Goal: Task Accomplishment & Management: Manage account settings

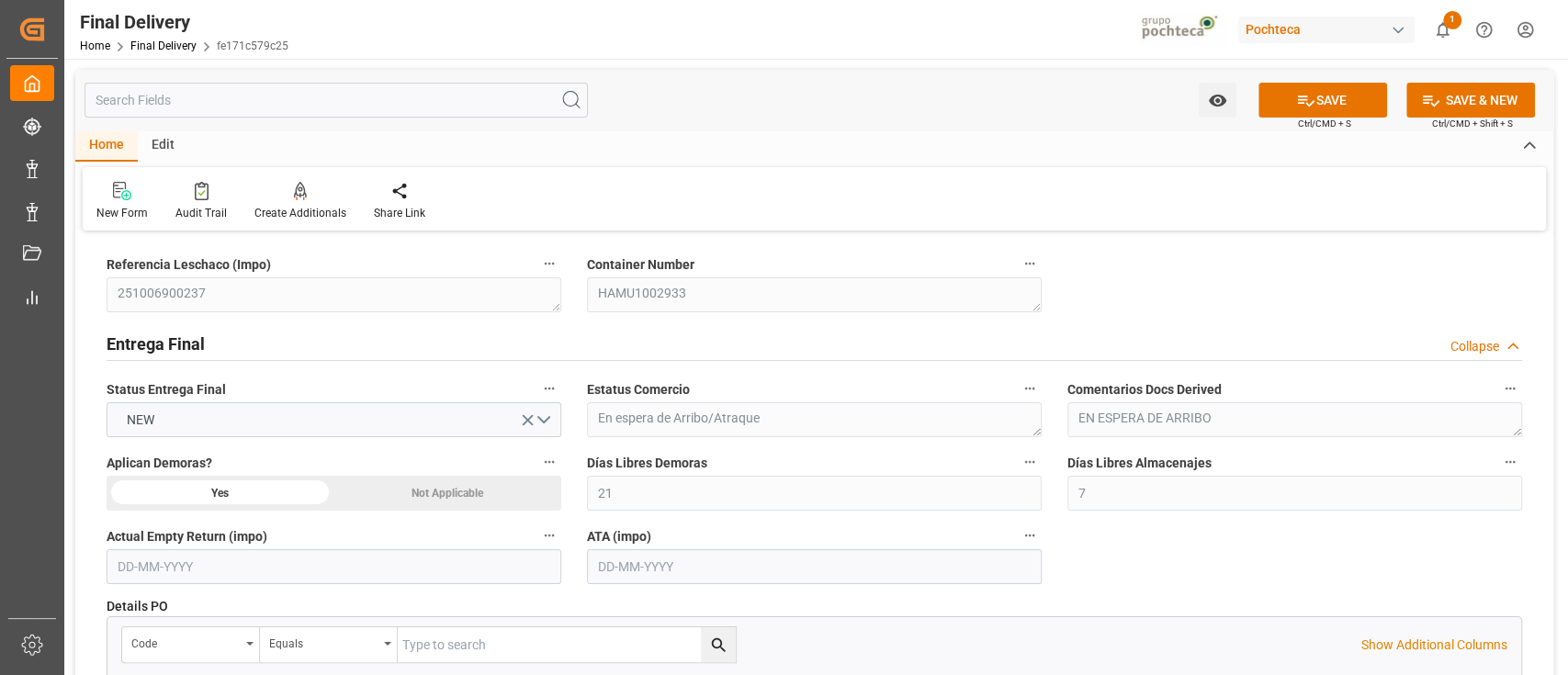
scroll to position [968, 0]
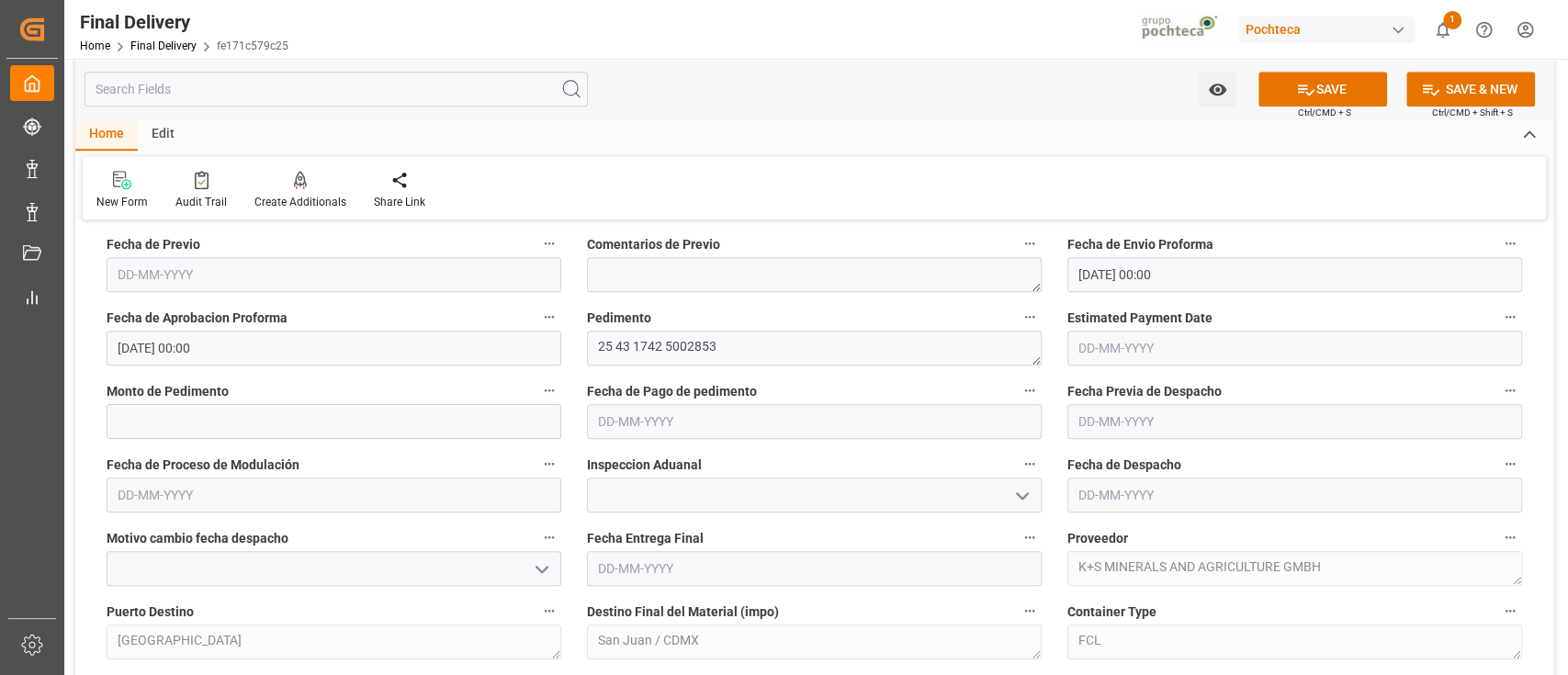
click at [1057, 459] on div "Fecha de Despacho" at bounding box center [1294, 481] width 480 height 73
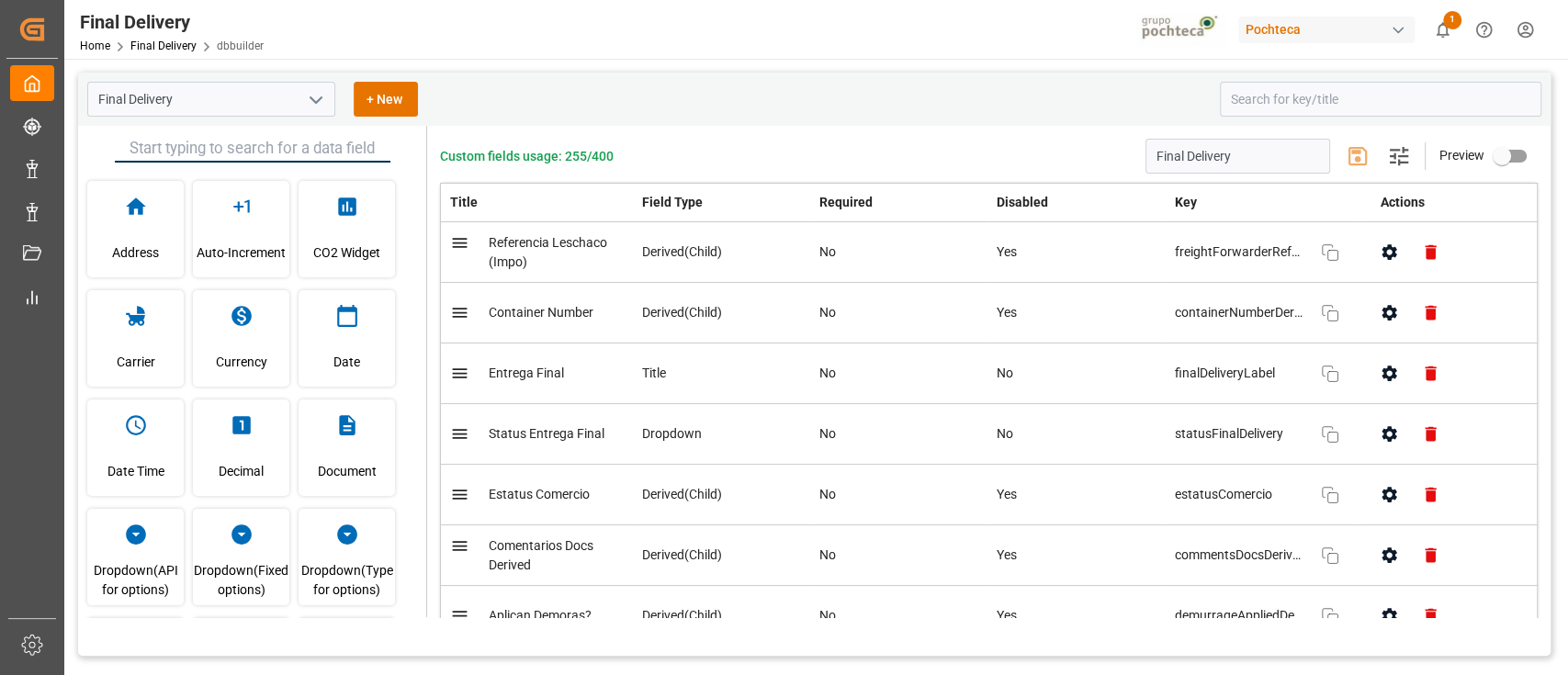
scroll to position [1652, 0]
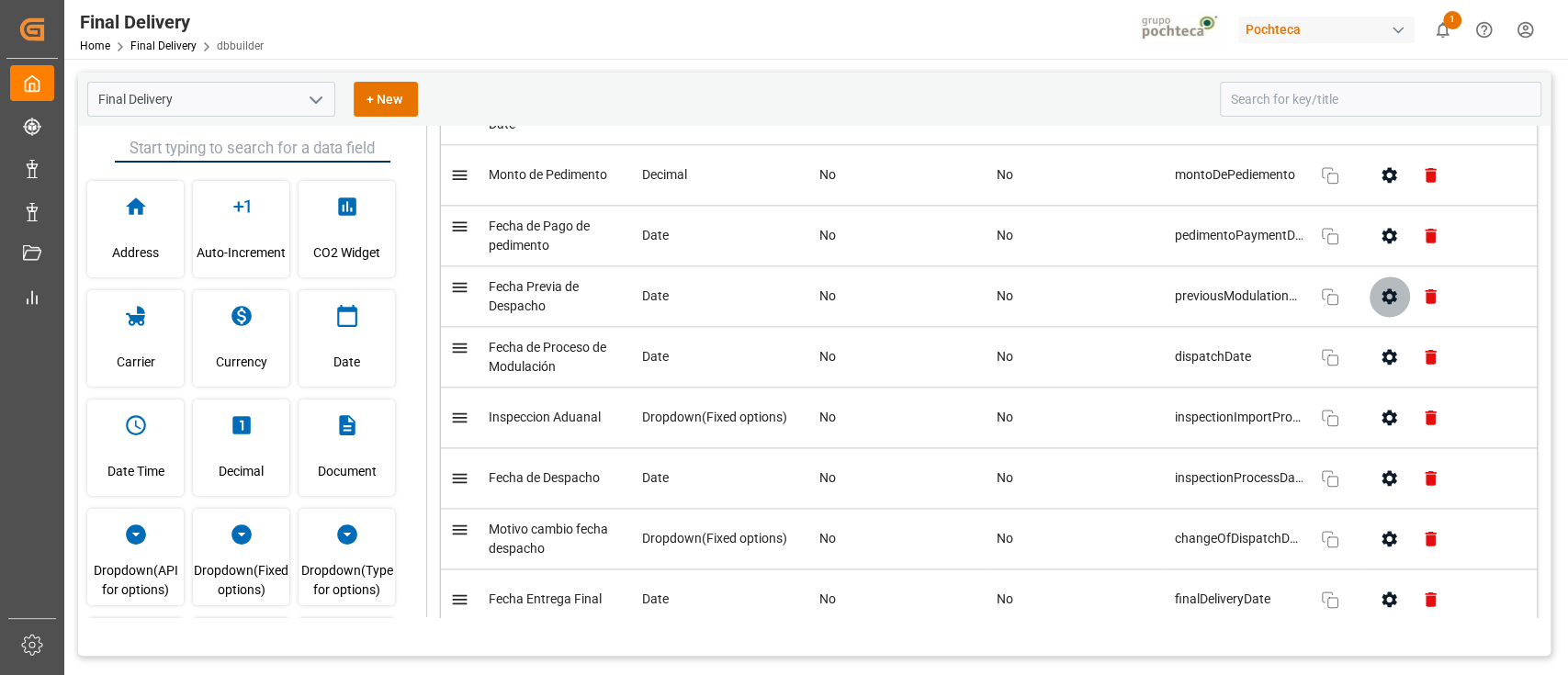
click at [1380, 300] on icon "button" at bounding box center [1390, 296] width 19 height 19
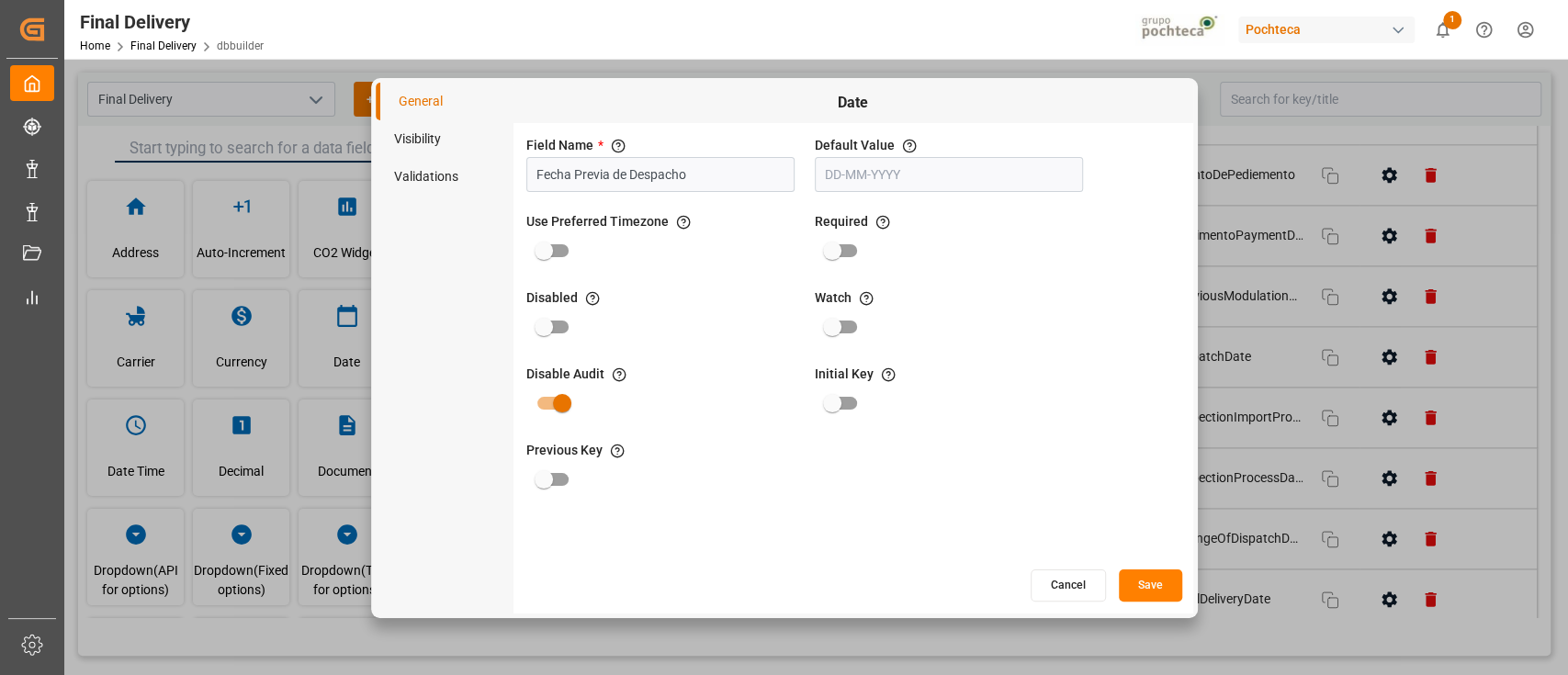
click at [423, 139] on li "Visibility" at bounding box center [443, 138] width 137 height 38
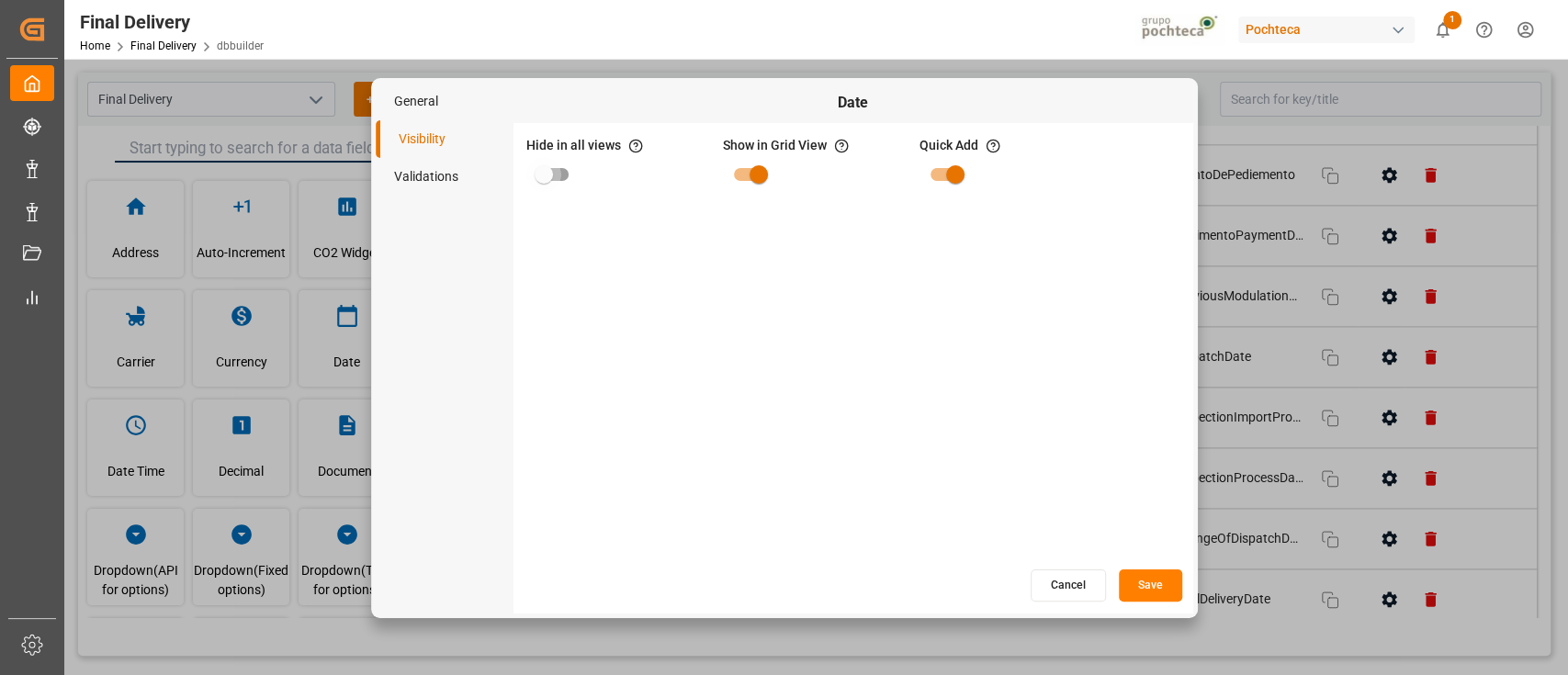
click at [563, 172] on input "primary checkbox" at bounding box center [543, 174] width 104 height 35
checkbox input "true"
click at [757, 167] on input "primary checkbox" at bounding box center [758, 174] width 104 height 35
checkbox input "false"
click at [1160, 596] on button "Save" at bounding box center [1150, 584] width 63 height 32
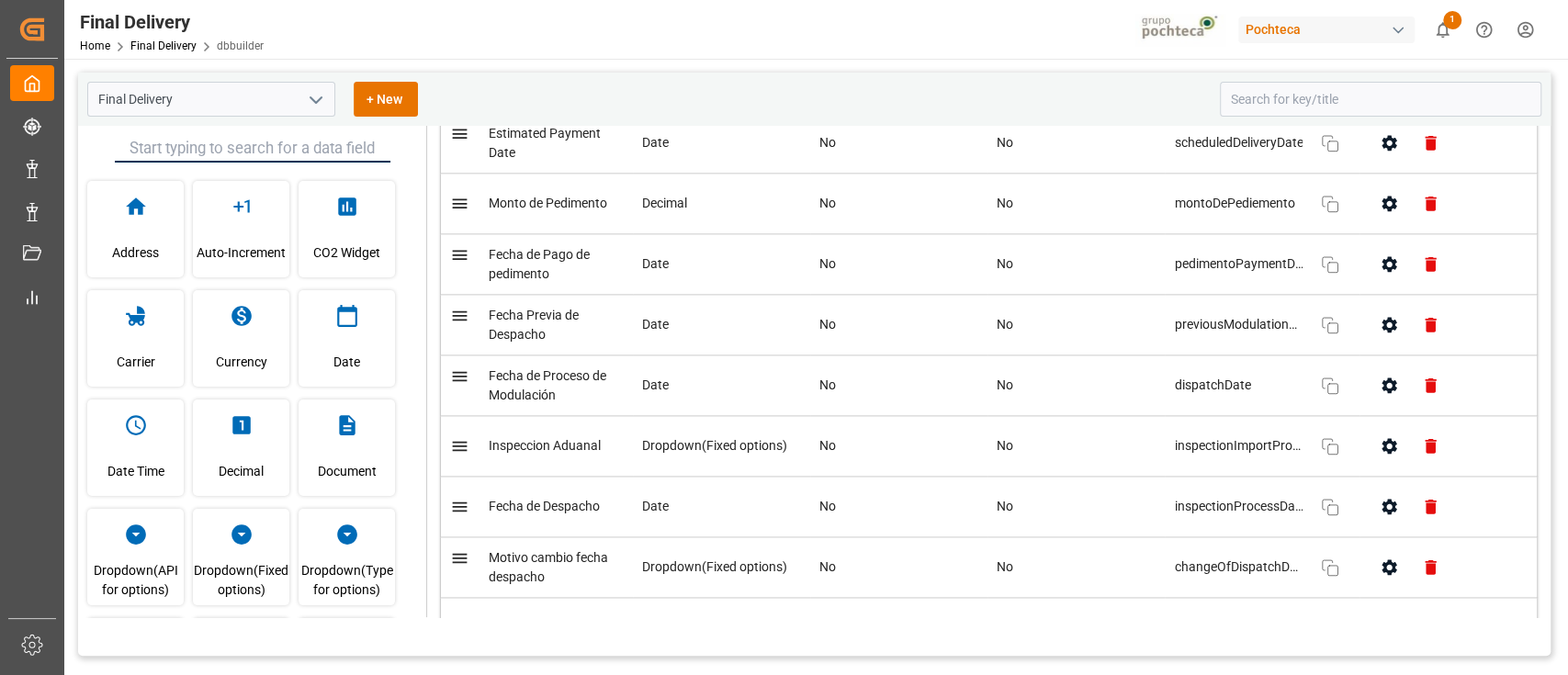
scroll to position [1623, 0]
click at [1380, 321] on icon "button" at bounding box center [1390, 325] width 19 height 19
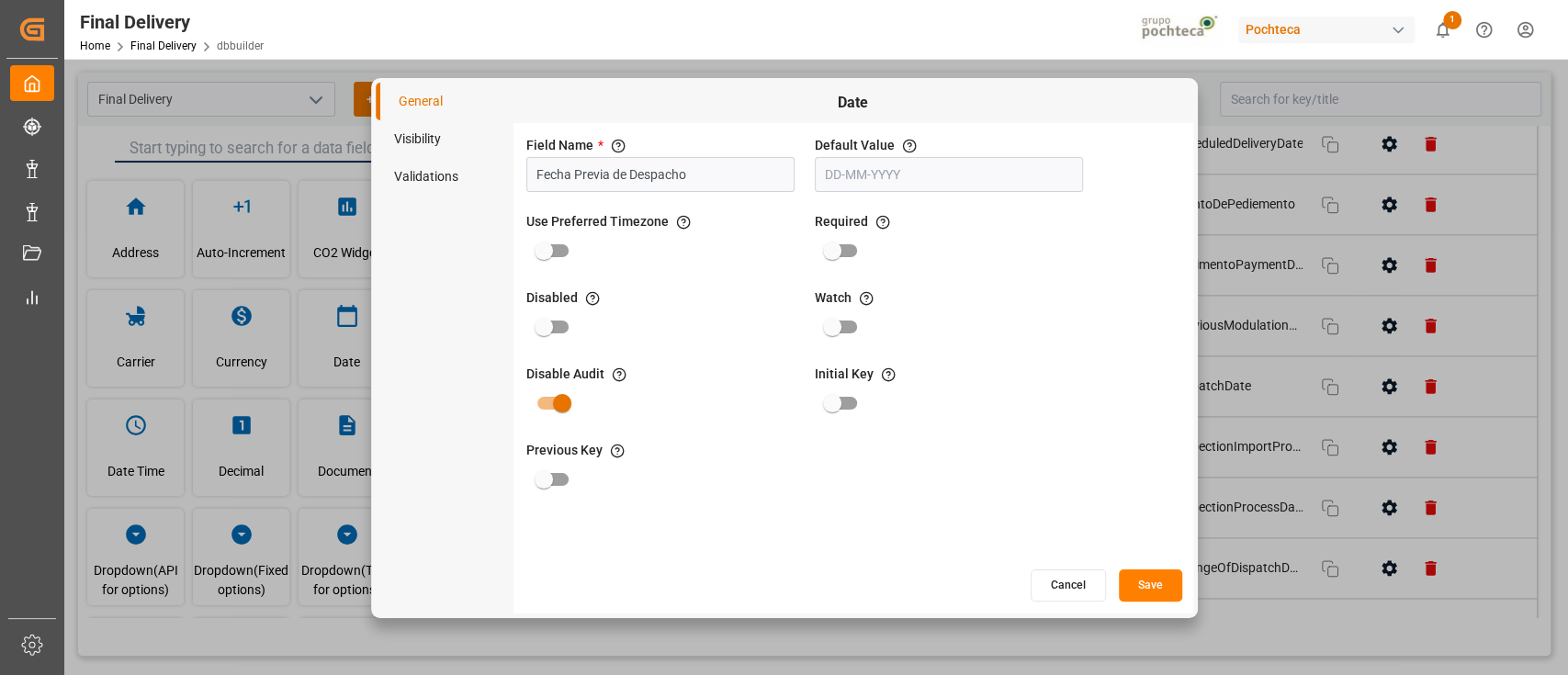
click at [431, 137] on li "Visibility" at bounding box center [443, 138] width 137 height 38
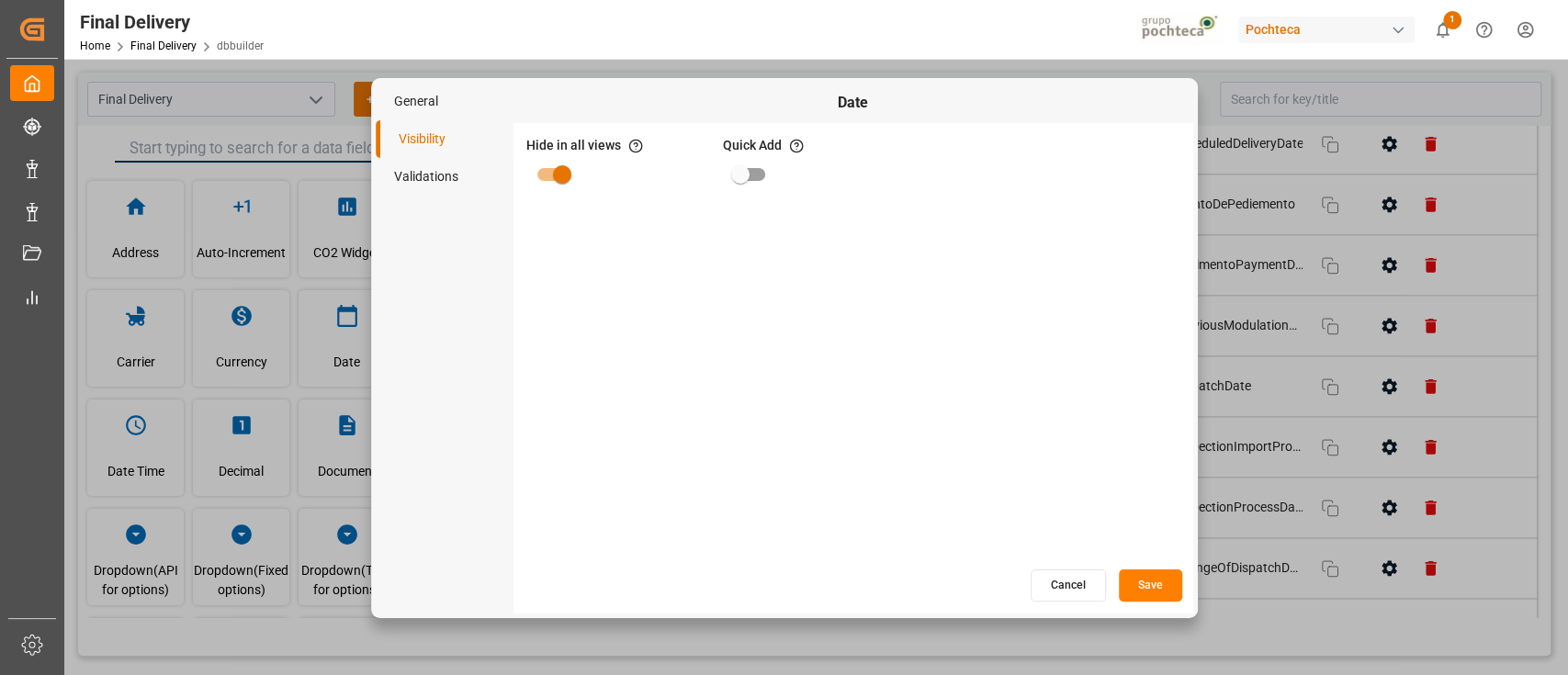
click at [1157, 583] on button "Save" at bounding box center [1150, 584] width 63 height 32
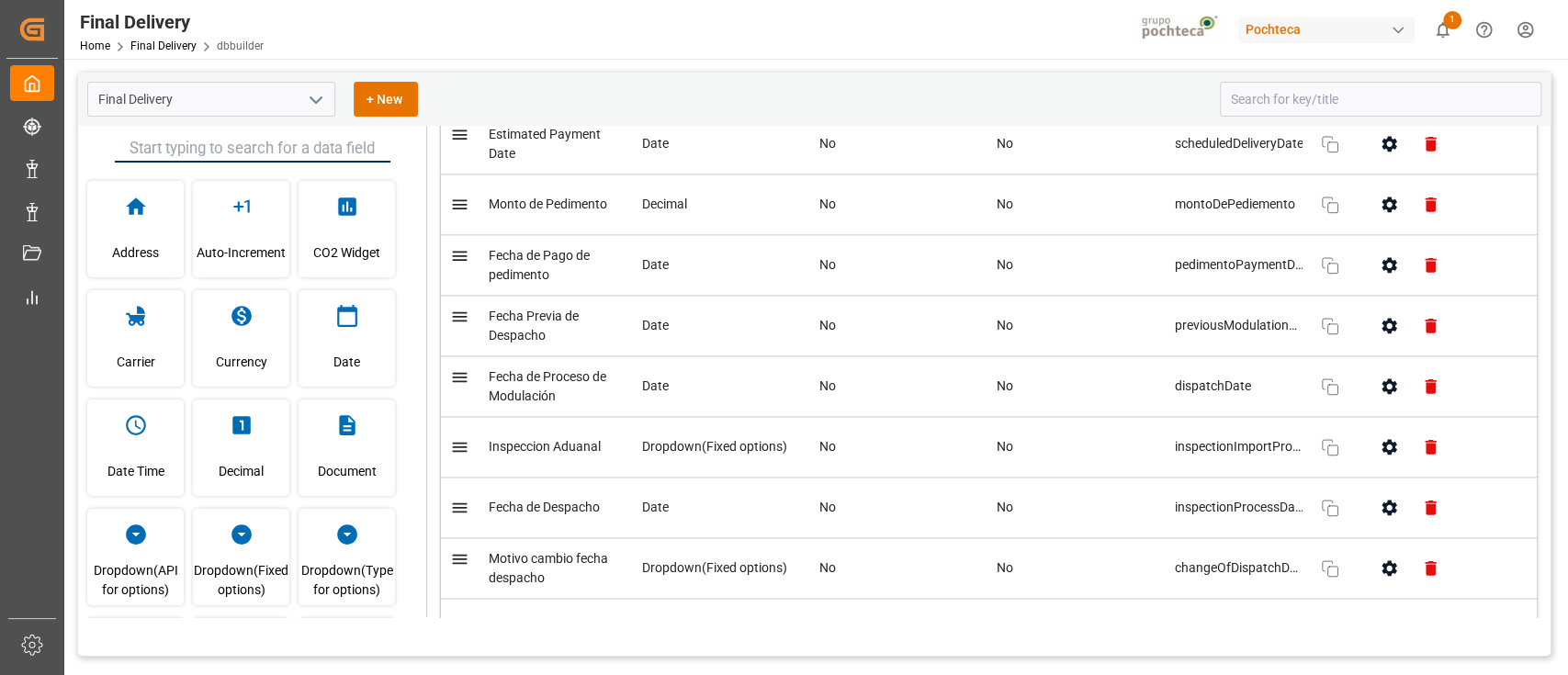
click at [663, 334] on td "Date" at bounding box center [721, 325] width 177 height 60
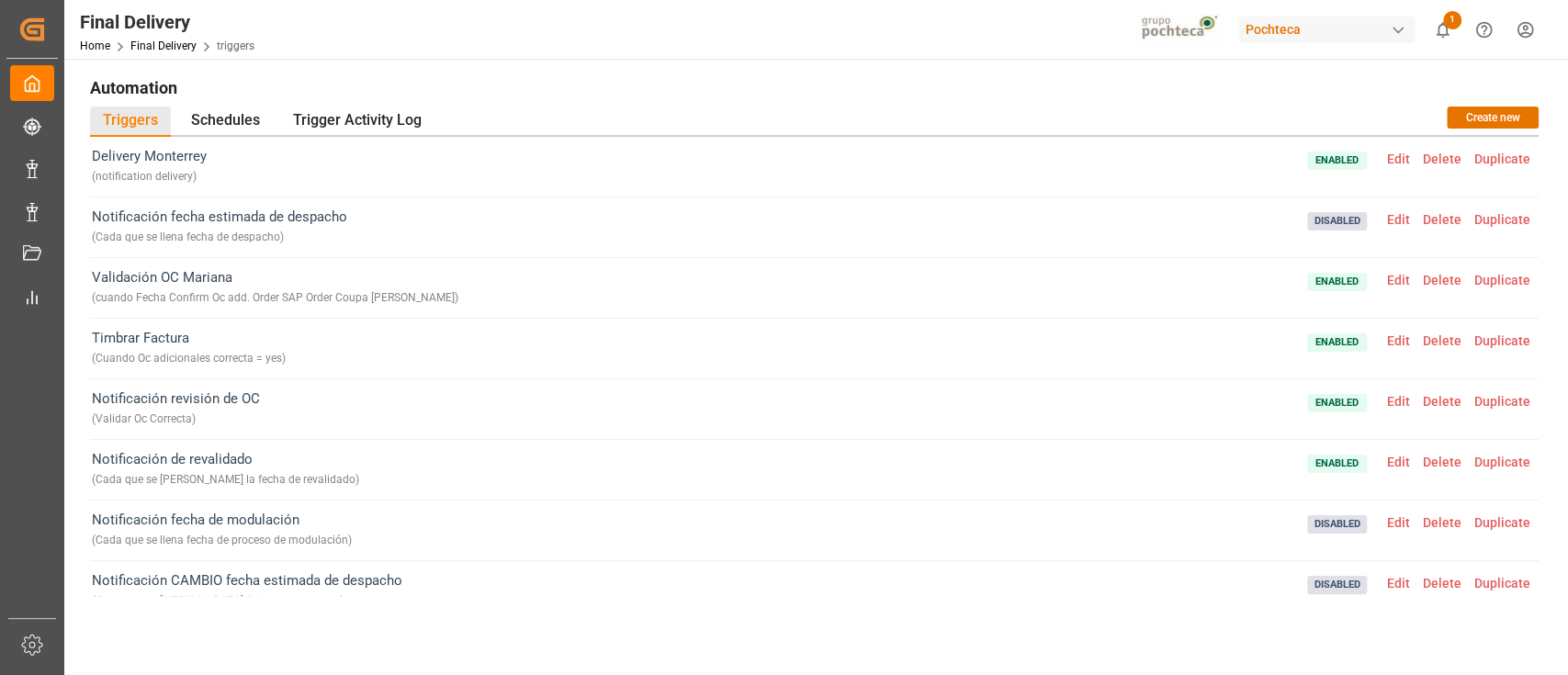
click at [1397, 216] on span "Edit" at bounding box center [1398, 219] width 36 height 15
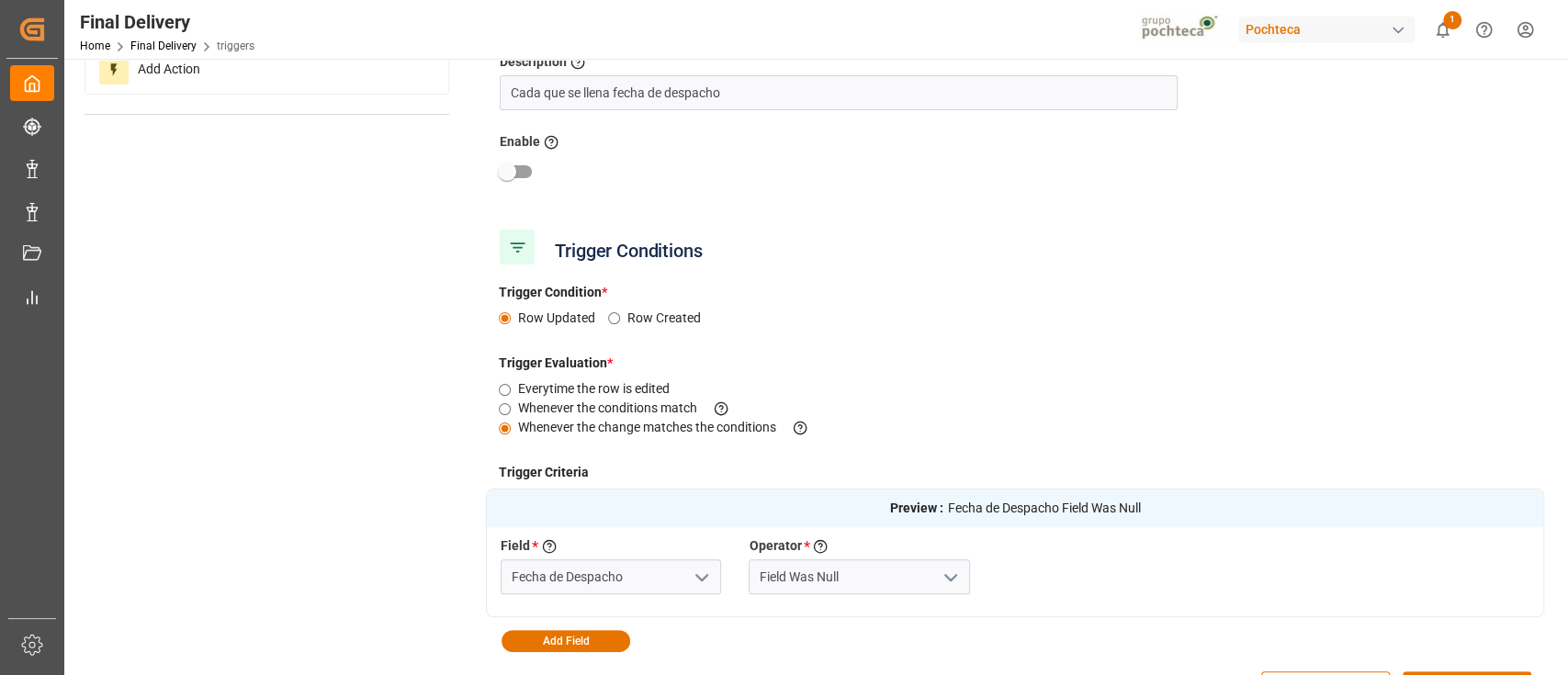
scroll to position [156, 0]
click at [521, 165] on input "checkbox" at bounding box center [507, 171] width 104 height 35
checkbox input "true"
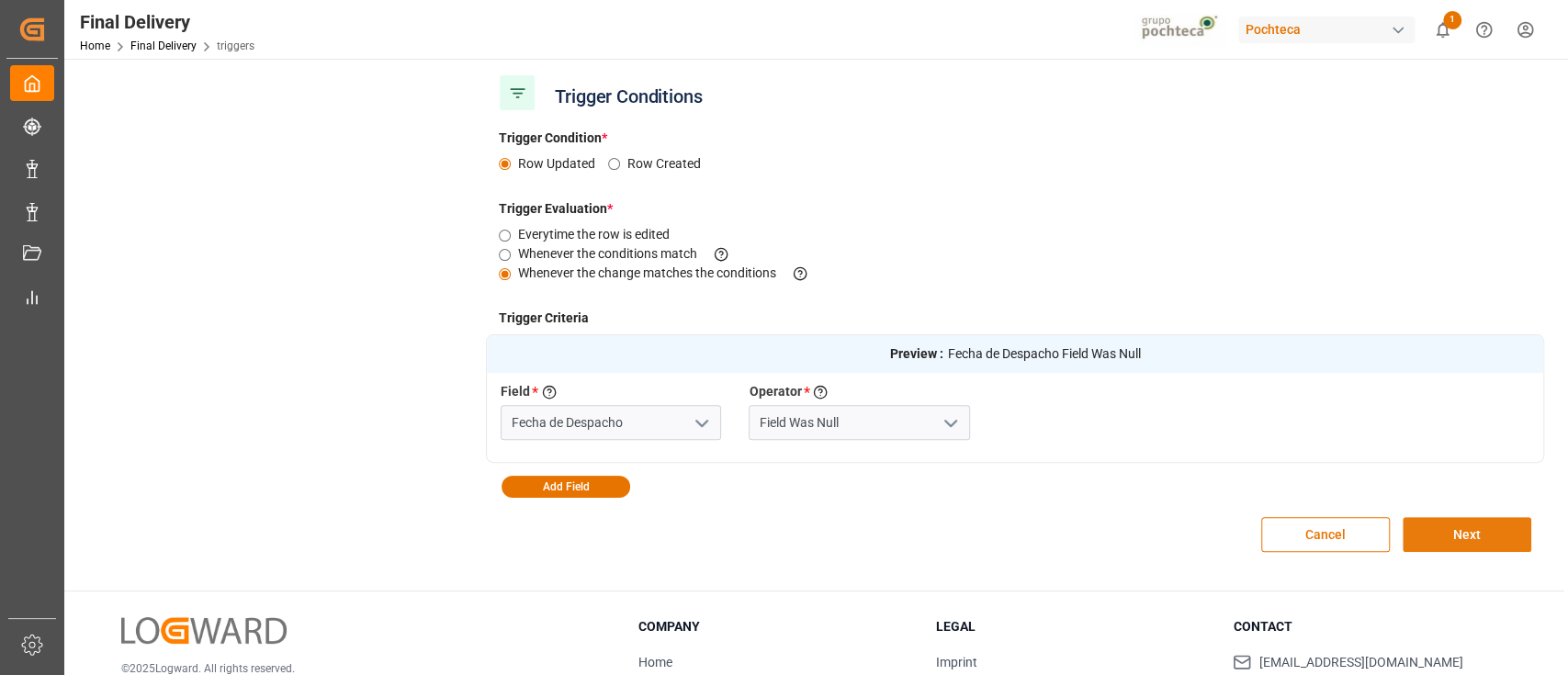
click at [1499, 536] on button "Next" at bounding box center [1467, 535] width 129 height 35
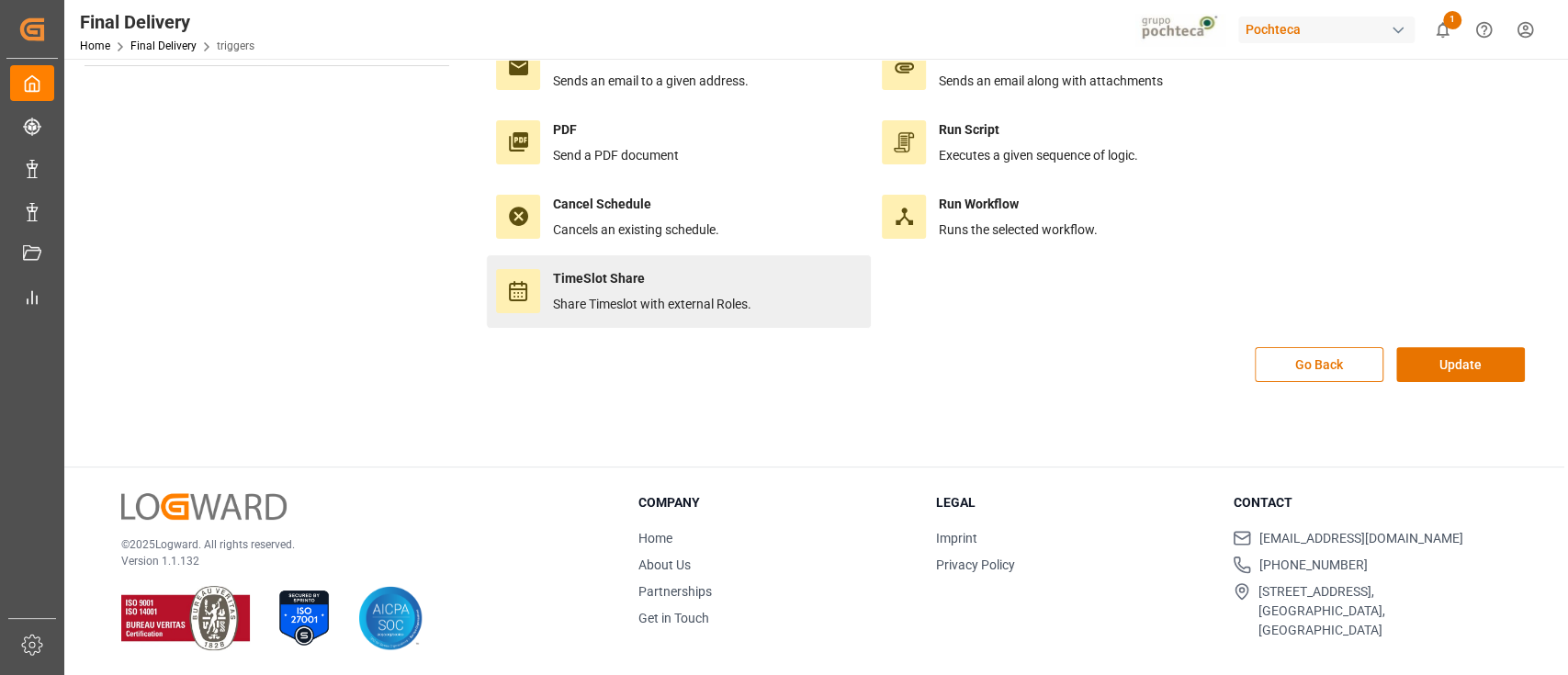
scroll to position [0, 0]
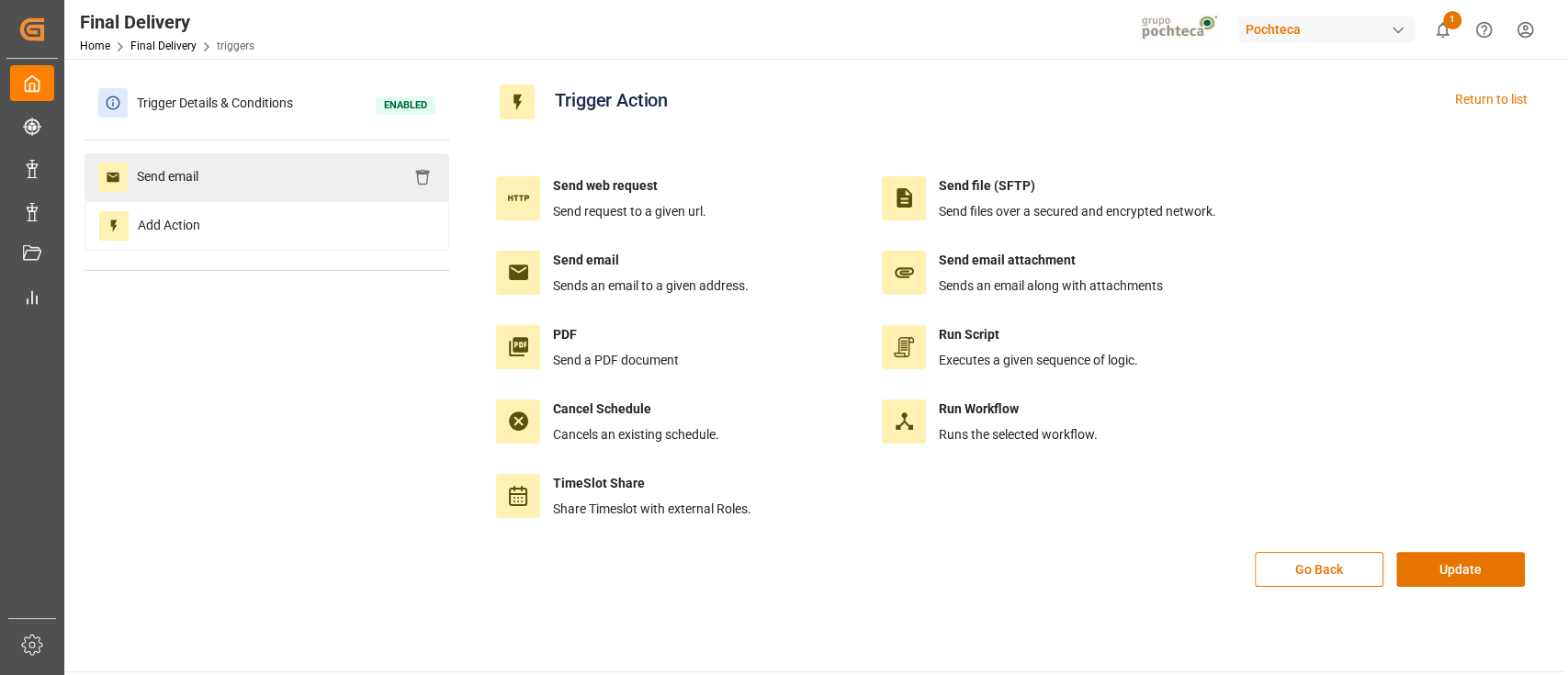
click at [328, 172] on div "Send email" at bounding box center [267, 176] width 364 height 48
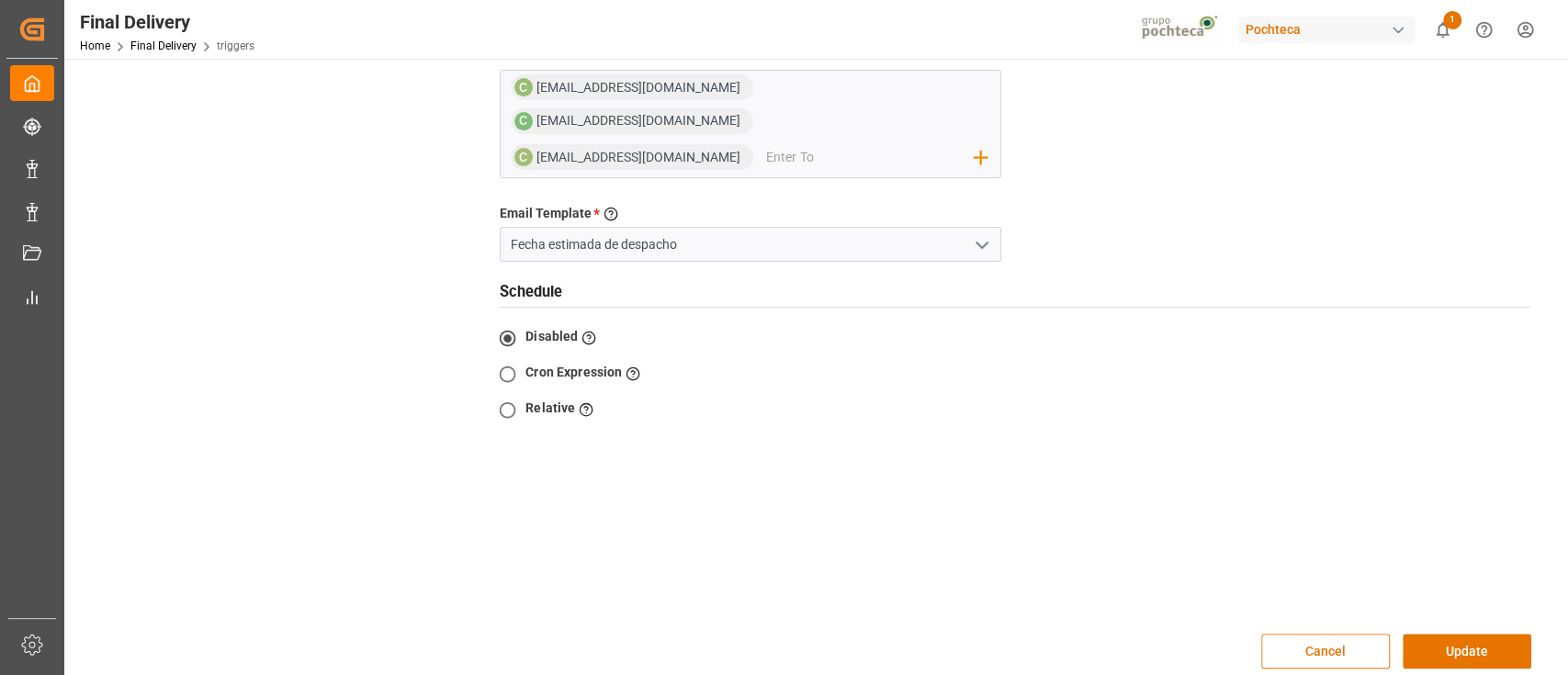
scroll to position [291, 0]
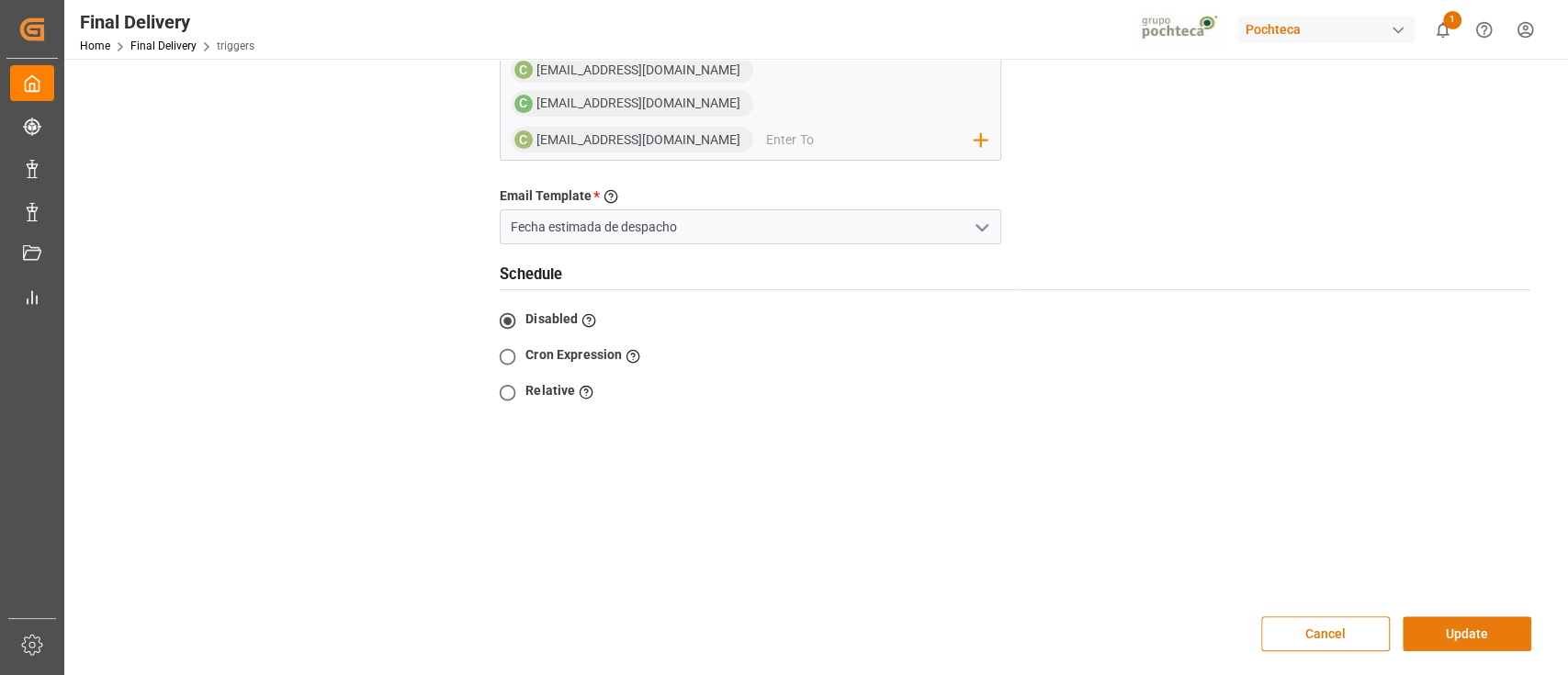
click at [1488, 616] on button "Update" at bounding box center [1467, 633] width 129 height 35
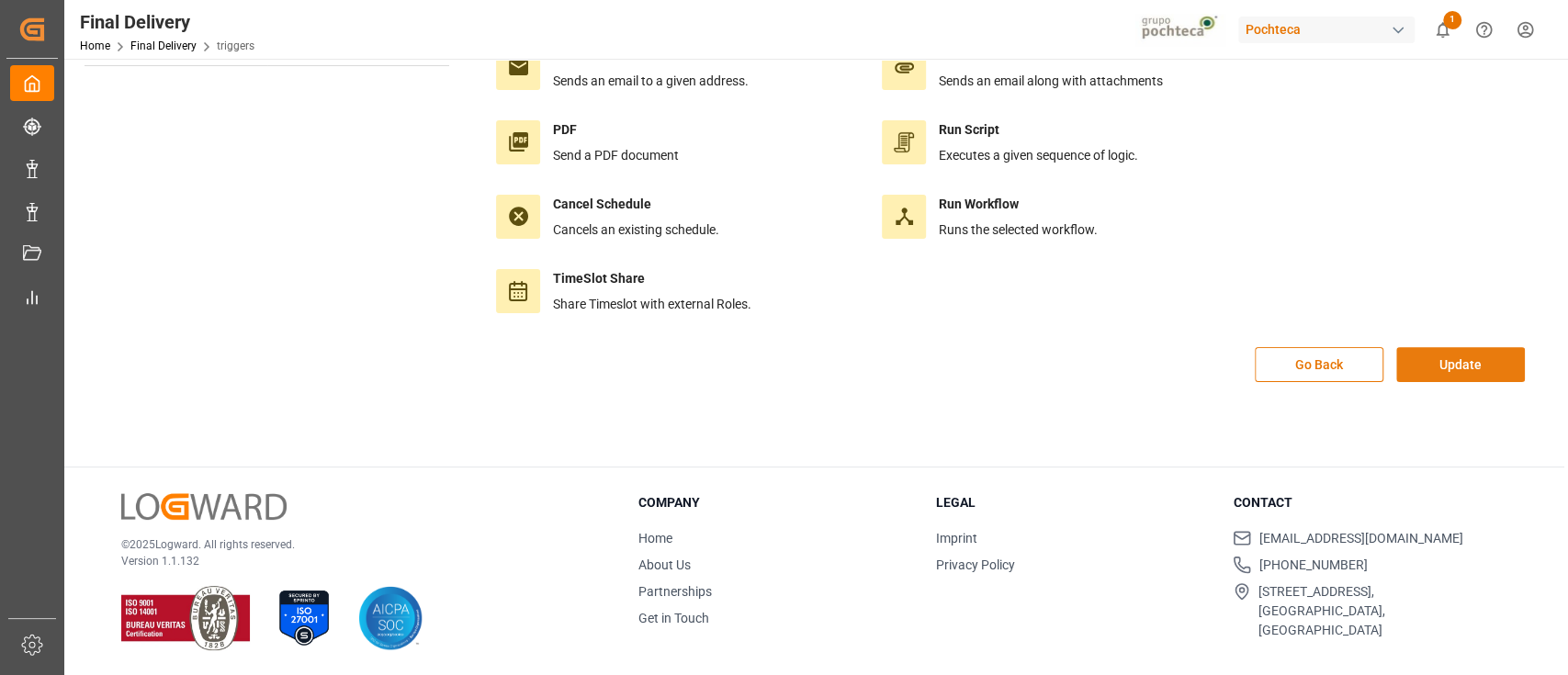
click at [1457, 374] on button "Update" at bounding box center [1461, 364] width 129 height 35
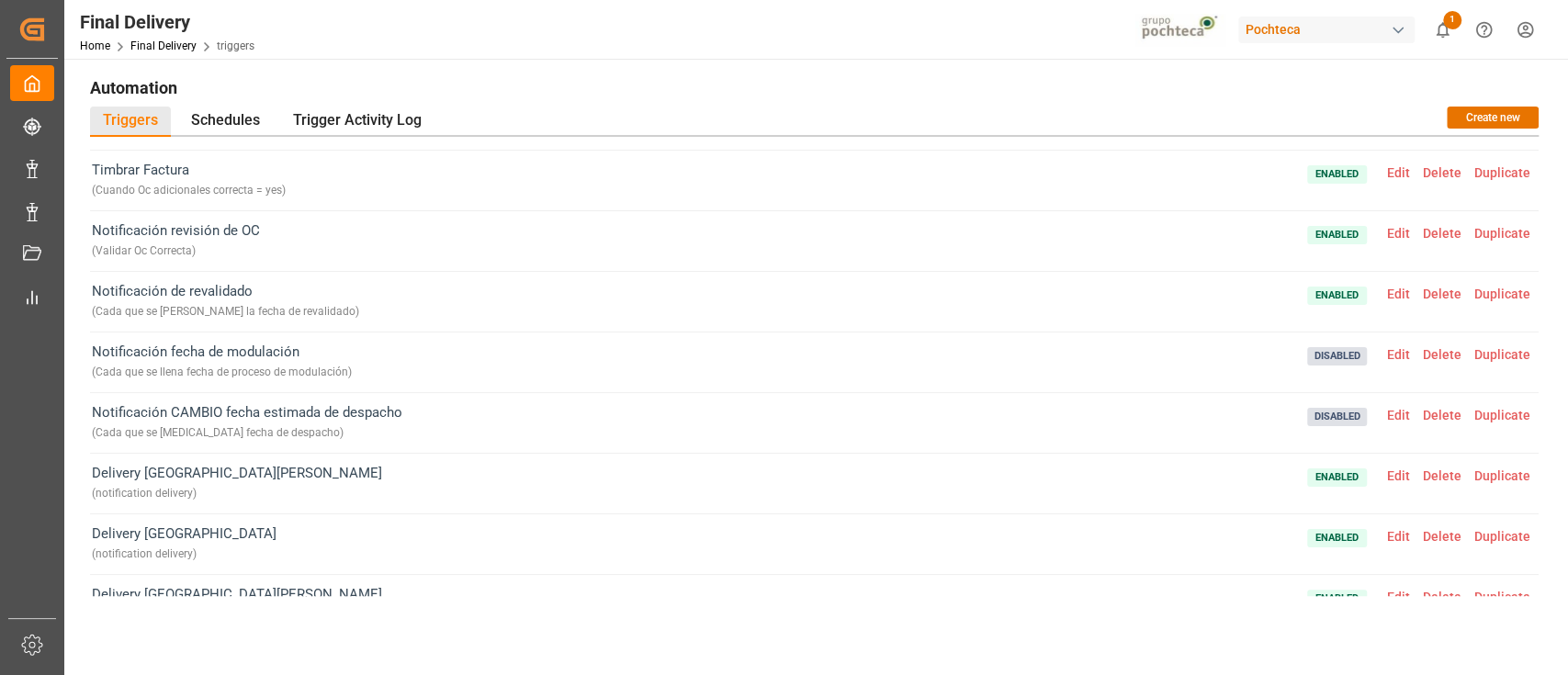
scroll to position [169, 0]
click at [1401, 415] on span "Edit" at bounding box center [1398, 414] width 36 height 15
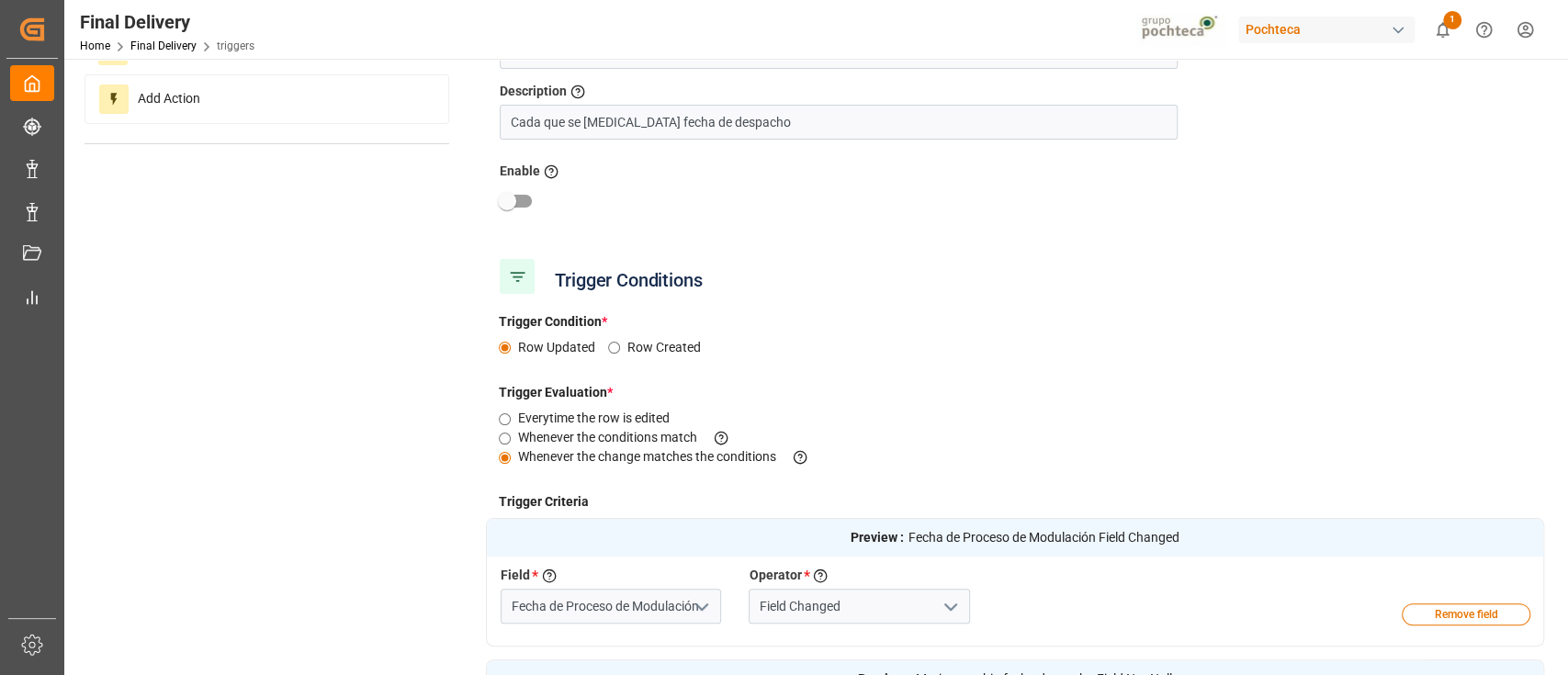
scroll to position [161, 0]
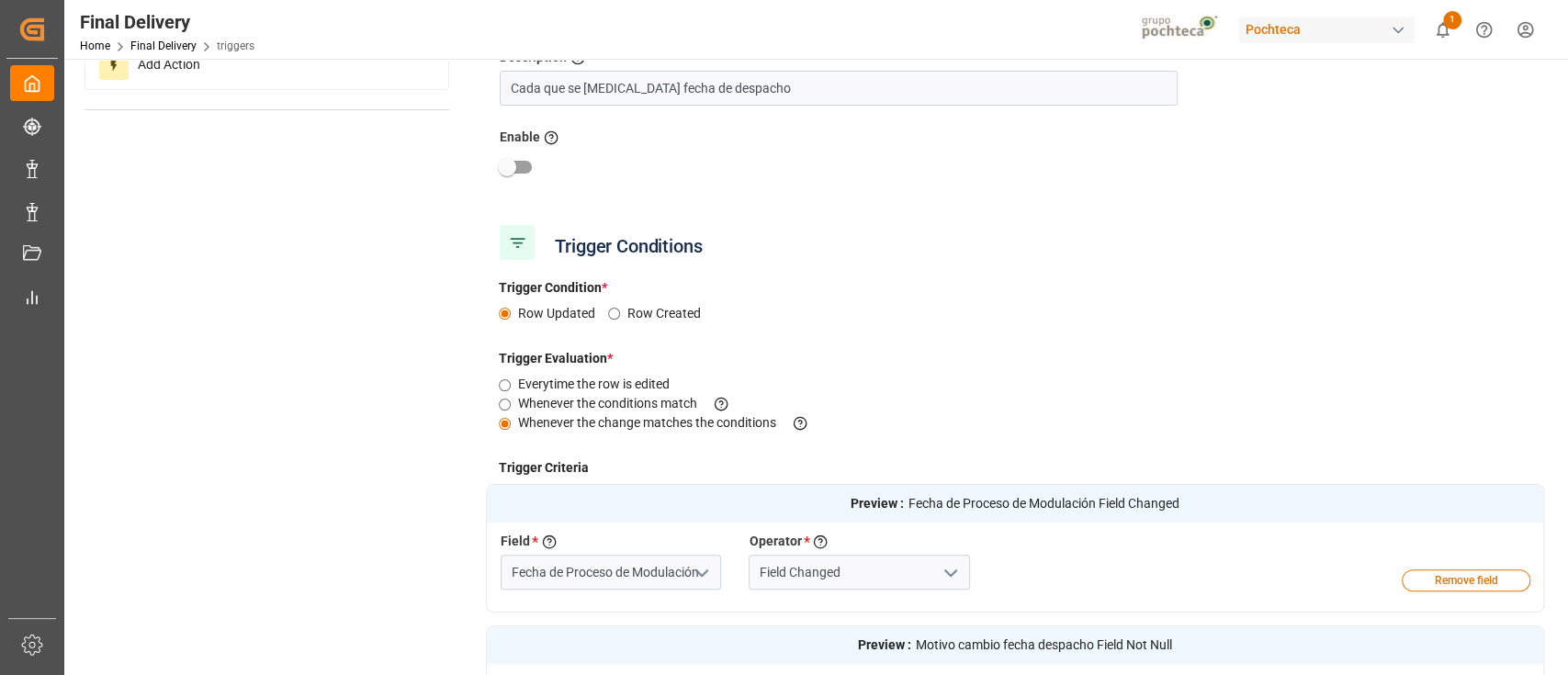
click at [697, 571] on polyline "open menu" at bounding box center [701, 573] width 11 height 6
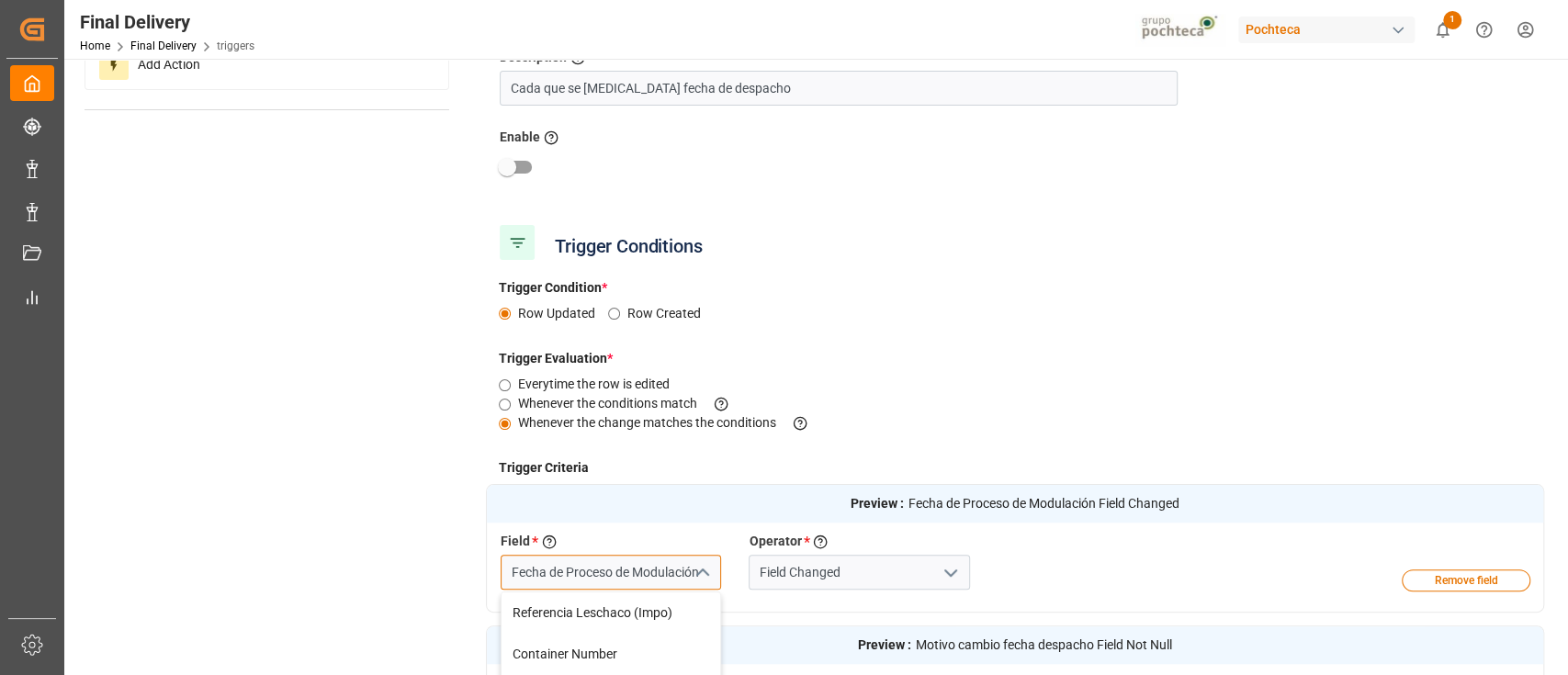
click at [640, 573] on input "Fecha de Proceso de Modulación" at bounding box center [611, 572] width 220 height 35
type input "f"
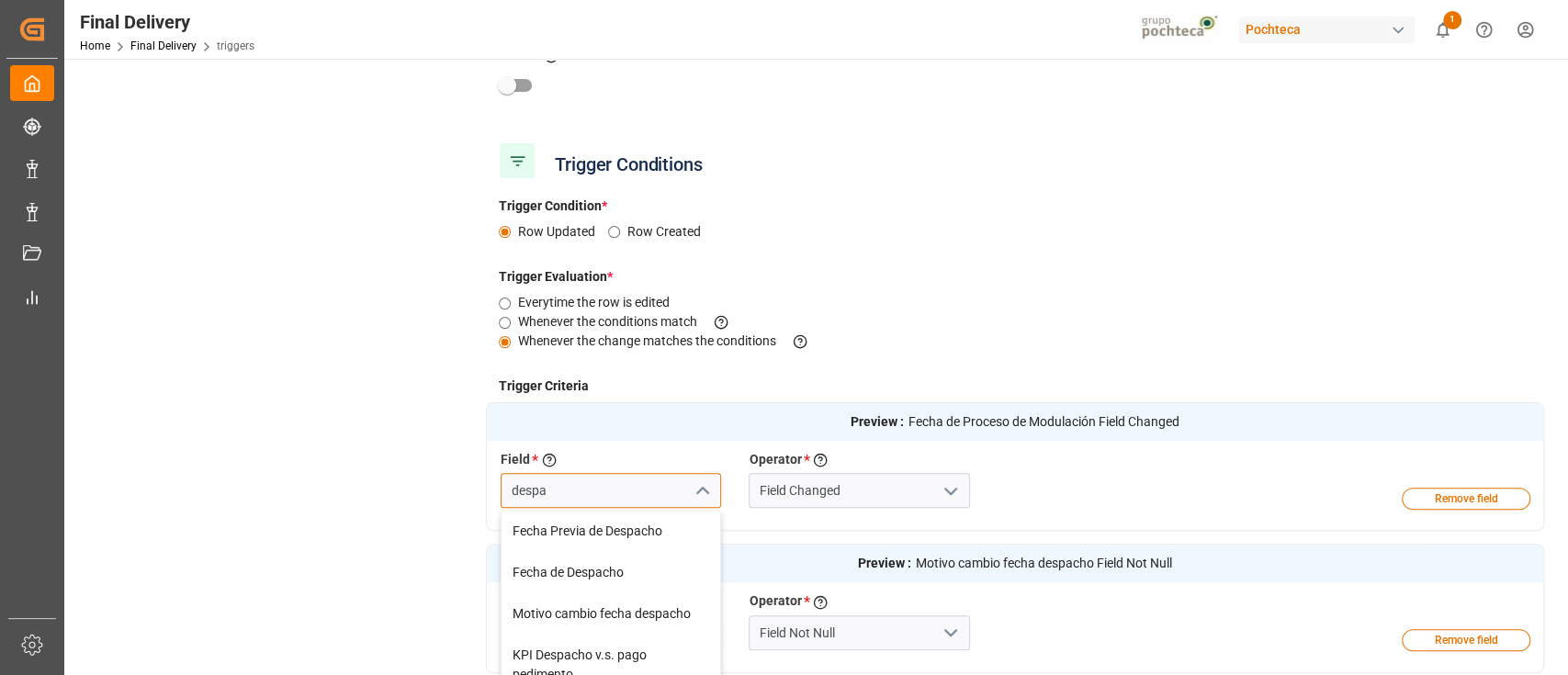
scroll to position [250, 0]
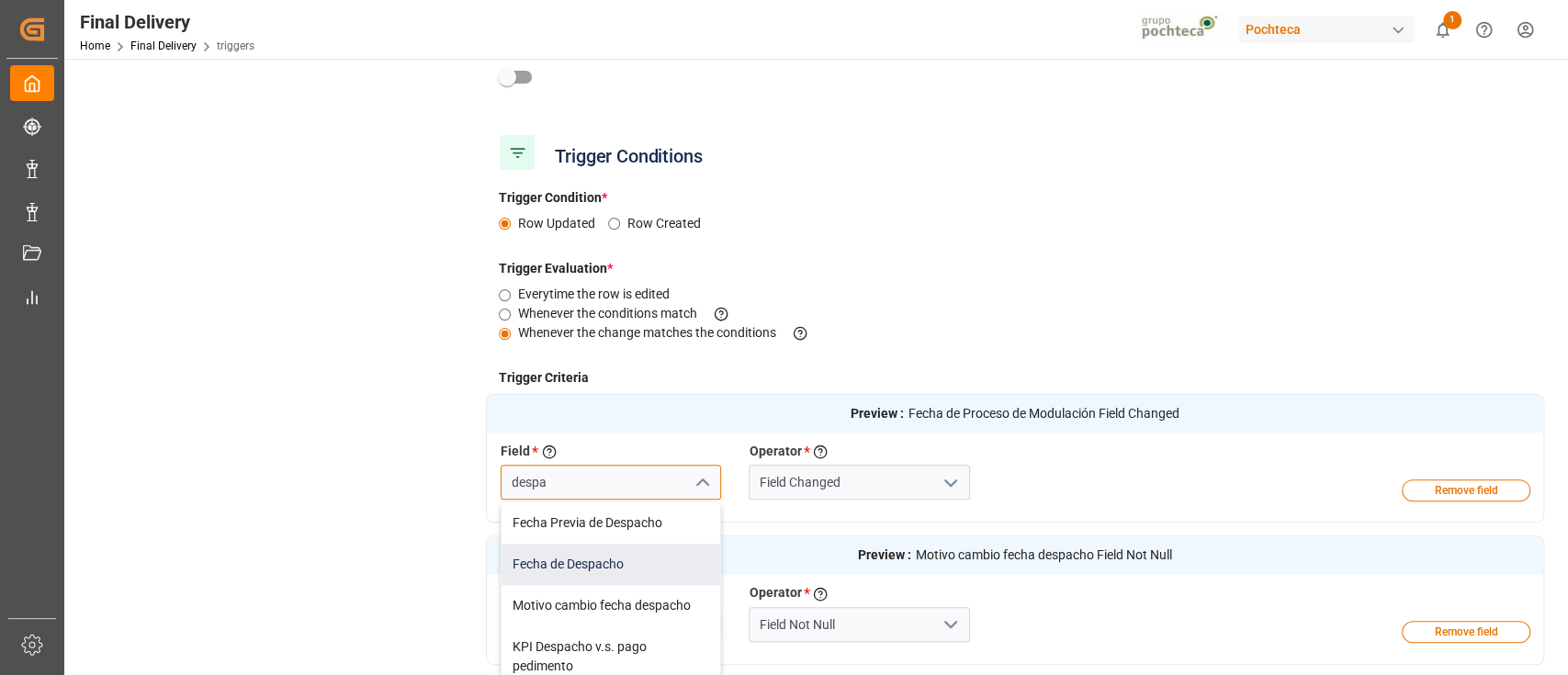
click at [617, 571] on div "Fecha de Despacho" at bounding box center [611, 564] width 218 height 41
type input "Fecha de Despacho"
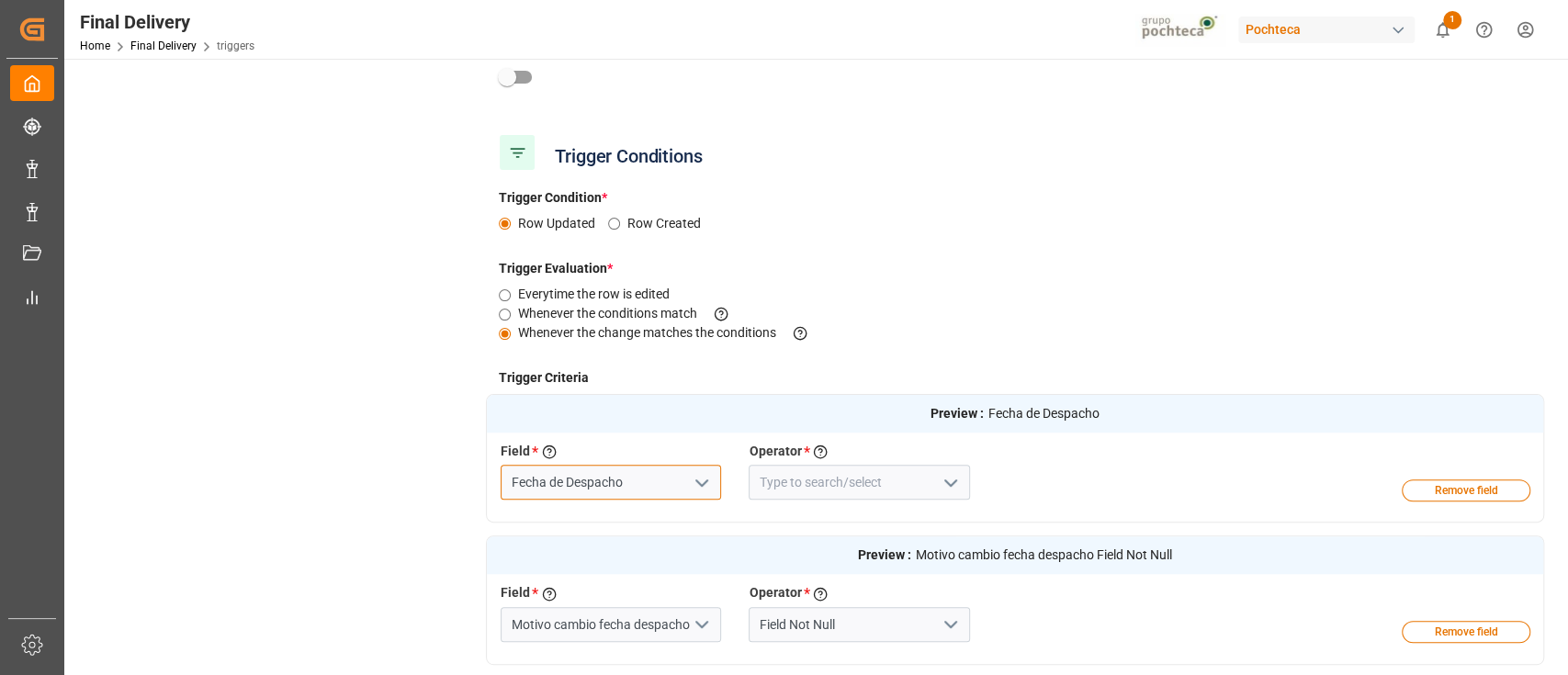
type input "Fecha de Despacho"
click at [950, 479] on icon "open menu" at bounding box center [950, 482] width 22 height 22
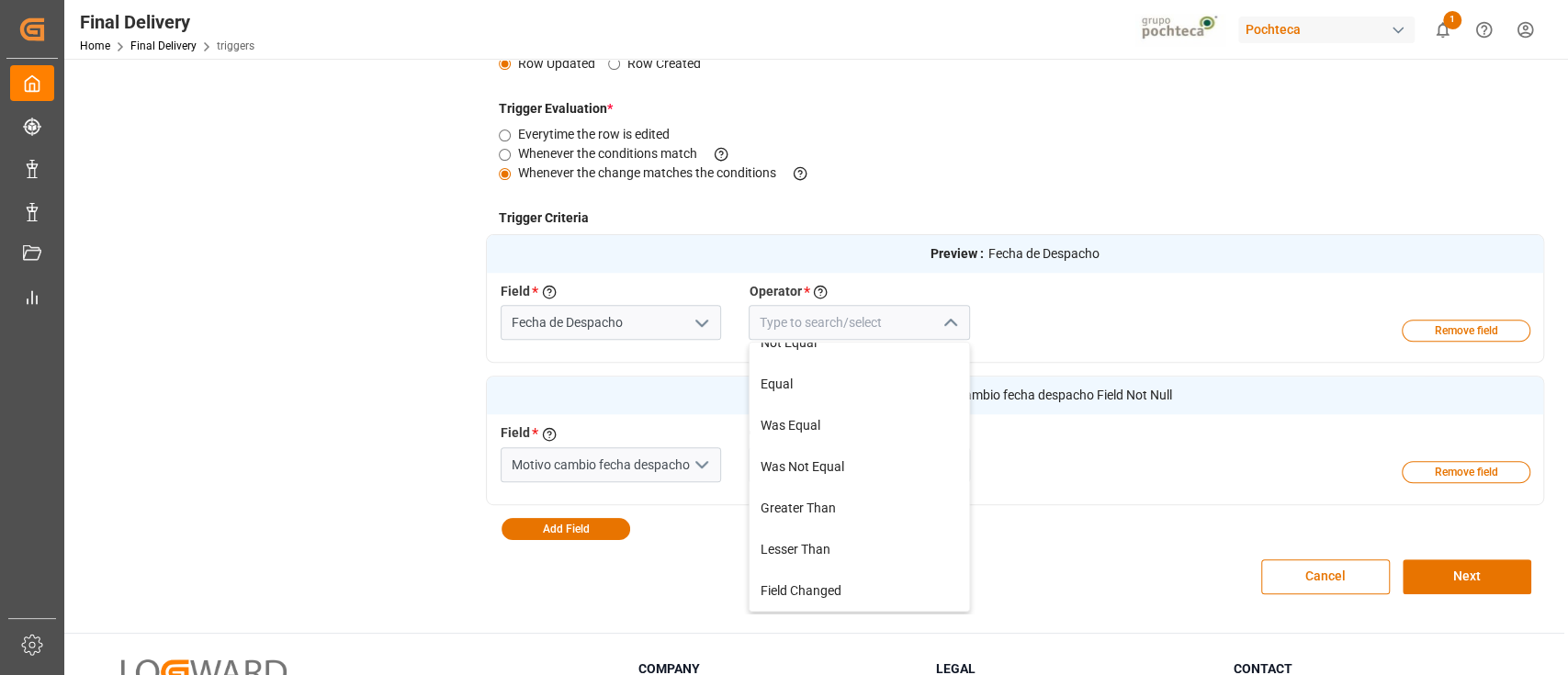
scroll to position [411, 0]
click at [846, 593] on div "Field Changed" at bounding box center [859, 589] width 218 height 41
type input "Field Changed"
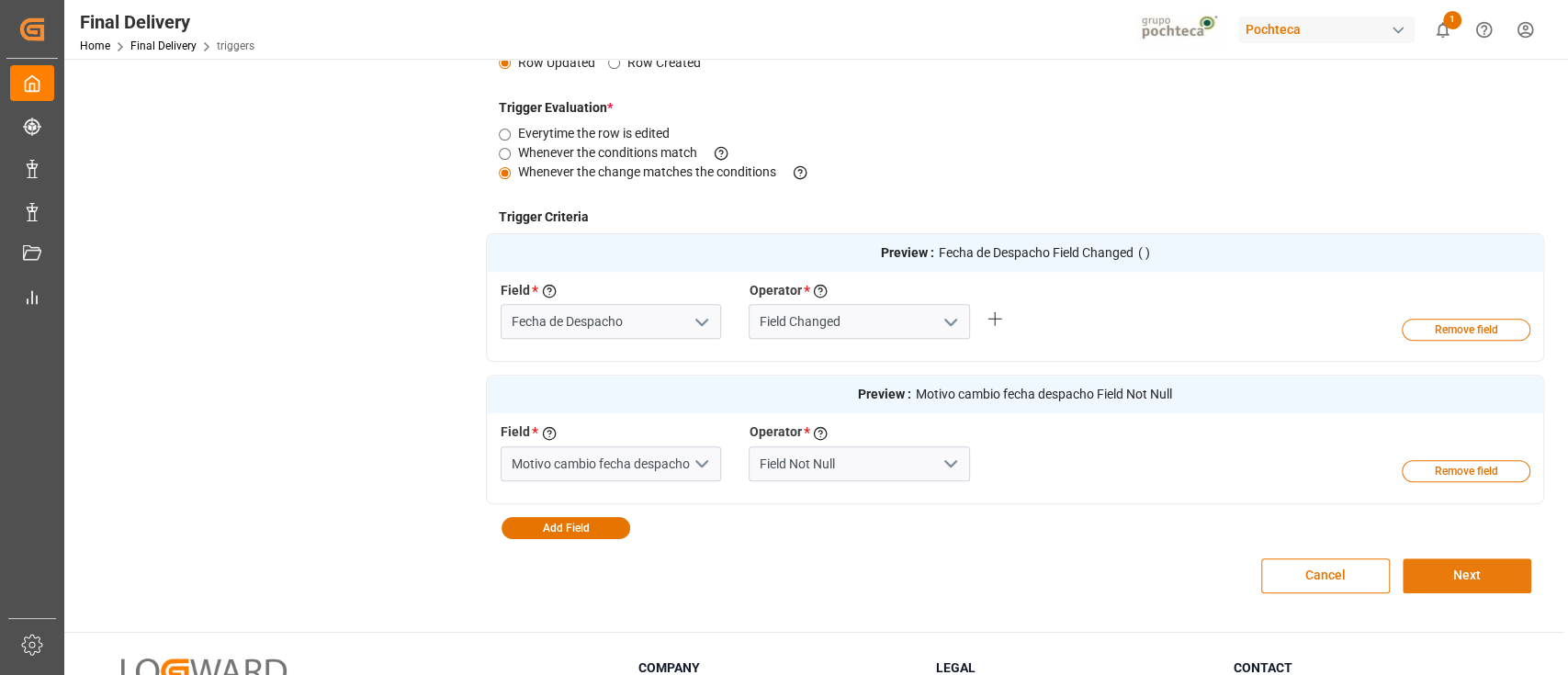
click at [1448, 574] on button "Next" at bounding box center [1467, 576] width 129 height 35
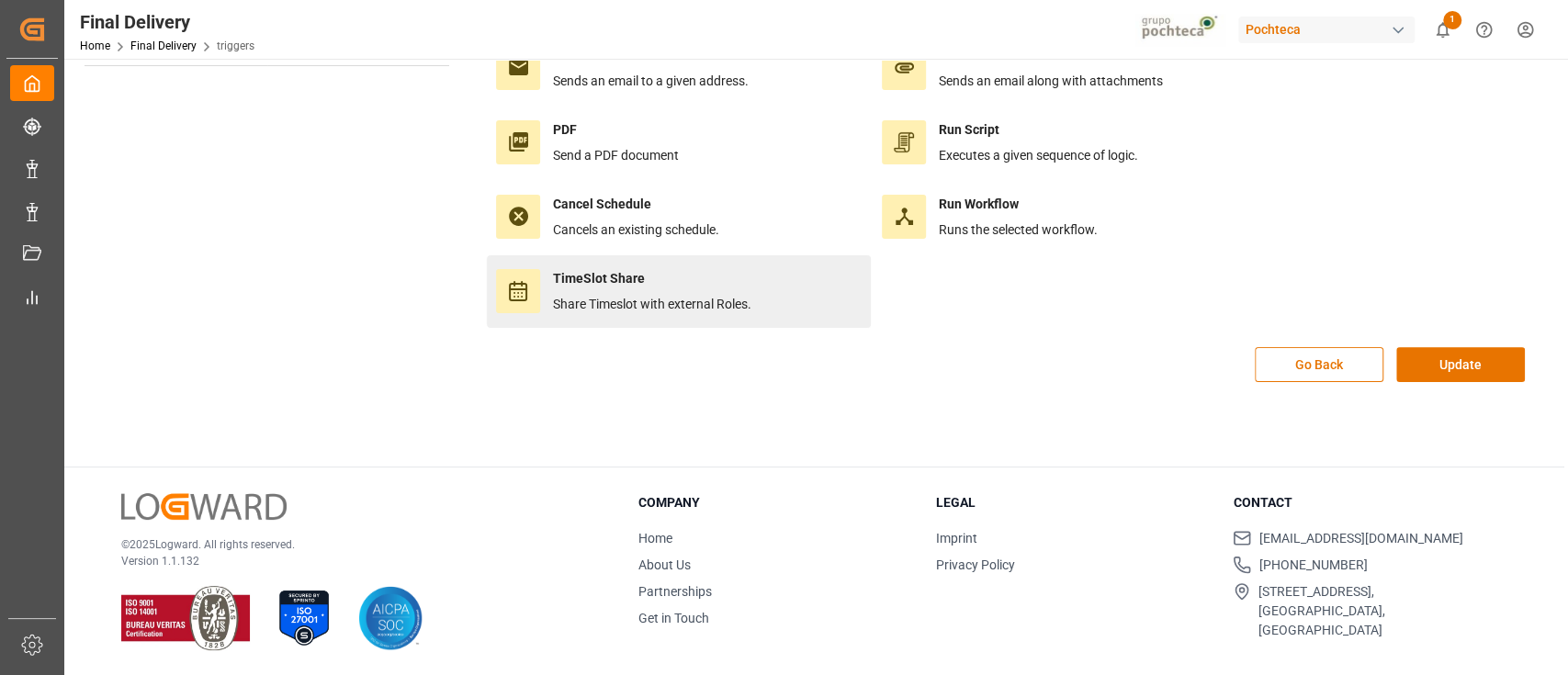
scroll to position [0, 0]
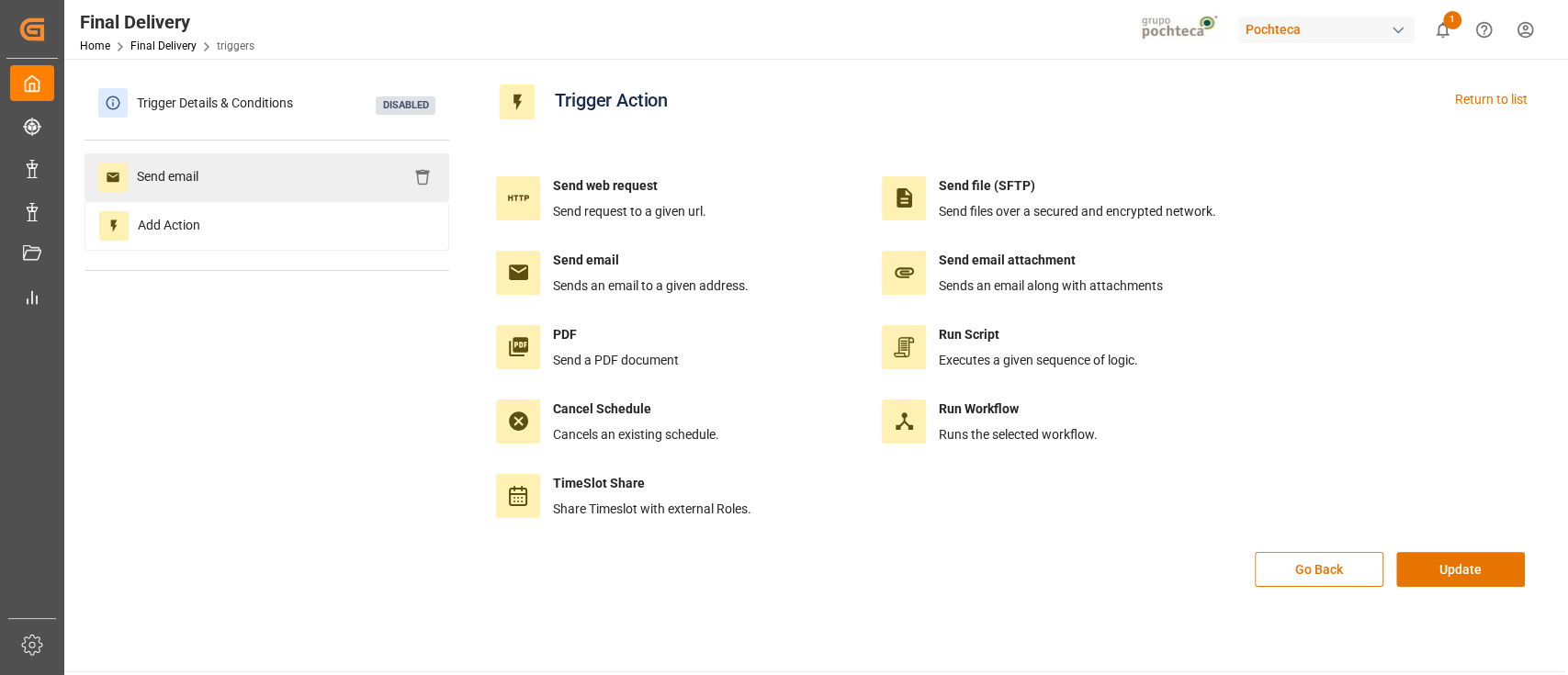
click at [326, 183] on div "Send email" at bounding box center [267, 176] width 364 height 48
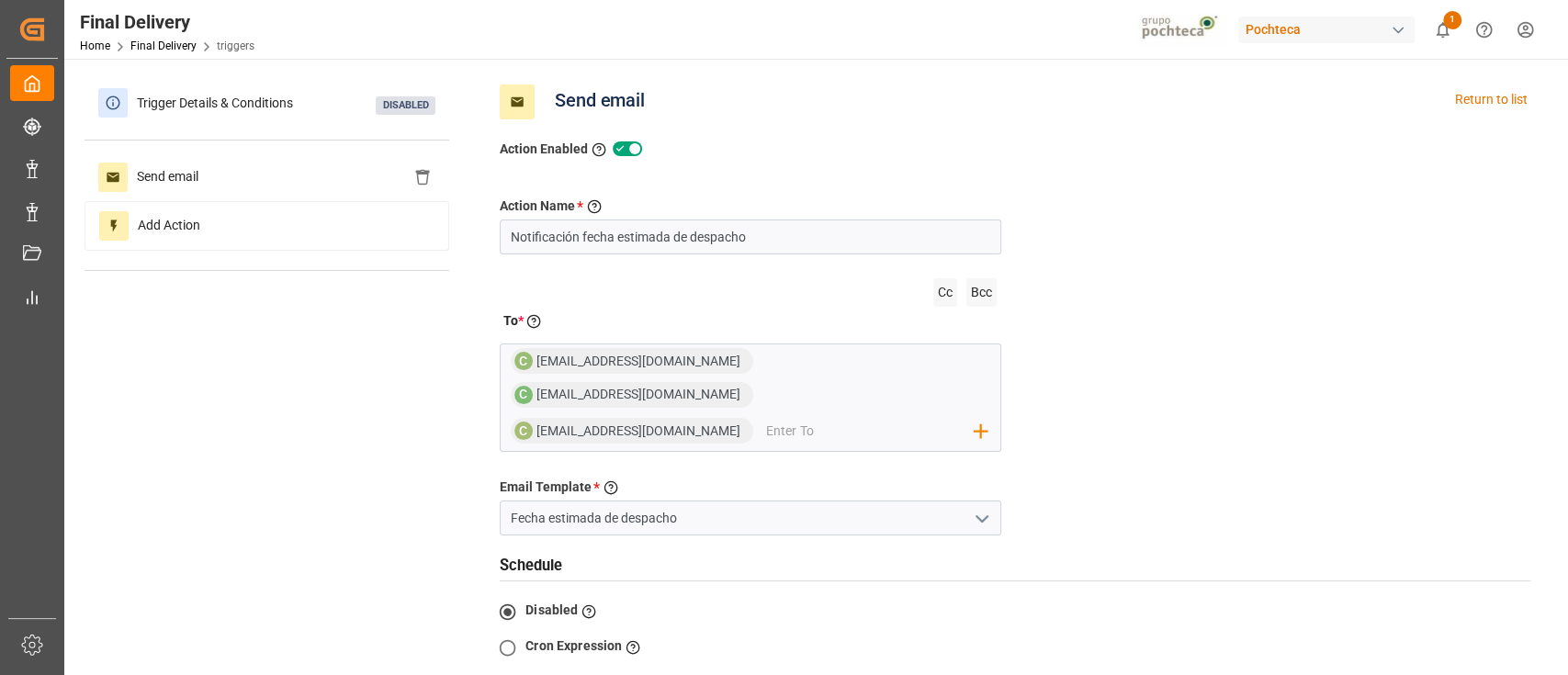
click at [993, 504] on button "open menu" at bounding box center [980, 517] width 27 height 28
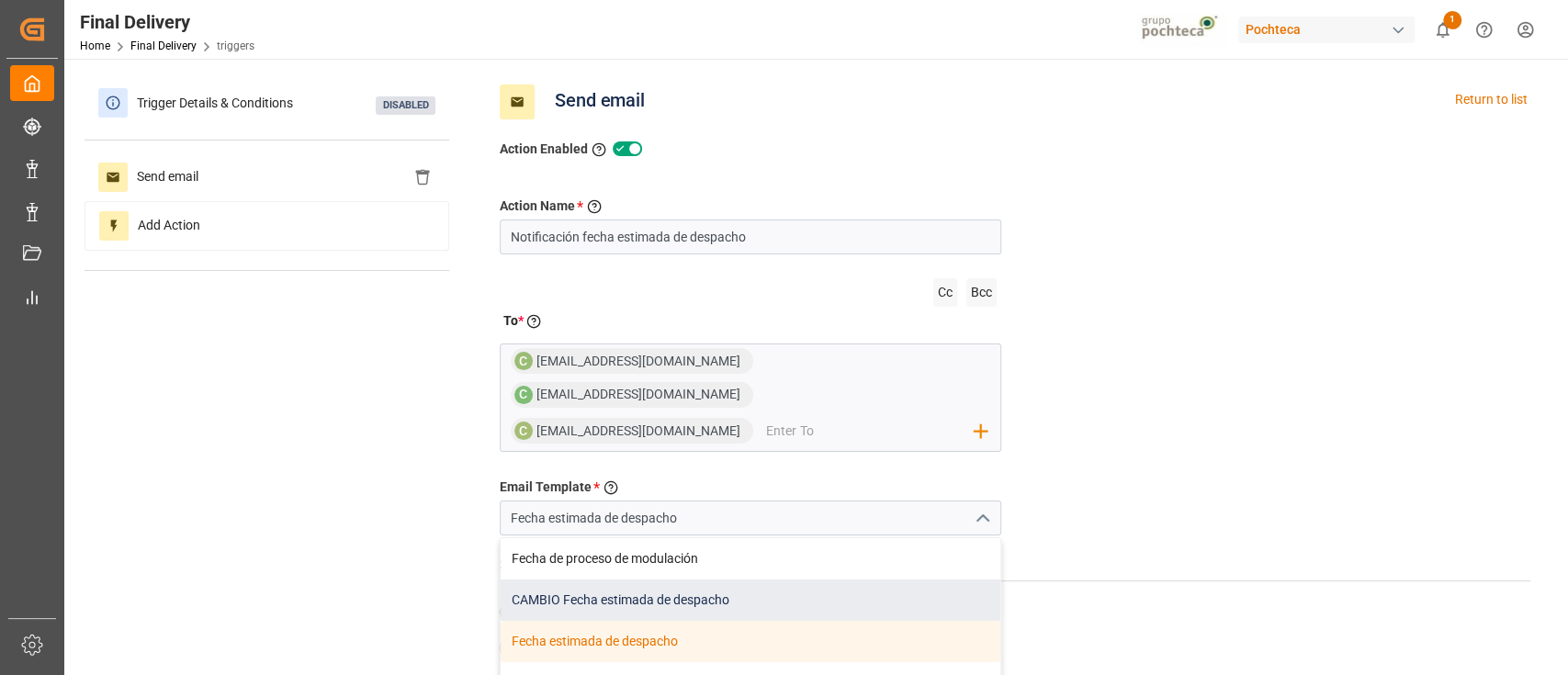
click at [708, 580] on div "CAMBIO Fecha estimada de despacho" at bounding box center [750, 600] width 500 height 41
type input "CAMBIO Fecha estimada de despacho"
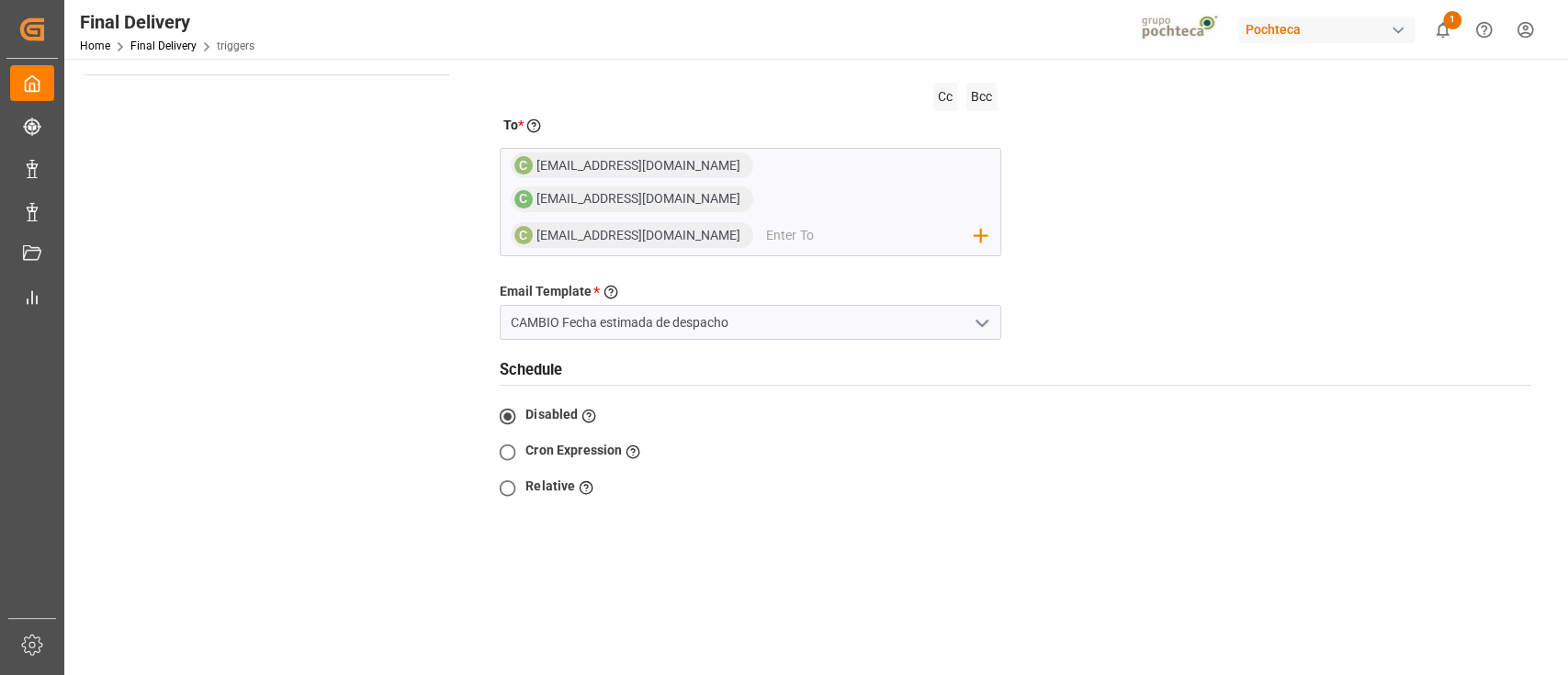
scroll to position [228, 0]
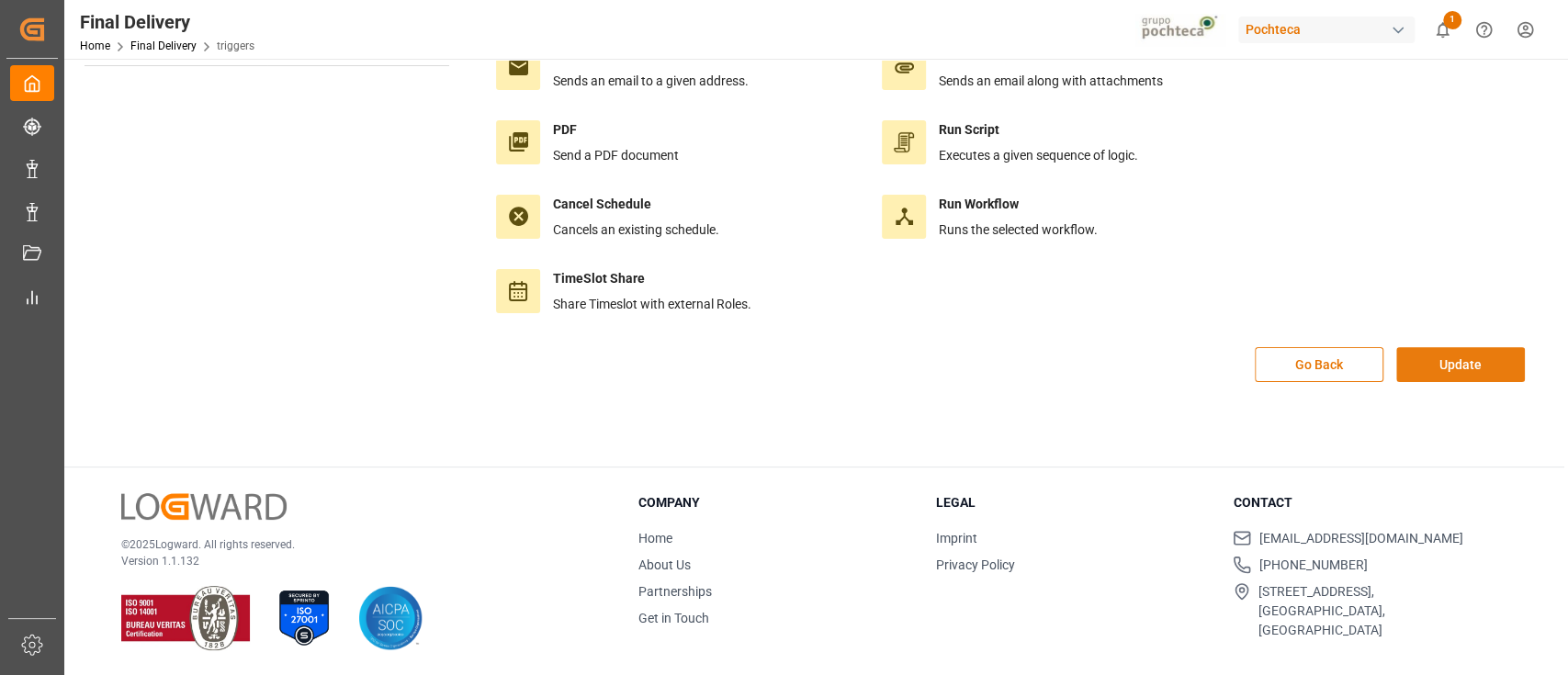
scroll to position [0, 0]
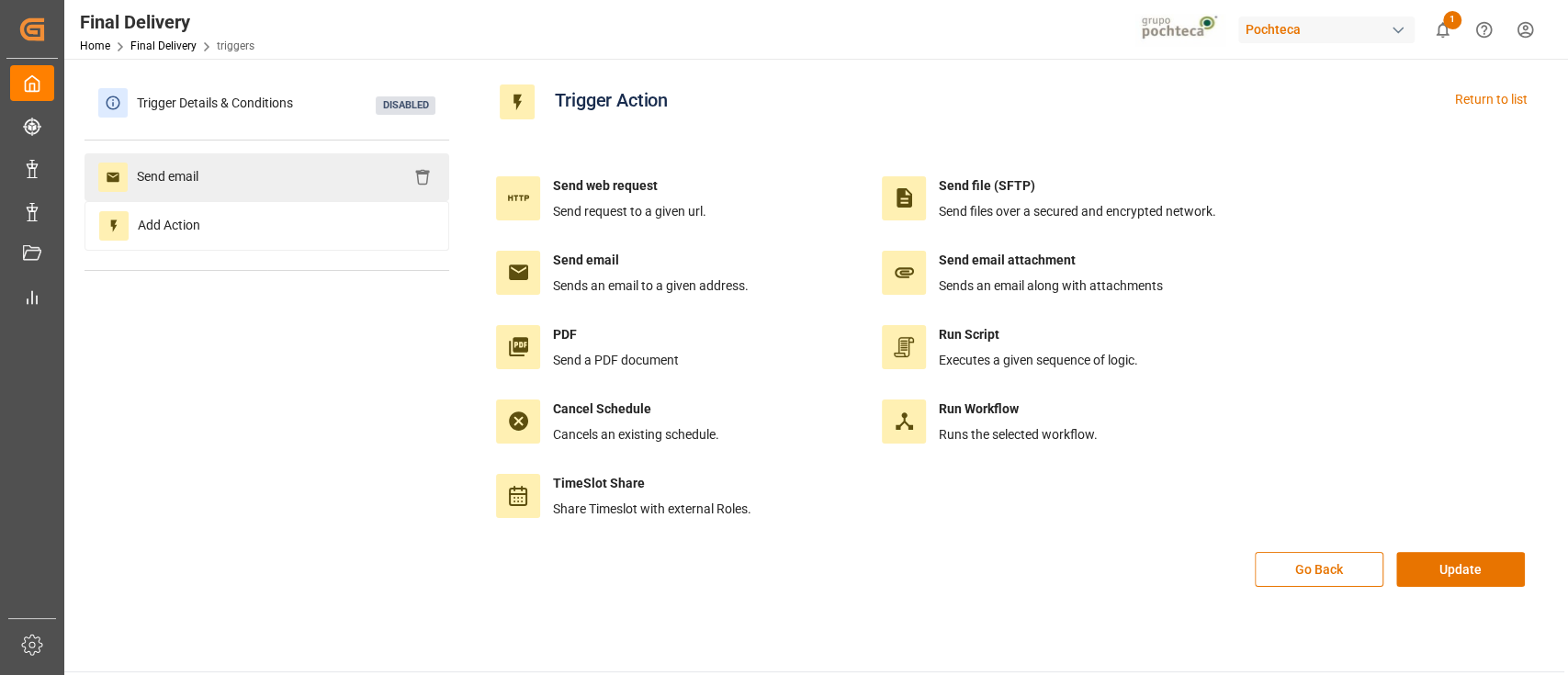
click at [288, 169] on div "Send email" at bounding box center [267, 176] width 364 height 48
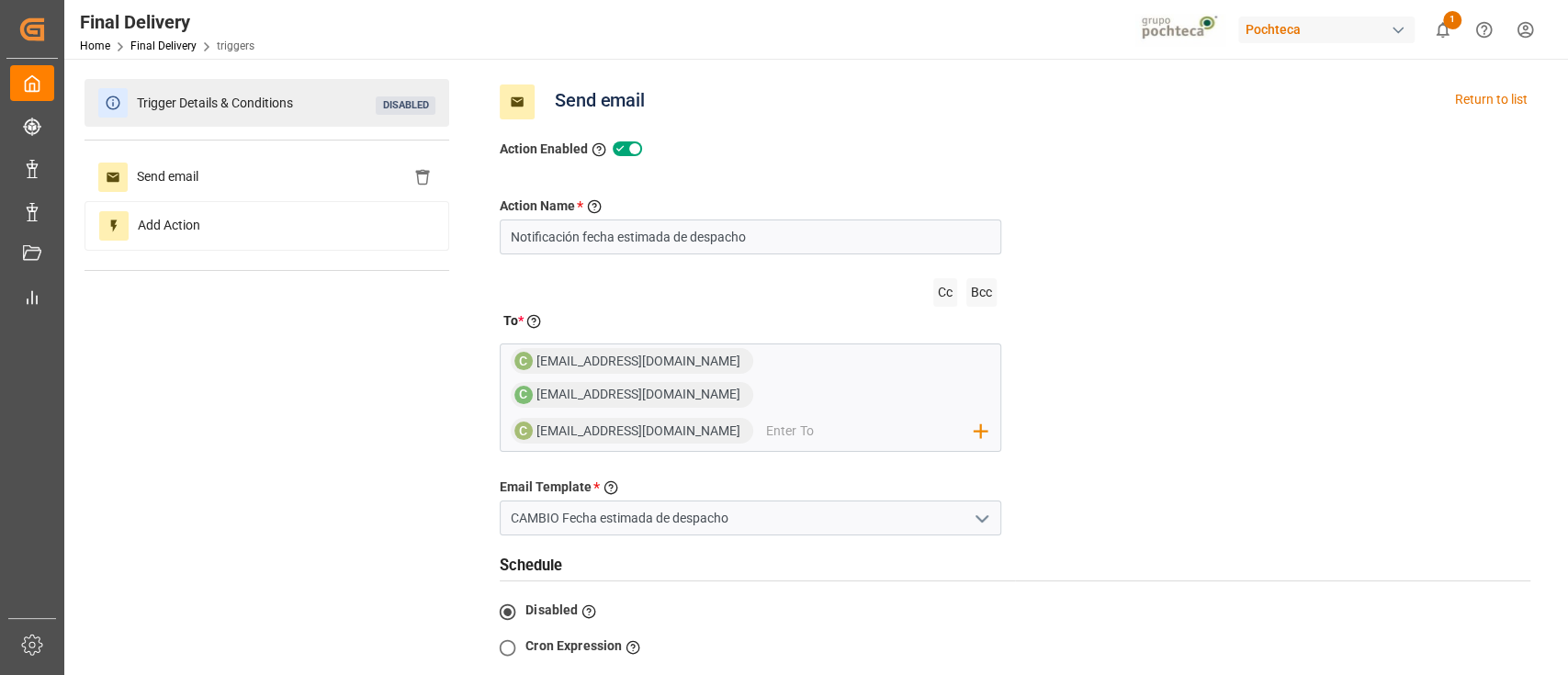
click at [279, 118] on div "Trigger Details & Conditions Disabled" at bounding box center [267, 102] width 364 height 48
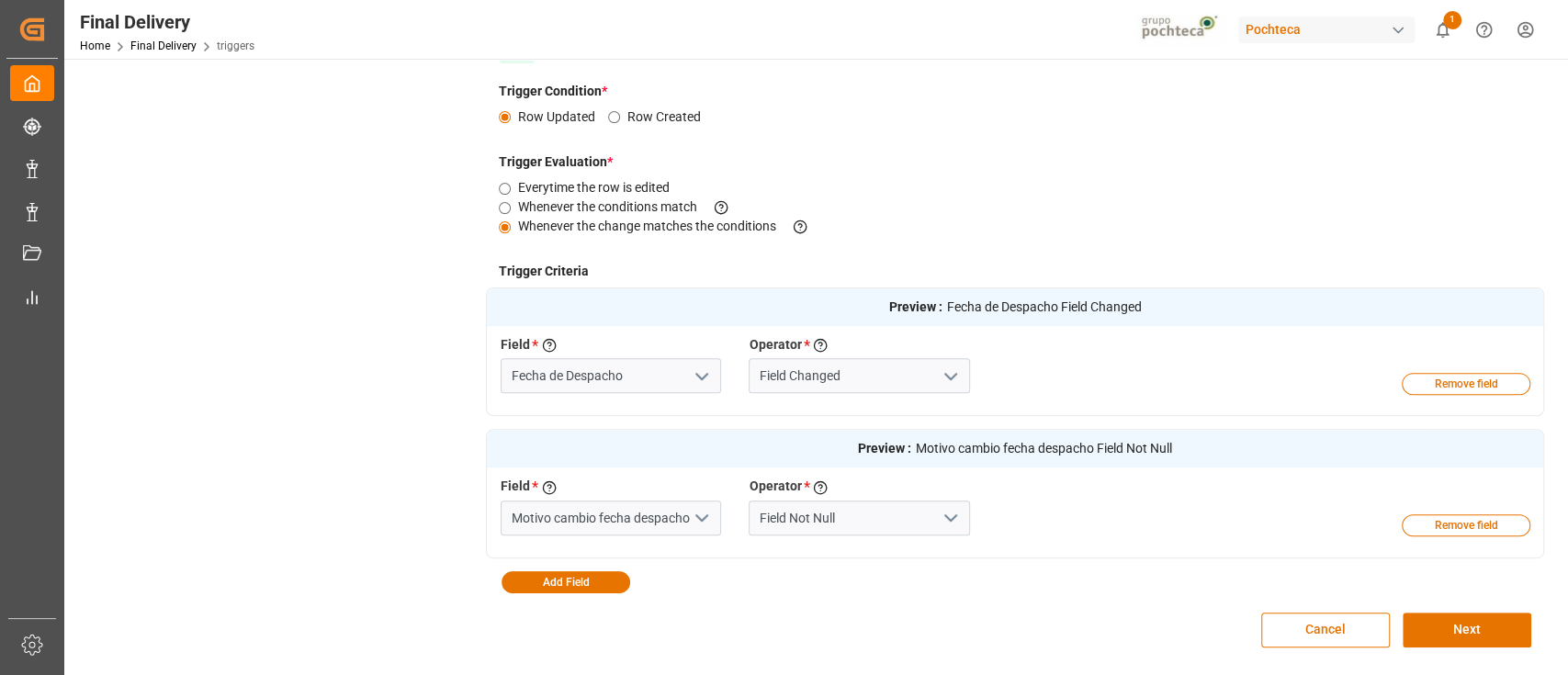
scroll to position [376, 0]
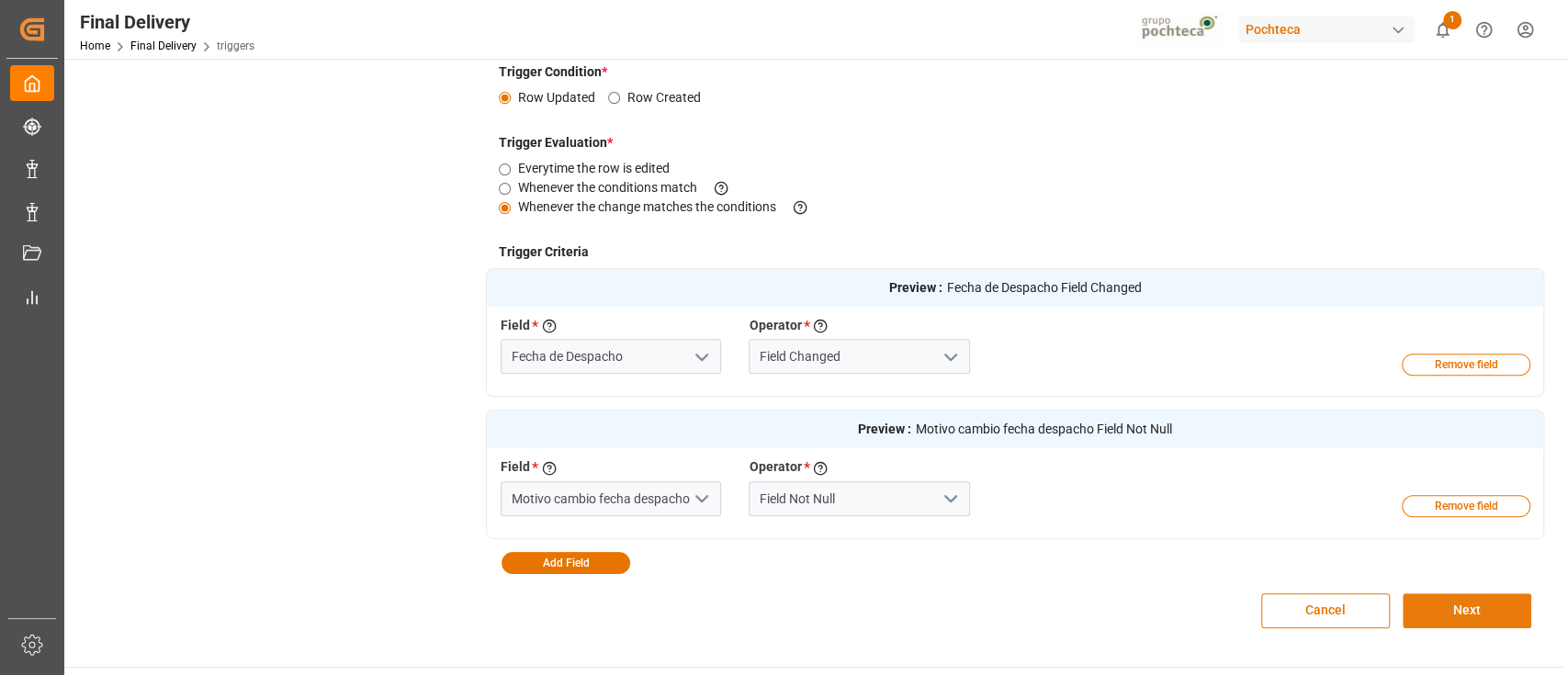
click at [1472, 614] on button "Next" at bounding box center [1467, 611] width 129 height 35
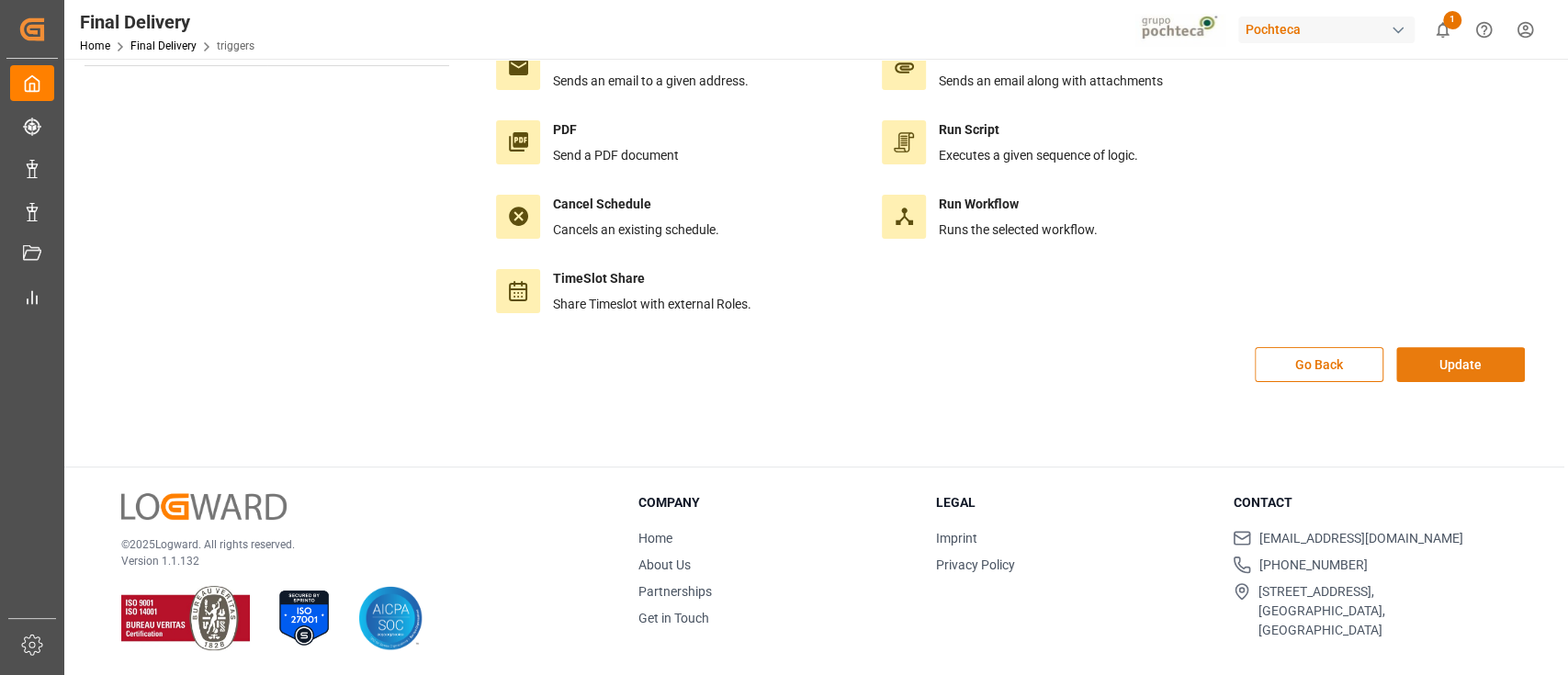
click at [1435, 367] on button "Update" at bounding box center [1461, 364] width 129 height 35
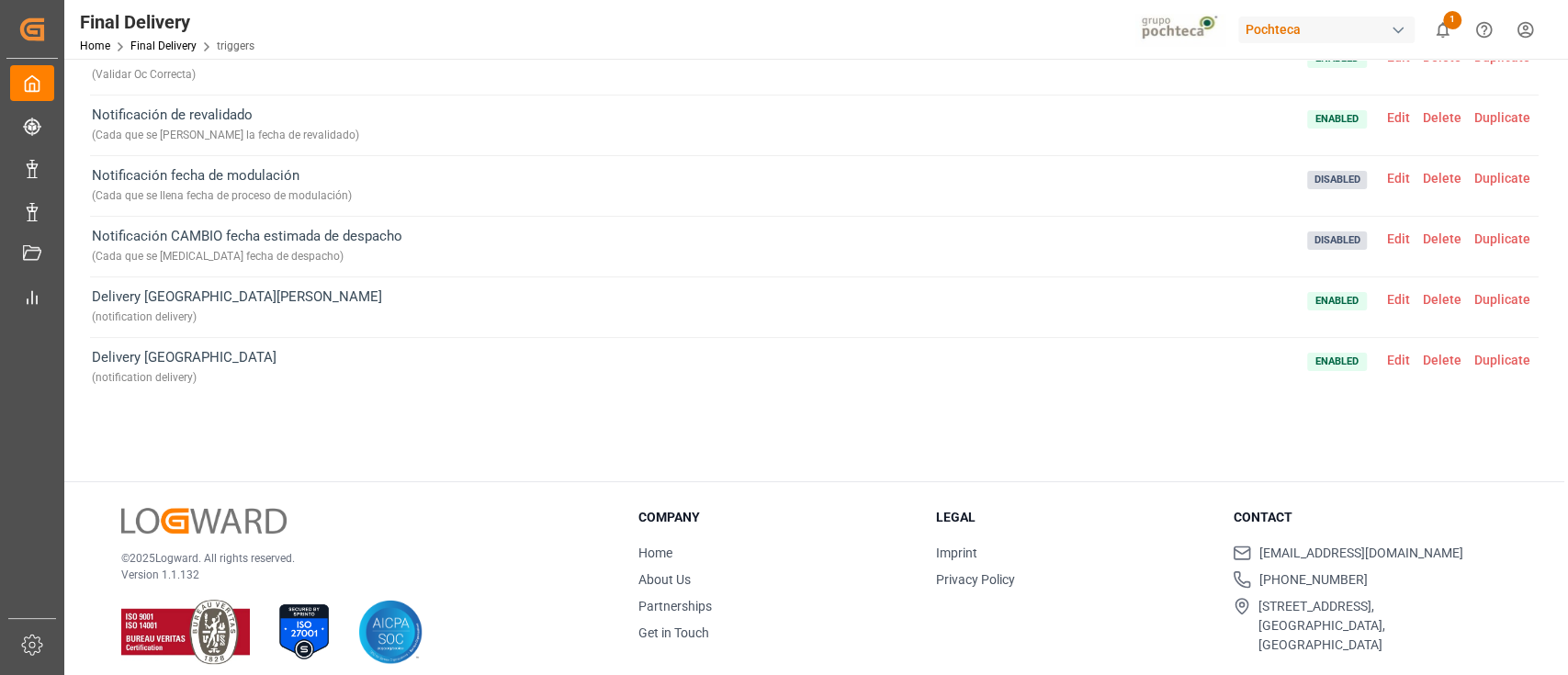
scroll to position [134, 0]
click at [1389, 235] on span "Edit" at bounding box center [1398, 238] width 36 height 15
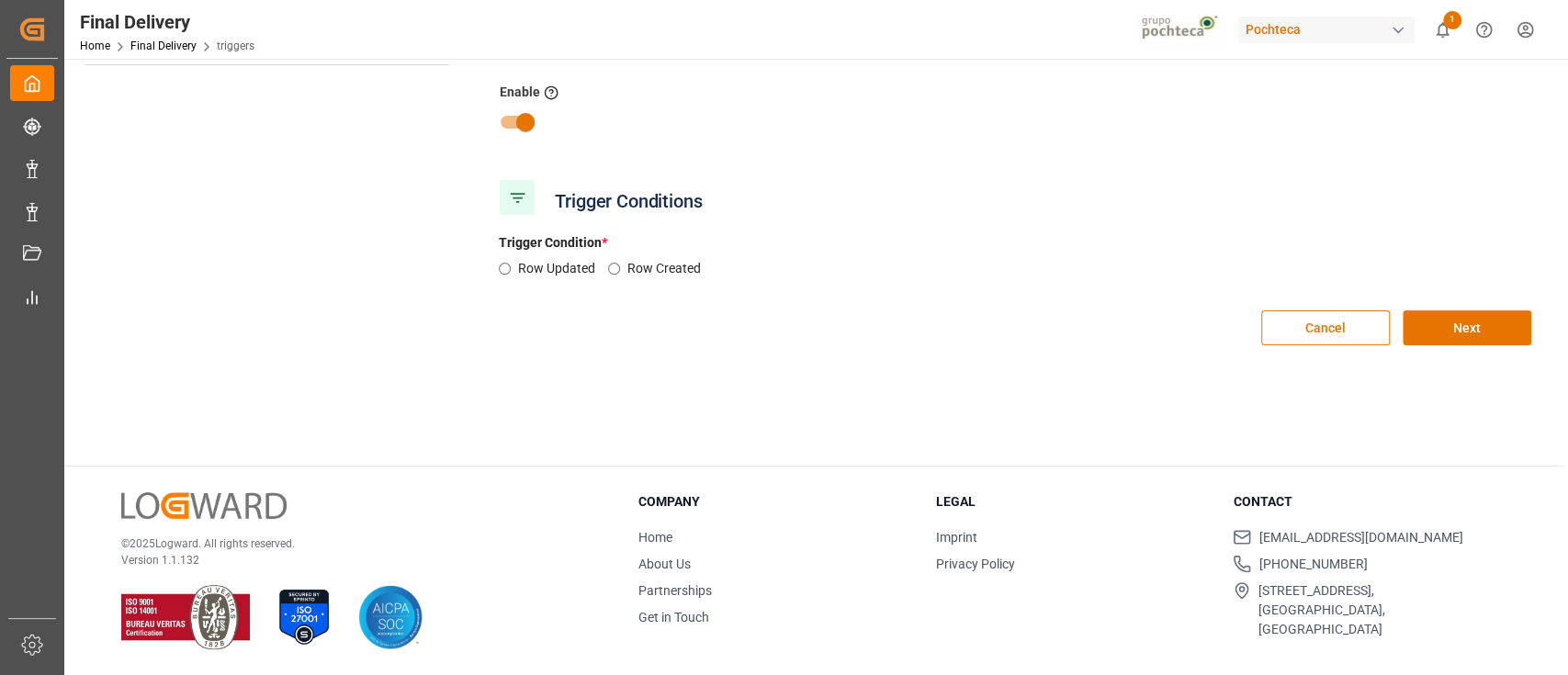
type input "Notificación CAMBIO fecha estimada de despacho"
type input "Cada que se cambia fecha de despacho"
checkbox input "false"
radio input "true"
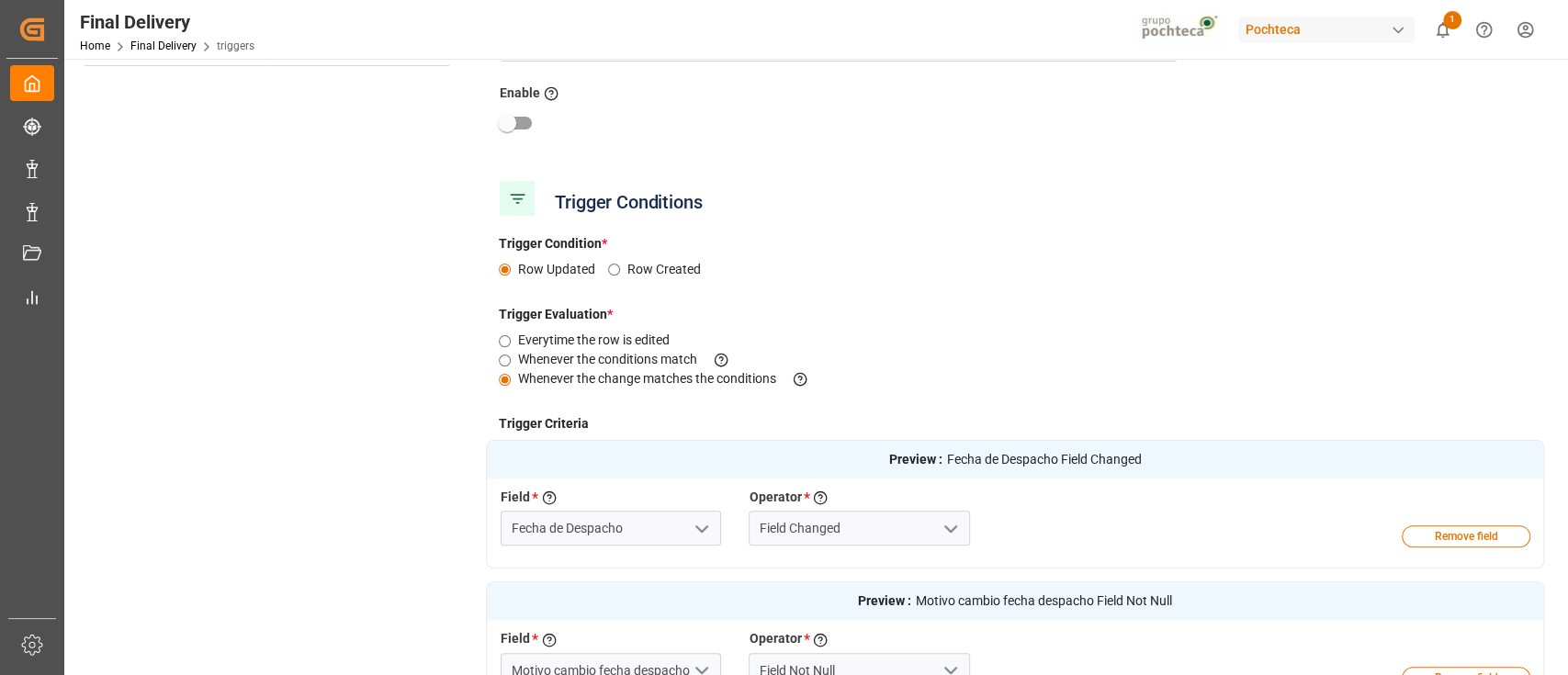
scroll to position [0, 0]
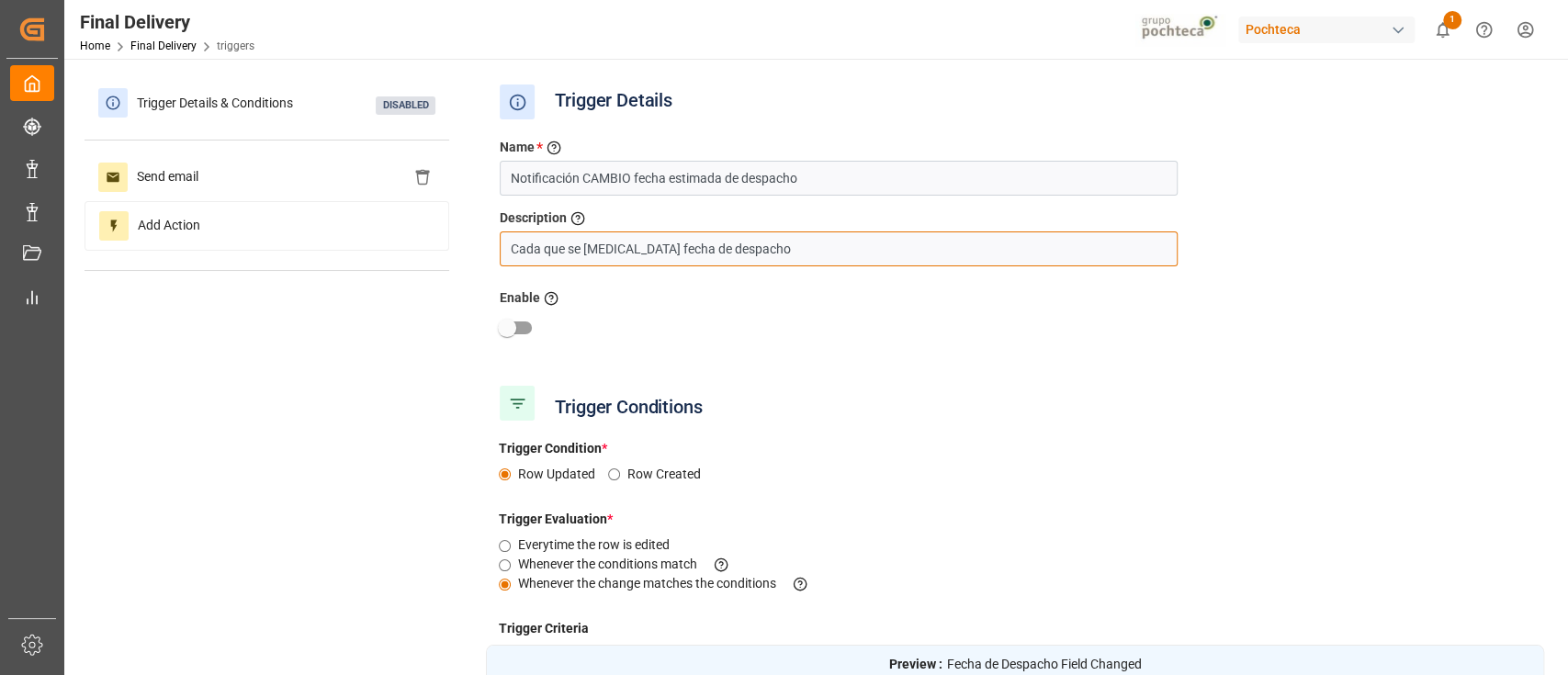
click at [776, 241] on input "Cada que se cambia fecha de despacho" at bounding box center [839, 249] width 678 height 35
paste input "y seleccionan de la lista el motivo cambio fecha despacho"
type input "Cada que se cambia fecha de despacho y seleccionan de la lista el motivo cambio…"
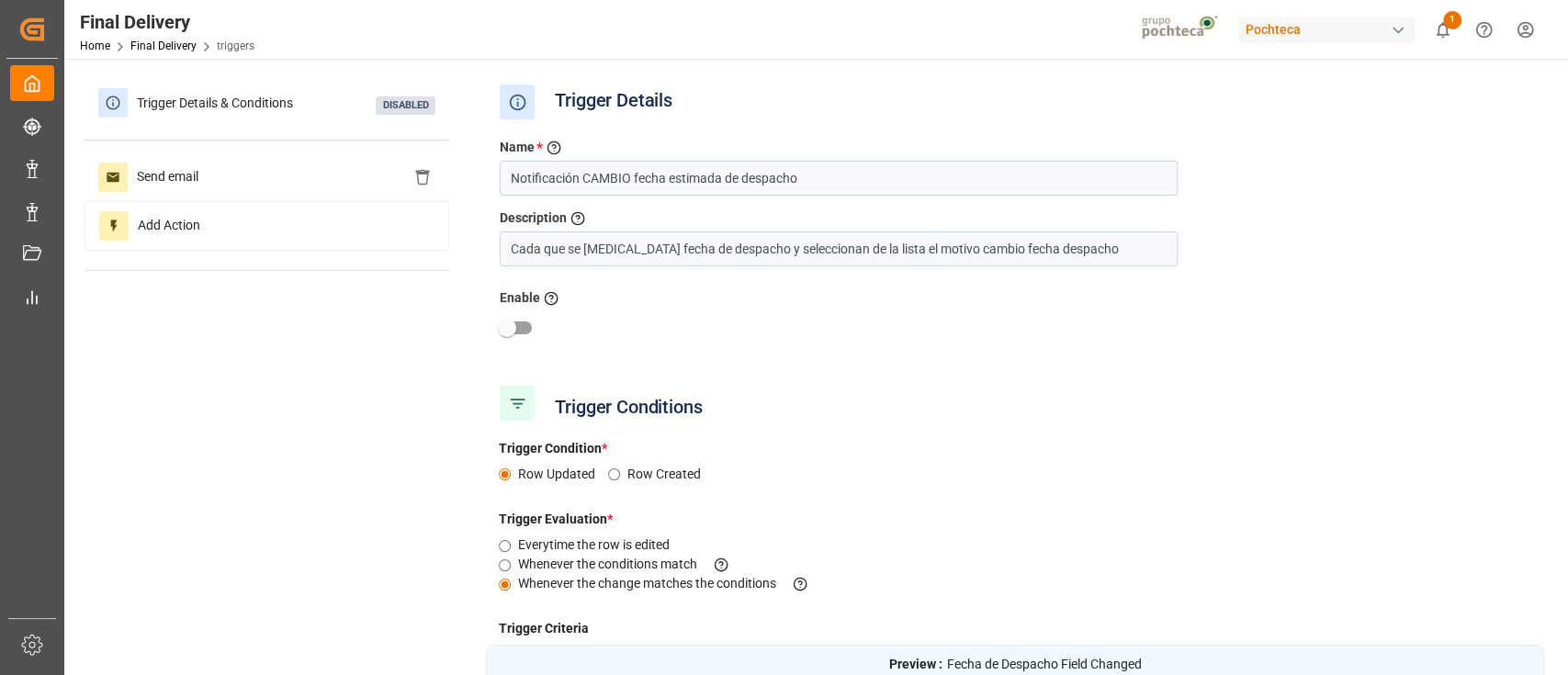
click at [983, 329] on div at bounding box center [1015, 328] width 1058 height 35
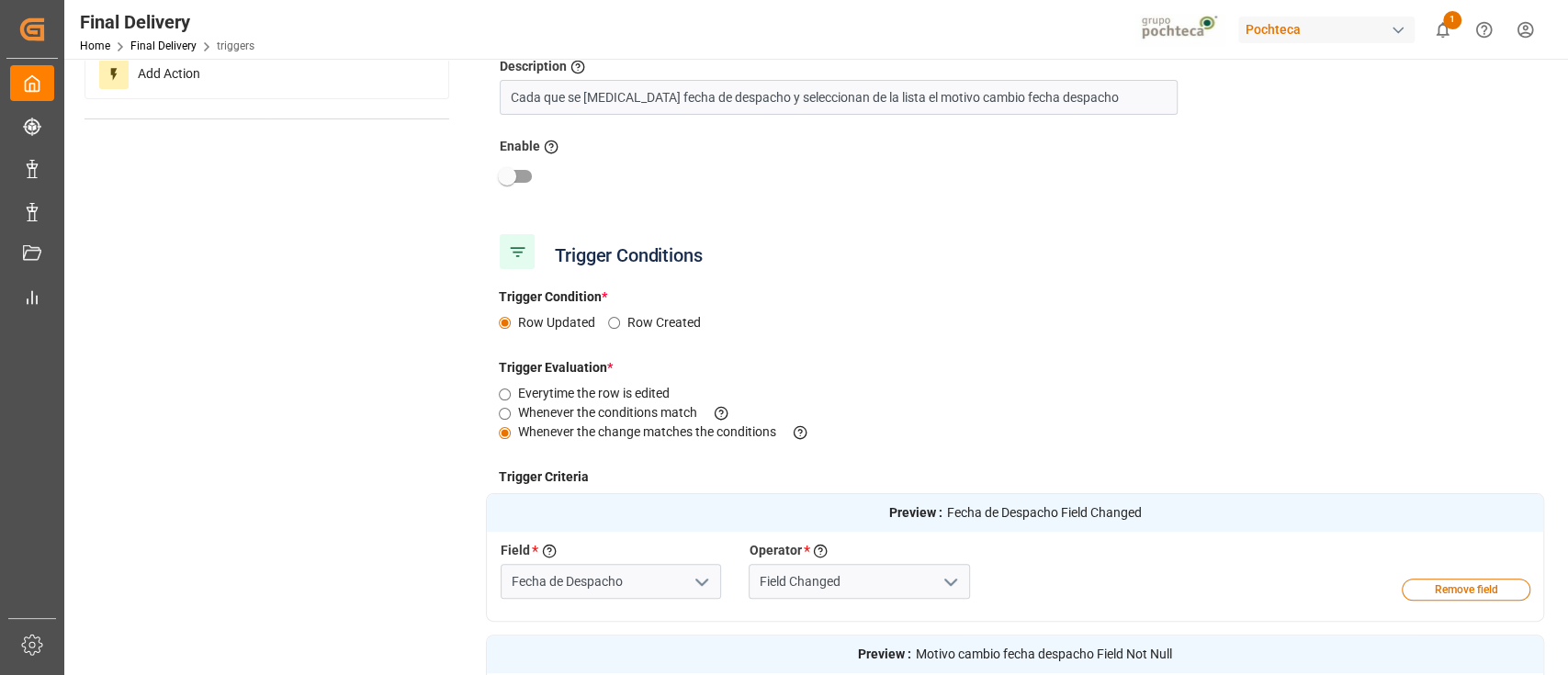
scroll to position [406, 0]
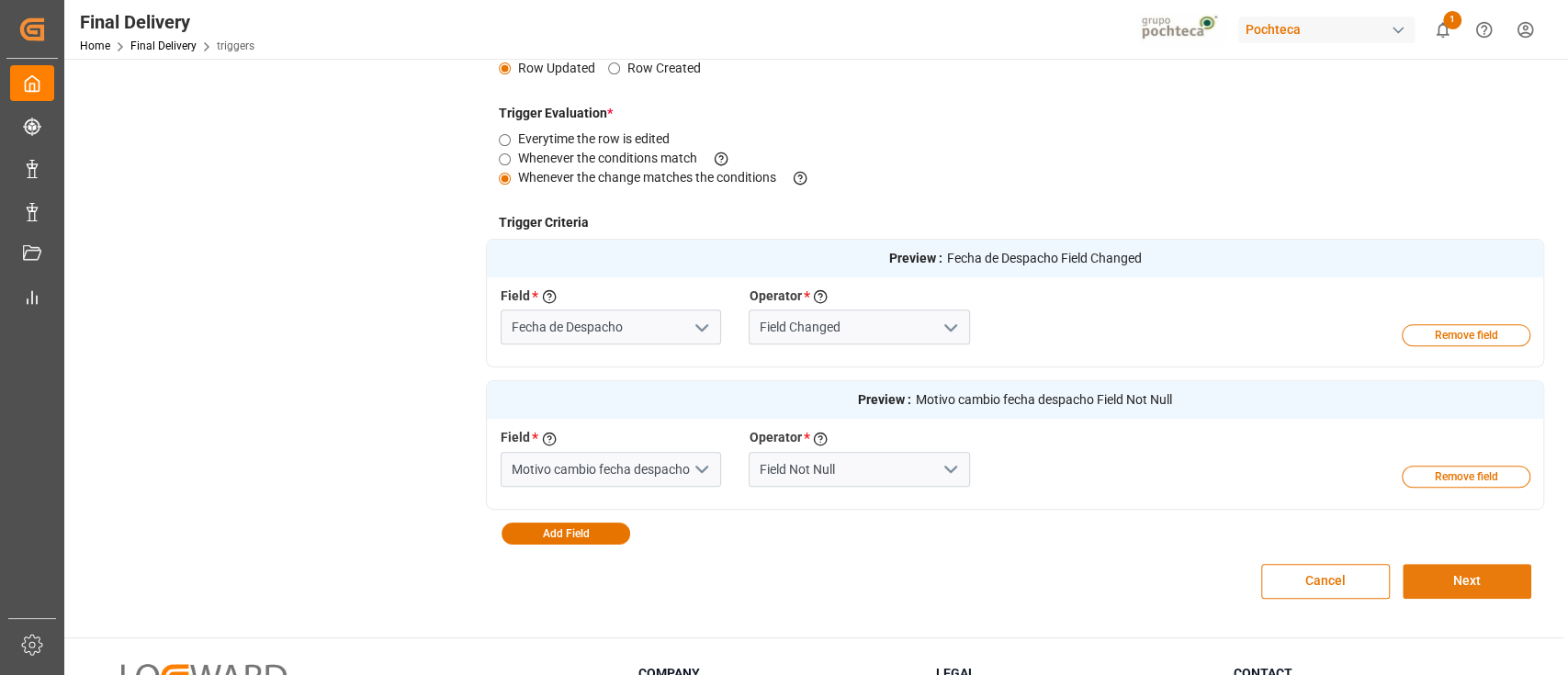
click at [1455, 574] on button "Next" at bounding box center [1467, 581] width 129 height 35
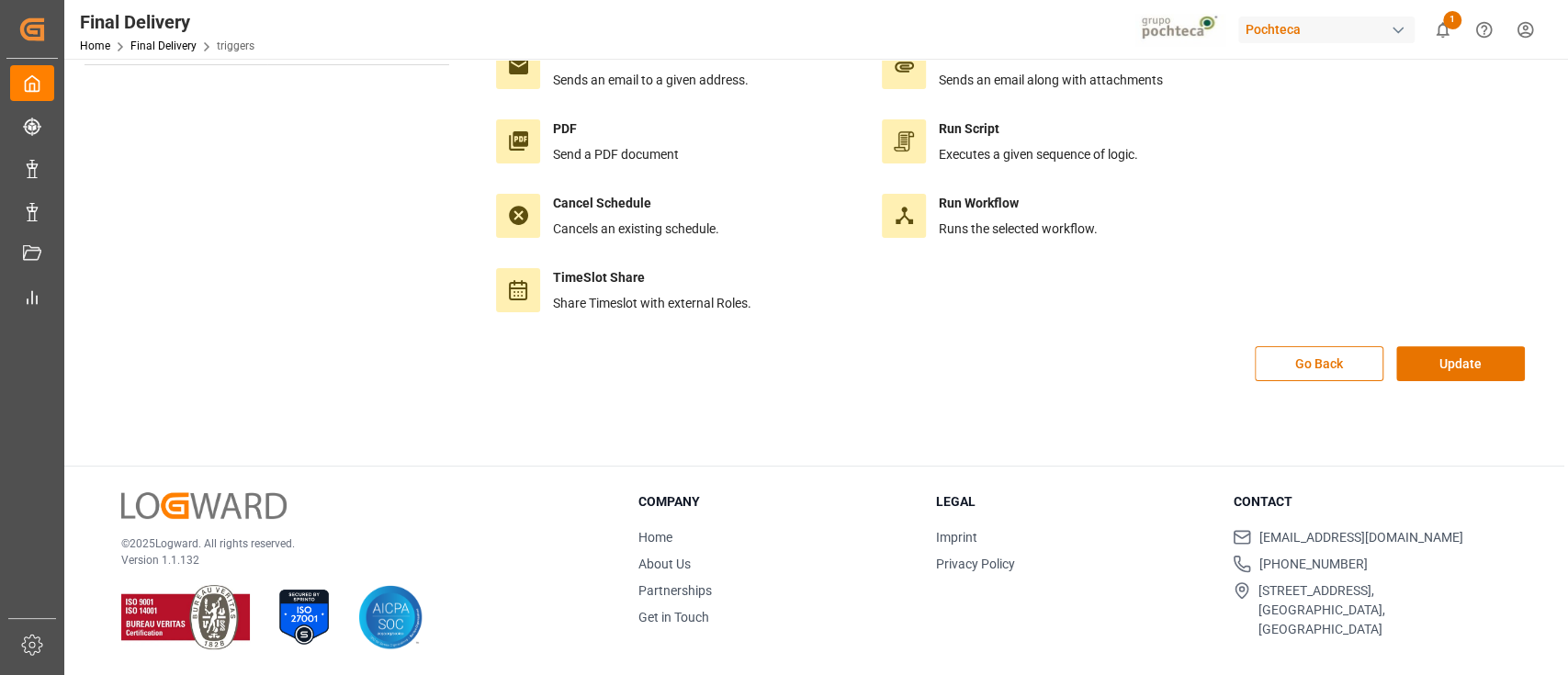
scroll to position [205, 0]
click at [1445, 357] on button "Update" at bounding box center [1461, 364] width 129 height 35
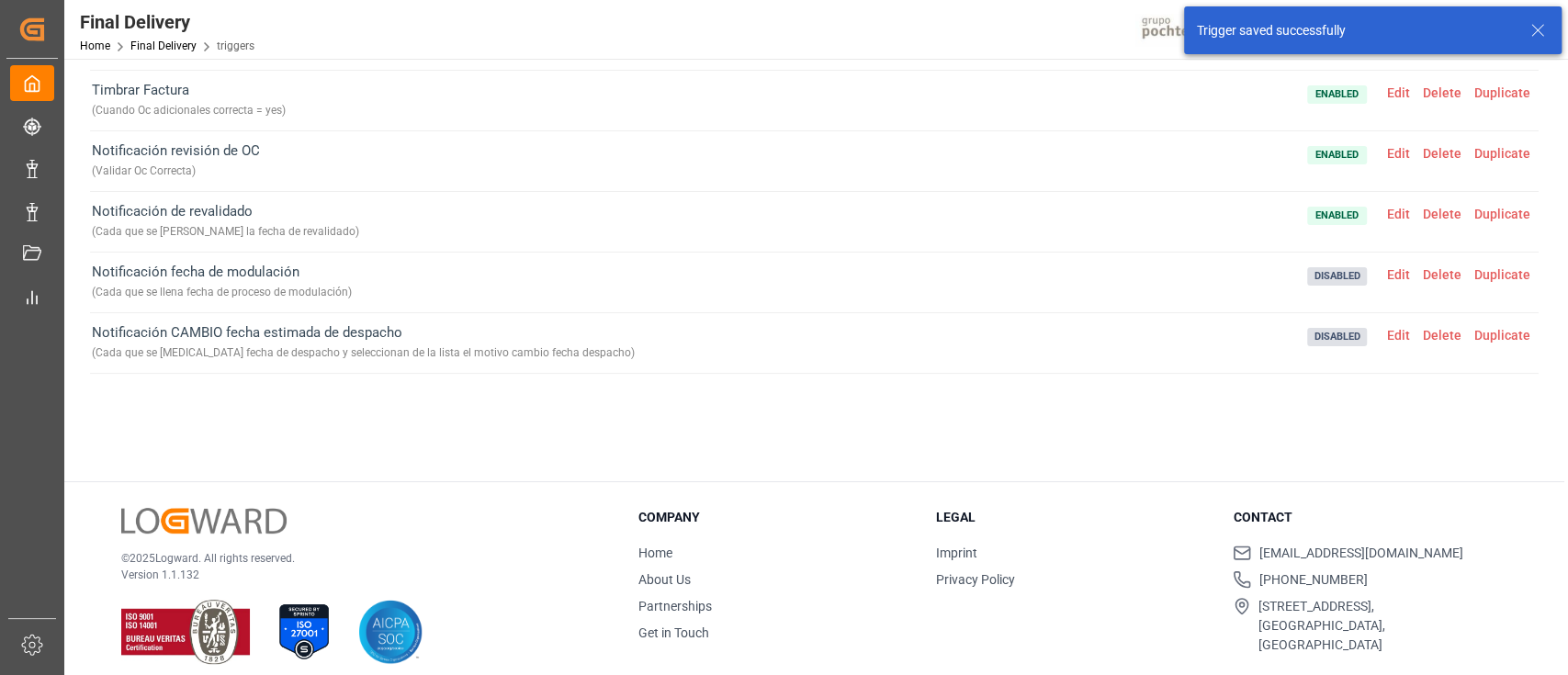
scroll to position [38, 0]
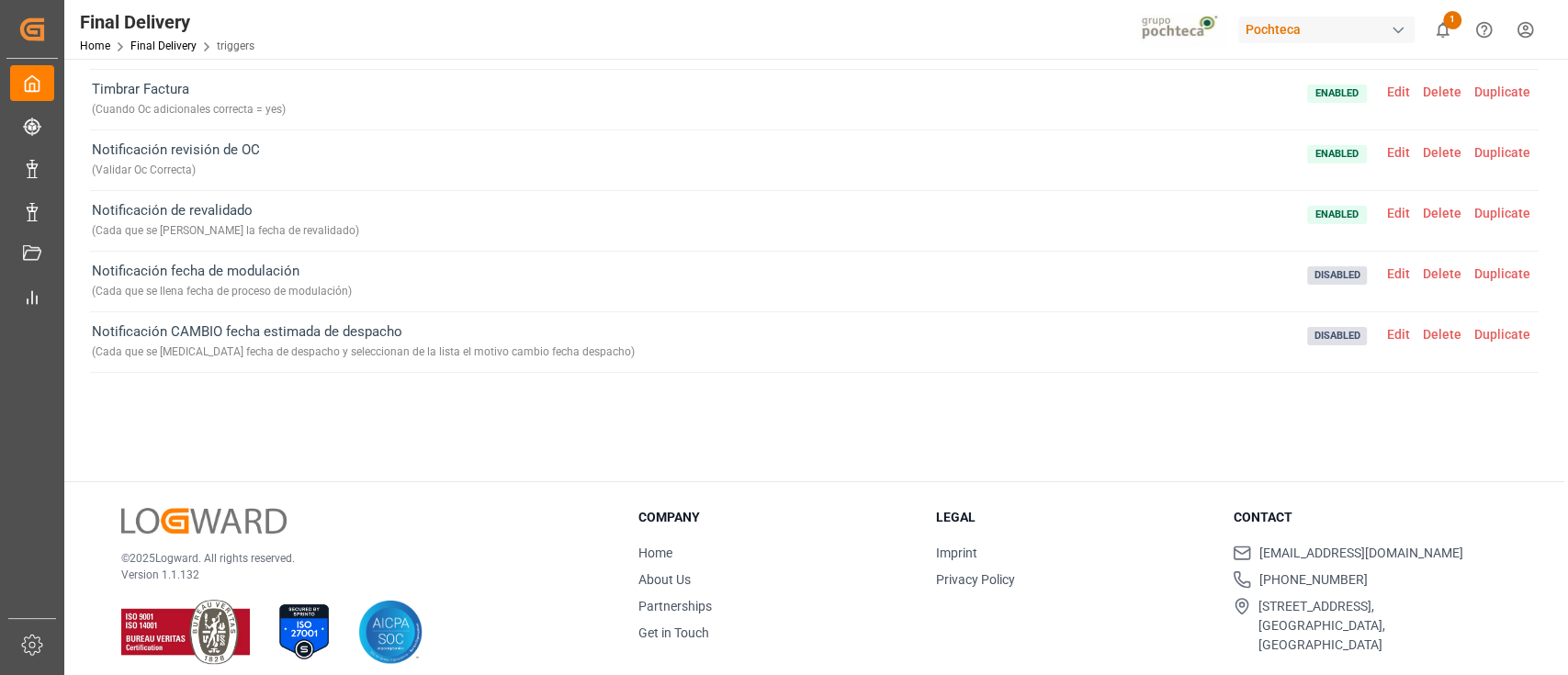
click at [1396, 333] on span "Edit" at bounding box center [1398, 334] width 36 height 15
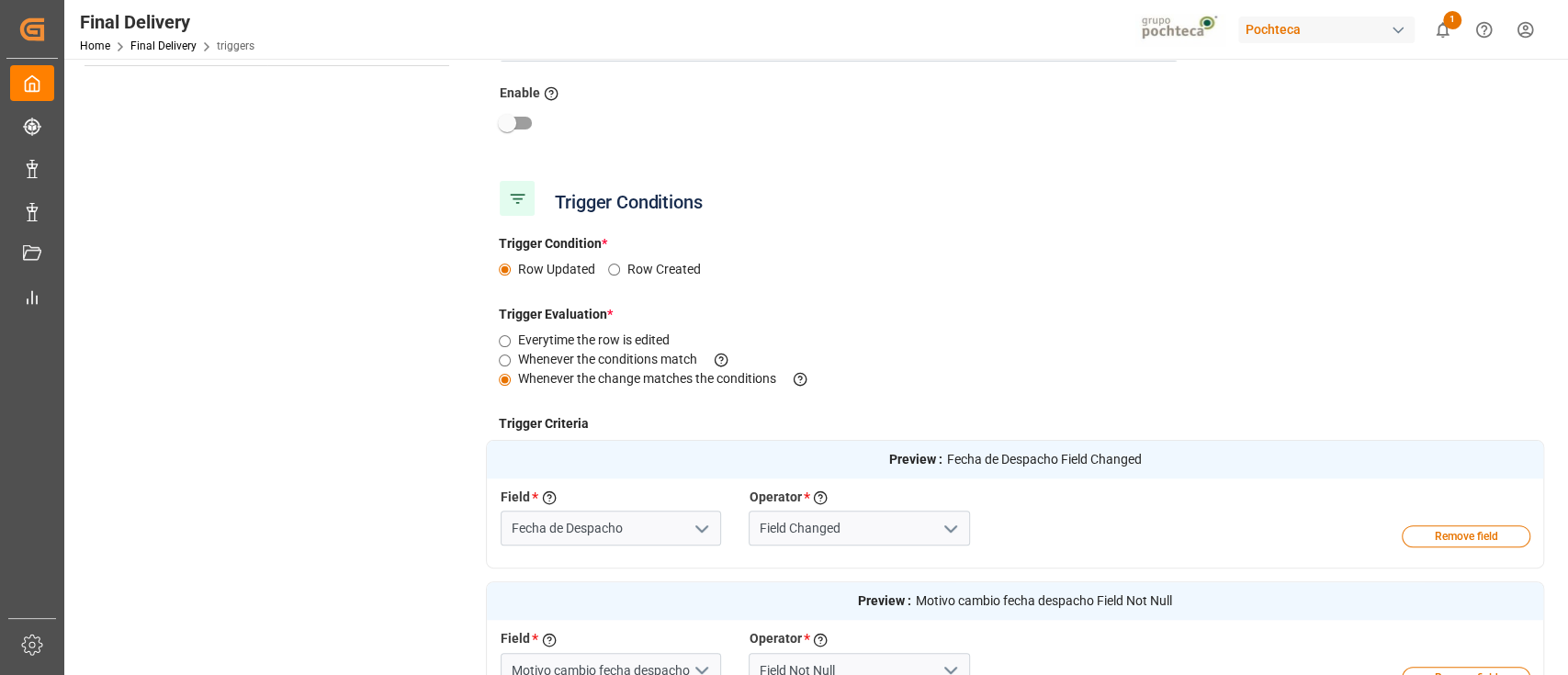
click at [530, 129] on input "checkbox" at bounding box center [507, 123] width 104 height 35
checkbox input "true"
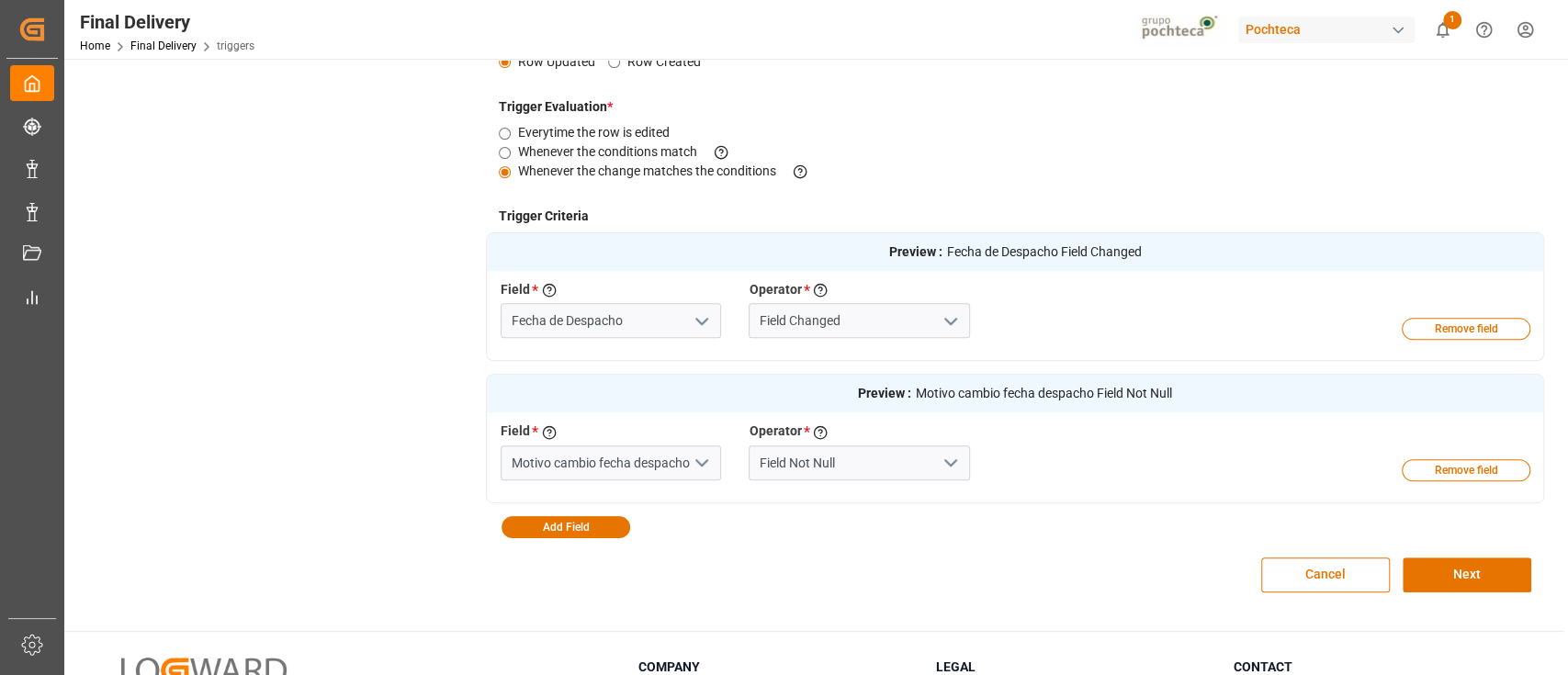
scroll to position [446, 0]
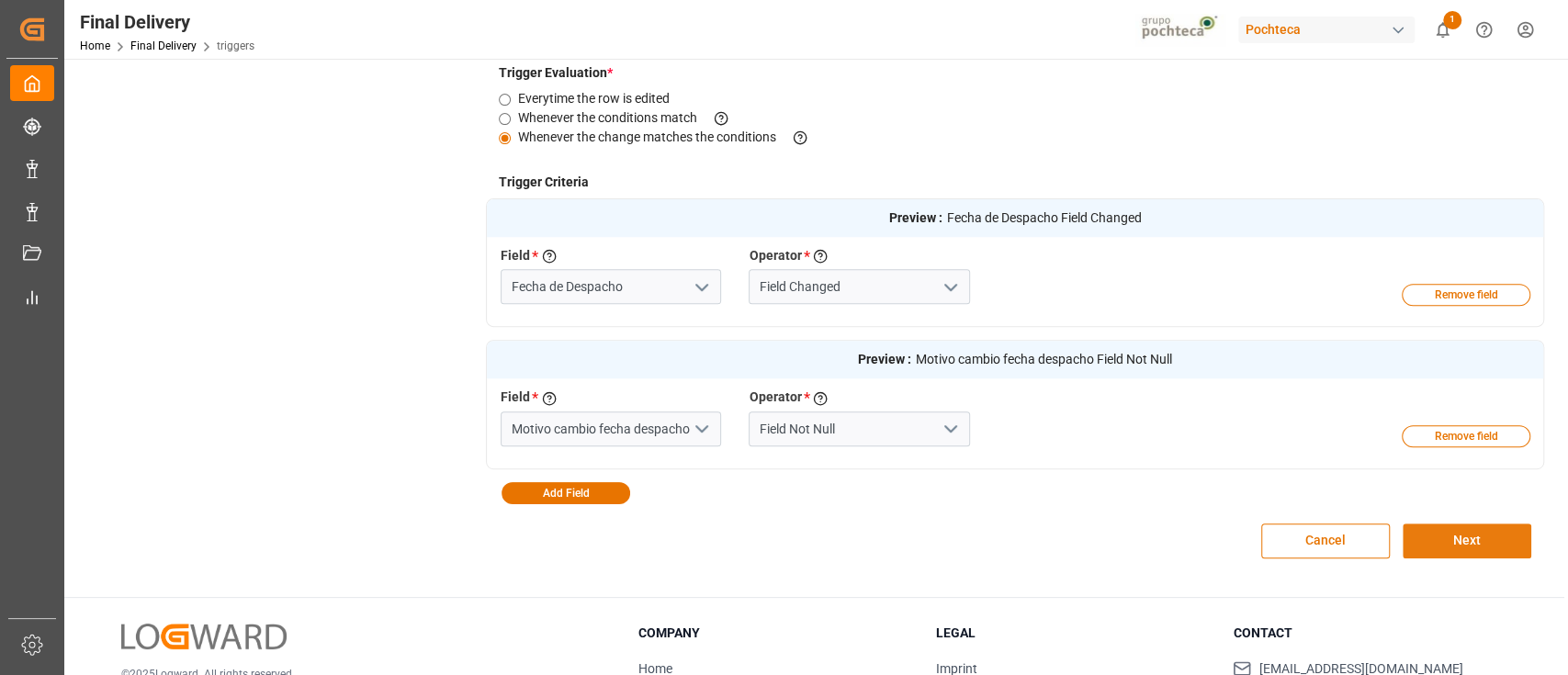
click at [1500, 539] on button "Next" at bounding box center [1467, 541] width 129 height 35
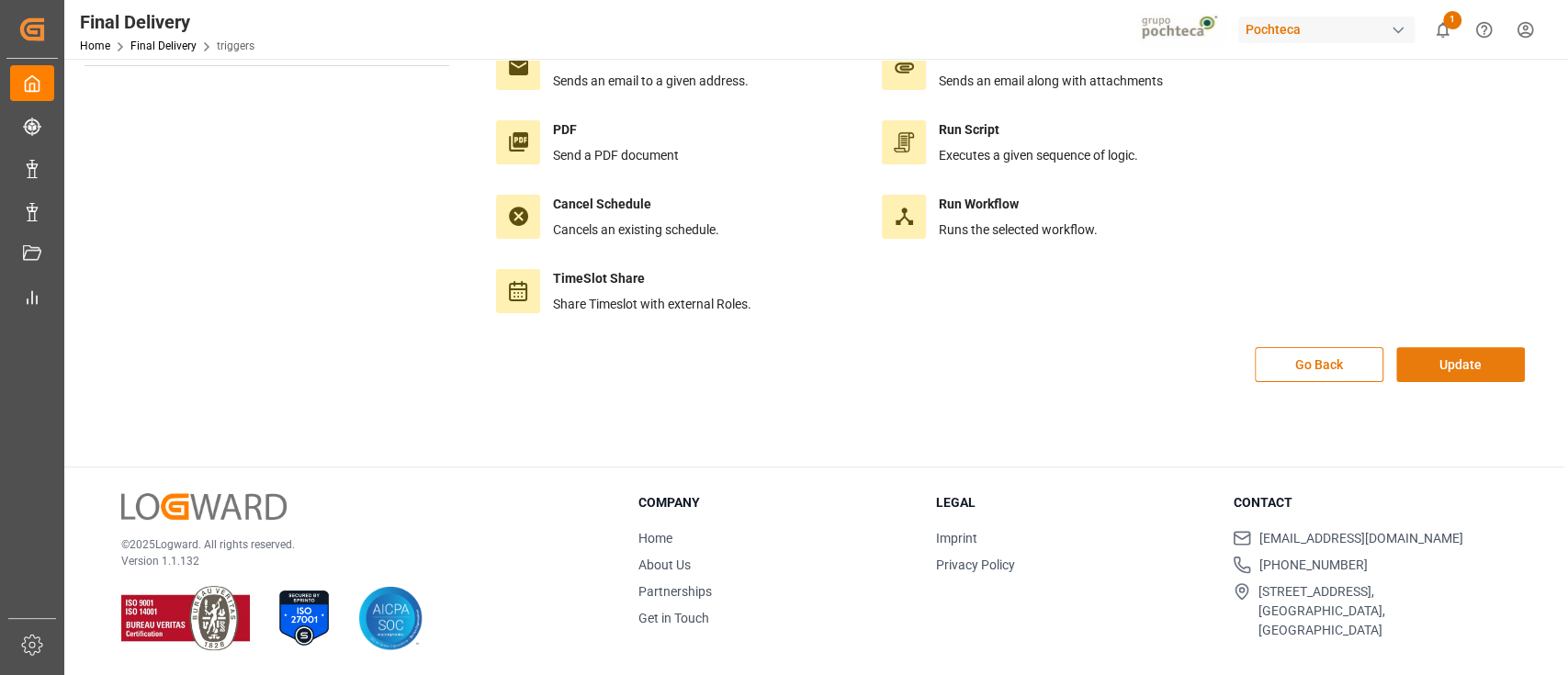
click at [1452, 367] on button "Update" at bounding box center [1461, 364] width 129 height 35
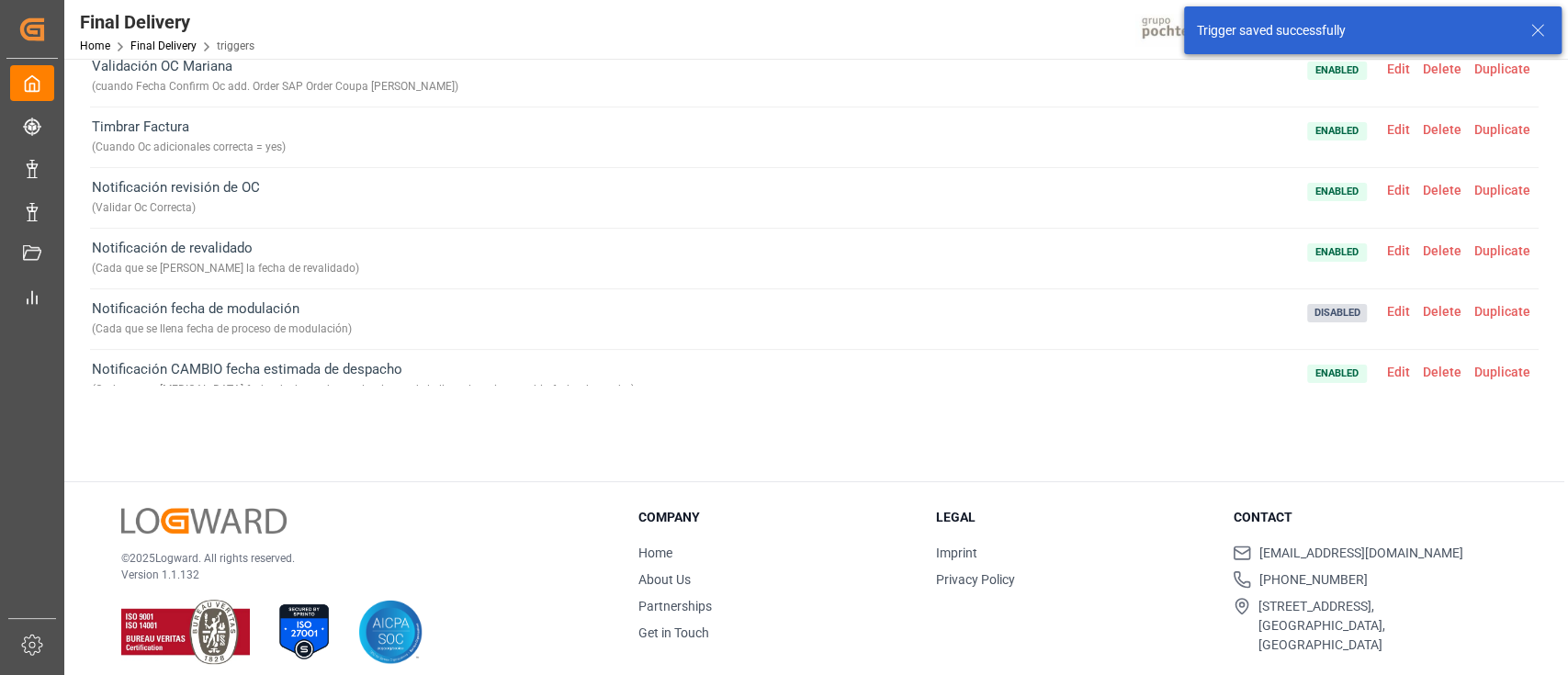
scroll to position [66, 0]
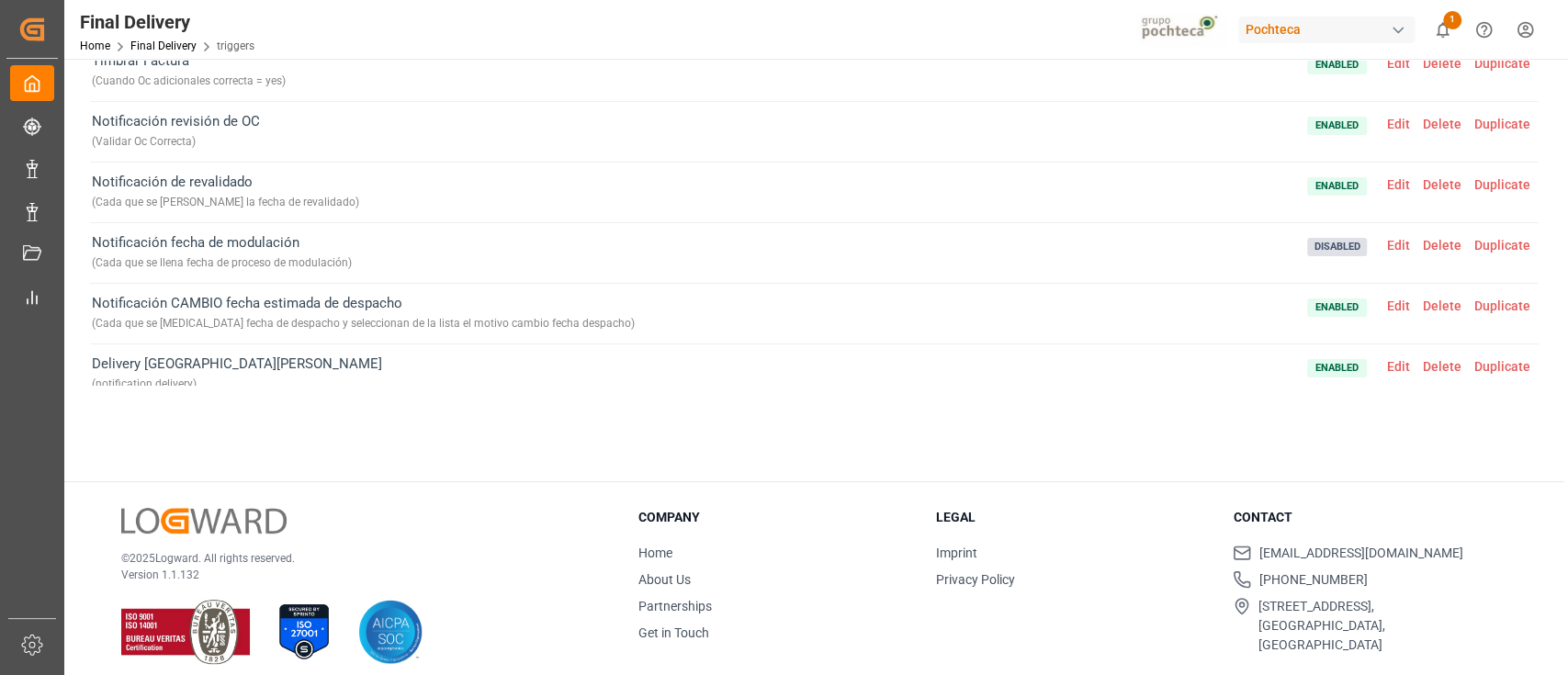
click at [1395, 246] on span "Edit" at bounding box center [1398, 244] width 36 height 15
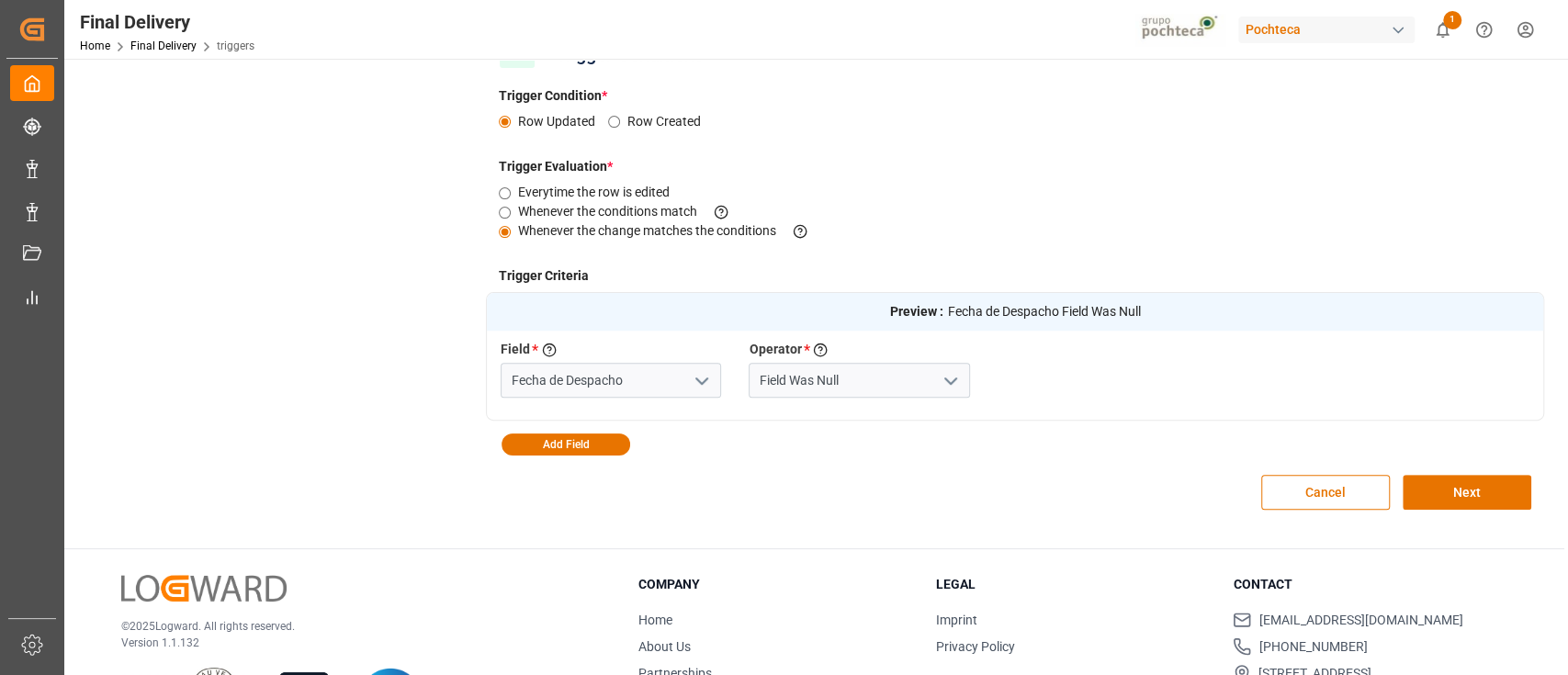
scroll to position [428, 0]
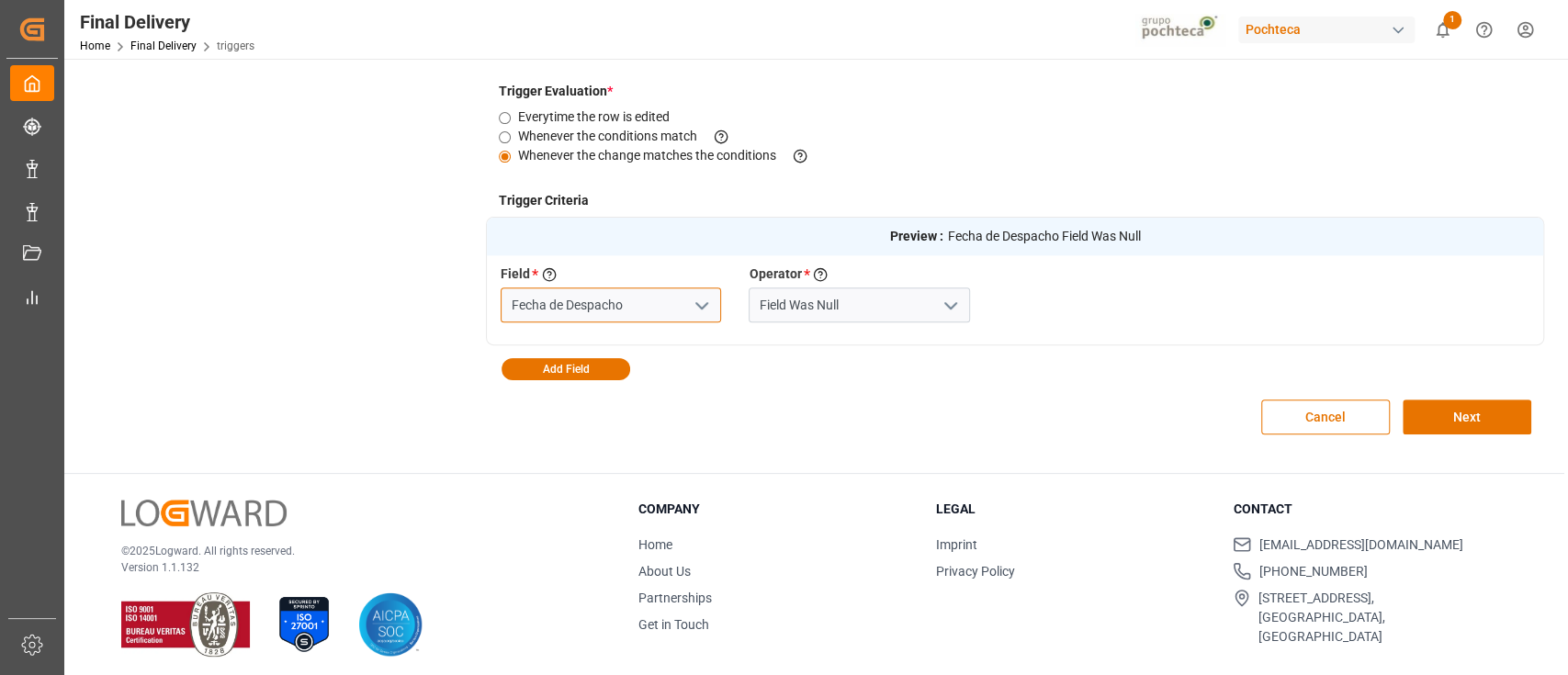
click at [666, 307] on input "Fecha de Despacho" at bounding box center [611, 305] width 220 height 35
click at [669, 339] on div "Fecha de Proceso de Modulación" at bounding box center [611, 346] width 218 height 41
type input "Fecha de Proceso de Modulación"
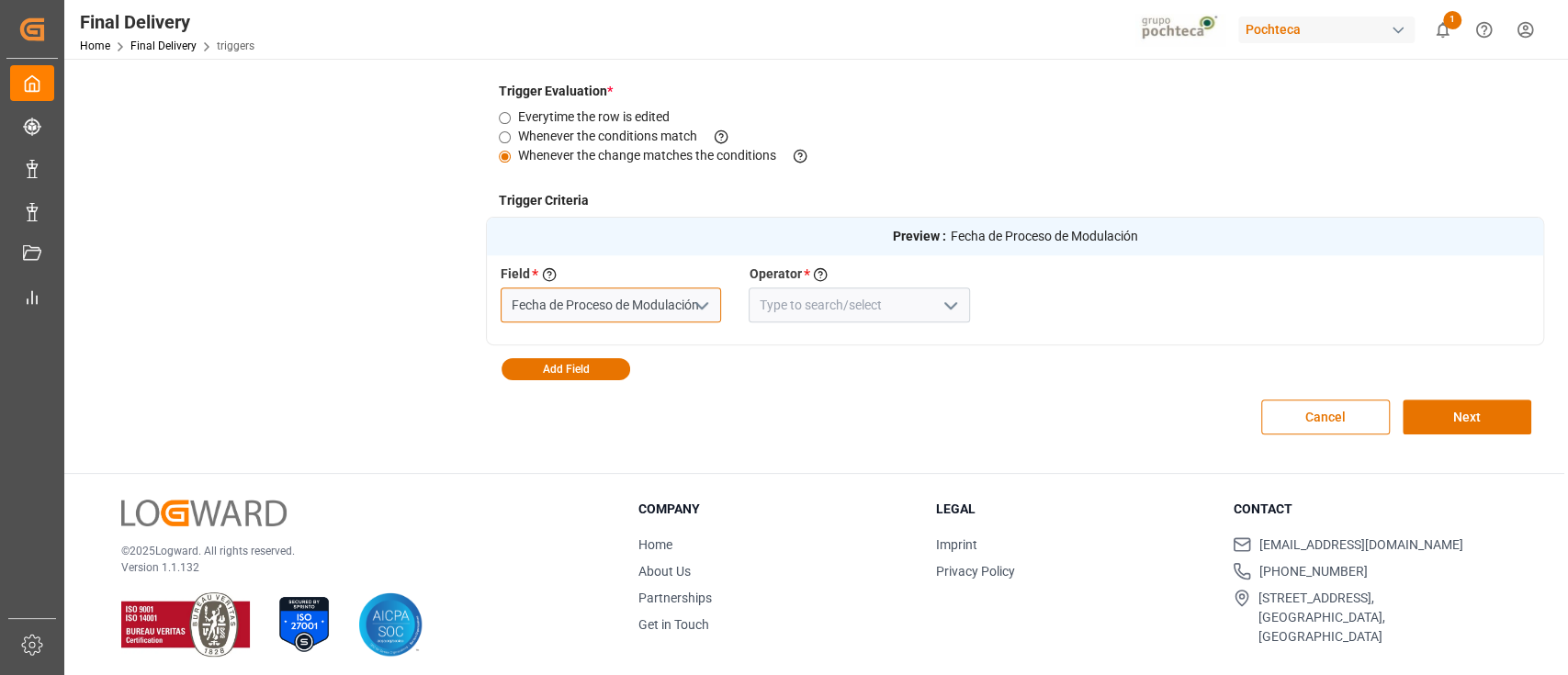
type input "Fecha de Proceso de Modulación"
click at [948, 306] on polyline "open menu" at bounding box center [950, 306] width 11 height 6
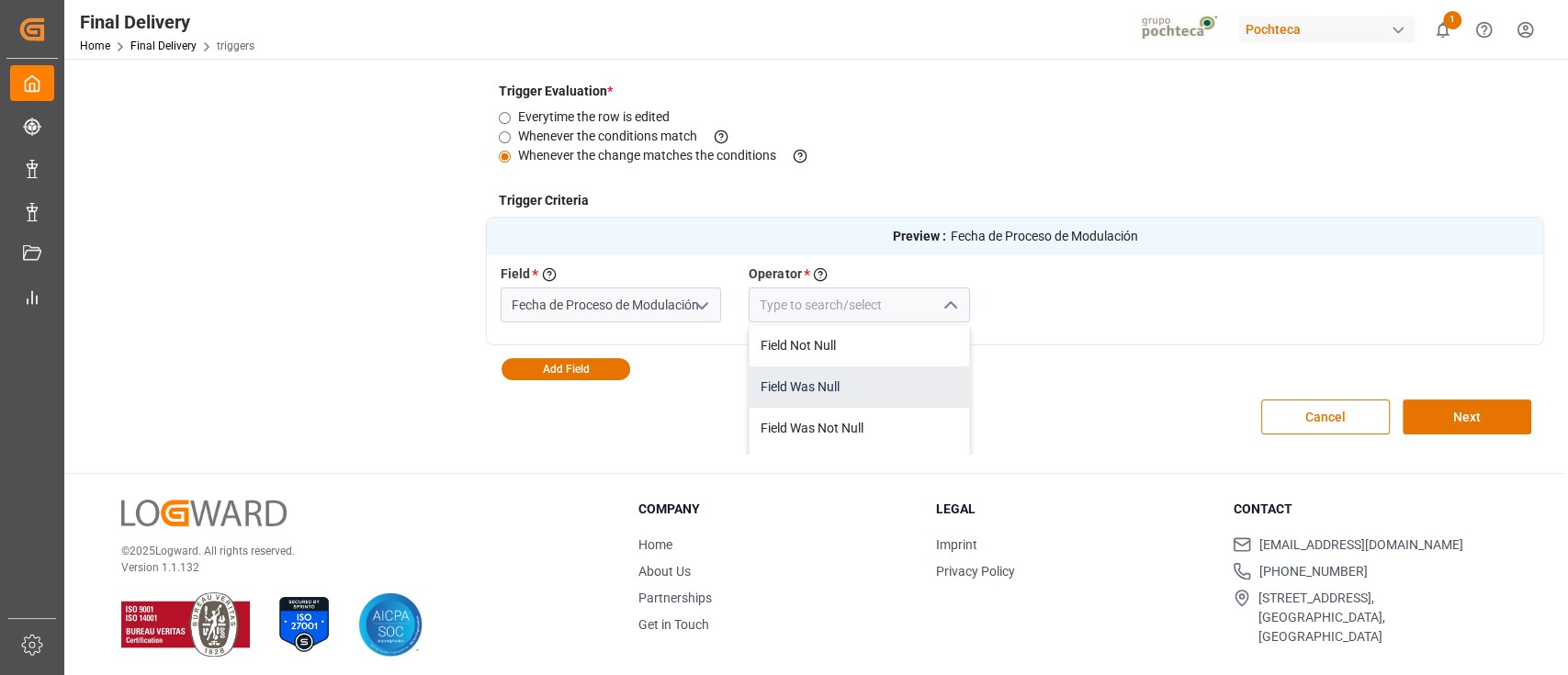
click at [864, 377] on div "Field Was Null" at bounding box center [859, 387] width 218 height 41
type input "Field Was Null"
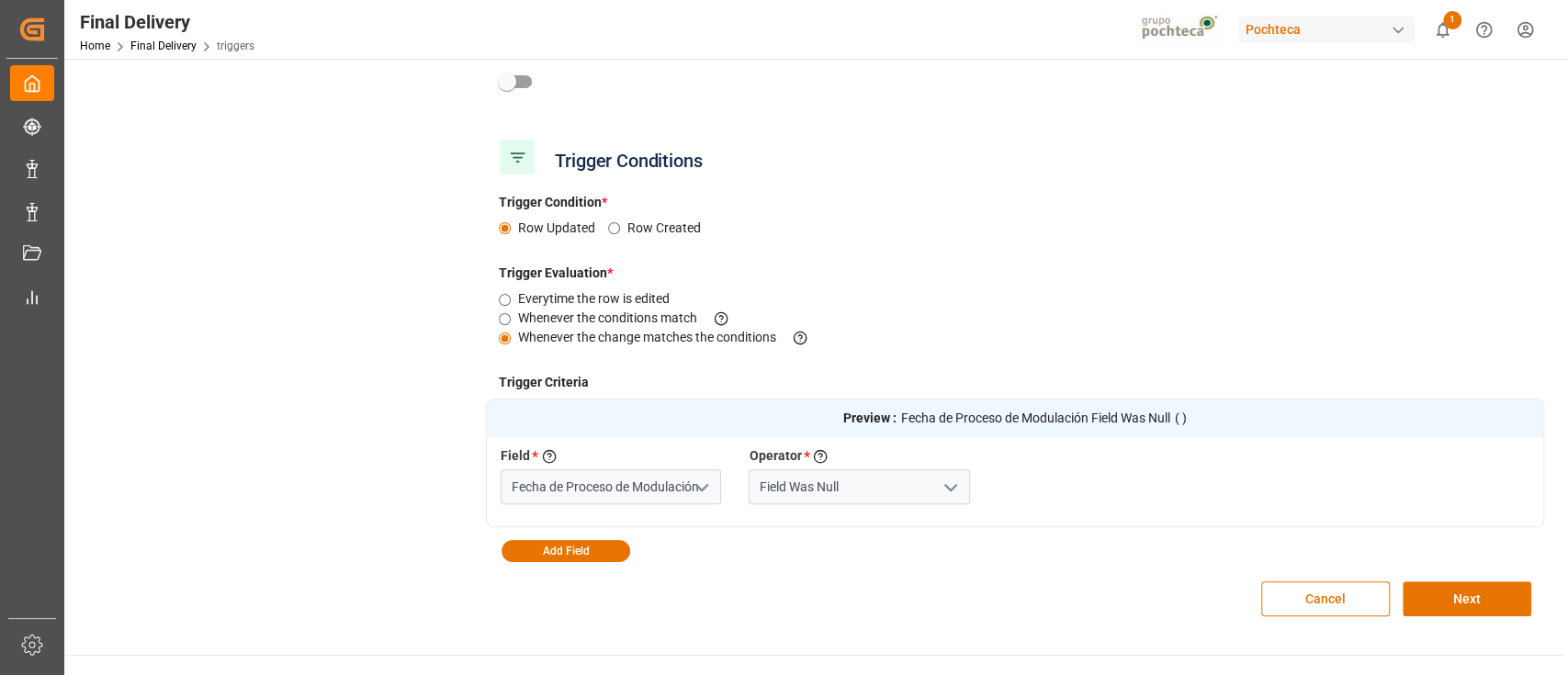
scroll to position [248, 0]
click at [1464, 593] on button "Next" at bounding box center [1467, 596] width 129 height 35
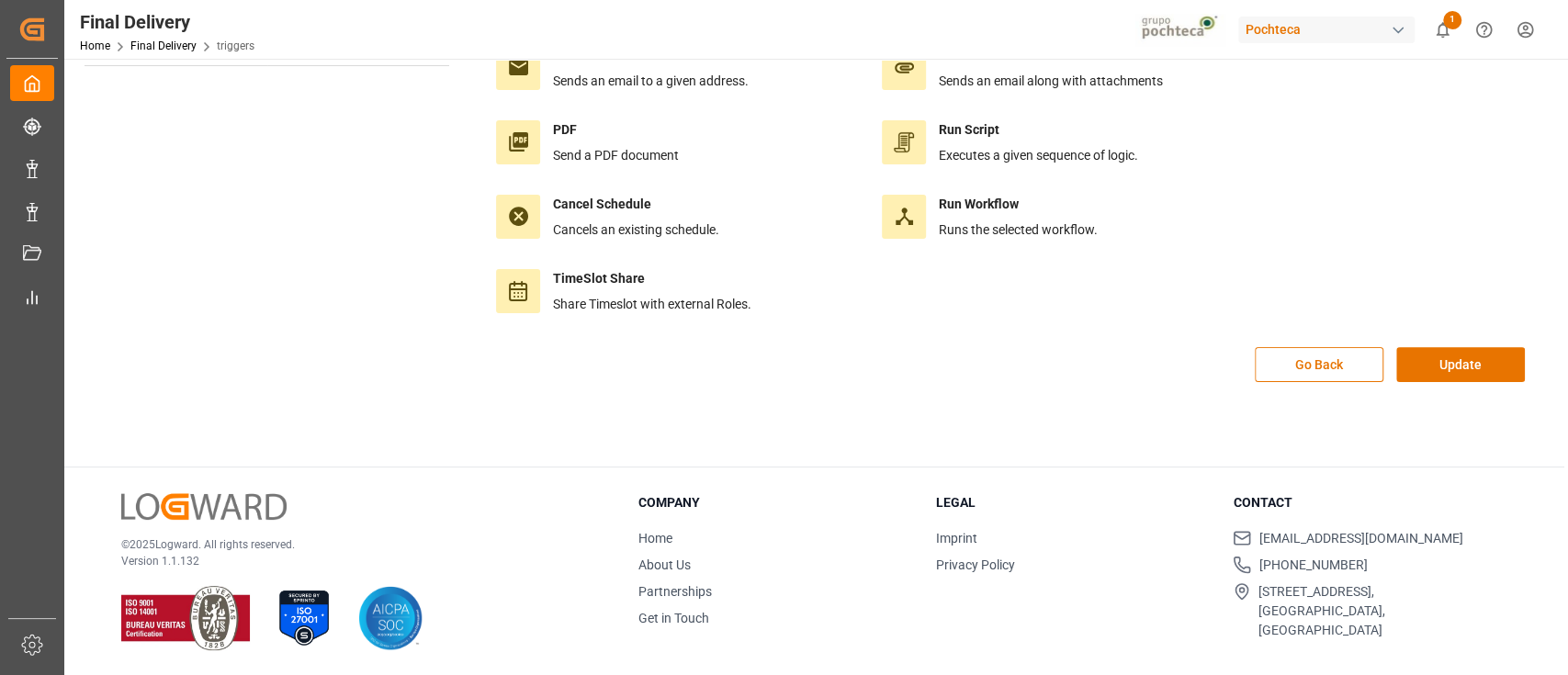
scroll to position [0, 0]
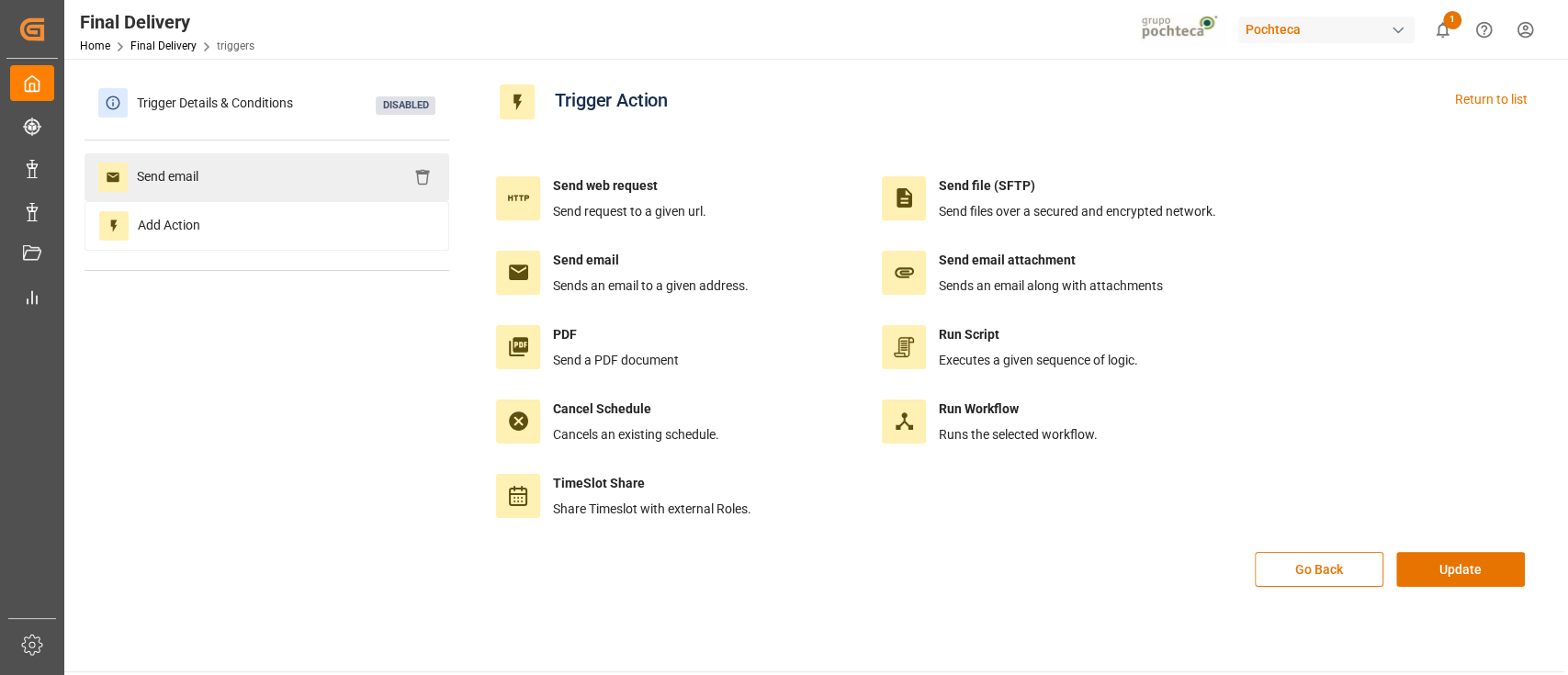
click at [326, 180] on div "Send email" at bounding box center [267, 176] width 364 height 48
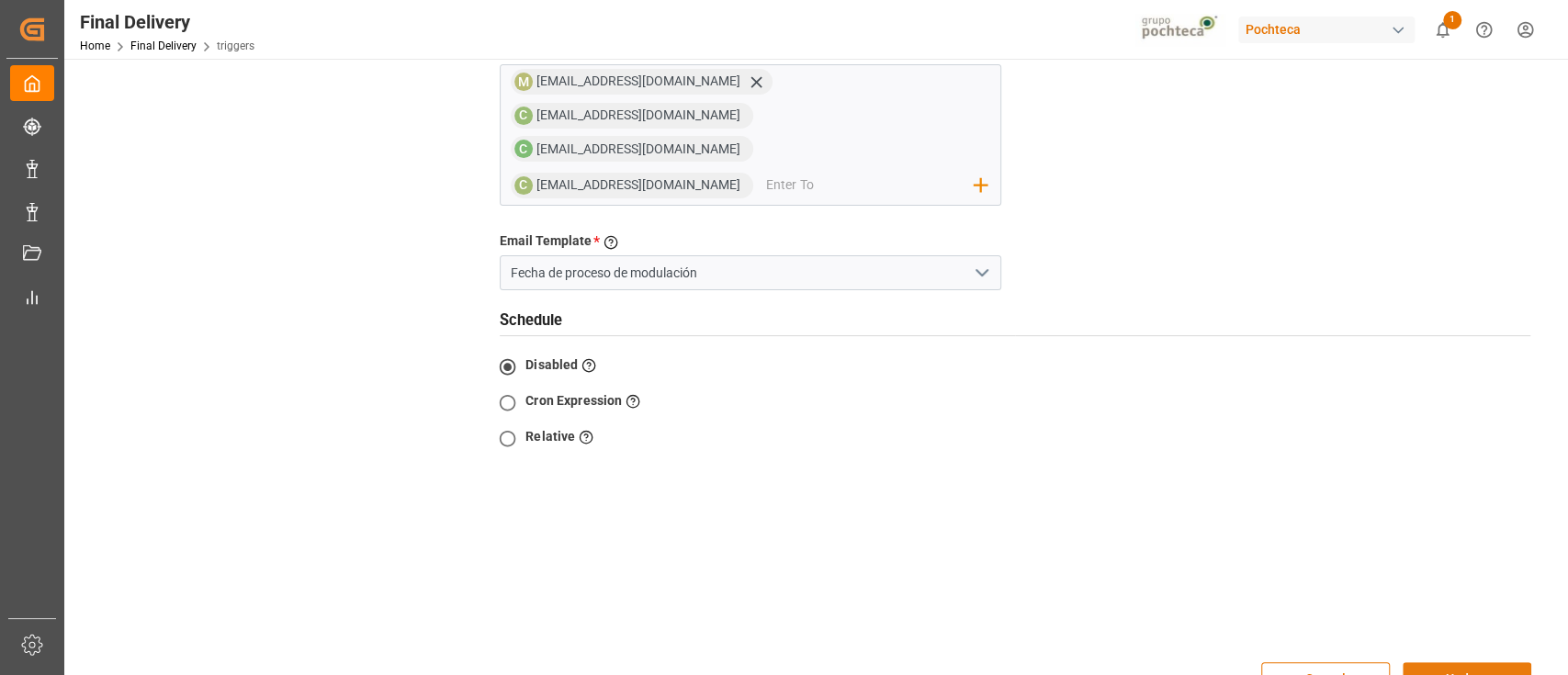
click at [1461, 662] on button "Update" at bounding box center [1467, 680] width 129 height 35
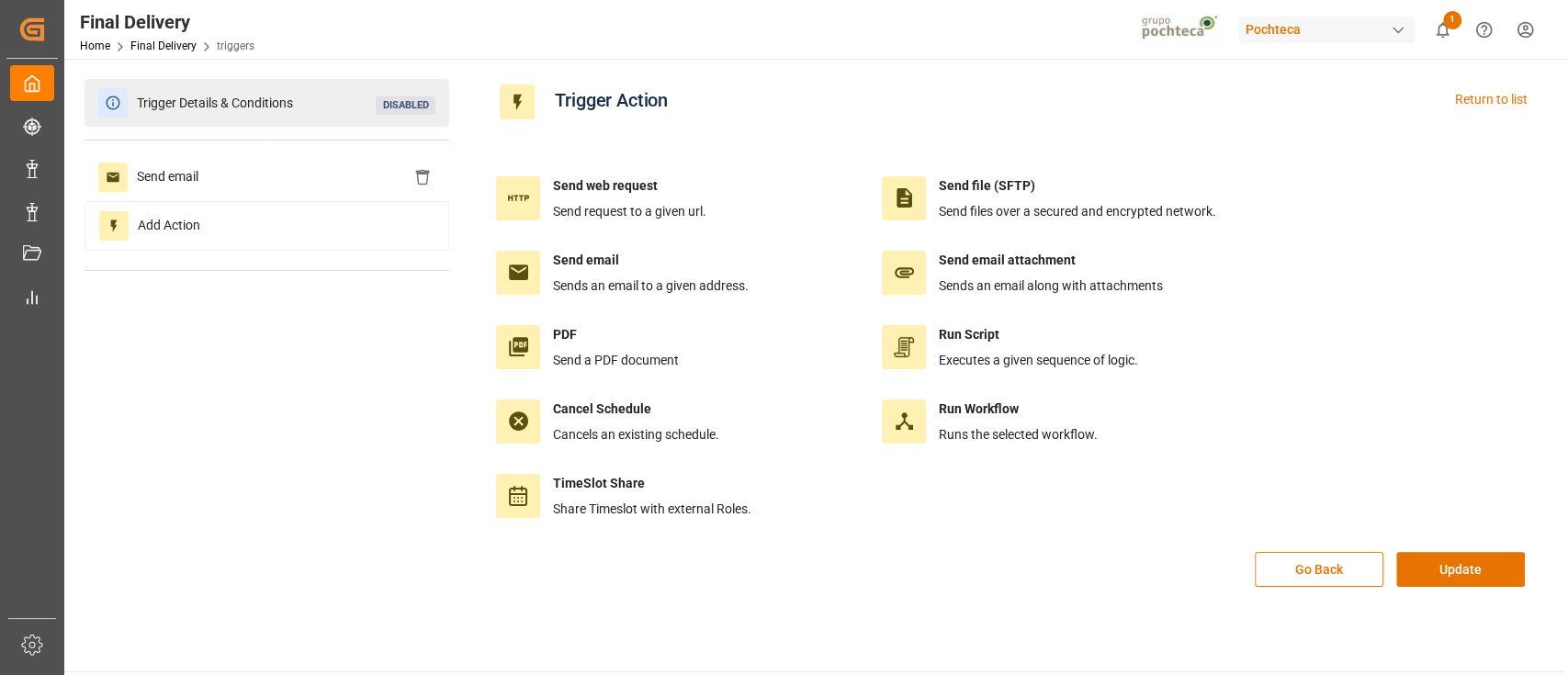
click at [279, 104] on span "Trigger Details & Conditions" at bounding box center [214, 102] width 174 height 28
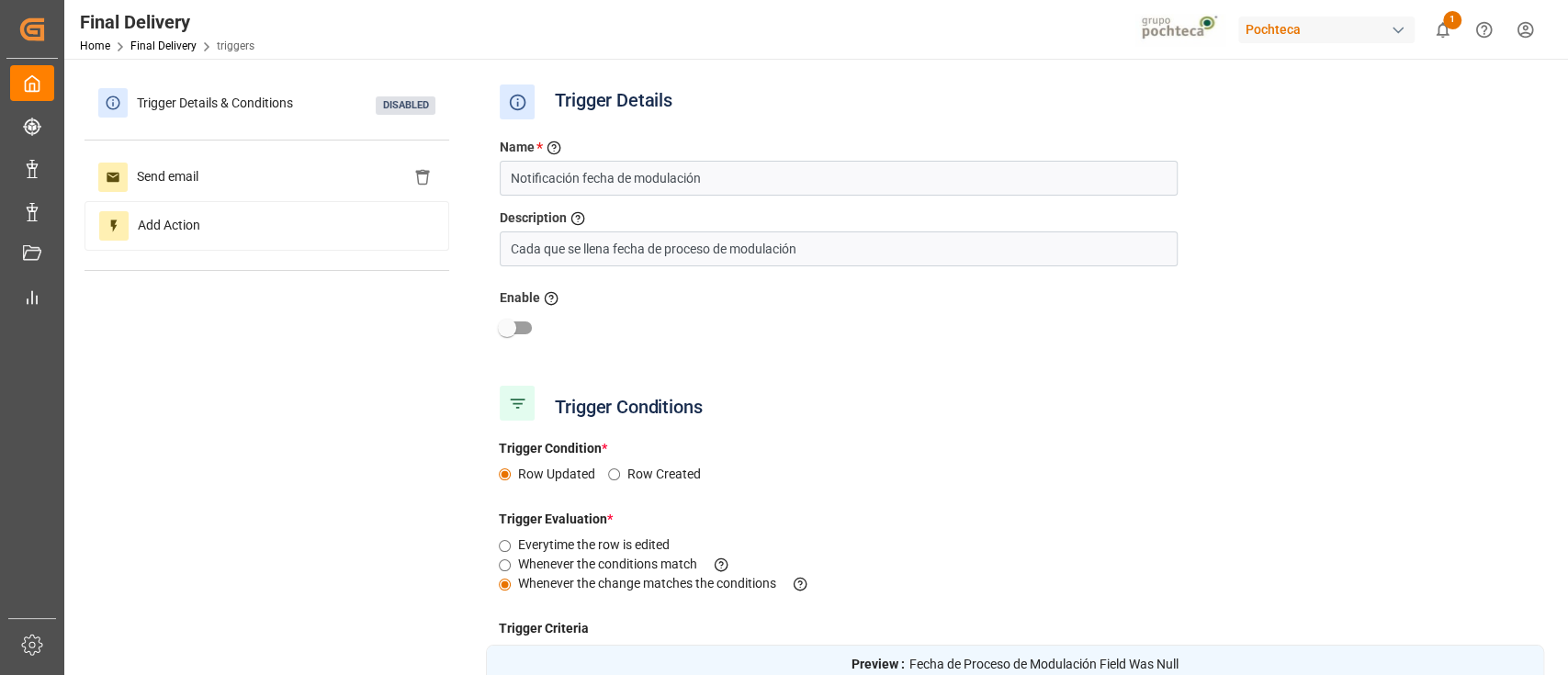
click at [515, 320] on input "checkbox" at bounding box center [507, 328] width 104 height 35
checkbox input "true"
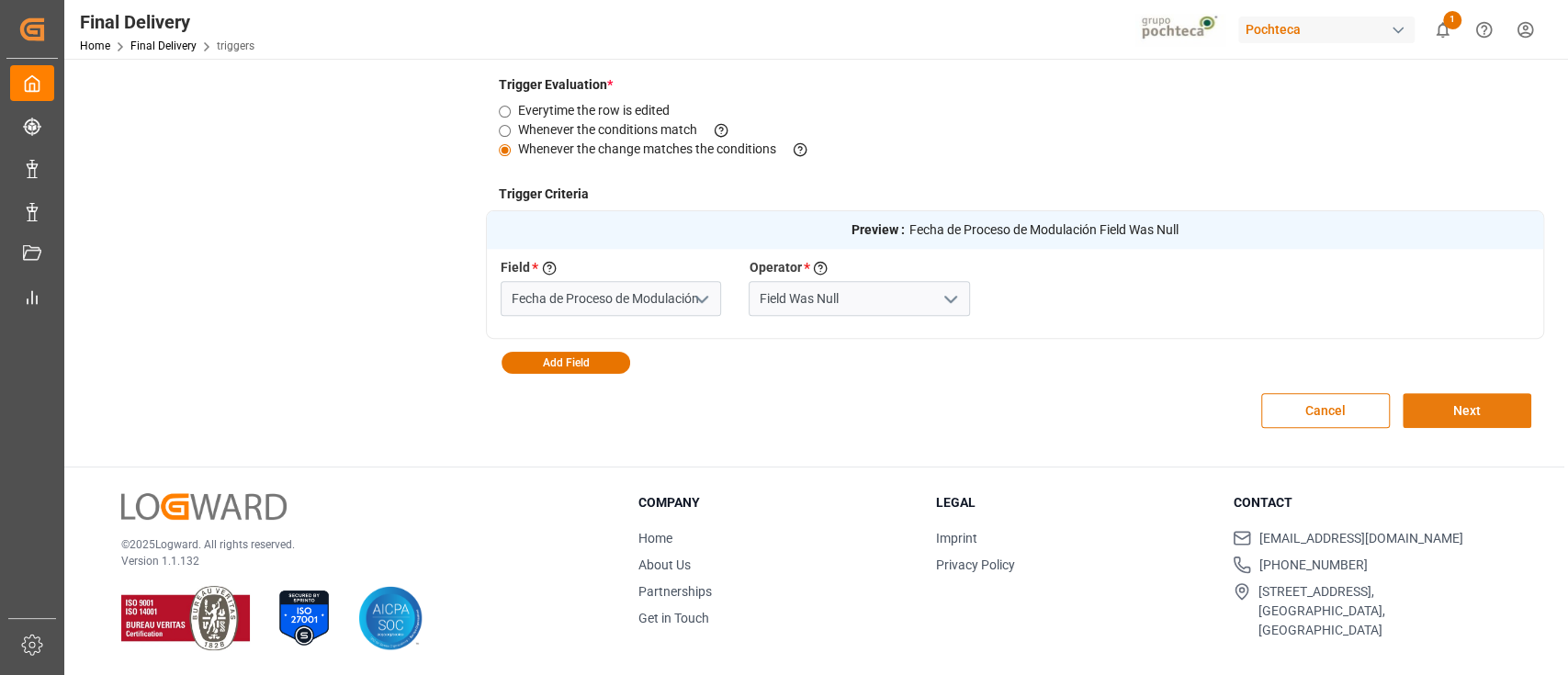
click at [1507, 394] on button "Next" at bounding box center [1467, 410] width 129 height 35
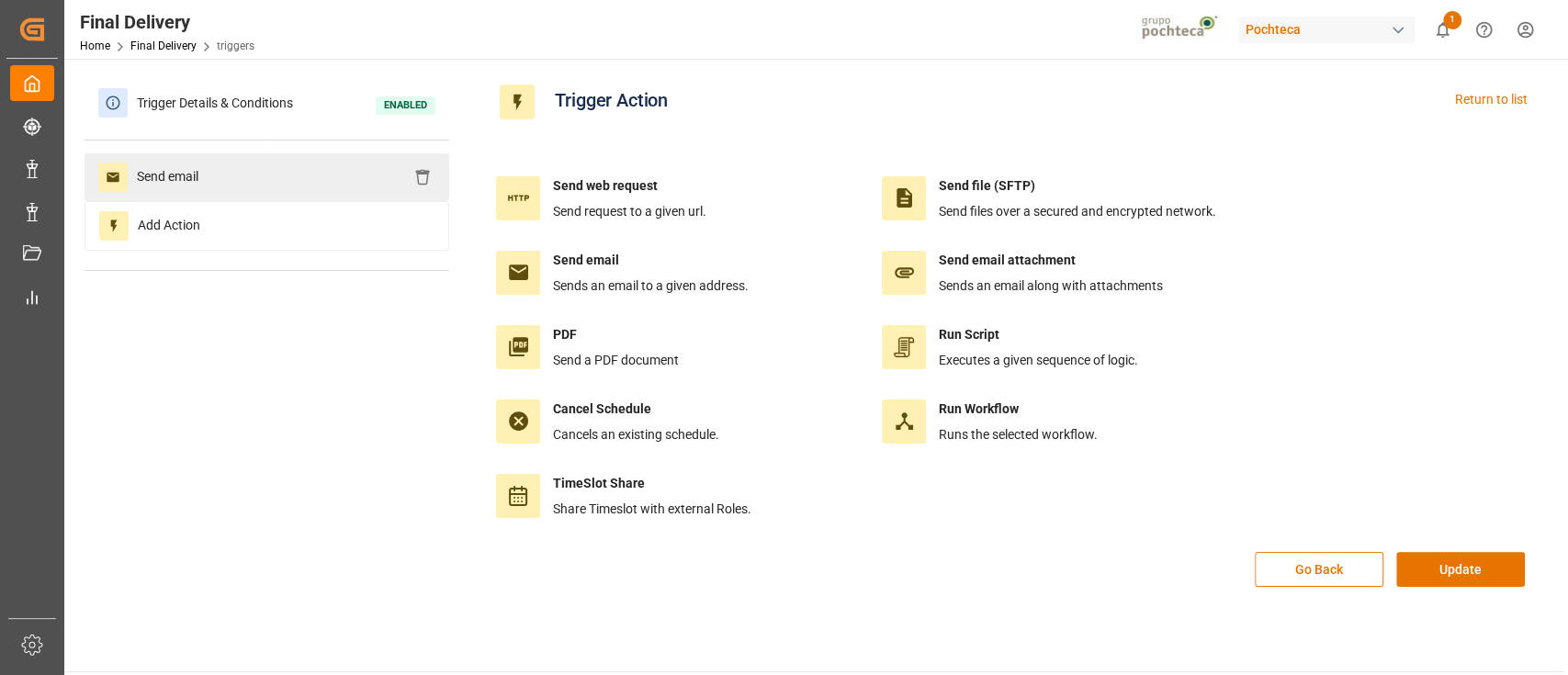
click at [296, 166] on div "Send email" at bounding box center [267, 176] width 364 height 48
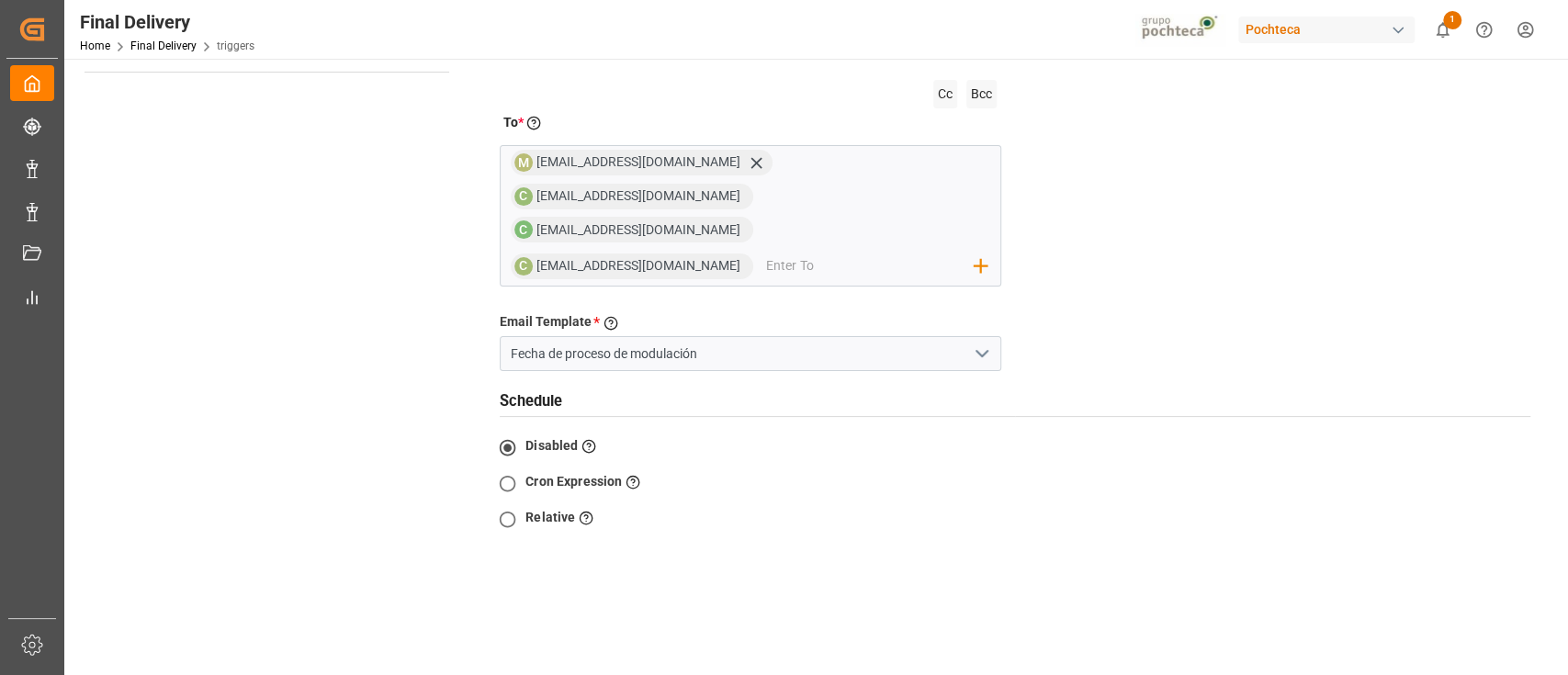
scroll to position [320, 0]
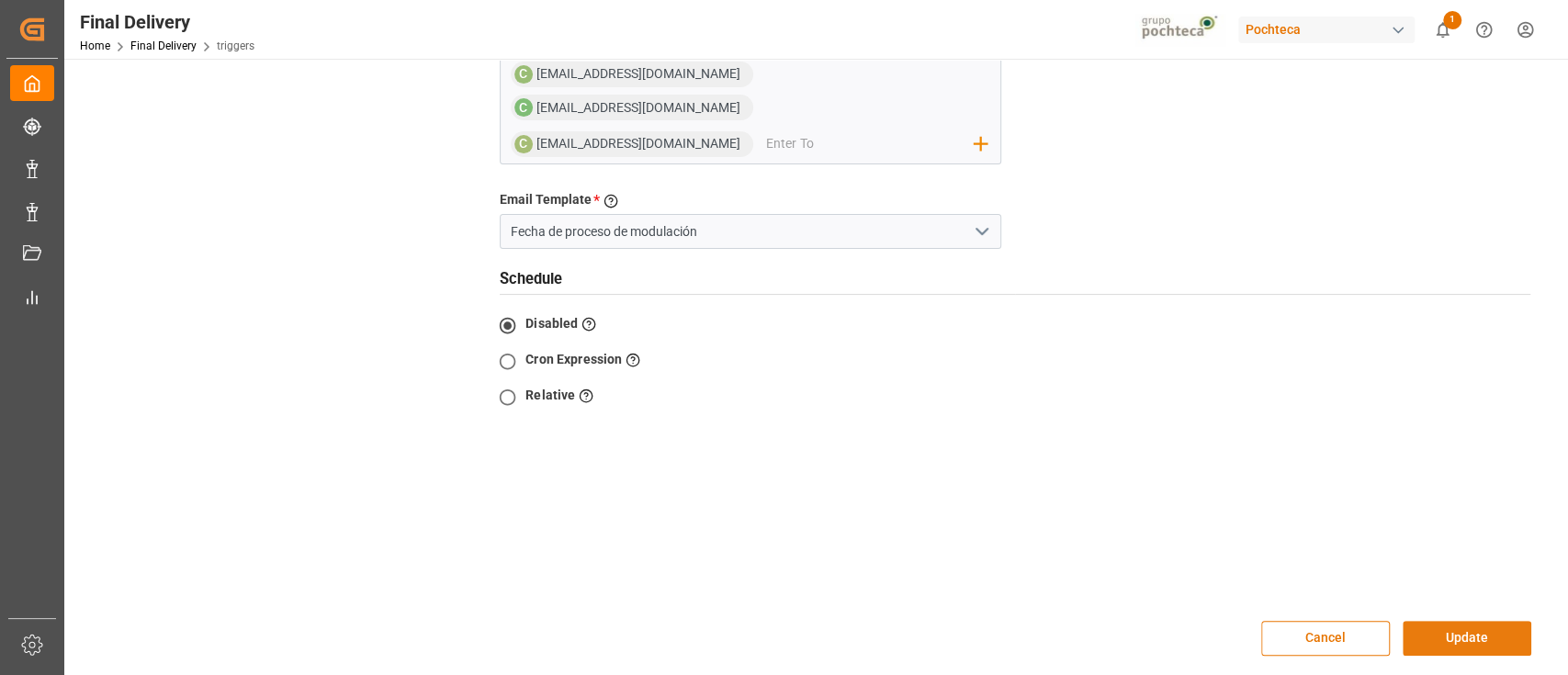
click at [1494, 620] on button "Update" at bounding box center [1467, 638] width 129 height 35
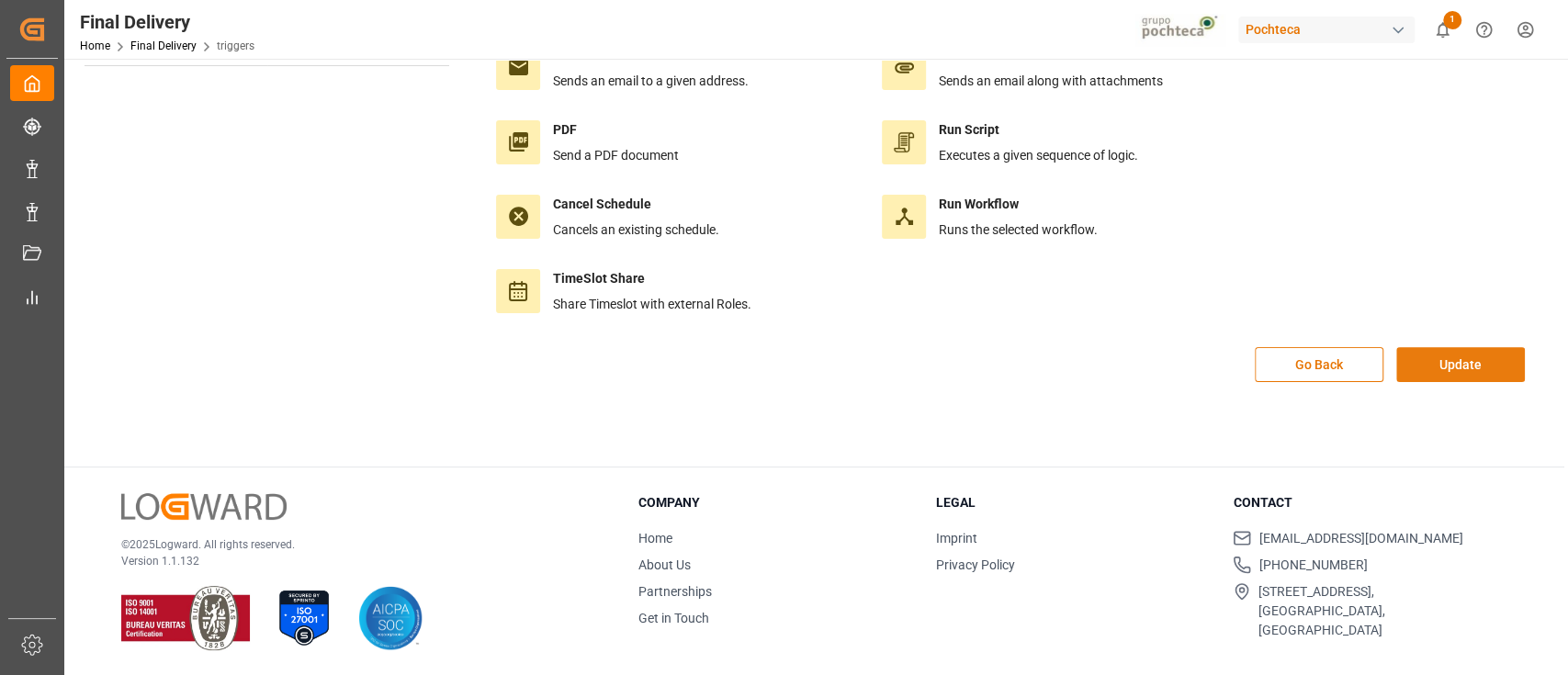
click at [1447, 364] on button "Update" at bounding box center [1461, 364] width 129 height 35
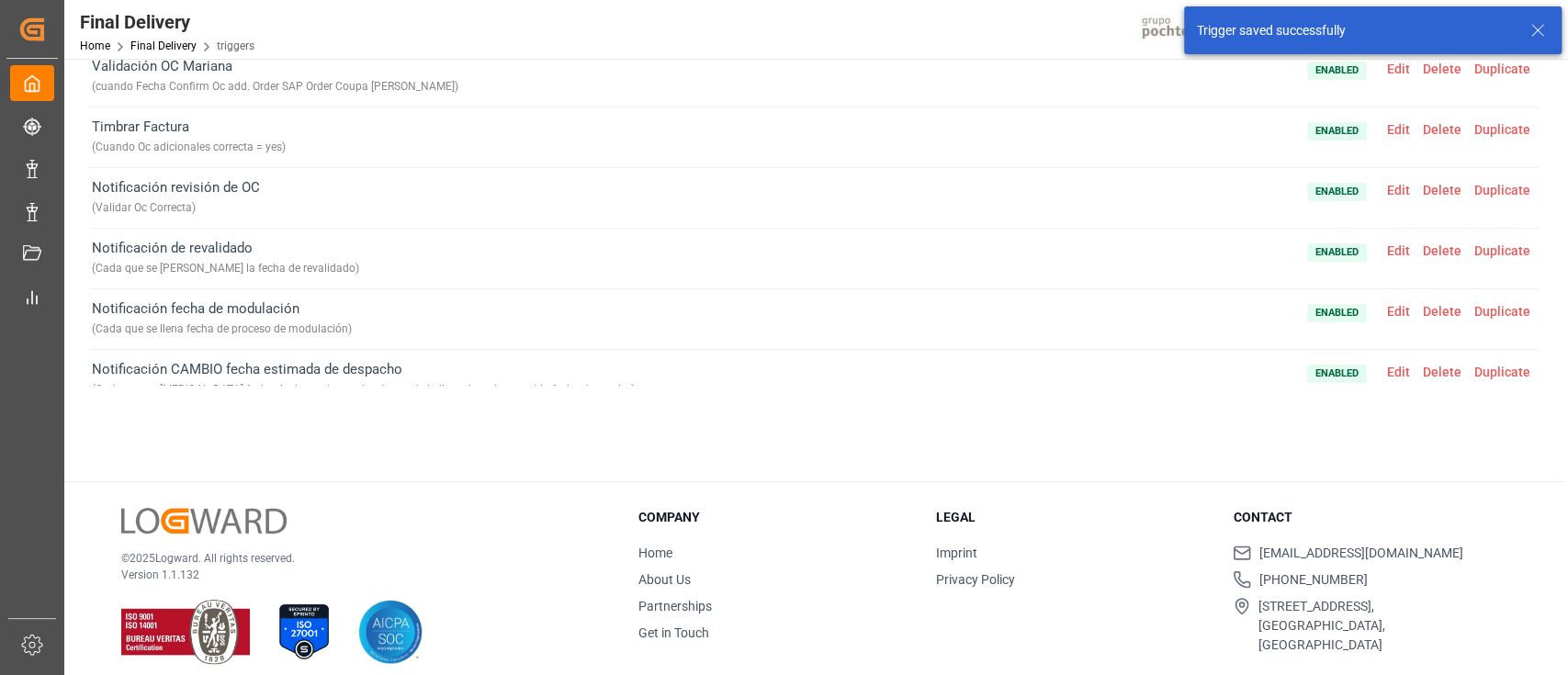
scroll to position [0, 0]
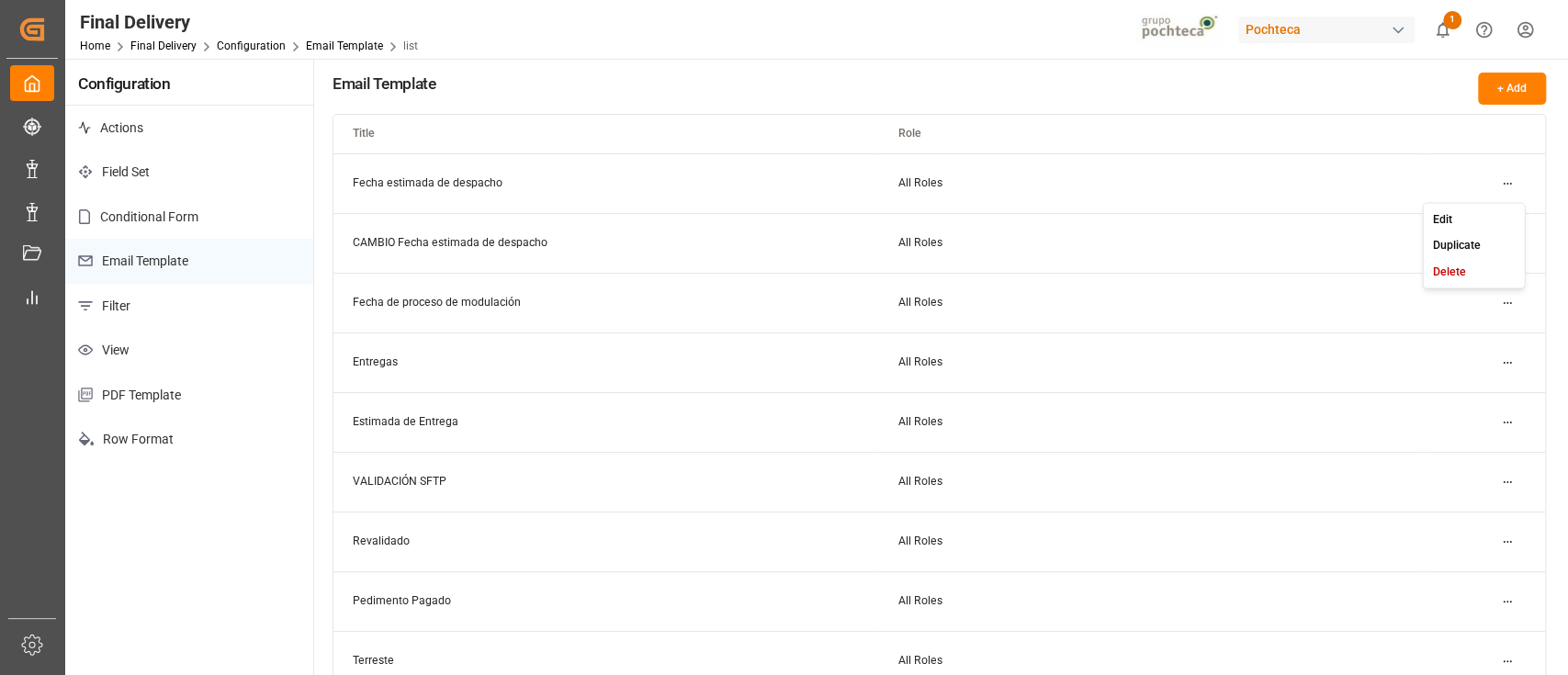
click at [1504, 181] on html "Created by potrace 1.15, written by Peter Selinger 2001-2017 Created by potrace…" at bounding box center [784, 337] width 1568 height 675
click at [1462, 212] on div "Edit" at bounding box center [1473, 219] width 95 height 25
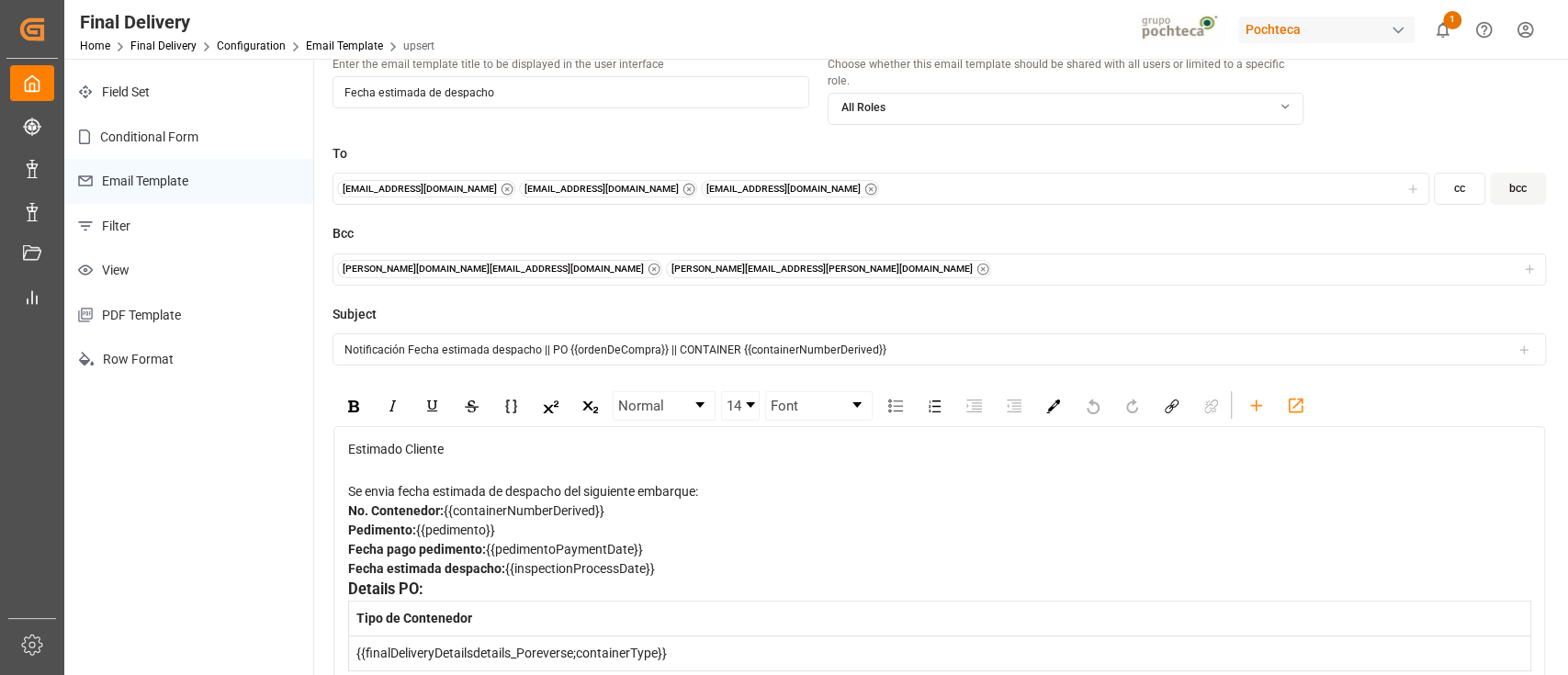
scroll to position [88, 0]
click at [499, 541] on span "{{pedimentoPaymentDate}}" at bounding box center [564, 545] width 157 height 15
click at [670, 570] on div "Fecha estimada despacho: {{inspectionProcessDate}}" at bounding box center [939, 566] width 1183 height 19
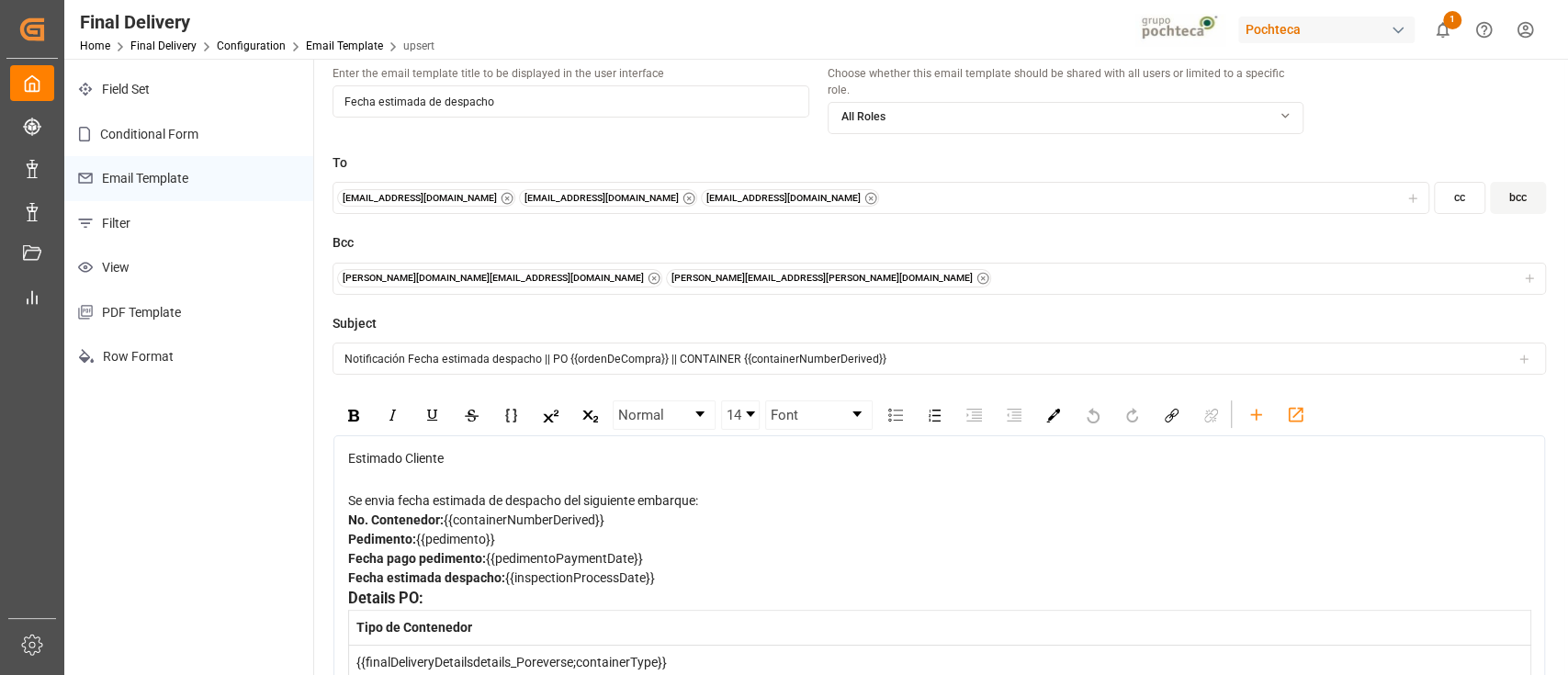
scroll to position [0, 0]
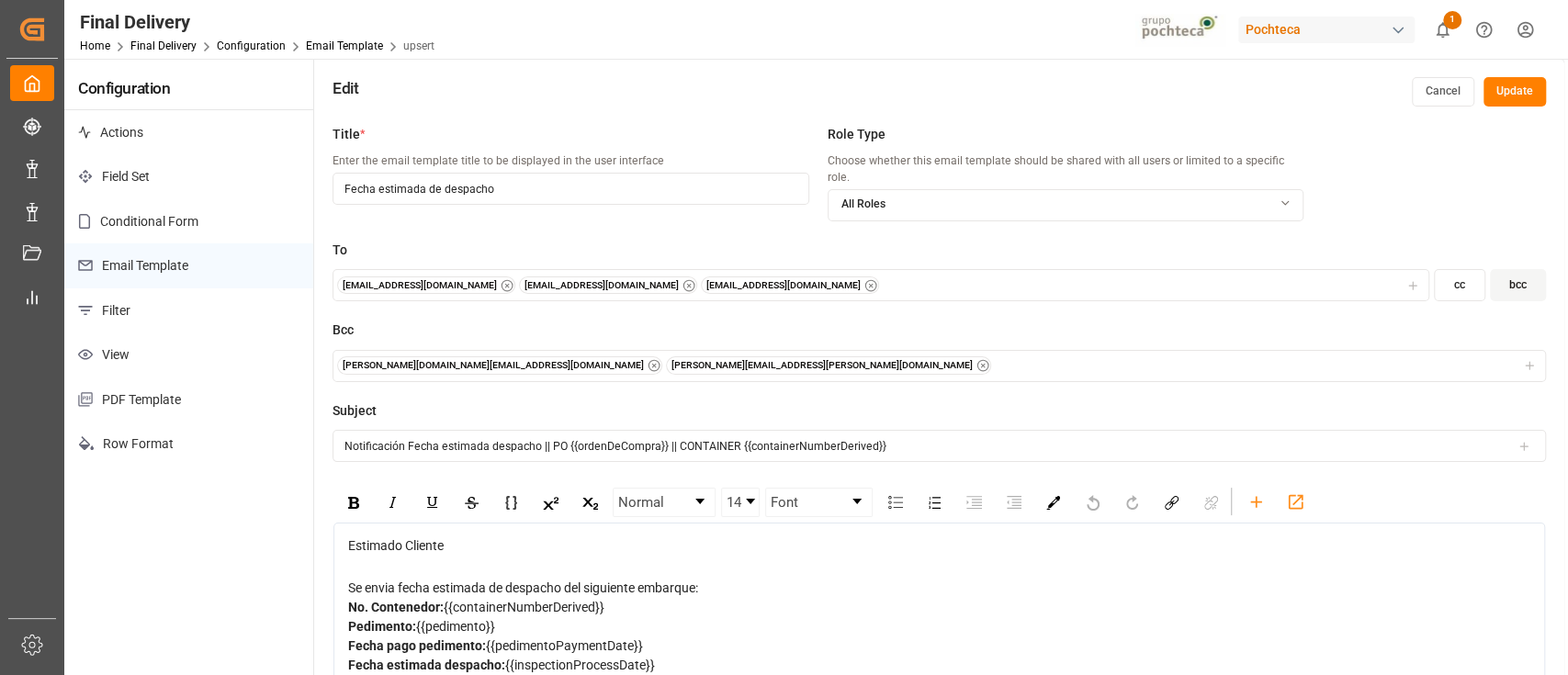
click at [1519, 96] on button "Update" at bounding box center [1514, 92] width 62 height 29
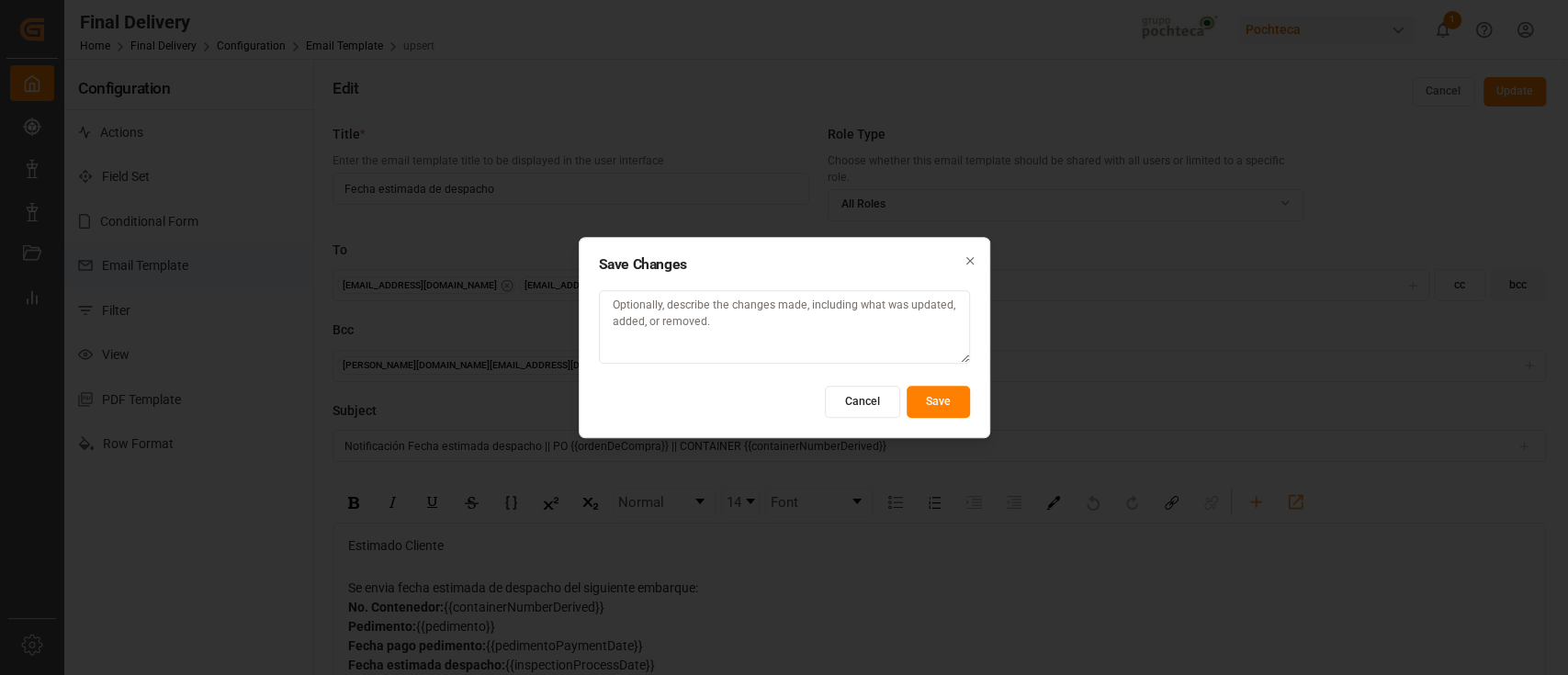
click at [942, 405] on button "Save" at bounding box center [937, 401] width 63 height 32
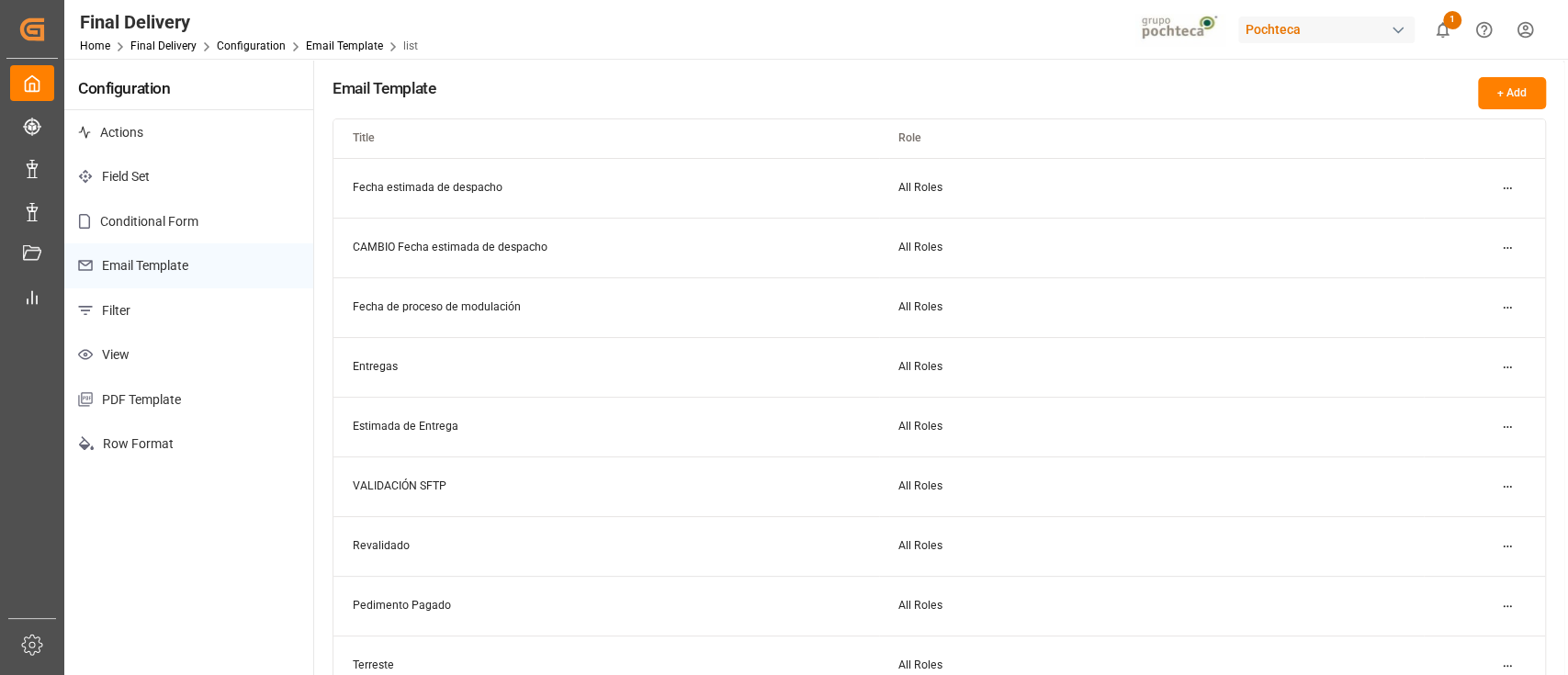
click at [1512, 243] on html "Created by potrace 1.15, written by Peter Selinger 2001-2017 Created by potrace…" at bounding box center [784, 337] width 1568 height 675
click at [1458, 276] on div "Edit" at bounding box center [1473, 283] width 95 height 25
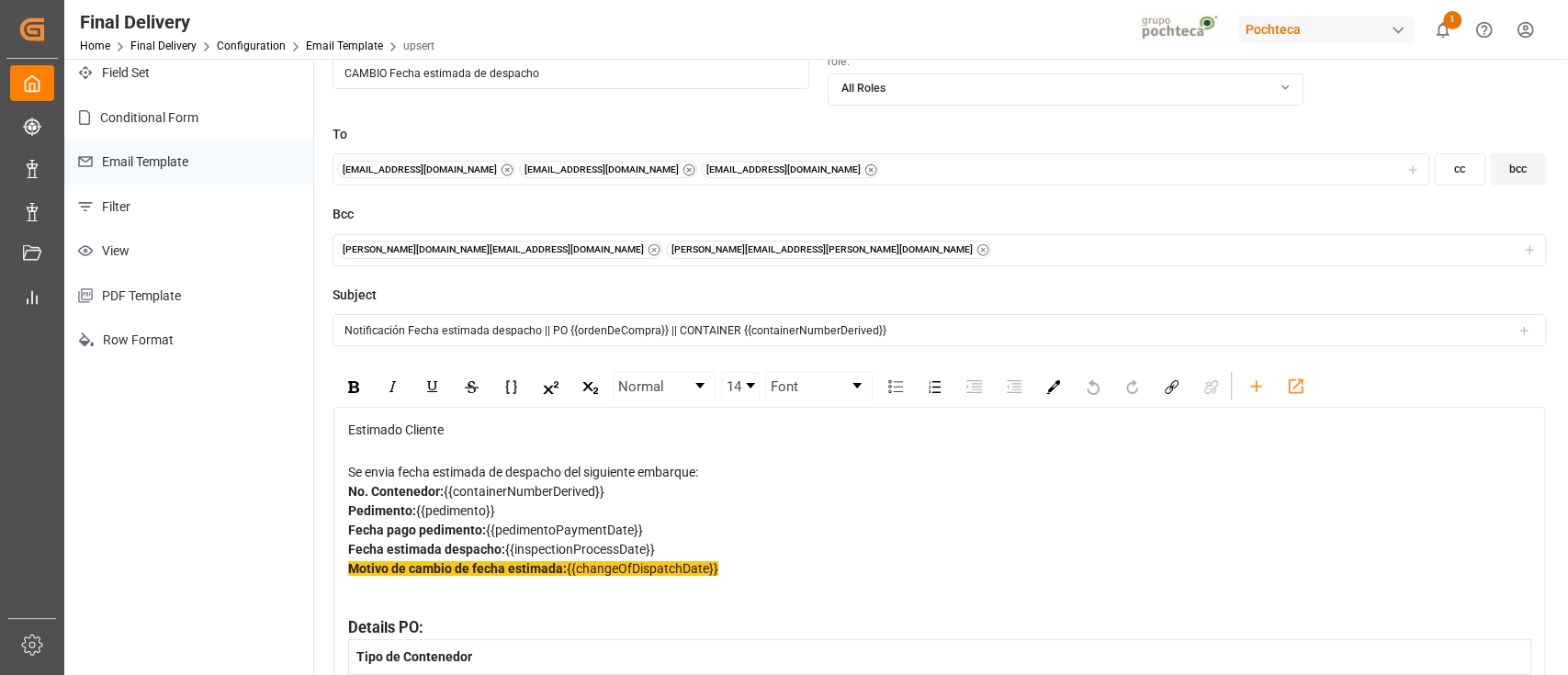
scroll to position [106, 0]
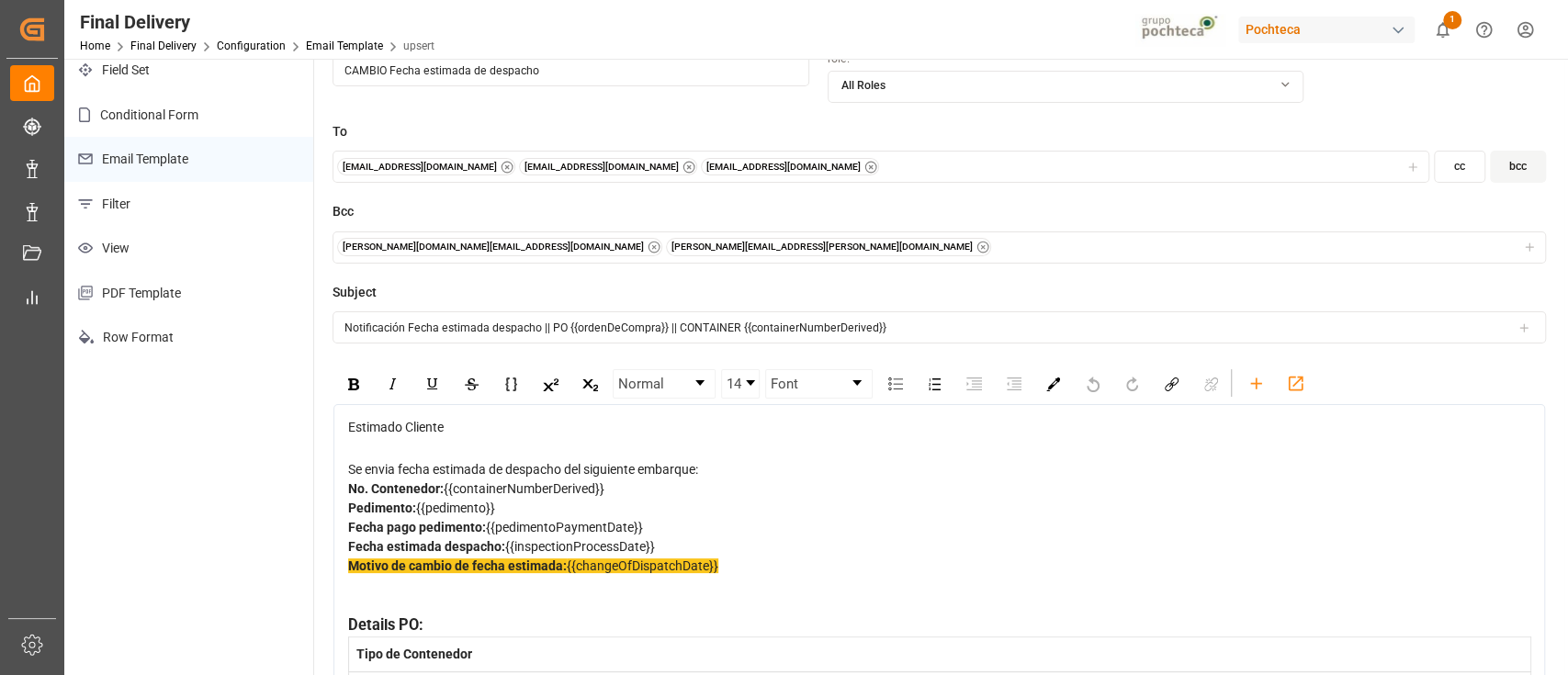
click at [425, 545] on span "Fecha estimada despacho:" at bounding box center [426, 545] width 157 height 15
click at [348, 548] on span "Fecha estimada despacho:" at bounding box center [426, 545] width 157 height 15
drag, startPoint x: 724, startPoint y: 547, endPoint x: 331, endPoint y: 550, distance: 393.0
click at [332, 550] on div "Normal 14 Font Estimado Cliente Se envia fecha estimada de despacho del siguien…" at bounding box center [938, 531] width 1213 height 338
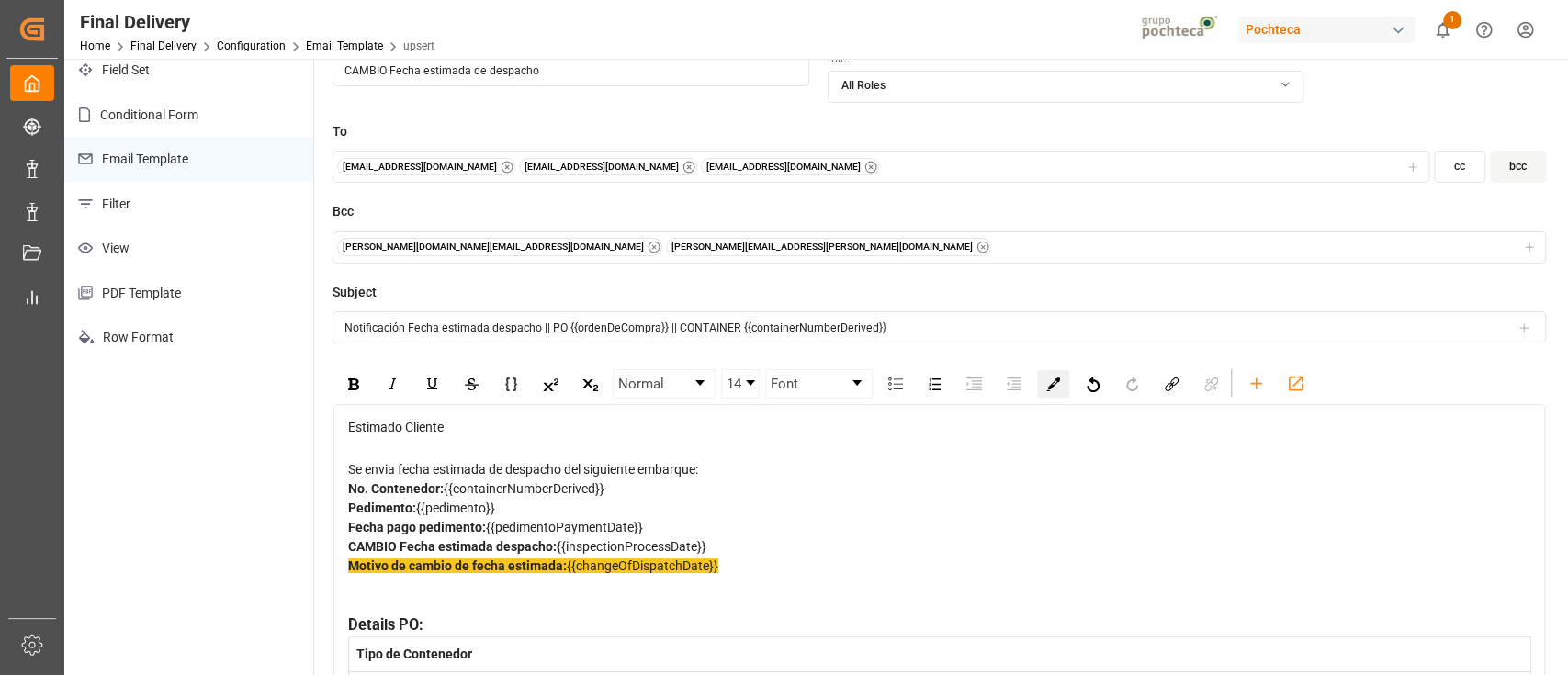
click at [1052, 377] on img "rdw-color-picker" at bounding box center [1052, 384] width 14 height 14
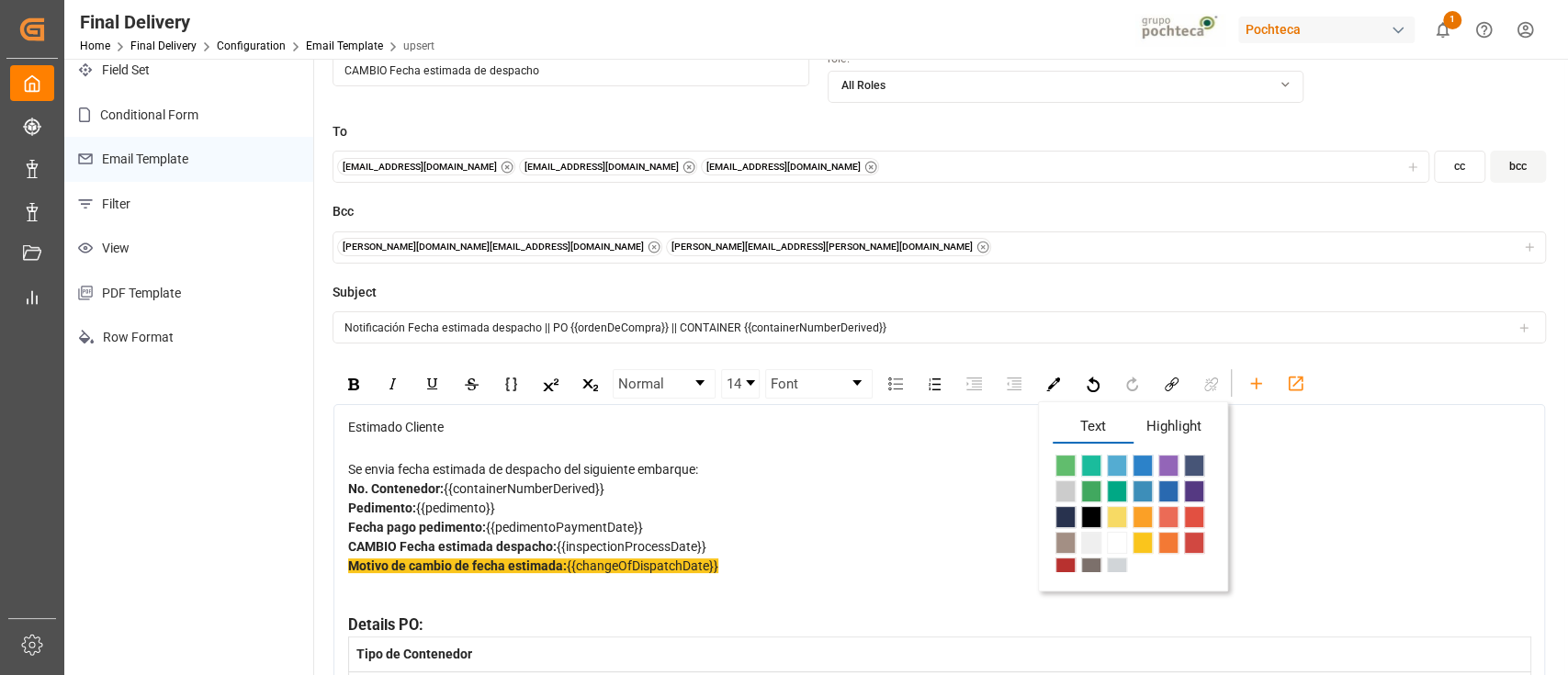
click at [1162, 416] on span "Highlight" at bounding box center [1173, 430] width 81 height 27
click at [1144, 506] on span "rdw-color-picker" at bounding box center [1142, 516] width 20 height 22
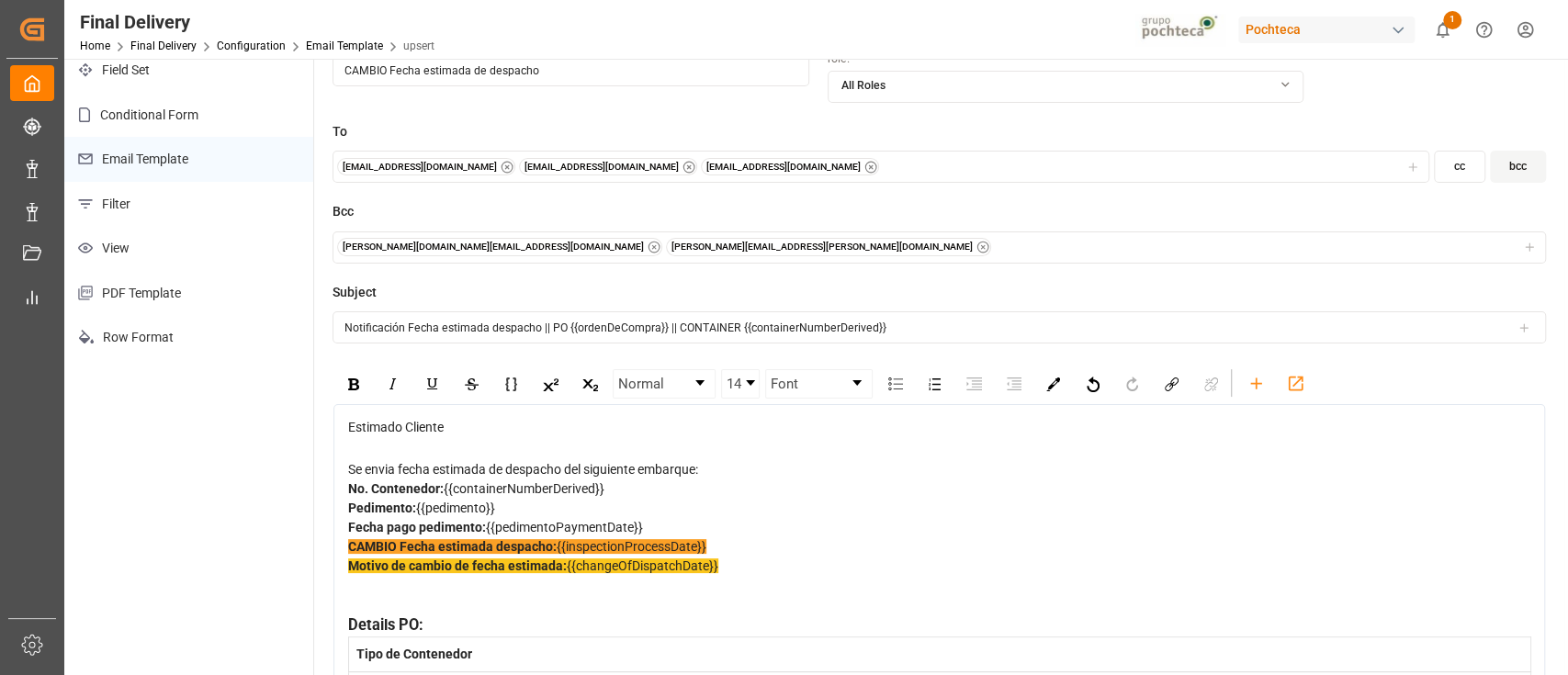
click at [918, 585] on div "Motivo de cambio de fecha estimada: {{changeOfDispatchDate}}" at bounding box center [939, 584] width 1183 height 57
drag, startPoint x: 727, startPoint y: 548, endPoint x: 346, endPoint y: 550, distance: 381.0
click at [347, 550] on div "Estimado Cliente Se envia fecha estimada de despacho del siguiente embarque: No…" at bounding box center [938, 641] width 1184 height 447
click at [1046, 377] on img "rdw-color-picker" at bounding box center [1052, 384] width 14 height 14
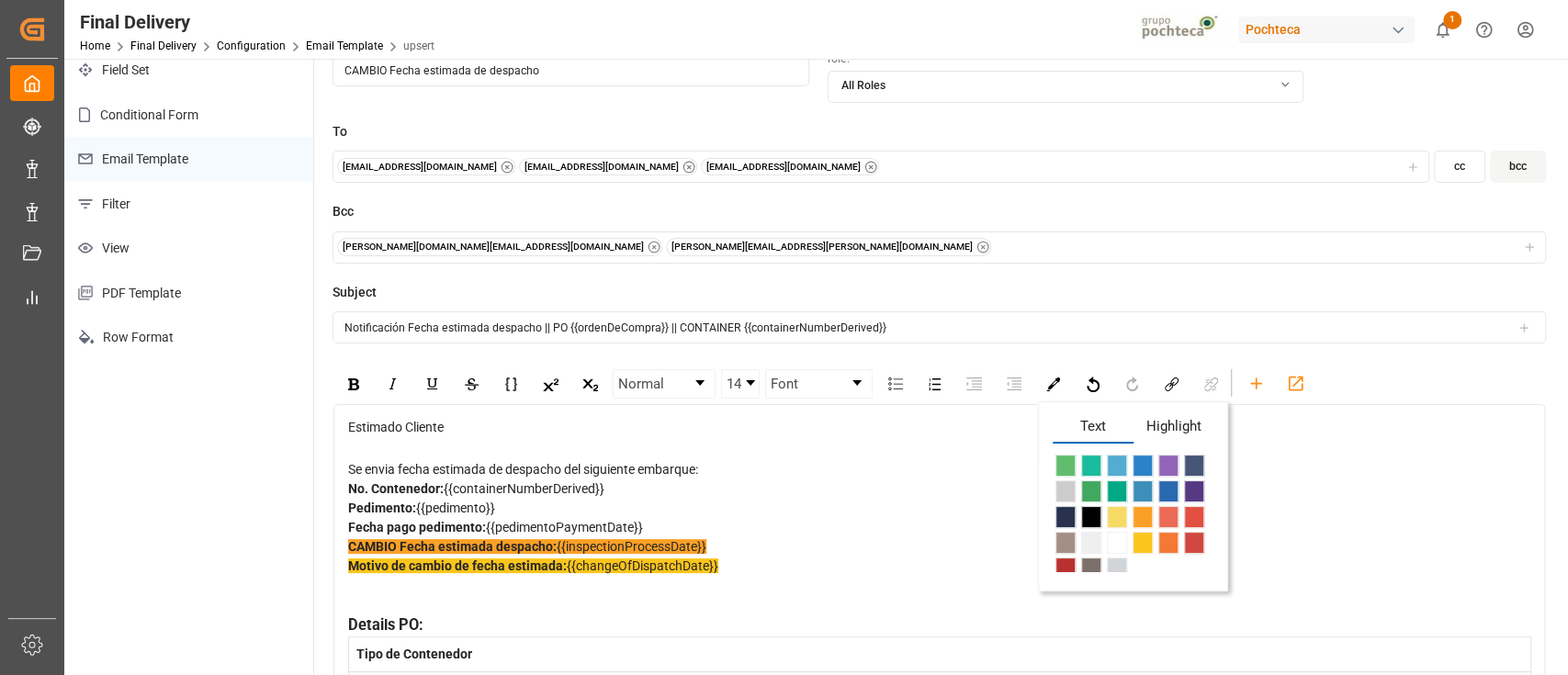
click at [1175, 416] on span "Highlight" at bounding box center [1173, 430] width 81 height 27
click at [1142, 532] on span "rdw-color-picker" at bounding box center [1142, 543] width 20 height 22
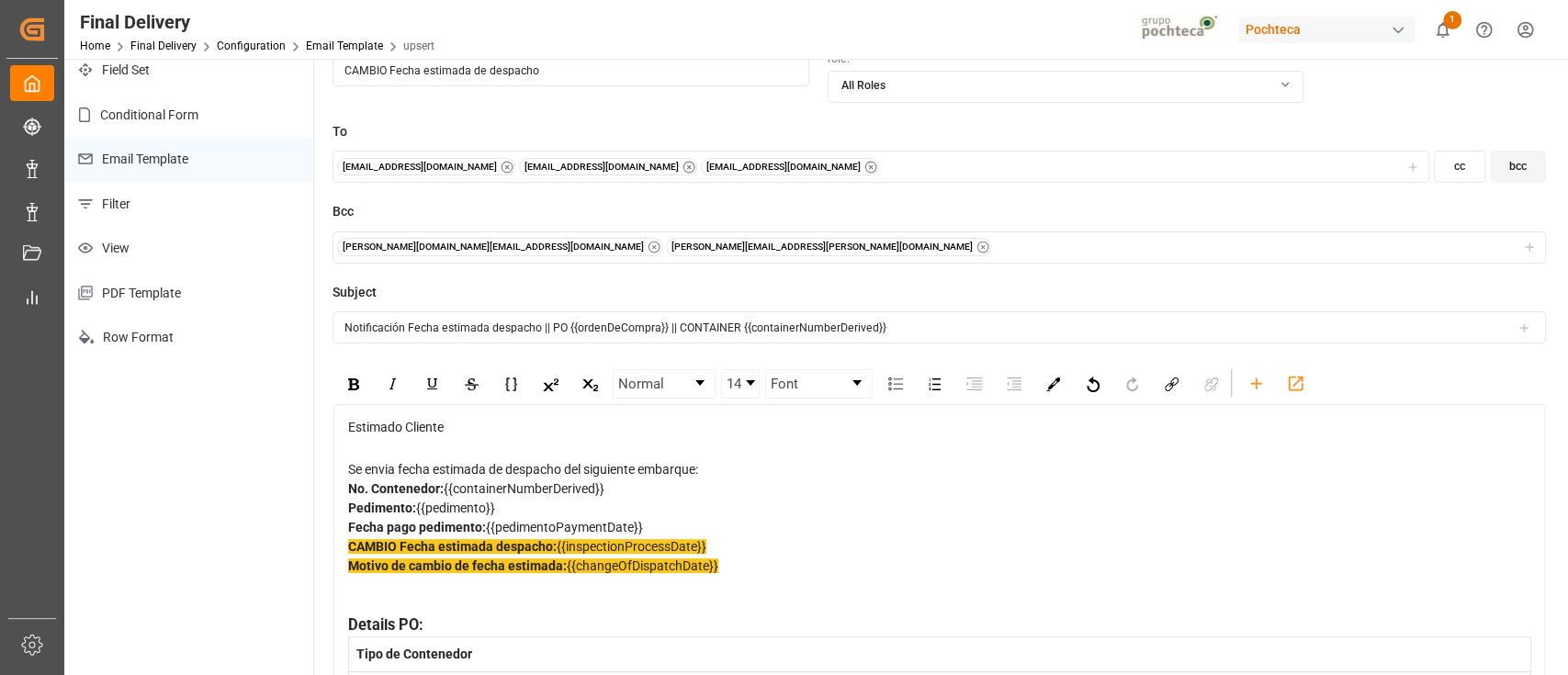
click at [882, 567] on div "Motivo de cambio de fecha estimada: {{changeOfDispatchDate}}" at bounding box center [939, 584] width 1183 height 57
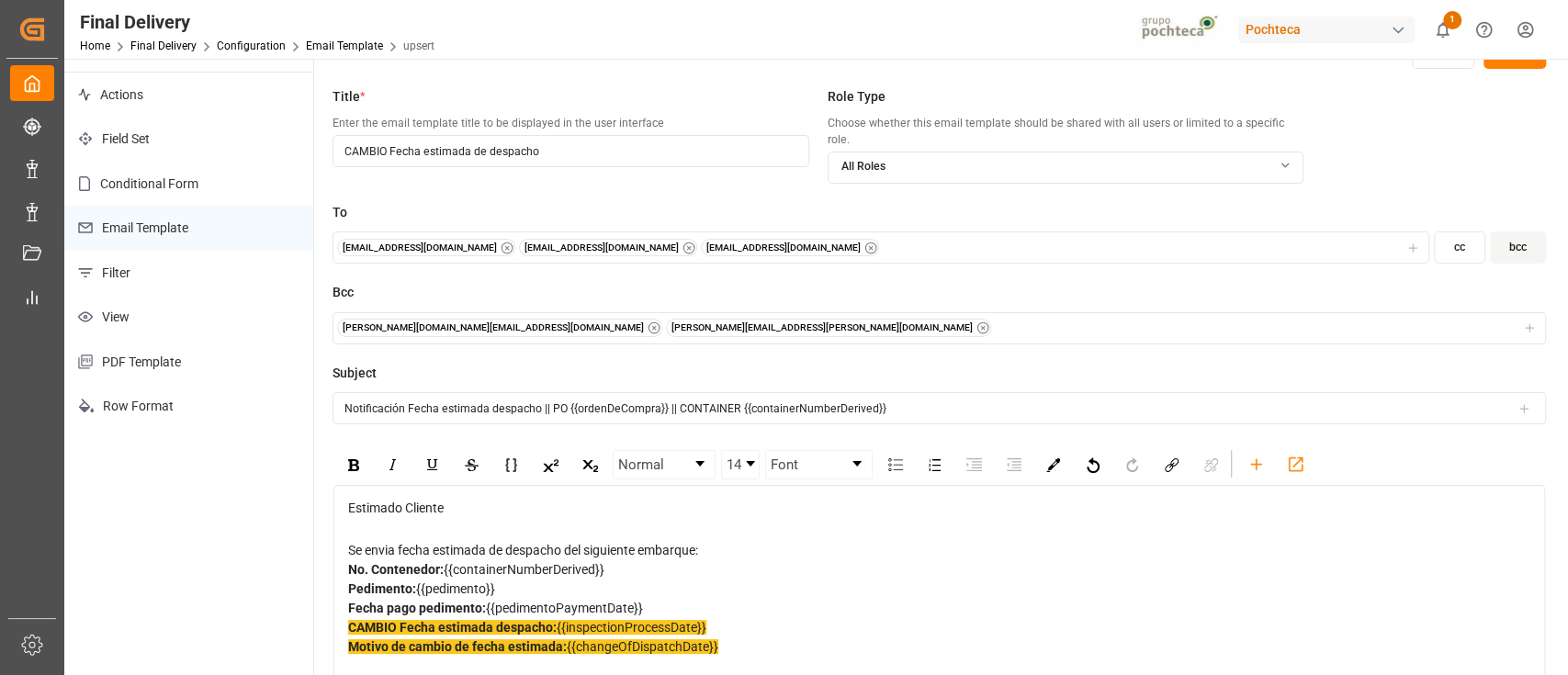
scroll to position [37, 0]
click at [407, 394] on input "Notificación Fecha estimada despacho || PO {{ordenDeCompra}} || CONTAINER {{con…" at bounding box center [938, 408] width 1213 height 32
type input "Notificación CAMBIO Fecha estimada despacho || PO {{ordenDeCompra}} || CONTAINE…"
click at [1502, 66] on button "Update" at bounding box center [1514, 55] width 62 height 29
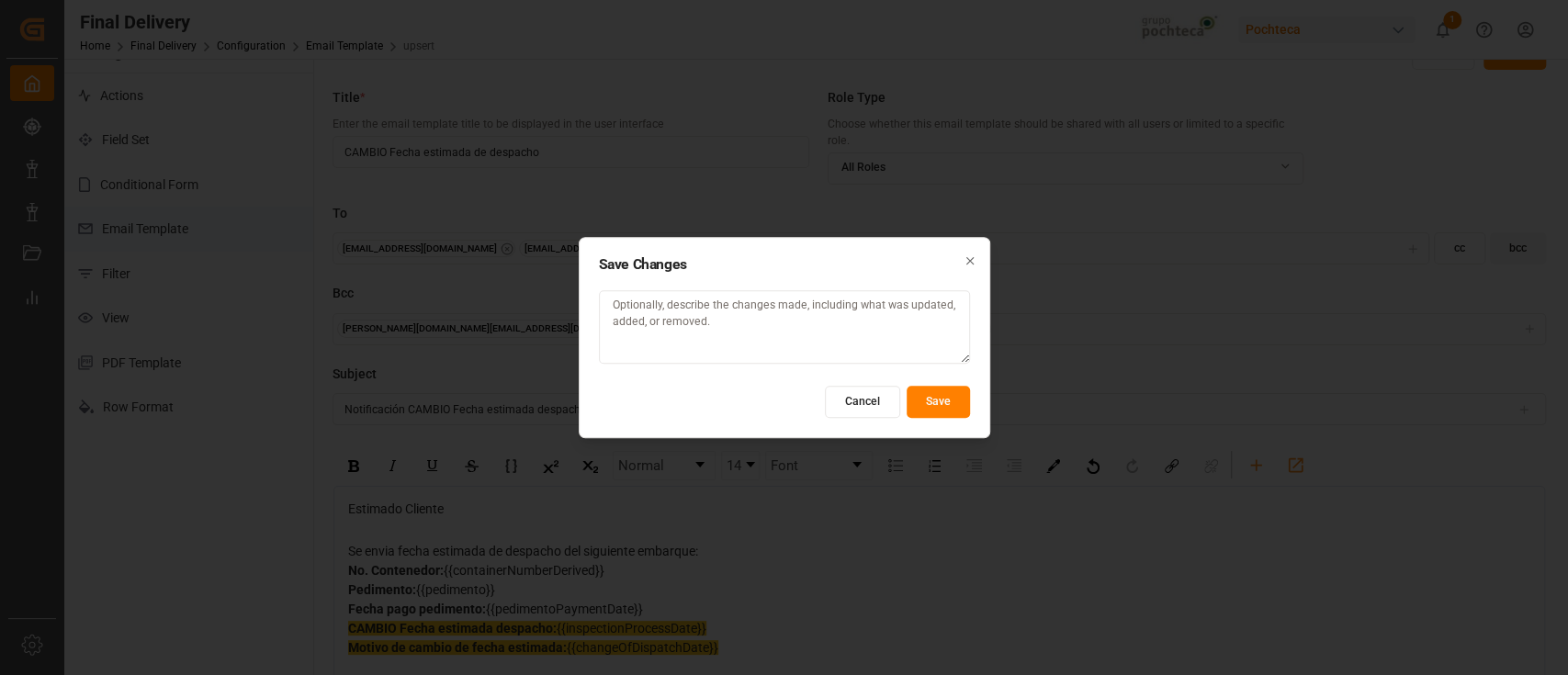
click at [938, 401] on button "Save" at bounding box center [937, 401] width 63 height 32
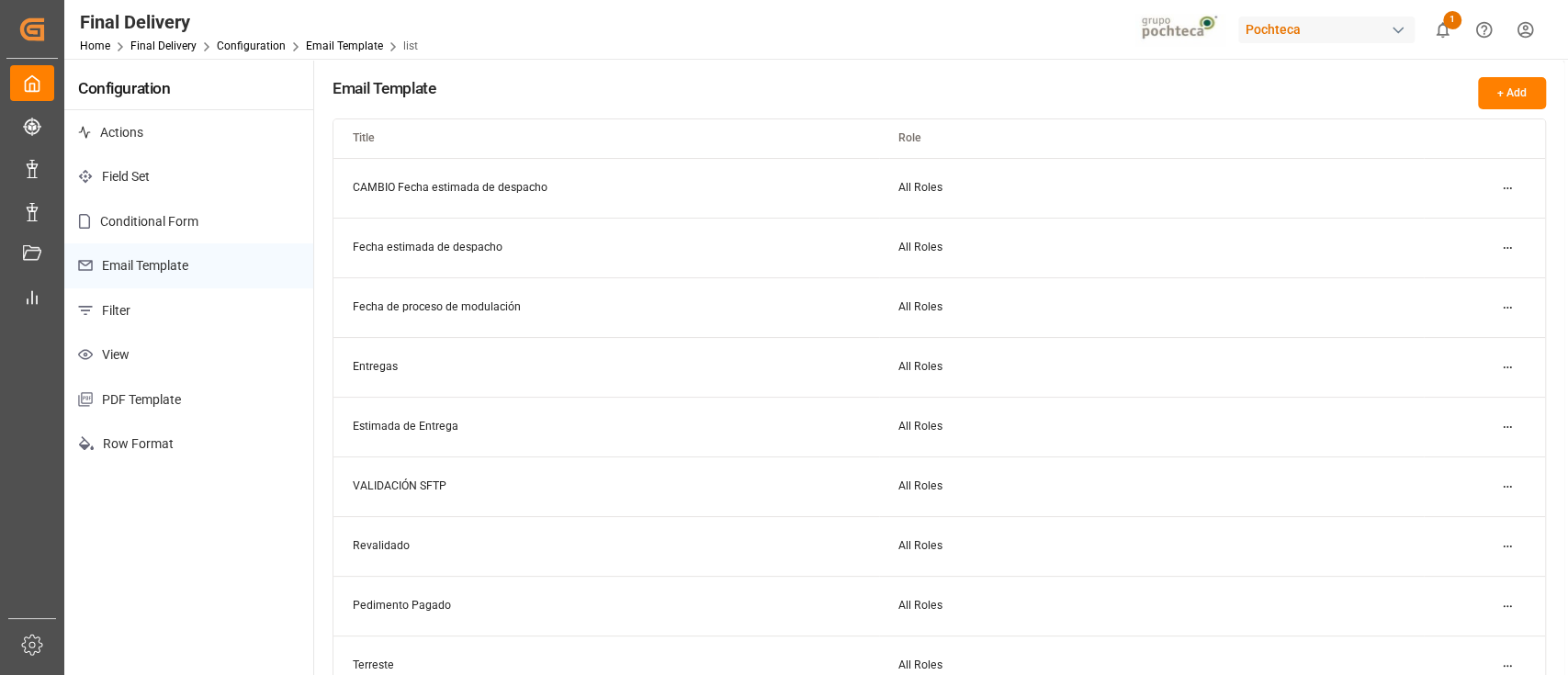
click at [1500, 305] on html "Created by potrace 1.15, written by Peter Selinger 2001-2017 Created by potrace…" at bounding box center [784, 337] width 1568 height 675
click at [1470, 333] on div "Edit" at bounding box center [1473, 343] width 95 height 25
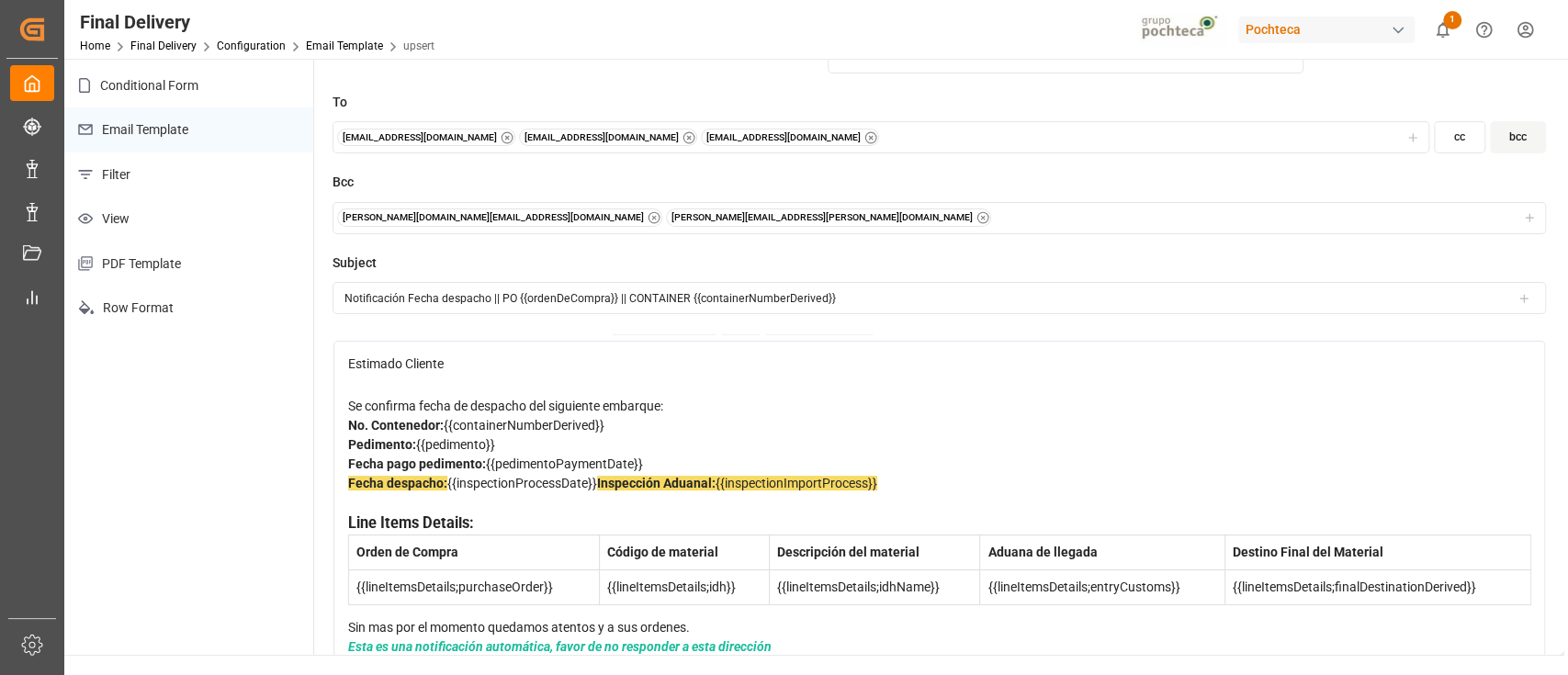
scroll to position [52, 0]
click at [597, 475] on span "{{inspectionProcessDate}}" at bounding box center [522, 482] width 150 height 15
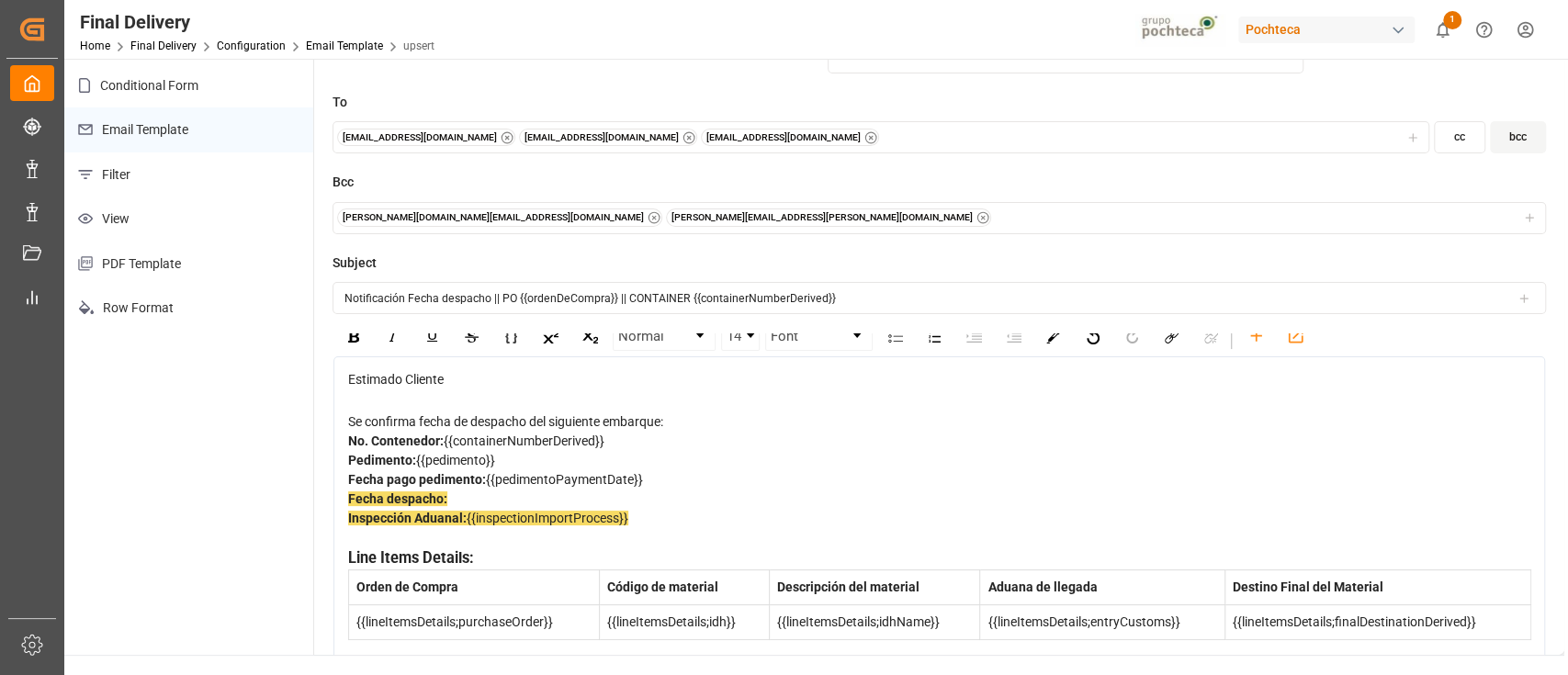
scroll to position [0, 0]
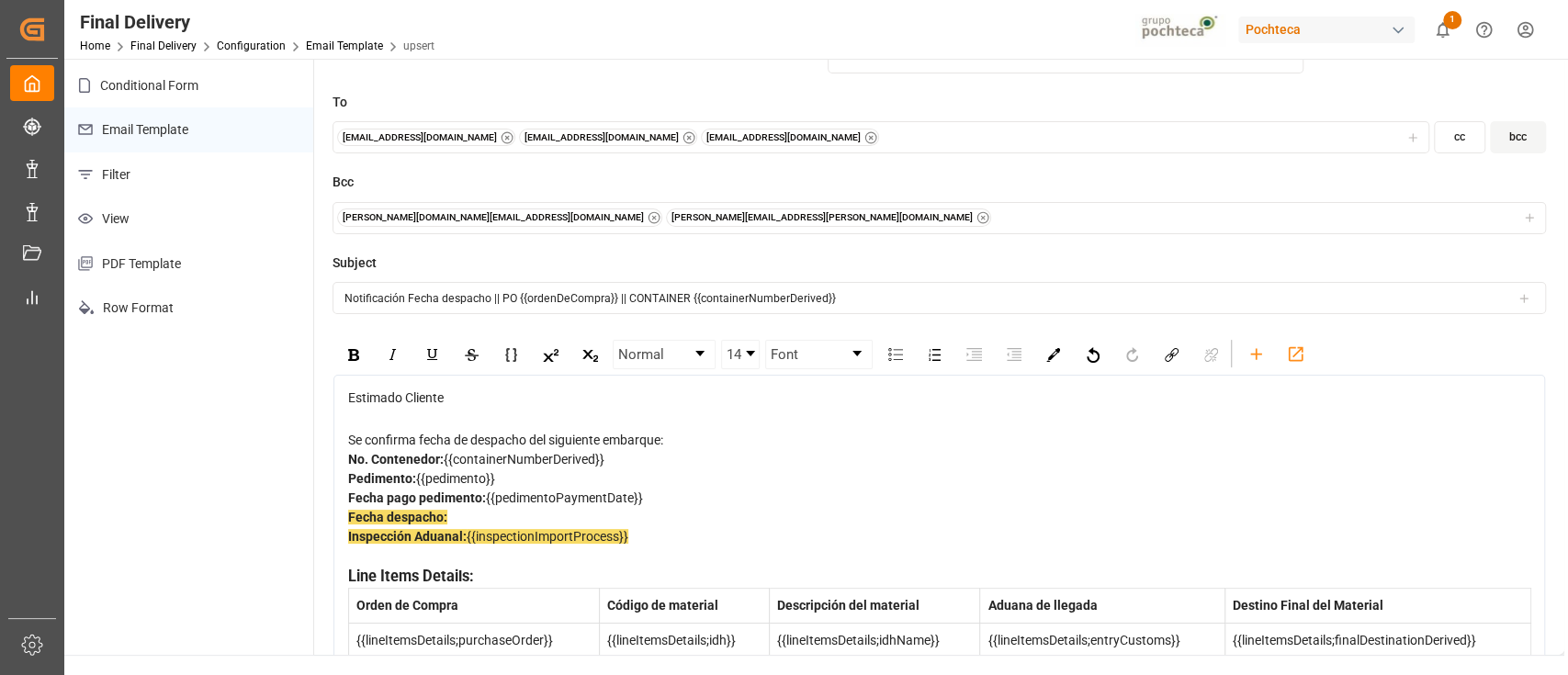
click at [413, 517] on span "Fecha despacho:" at bounding box center [398, 516] width 99 height 15
click at [547, 513] on div "Fecha proceso de modulación: Inspección Aduanal: {{inspectionImportProcess}}" at bounding box center [939, 536] width 1183 height 57
click at [1255, 348] on icon "rdw-toolbar" at bounding box center [1256, 353] width 11 height 11
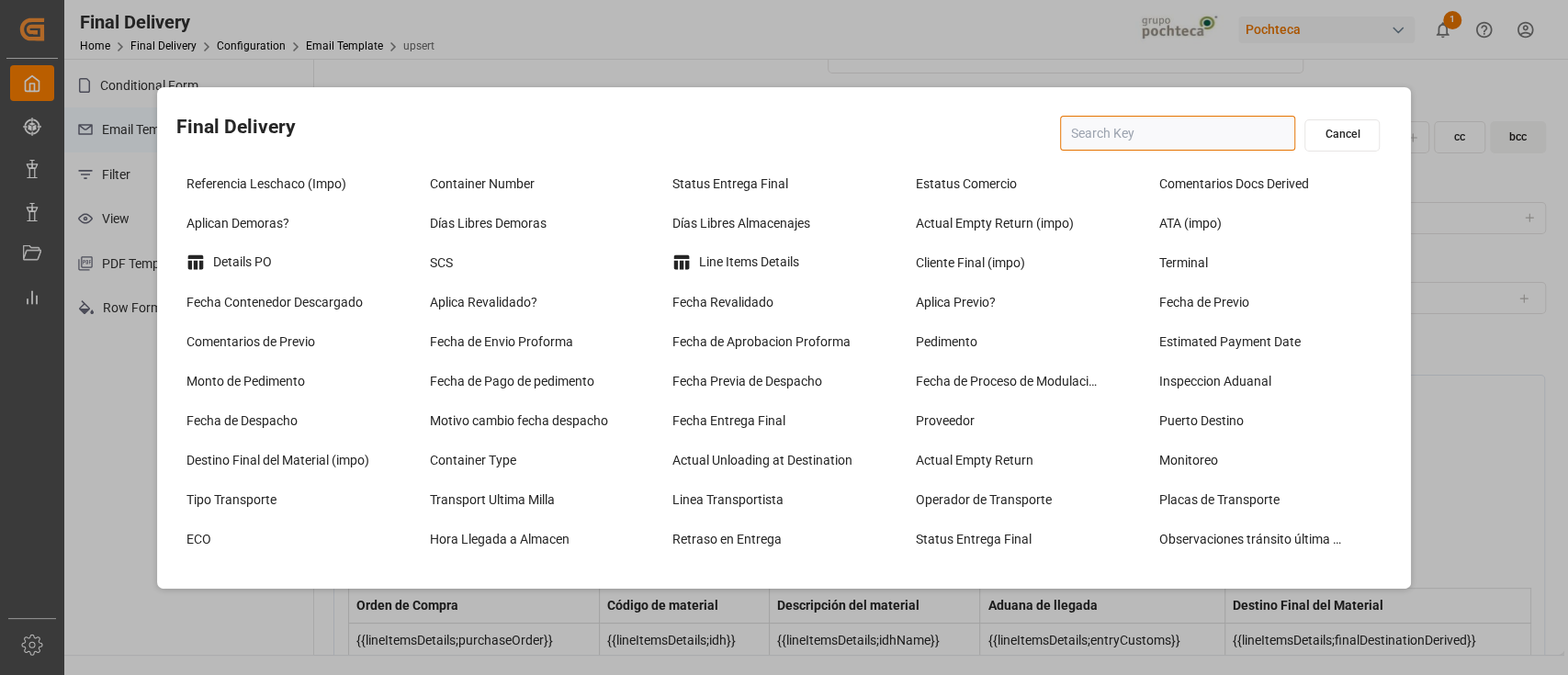
click at [1131, 125] on input "text" at bounding box center [1177, 133] width 235 height 35
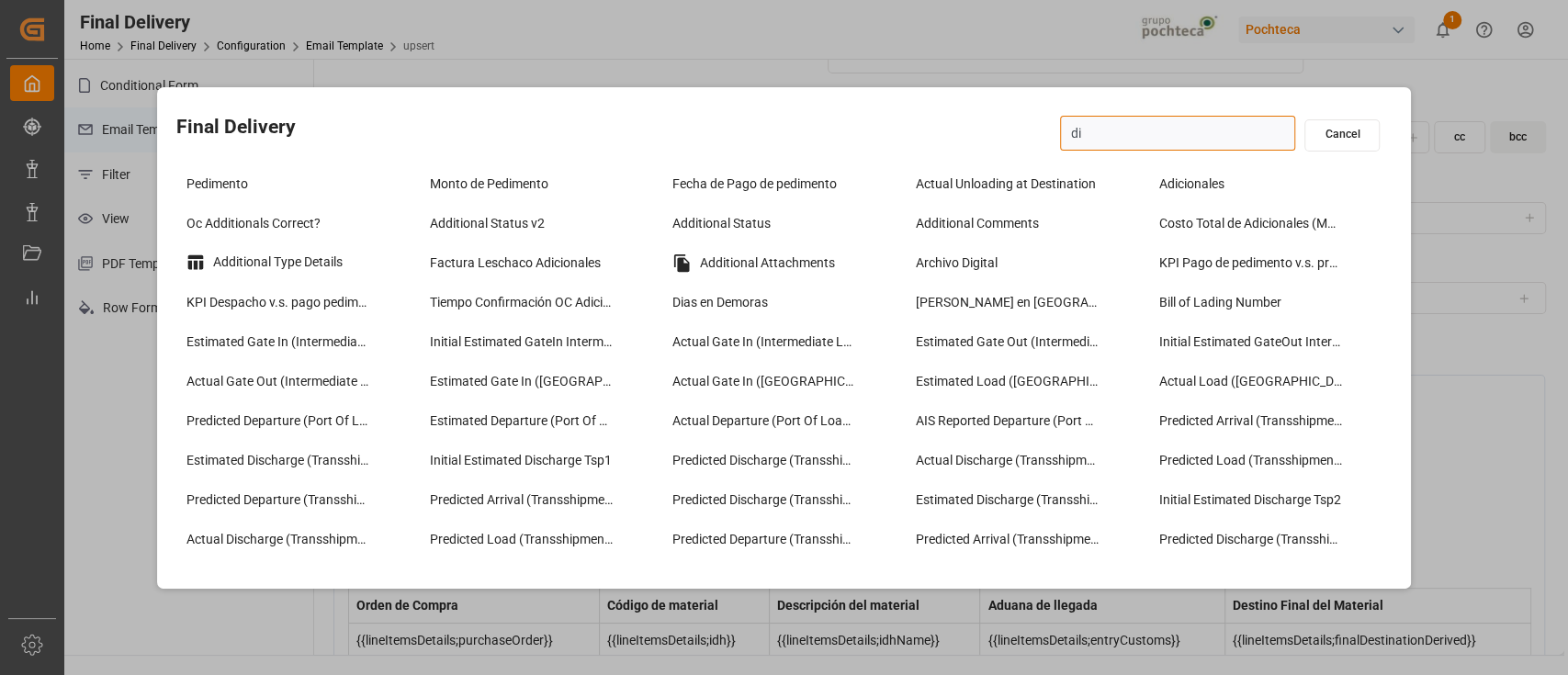
type input "d"
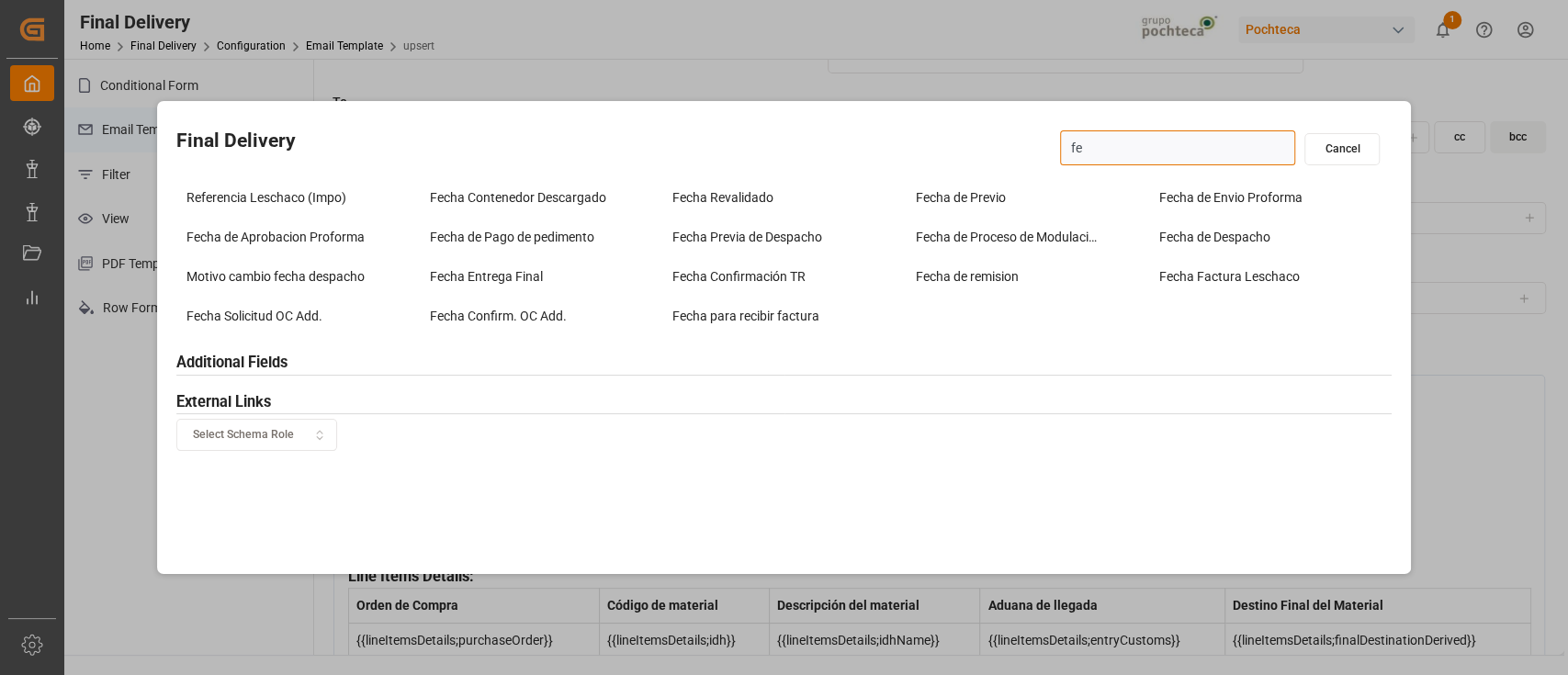
type input "f"
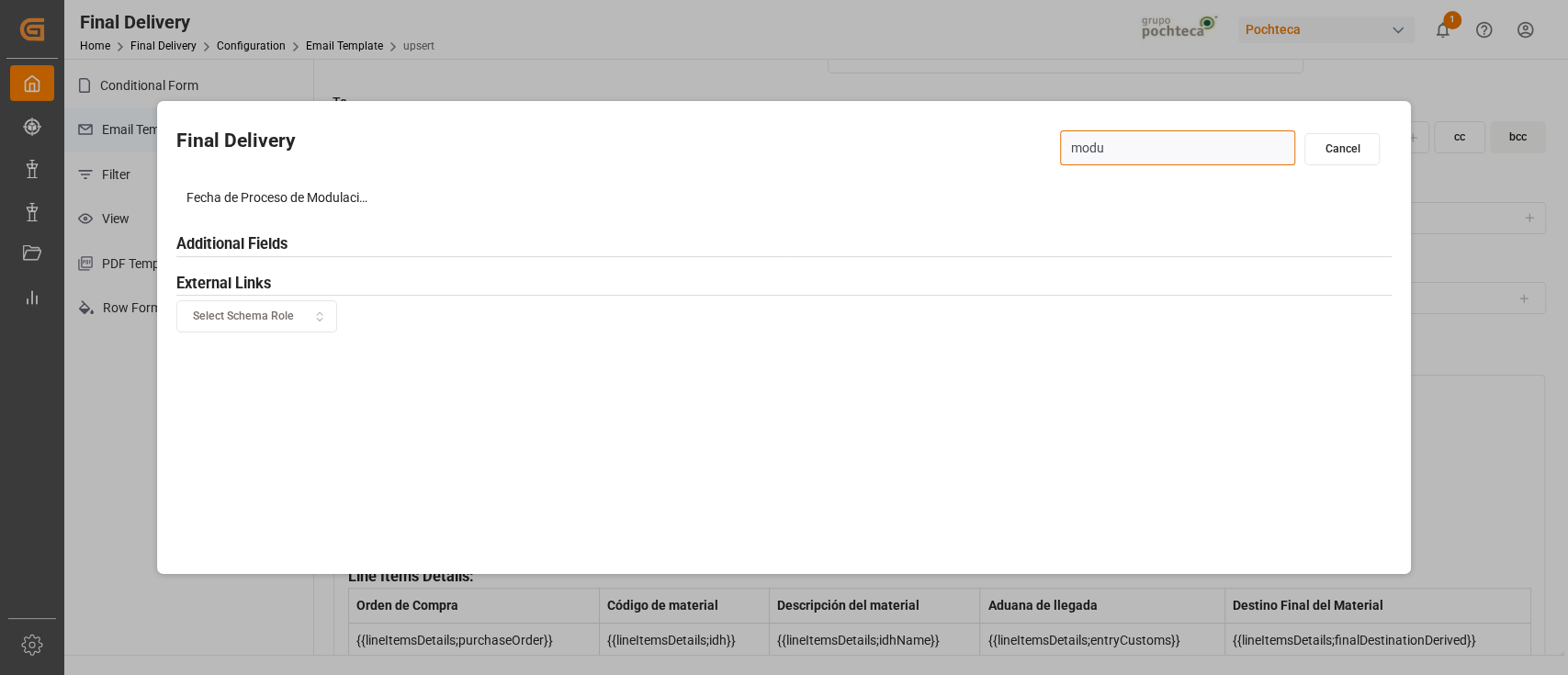
type input "modul"
click at [300, 219] on div "Fecha de Proceso de Modulación Additional Fields External Links Select Schema R…" at bounding box center [784, 255] width 1216 height 154
click at [297, 205] on div "Fecha de Proceso de Modulación" at bounding box center [298, 198] width 234 height 30
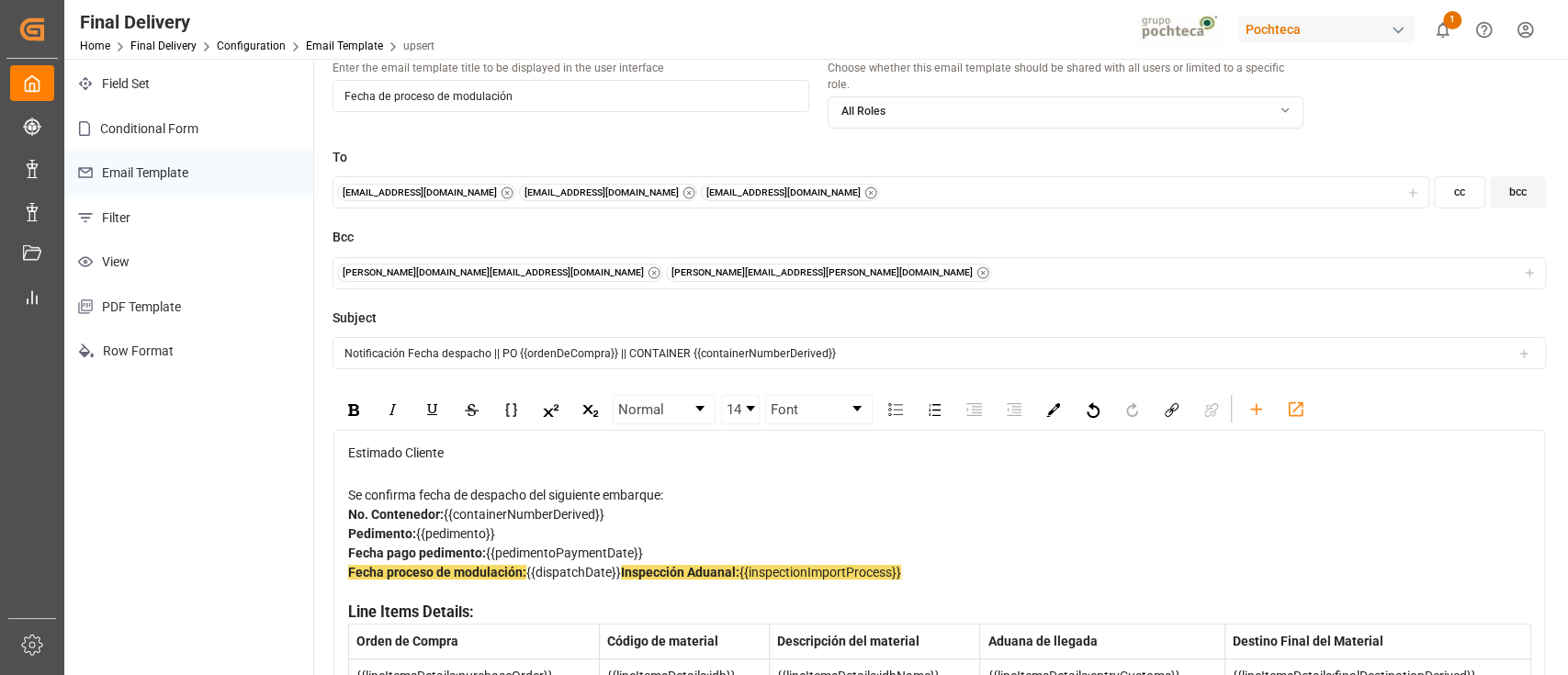
scroll to position [19, 0]
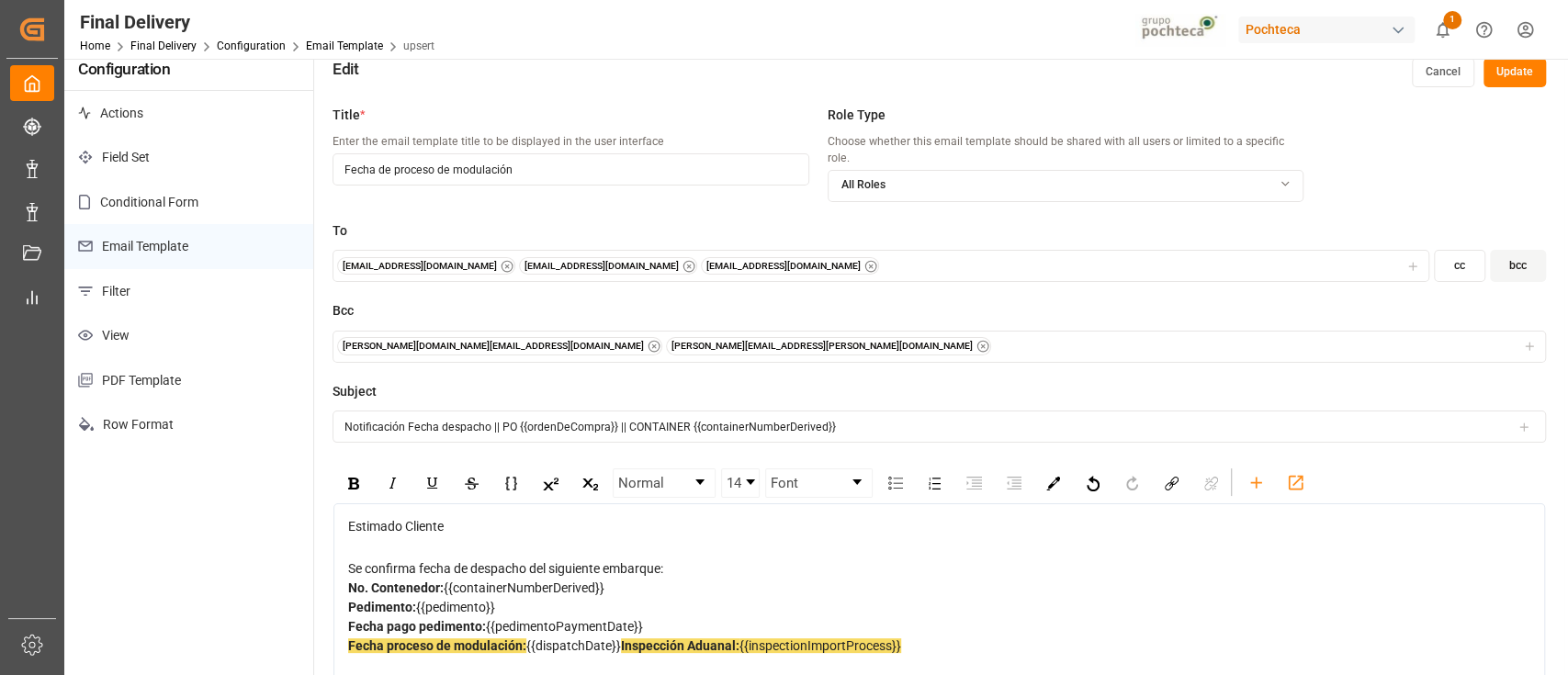
click at [1510, 72] on button "Update" at bounding box center [1514, 72] width 62 height 29
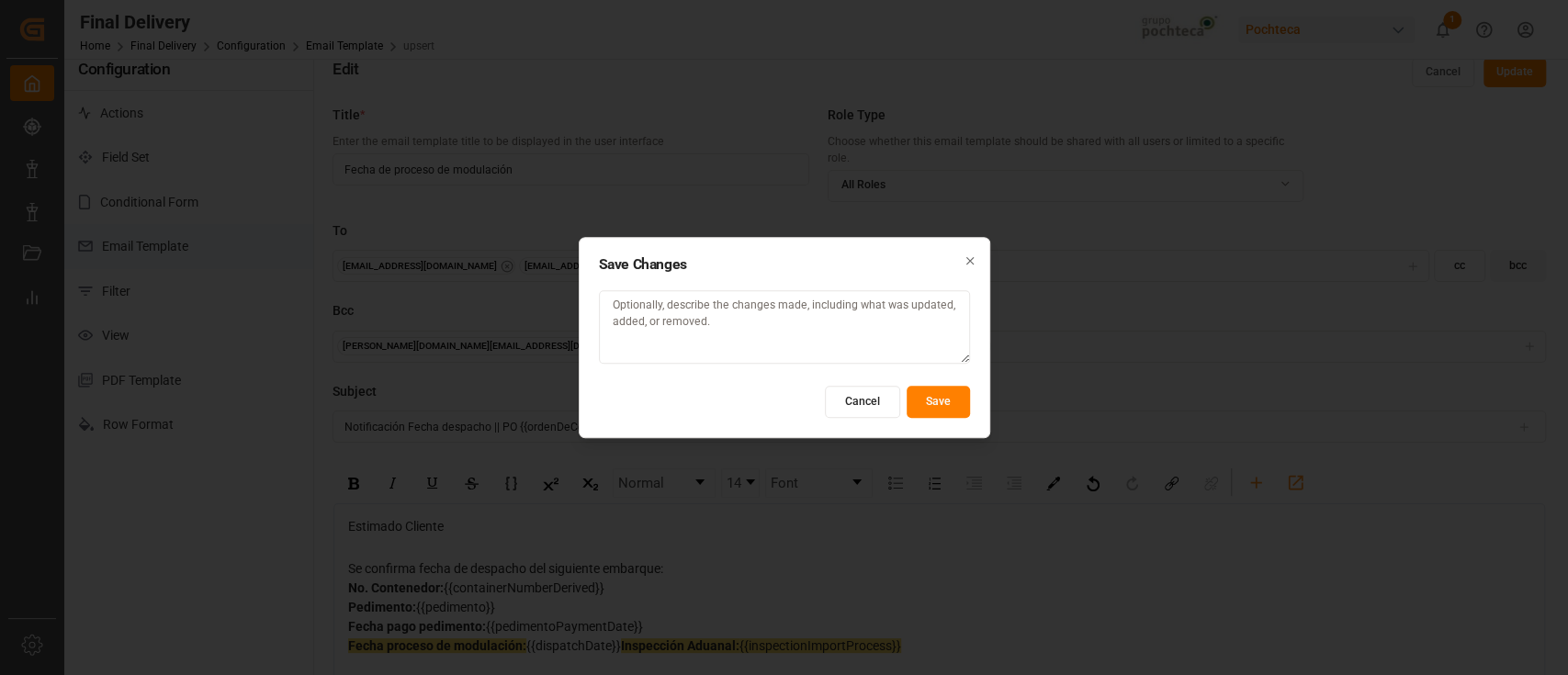
click at [940, 393] on button "Save" at bounding box center [937, 401] width 63 height 32
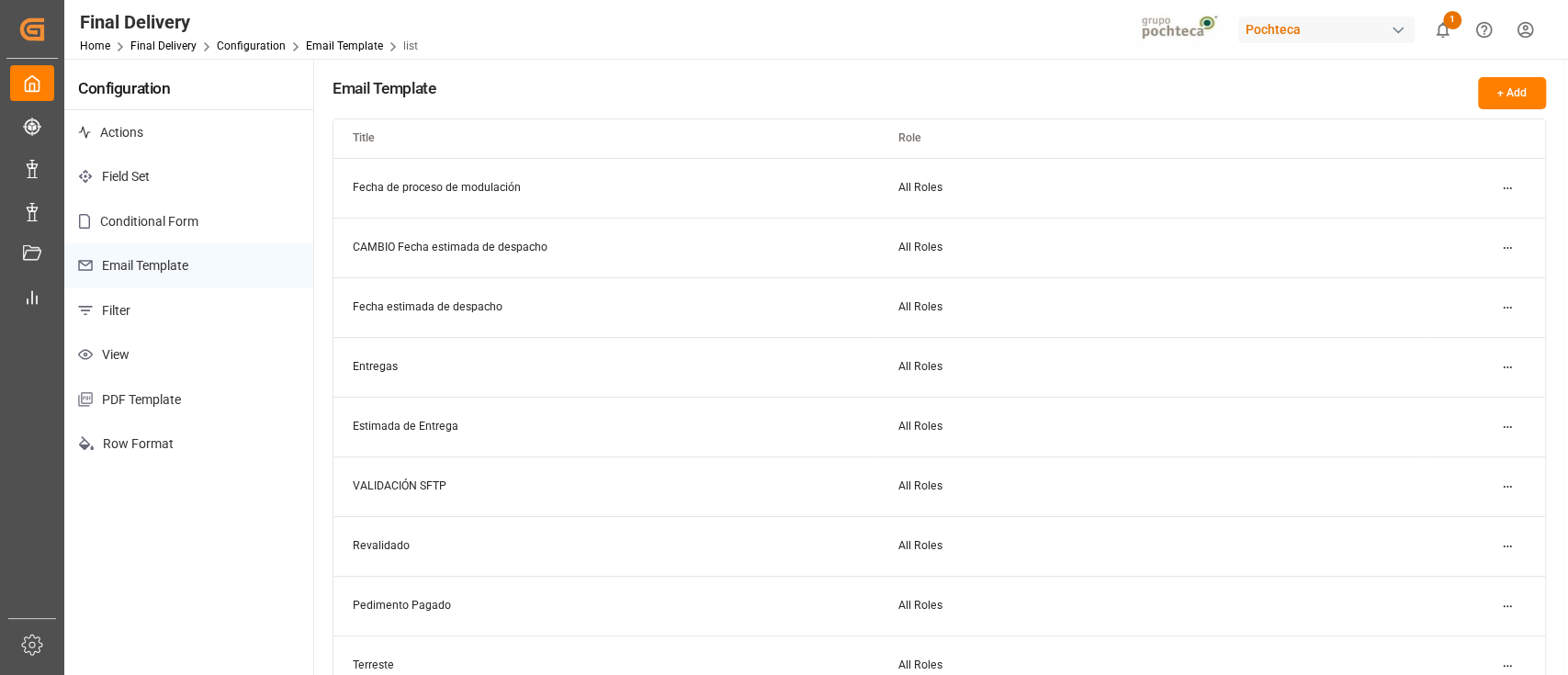
click at [1499, 248] on html "Created by potrace 1.15, written by Peter Selinger 2001-2017 Created by potrace…" at bounding box center [784, 337] width 1568 height 675
click at [1437, 284] on small "Edit" at bounding box center [1442, 283] width 19 height 11
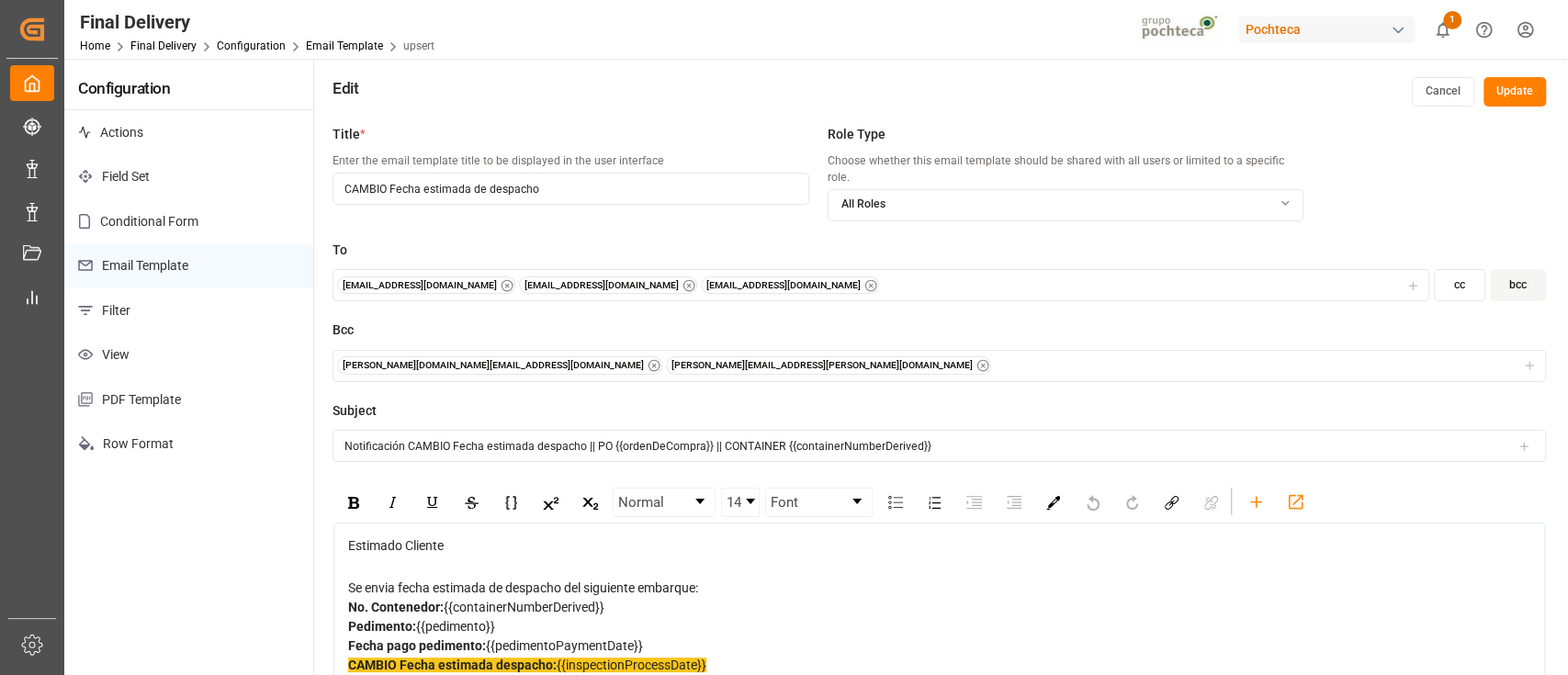
click at [1514, 87] on button "Update" at bounding box center [1514, 92] width 62 height 29
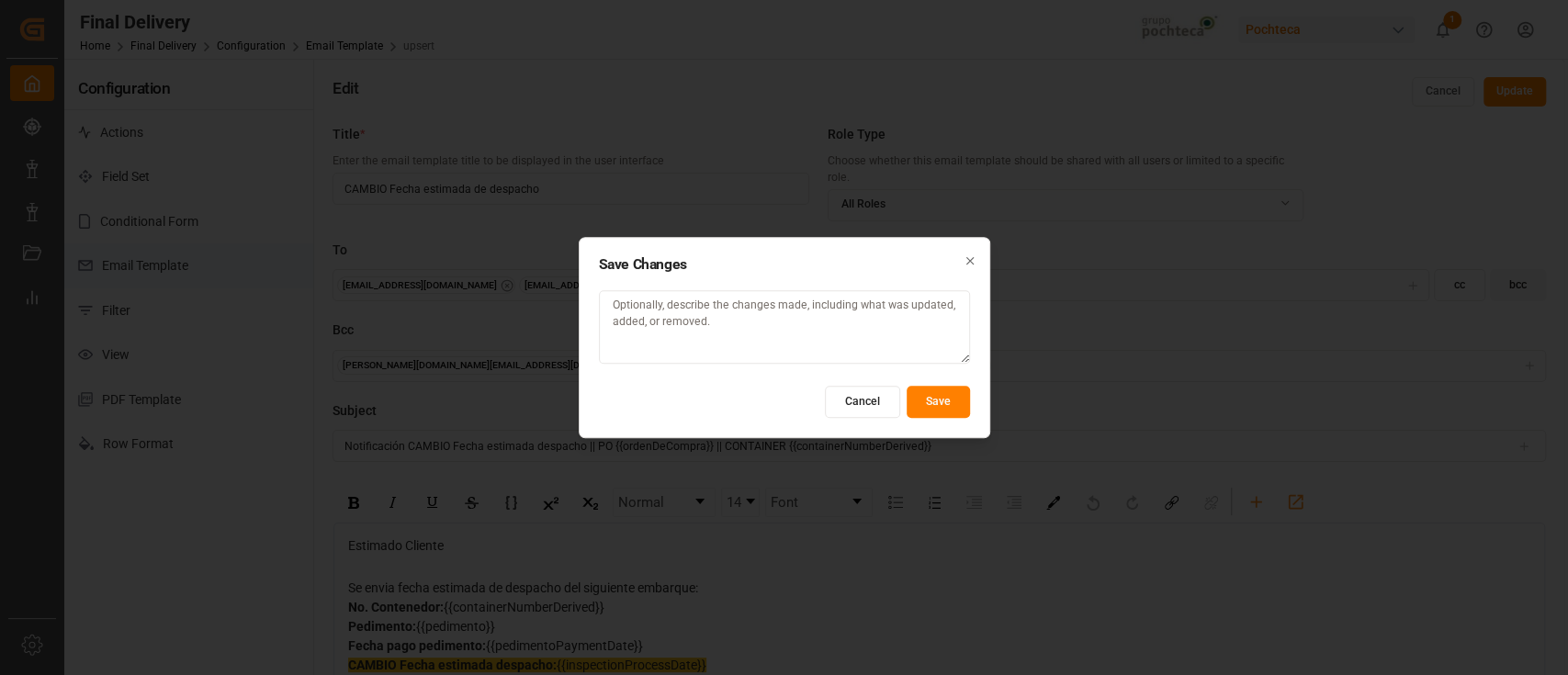
click at [933, 403] on button "Save" at bounding box center [937, 401] width 63 height 32
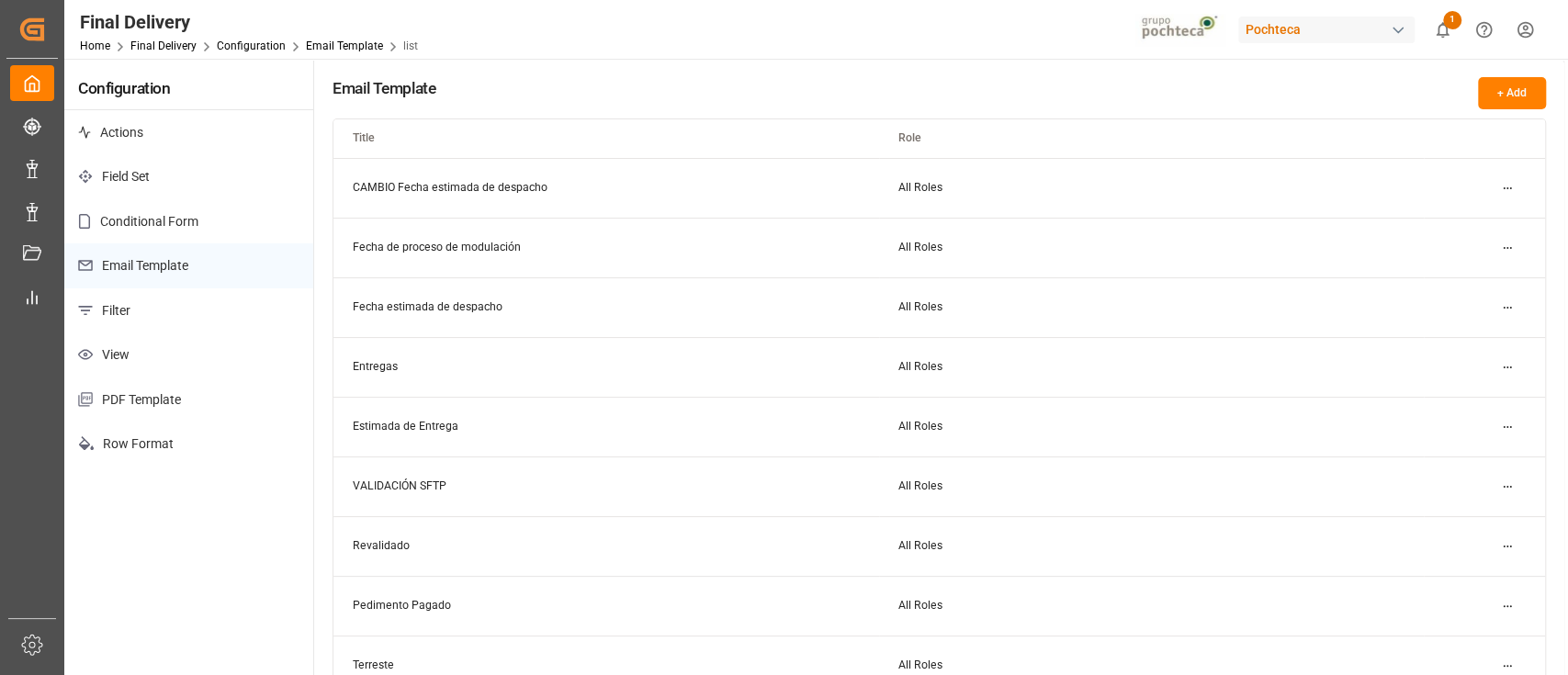
click at [1499, 246] on html "Created by potrace 1.15, written by Peter Selinger 2001-2017 Created by potrace…" at bounding box center [784, 337] width 1568 height 675
click at [1455, 280] on div "Edit" at bounding box center [1473, 283] width 95 height 25
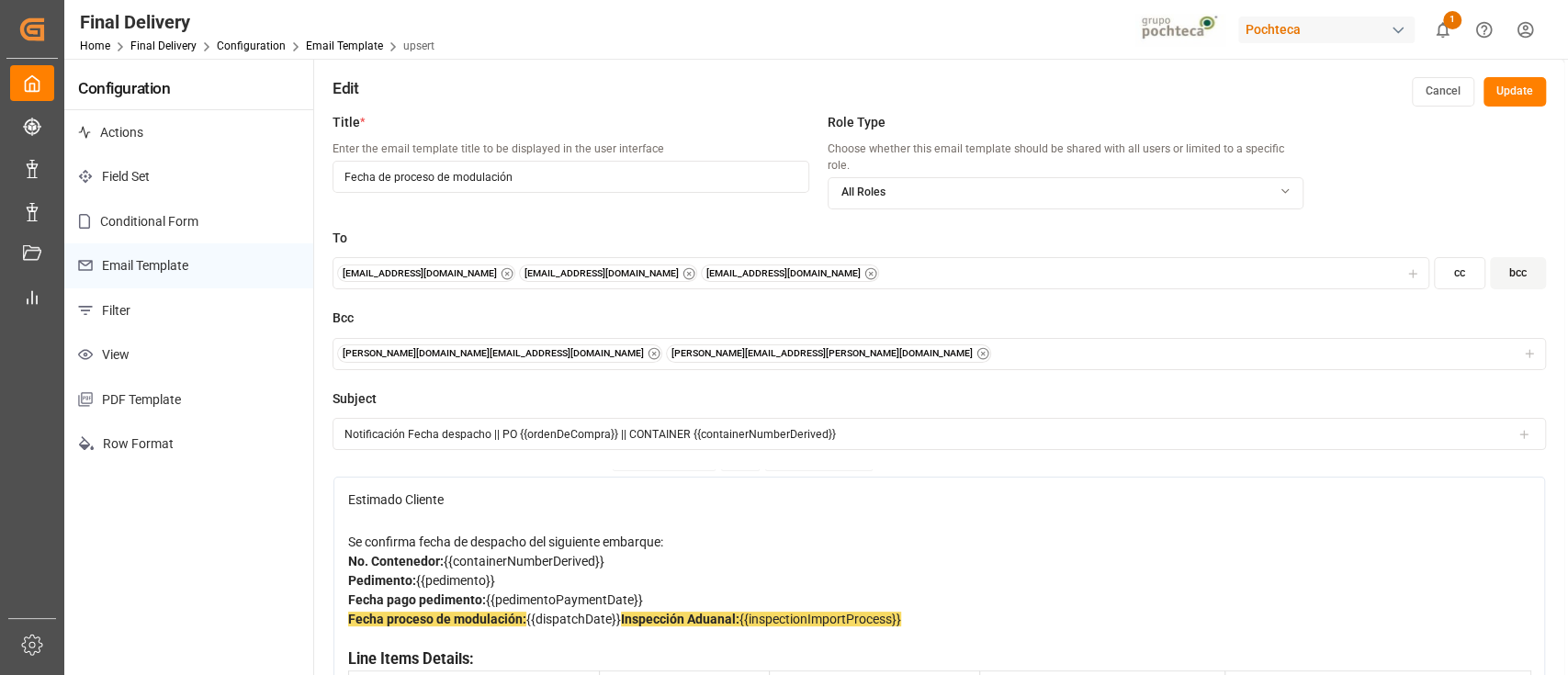
scroll to position [110, 0]
drag, startPoint x: 633, startPoint y: 547, endPoint x: 522, endPoint y: 545, distance: 111.0
click at [522, 610] on div "Fecha proceso de modulación: {{dispatchDate}} Inspección Aduanal: {{inspectionI…" at bounding box center [939, 629] width 1183 height 39
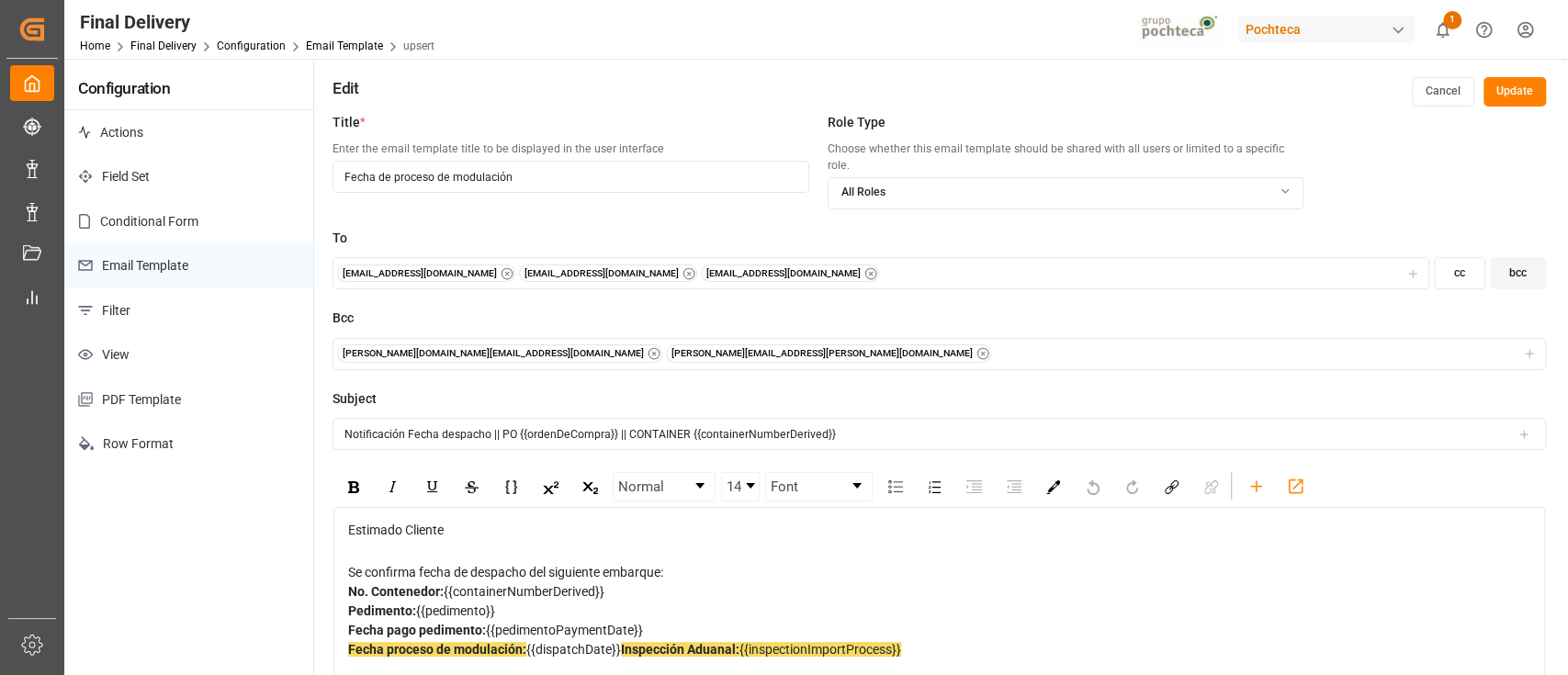
scroll to position [0, 0]
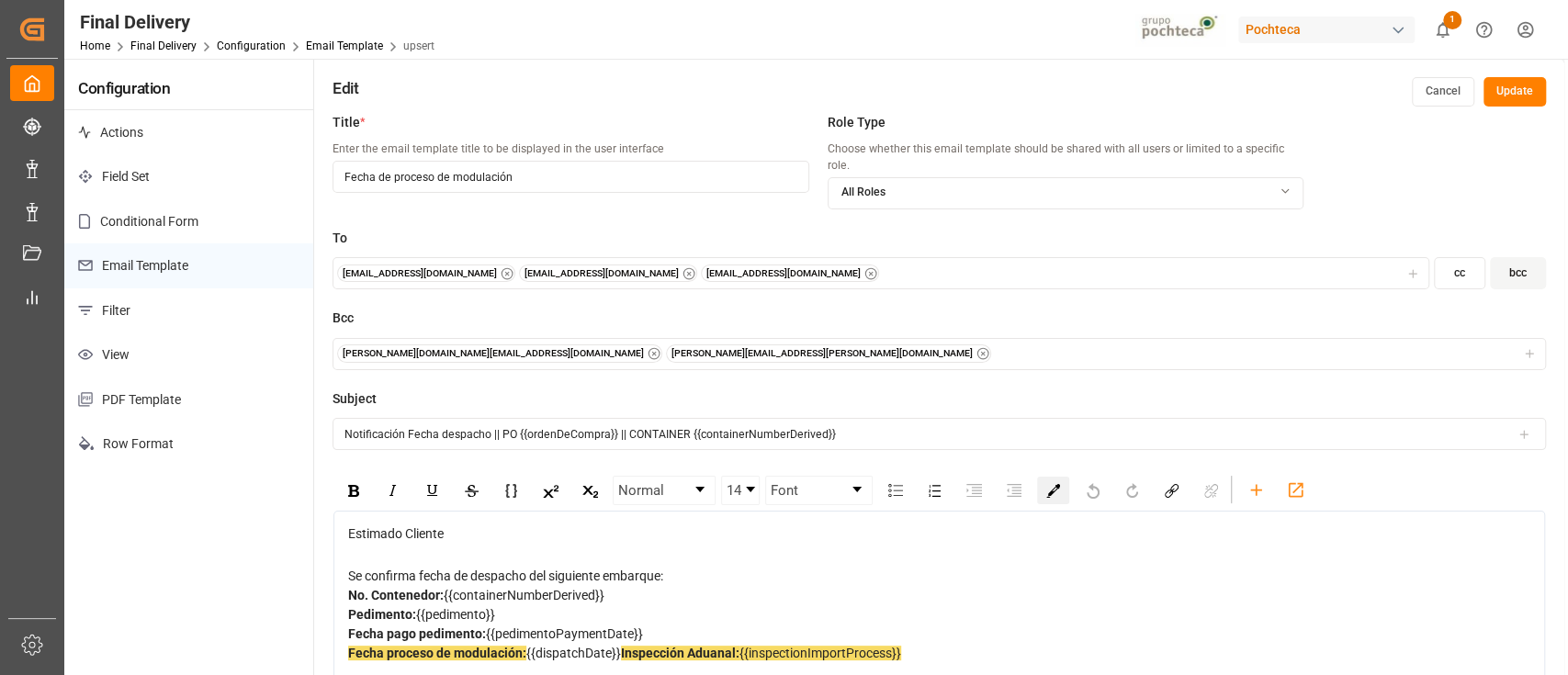
click at [1049, 484] on img "rdw-color-picker" at bounding box center [1052, 491] width 14 height 14
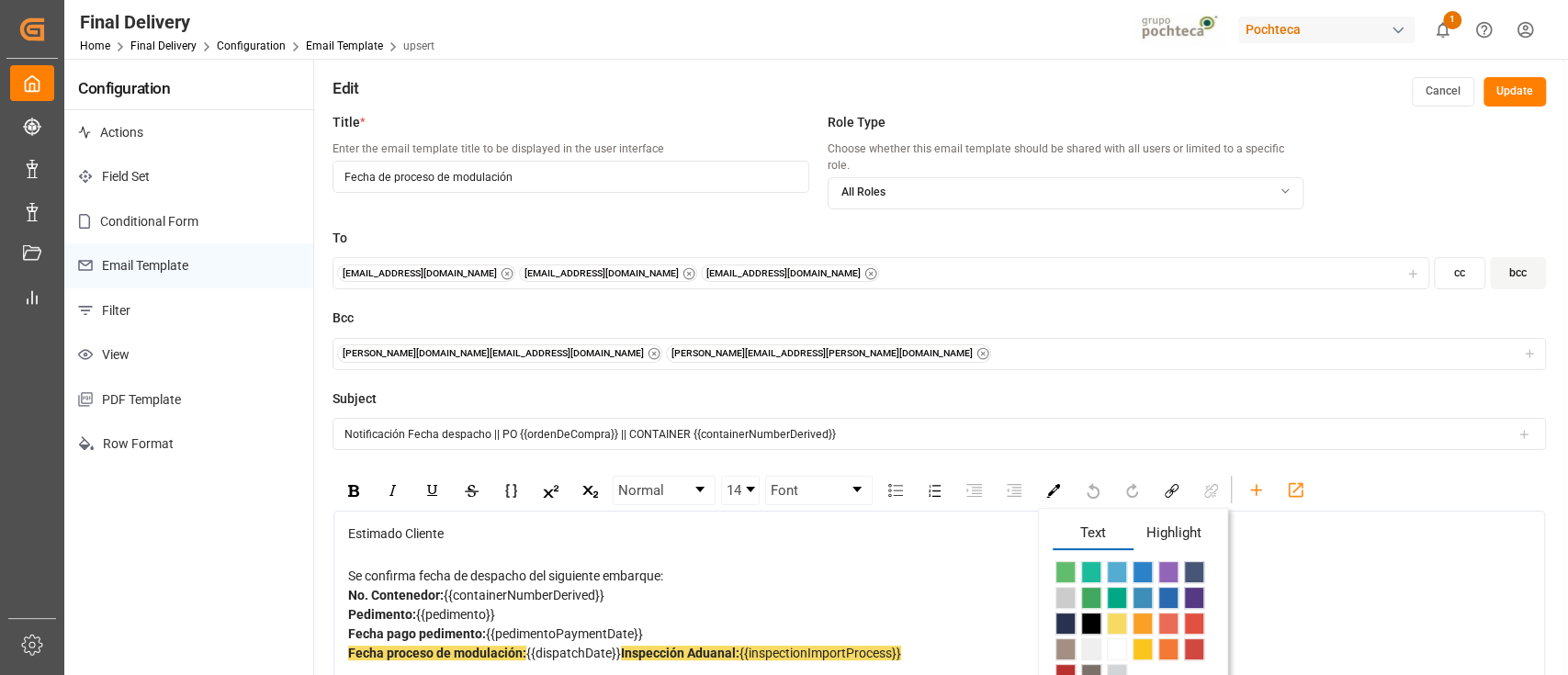
click at [1178, 522] on span "Highlight" at bounding box center [1173, 536] width 81 height 27
click at [1120, 613] on span "rdw-color-picker" at bounding box center [1117, 623] width 20 height 22
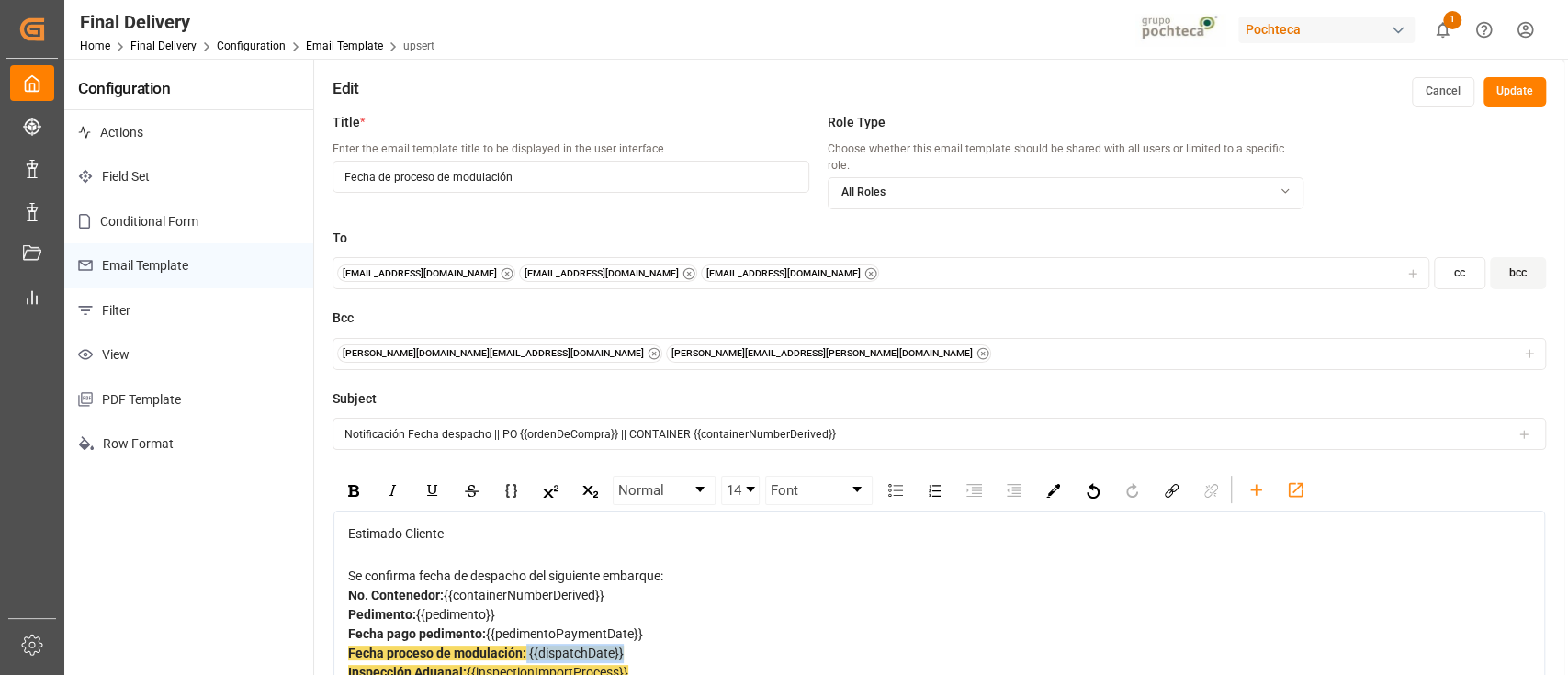
click at [1314, 634] on div "Fecha pago pedimento: {{pedimentoPaymentDate}}" at bounding box center [939, 634] width 1183 height 19
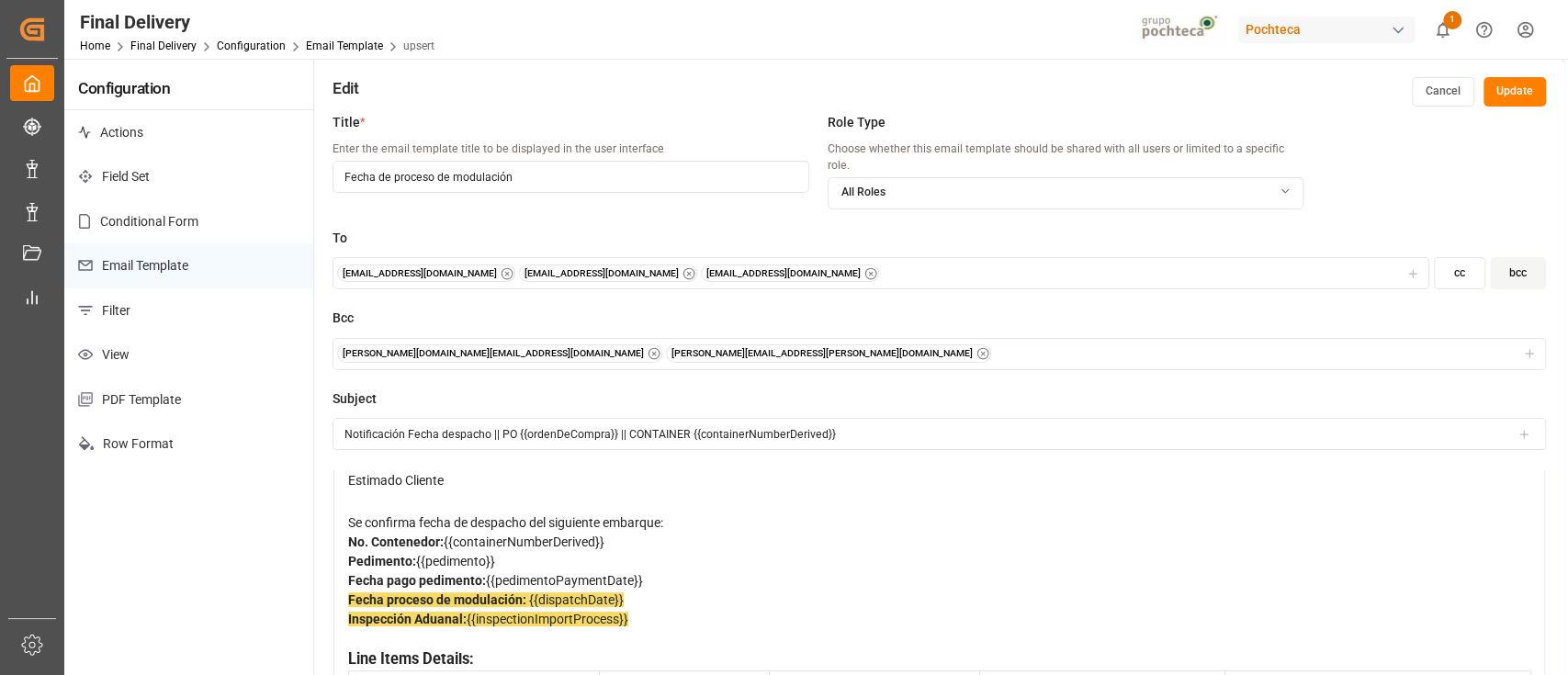
click at [1528, 99] on button "Update" at bounding box center [1514, 92] width 62 height 29
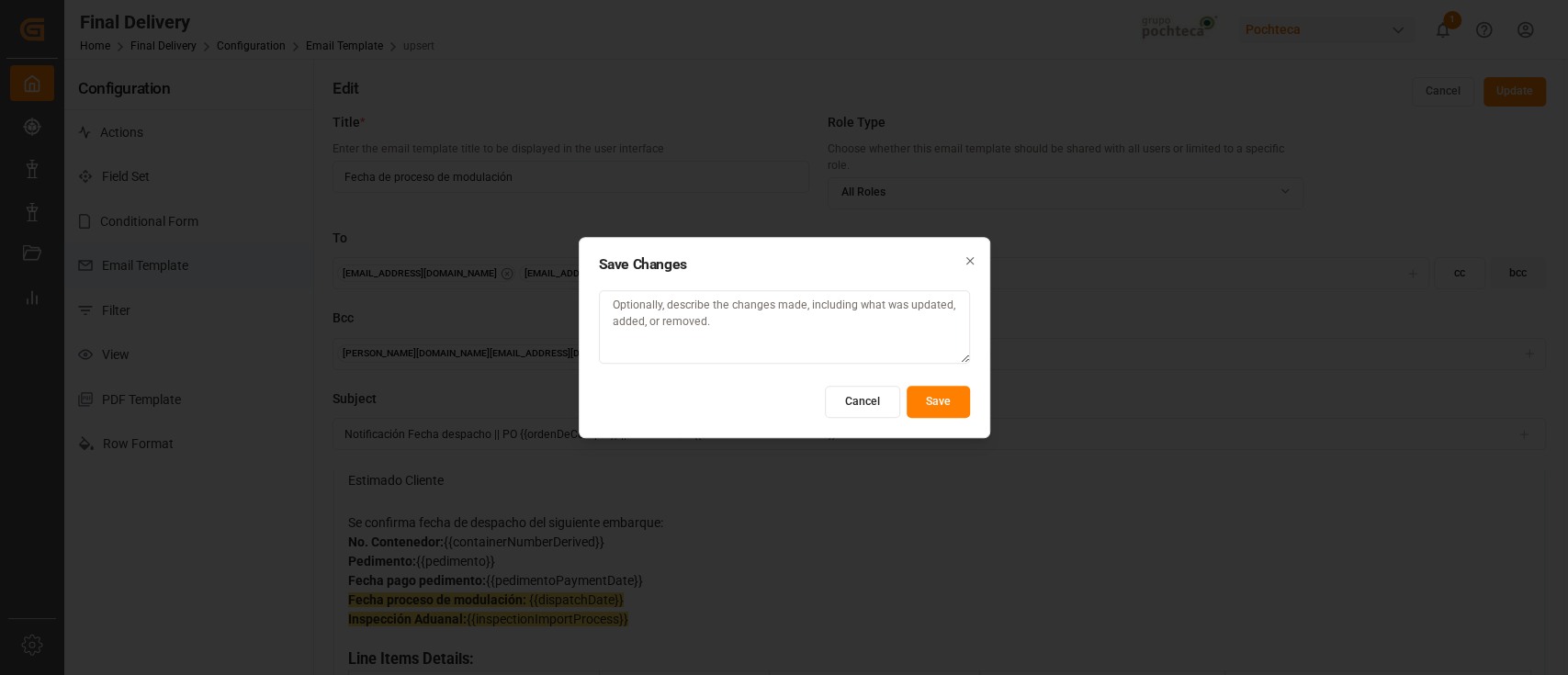
click at [948, 409] on button "Save" at bounding box center [937, 401] width 63 height 32
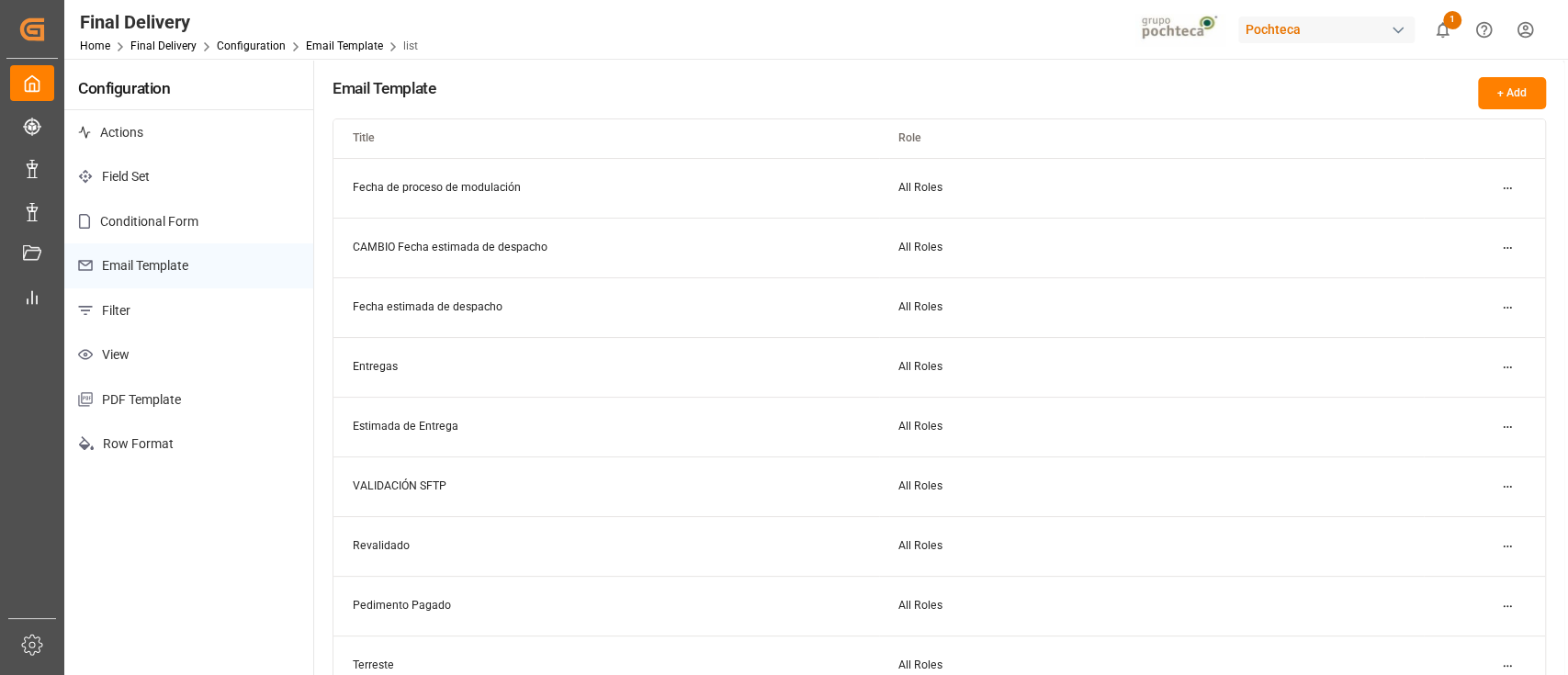
click at [1336, 19] on div "Pochteca" at bounding box center [1325, 29] width 176 height 26
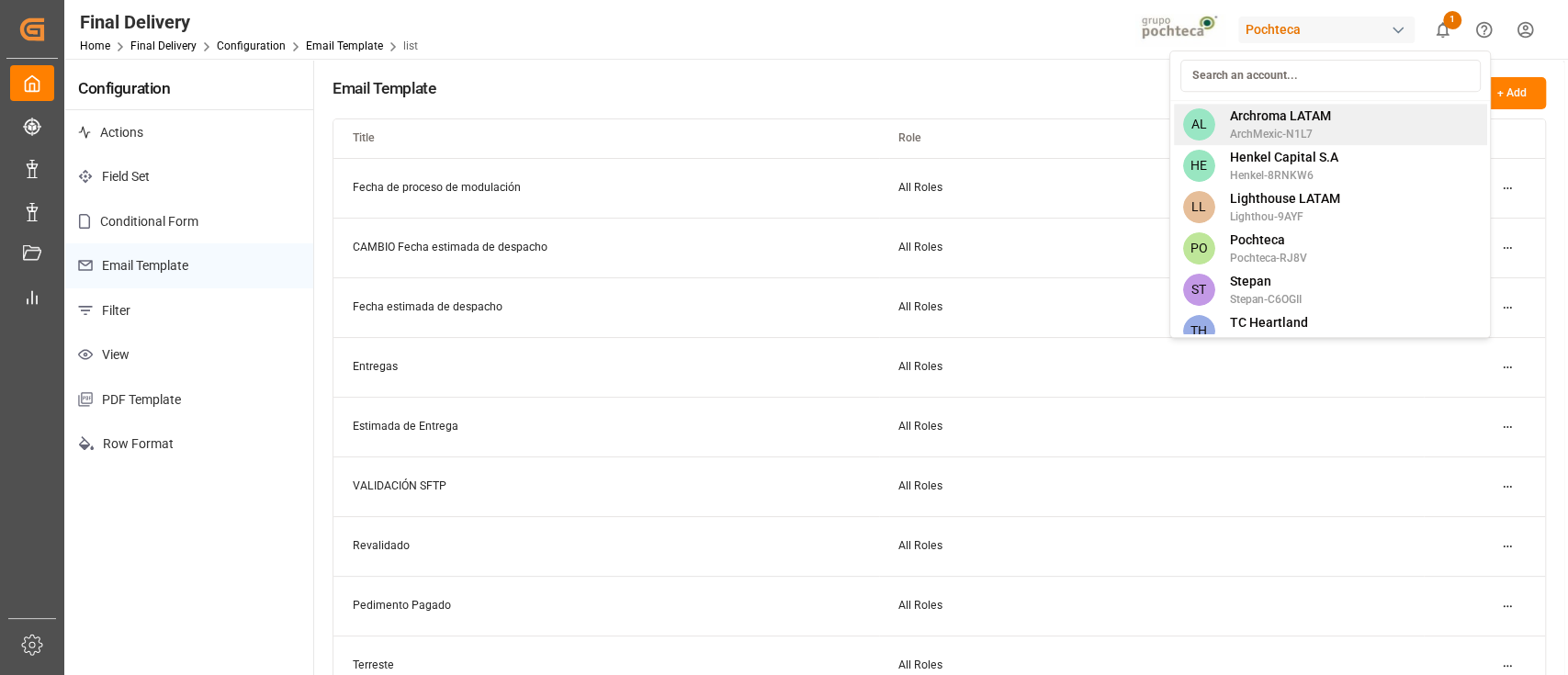
click at [1310, 121] on span "Archroma LATAM" at bounding box center [1280, 116] width 101 height 19
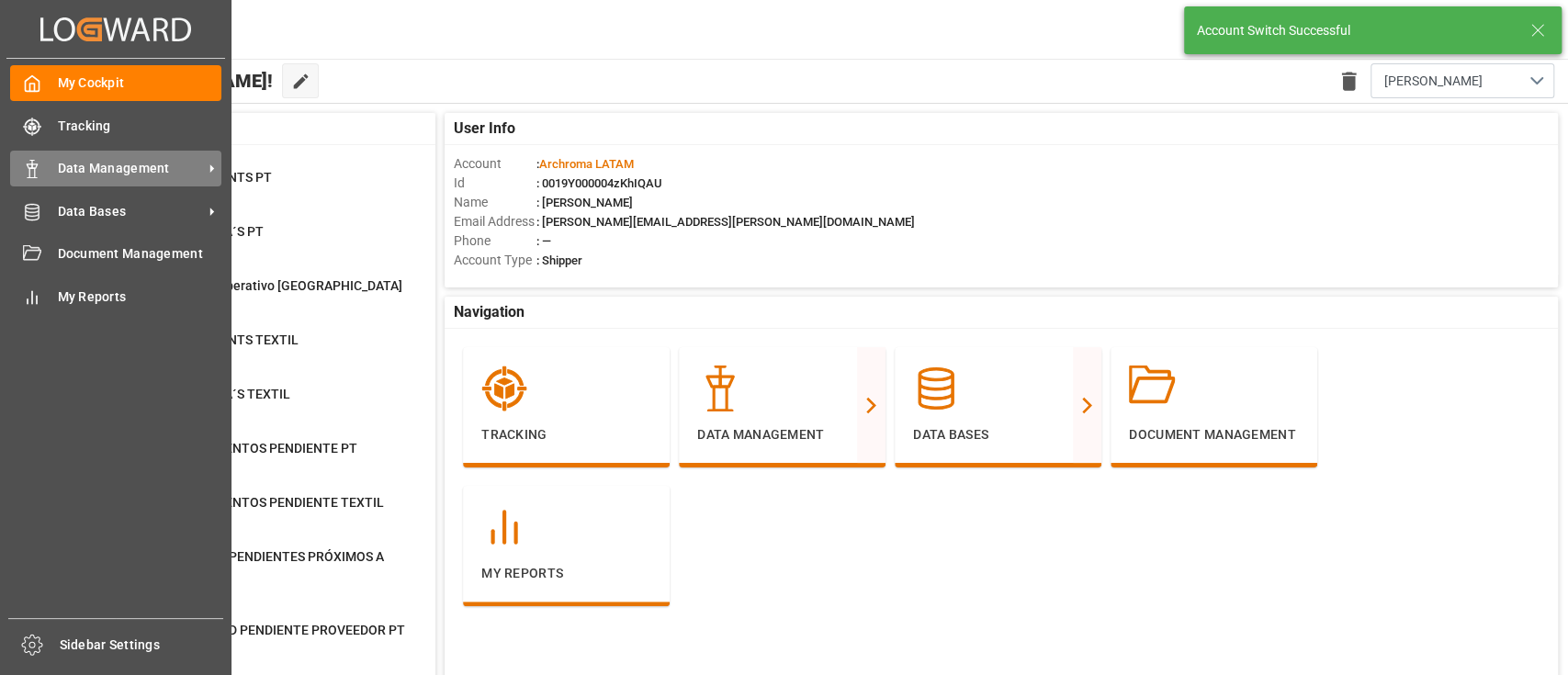
click at [25, 166] on icon at bounding box center [32, 169] width 19 height 19
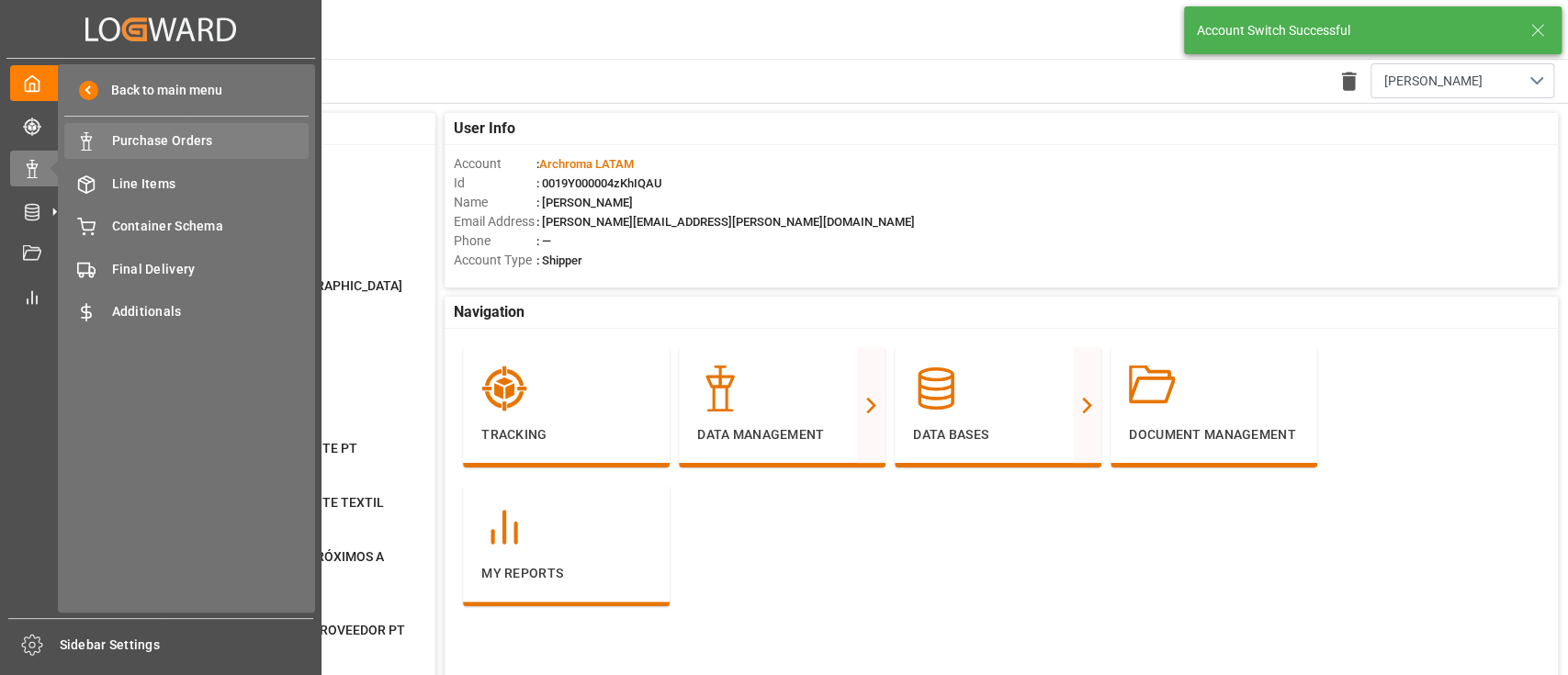
click at [192, 148] on span "Purchase Orders" at bounding box center [210, 141] width 198 height 19
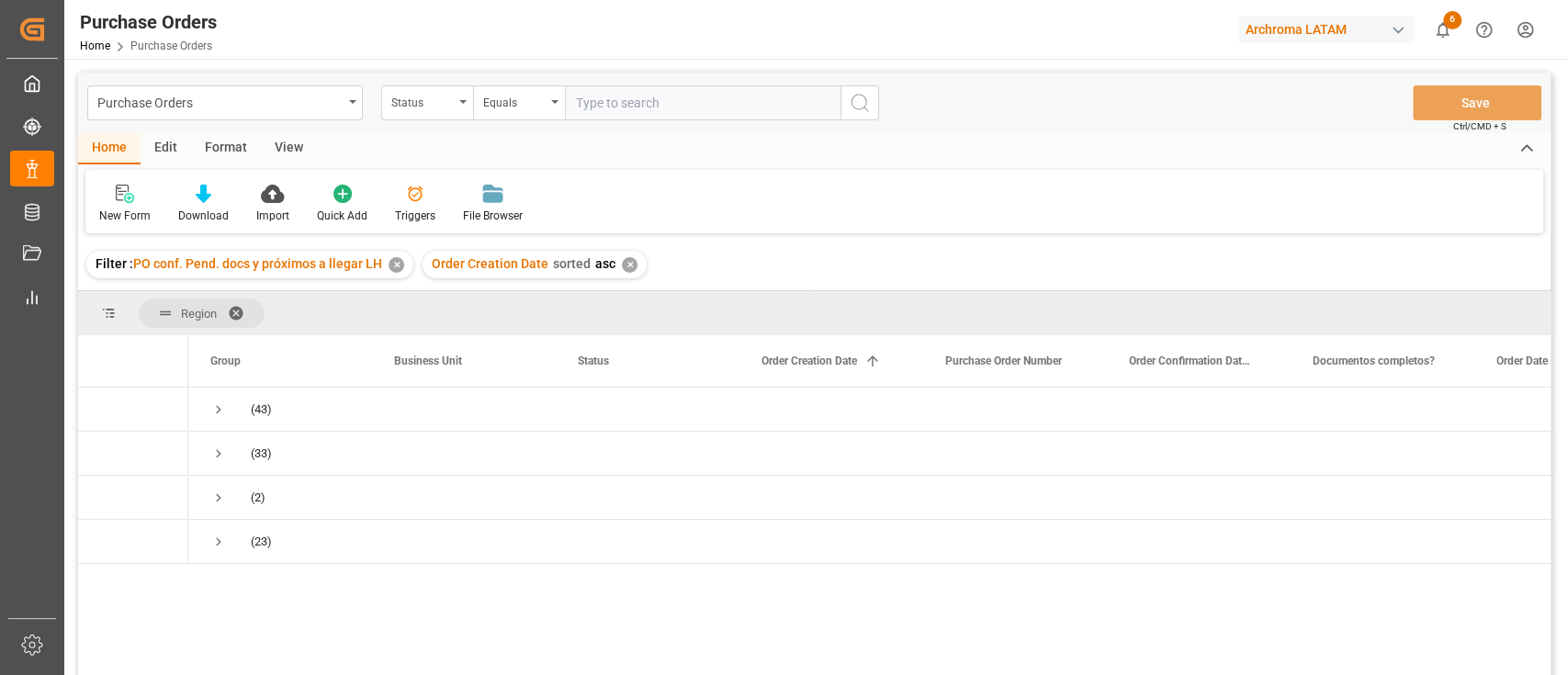
click at [275, 105] on div "Purchase Orders" at bounding box center [220, 101] width 246 height 23
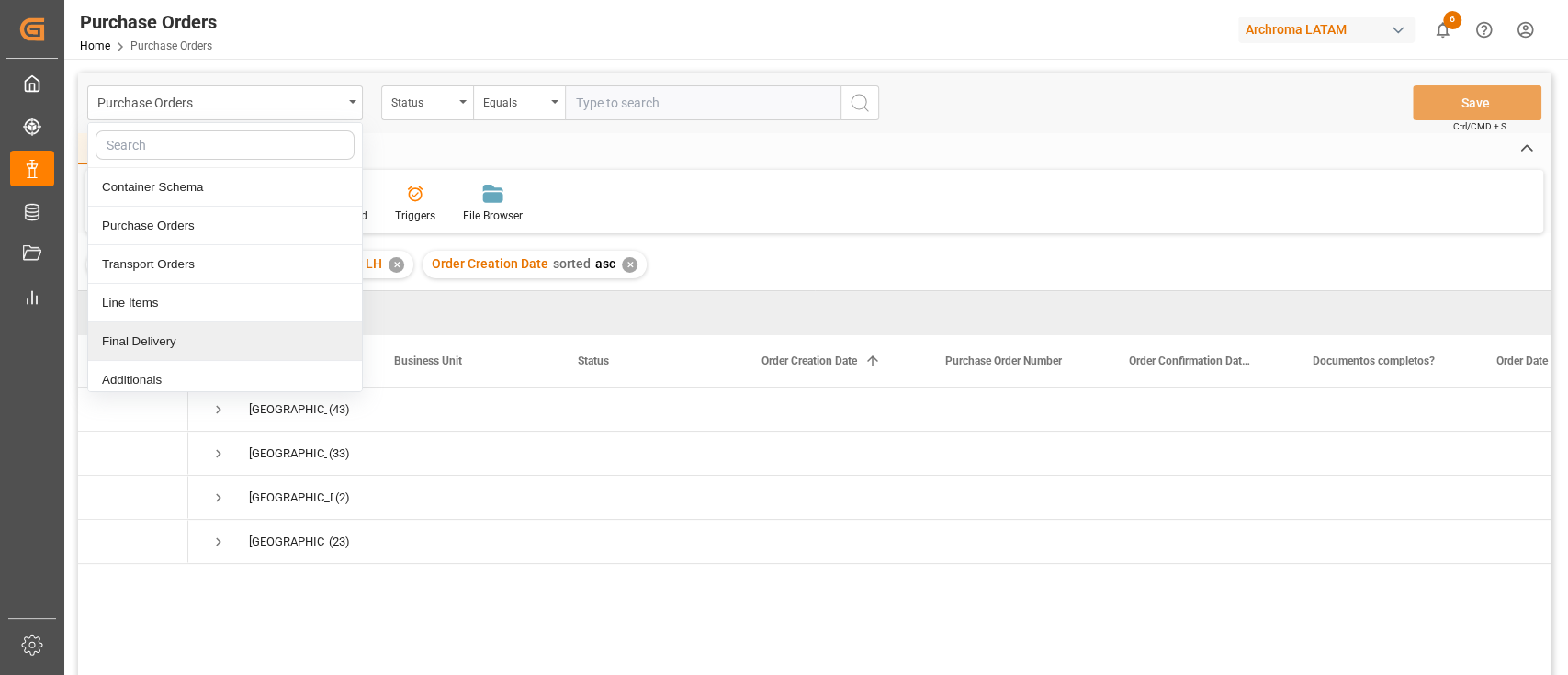
click at [287, 330] on div "Final Delivery" at bounding box center [224, 342] width 274 height 39
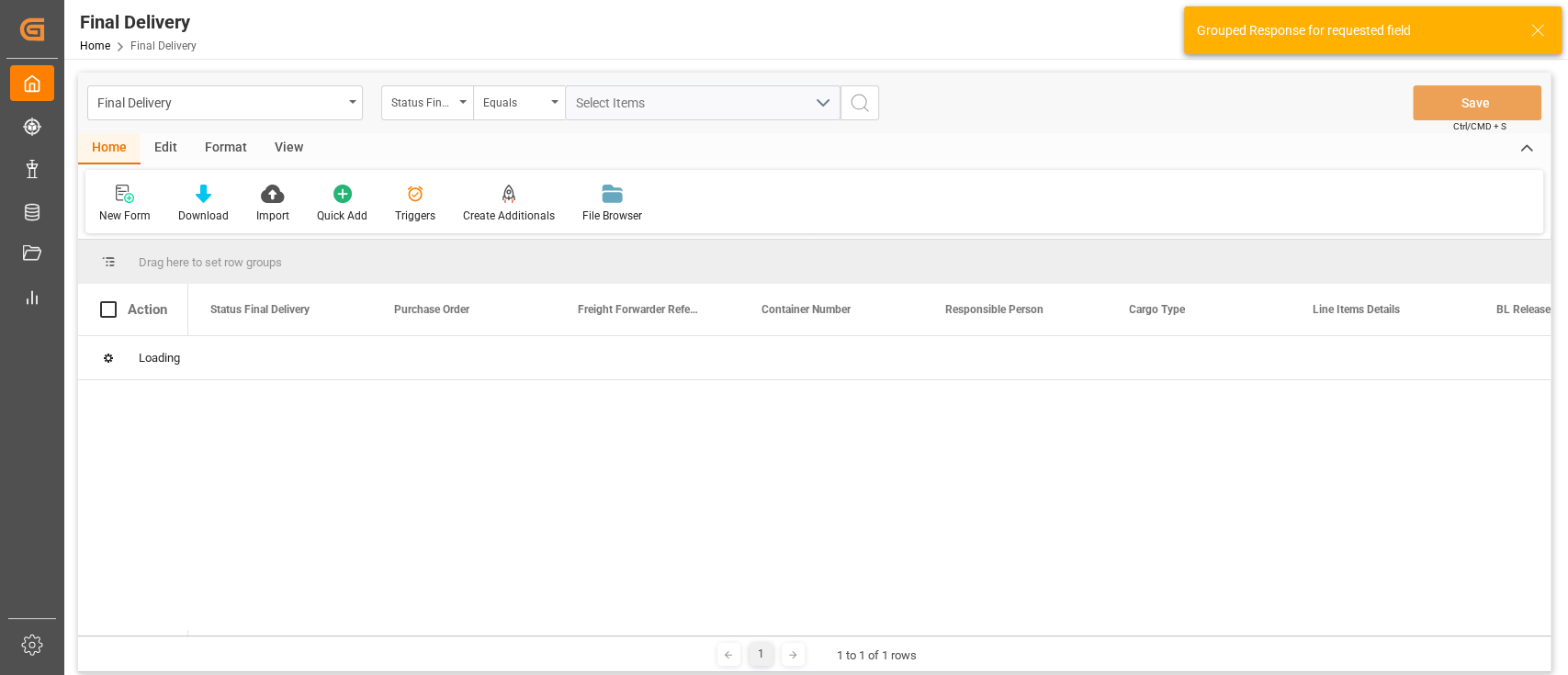
click at [169, 149] on div "Edit" at bounding box center [166, 149] width 51 height 31
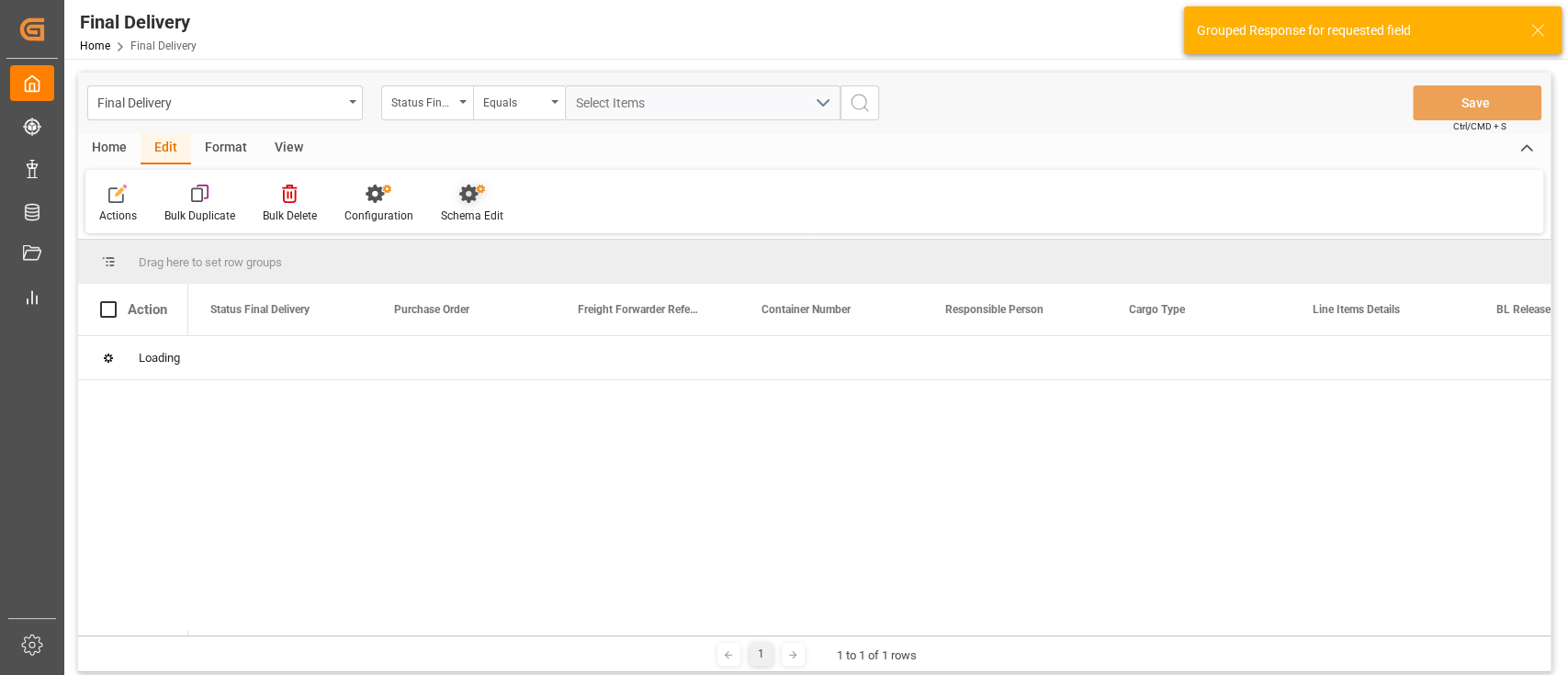
click at [459, 202] on icon at bounding box center [472, 193] width 25 height 19
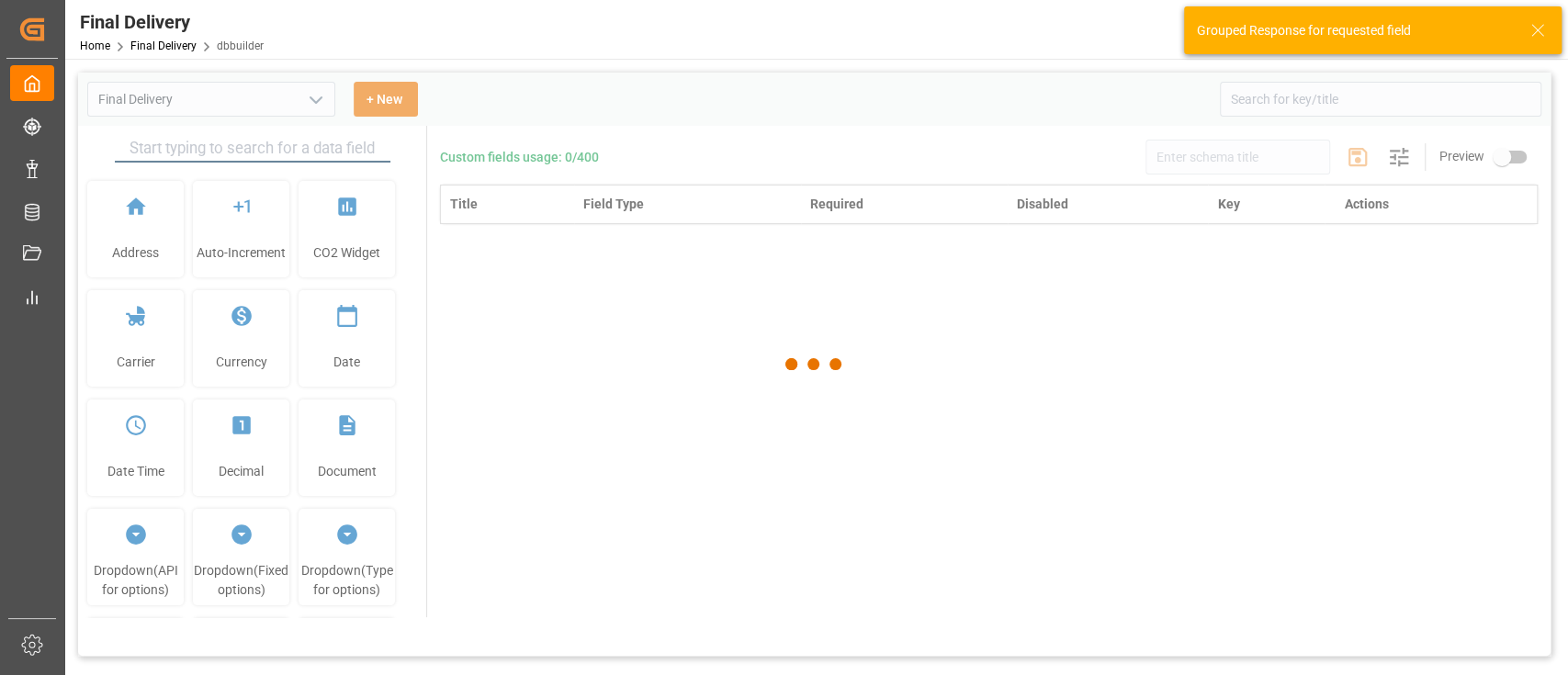
type input "Final Delivery"
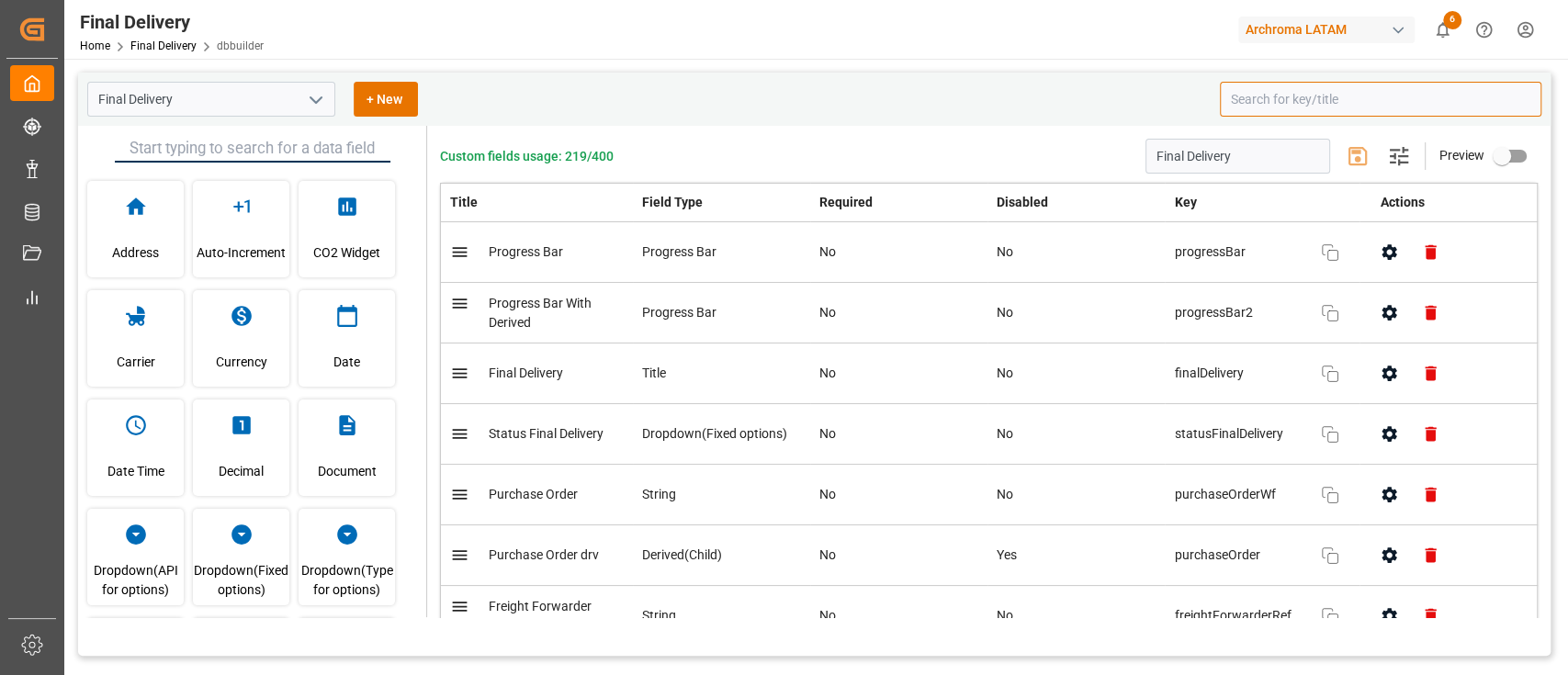
click at [1359, 86] on input at bounding box center [1381, 99] width 322 height 35
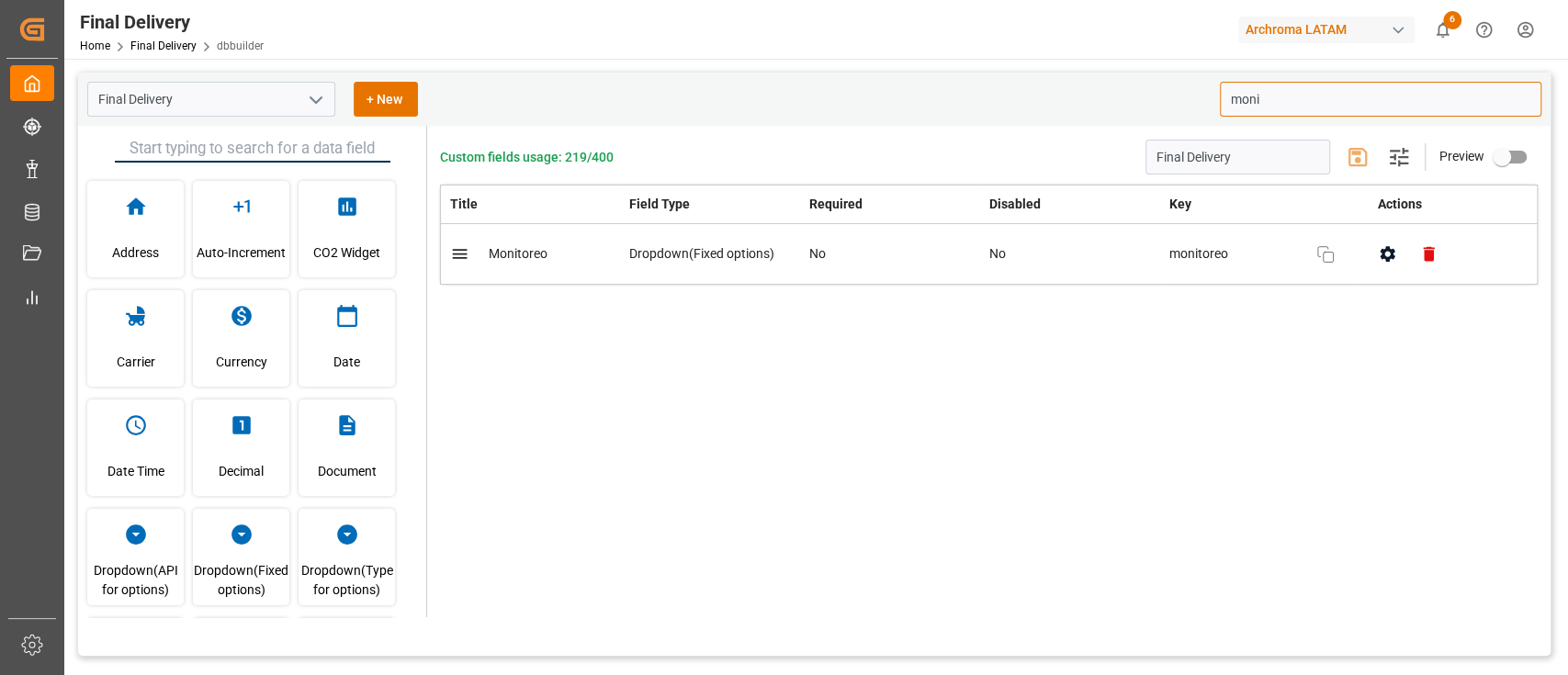
type input "moni"
click at [1385, 264] on button "button" at bounding box center [1387, 253] width 41 height 41
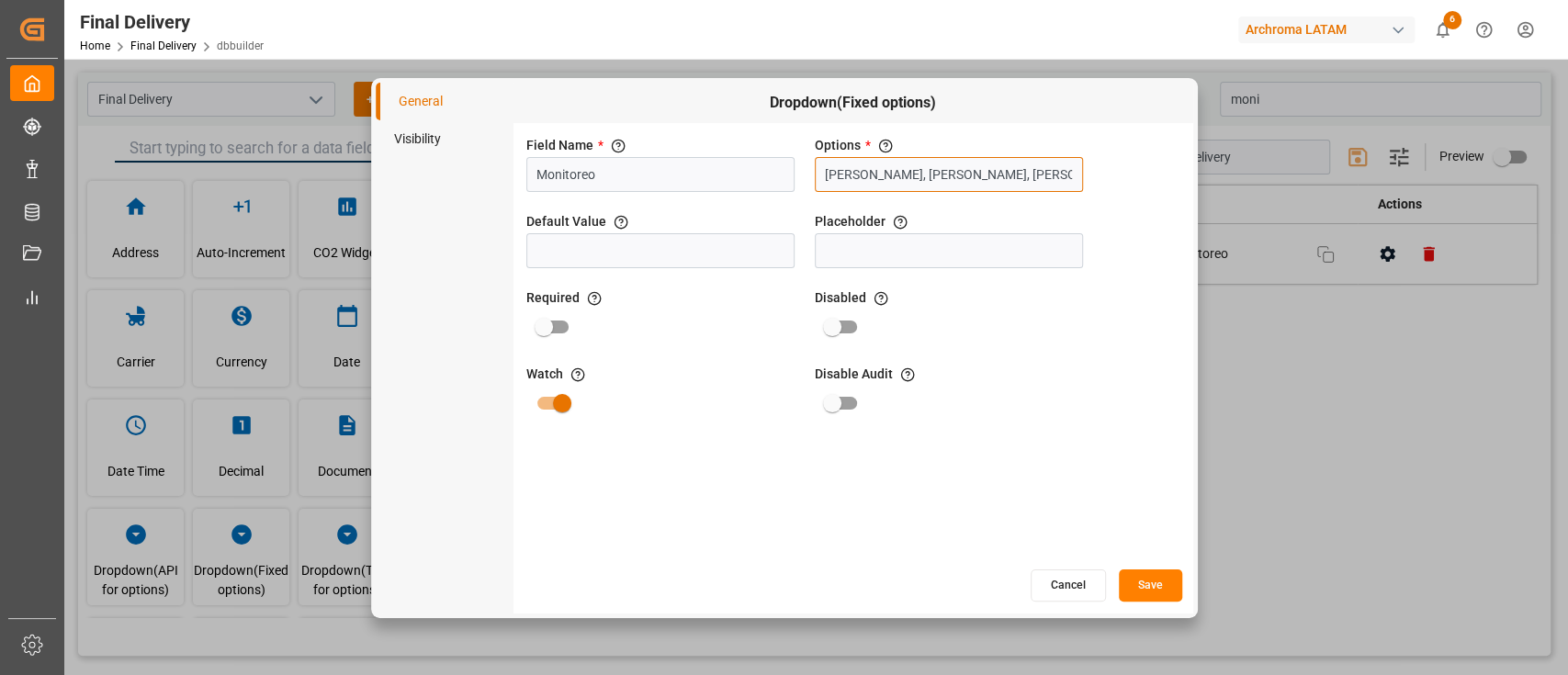
click at [1062, 172] on input "Guillermo Román, Adrian Monroy, Blanca Vazquez, Laura Cobos" at bounding box center [948, 174] width 268 height 35
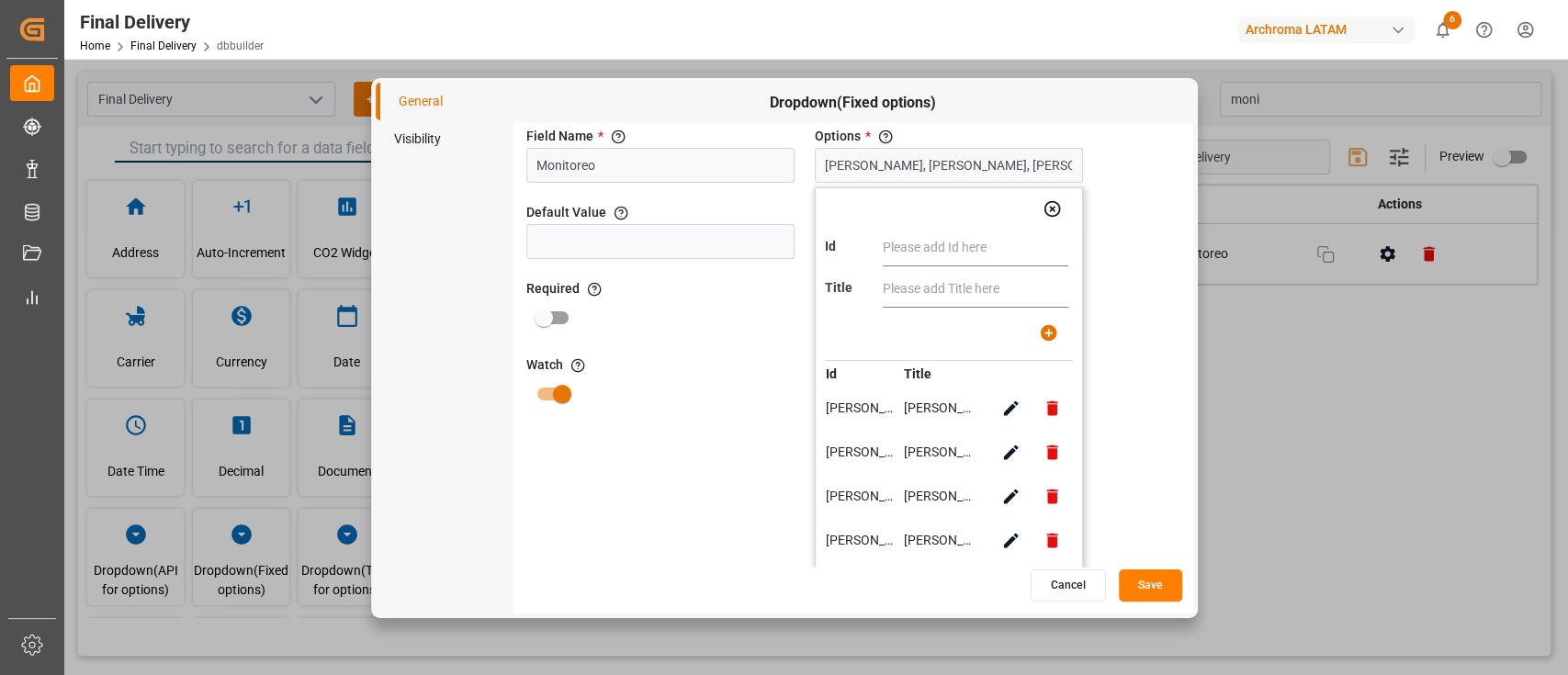
scroll to position [12, 0]
click at [1060, 591] on button "Cancel" at bounding box center [1067, 584] width 75 height 32
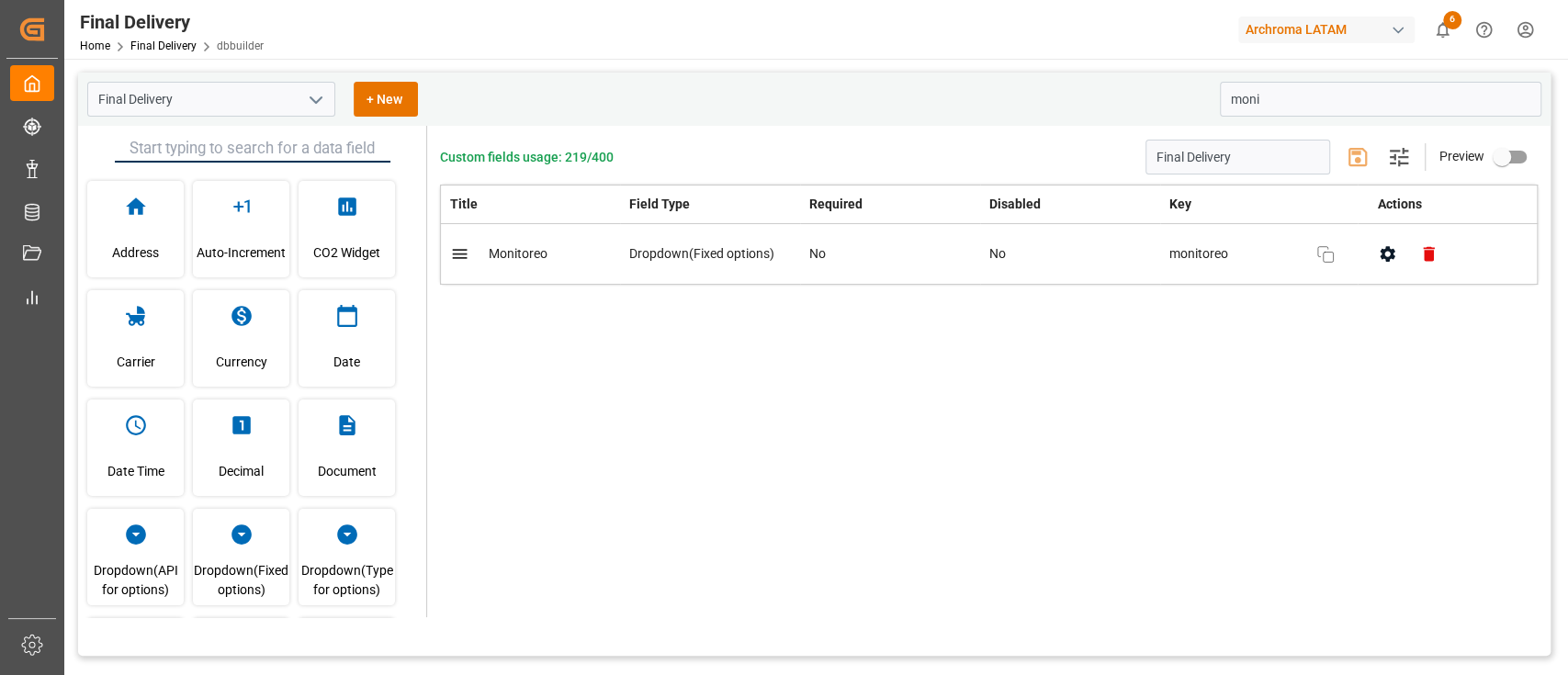
click at [1256, 547] on div "Custom fields usage: 219/400 Final Delivery Settings Preview Title Field Type R…" at bounding box center [988, 371] width 1124 height 491
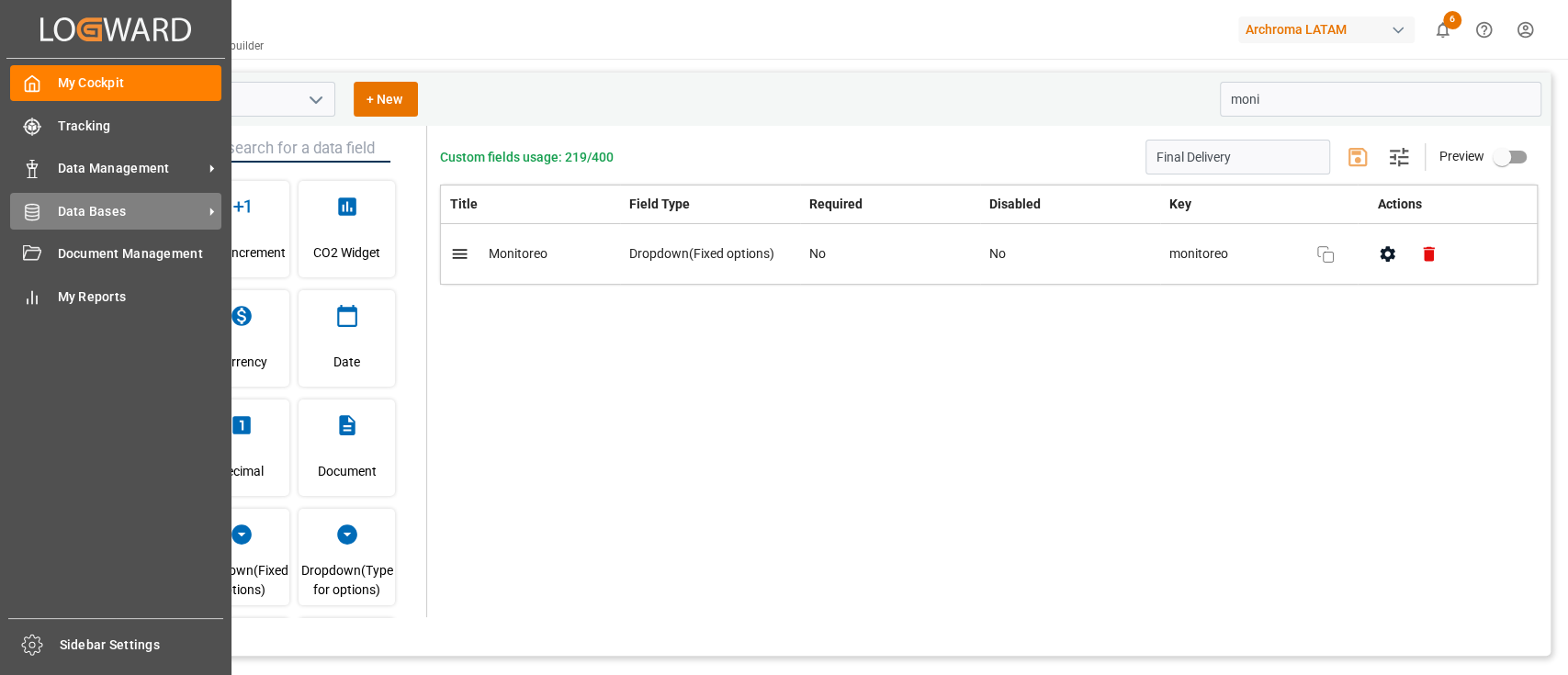
click at [159, 205] on span "Data Bases" at bounding box center [130, 211] width 145 height 19
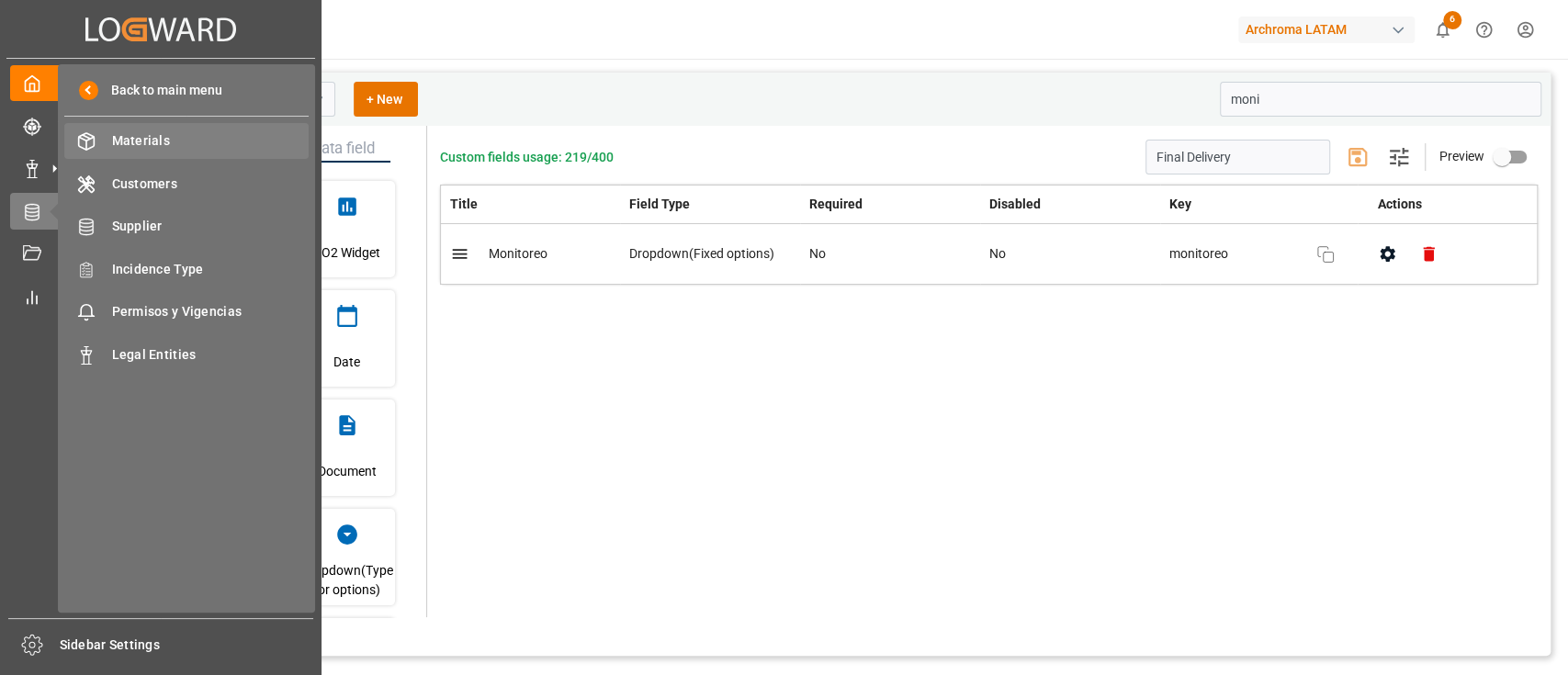
click at [168, 136] on span "Materials" at bounding box center [210, 141] width 198 height 19
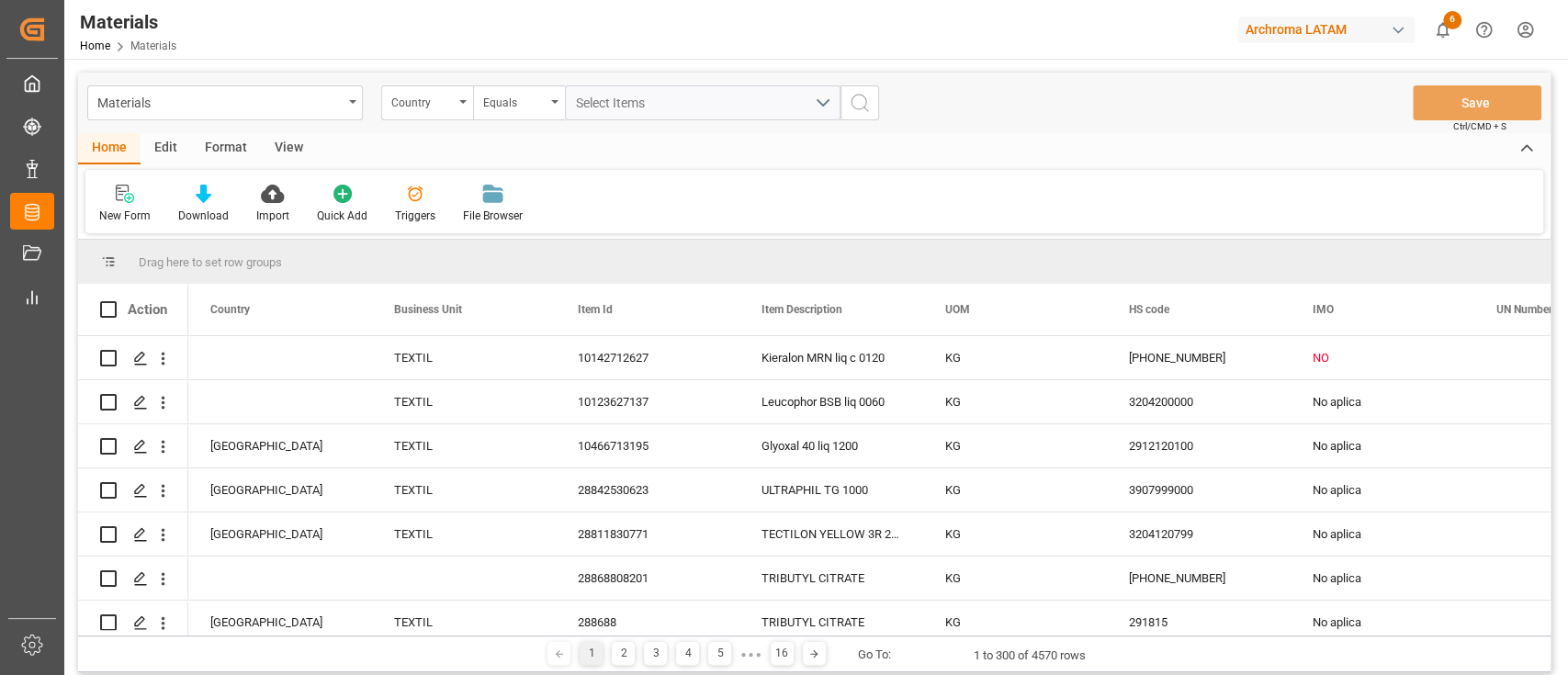
click at [1326, 21] on div "Archroma LATAM" at bounding box center [1325, 29] width 176 height 26
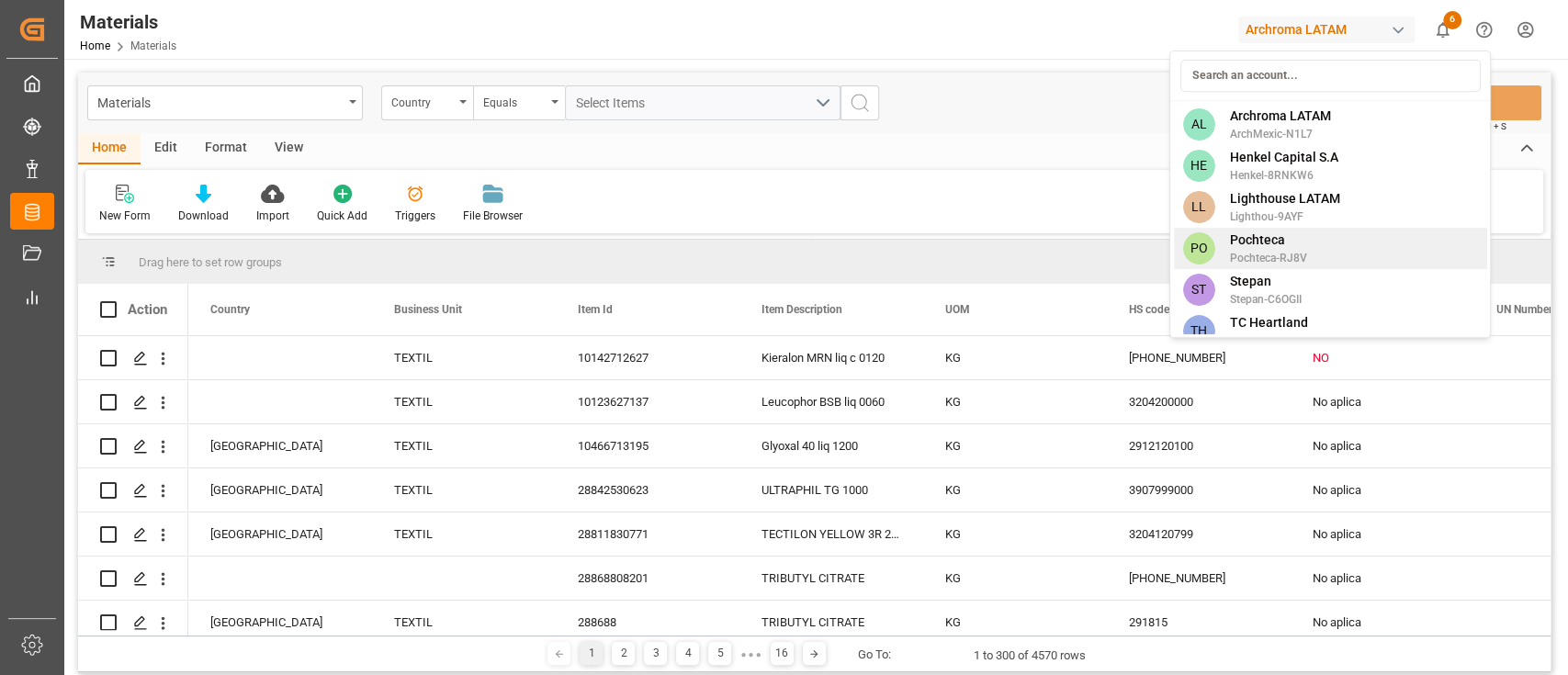
click at [1293, 246] on span "Pochteca" at bounding box center [1267, 241] width 77 height 19
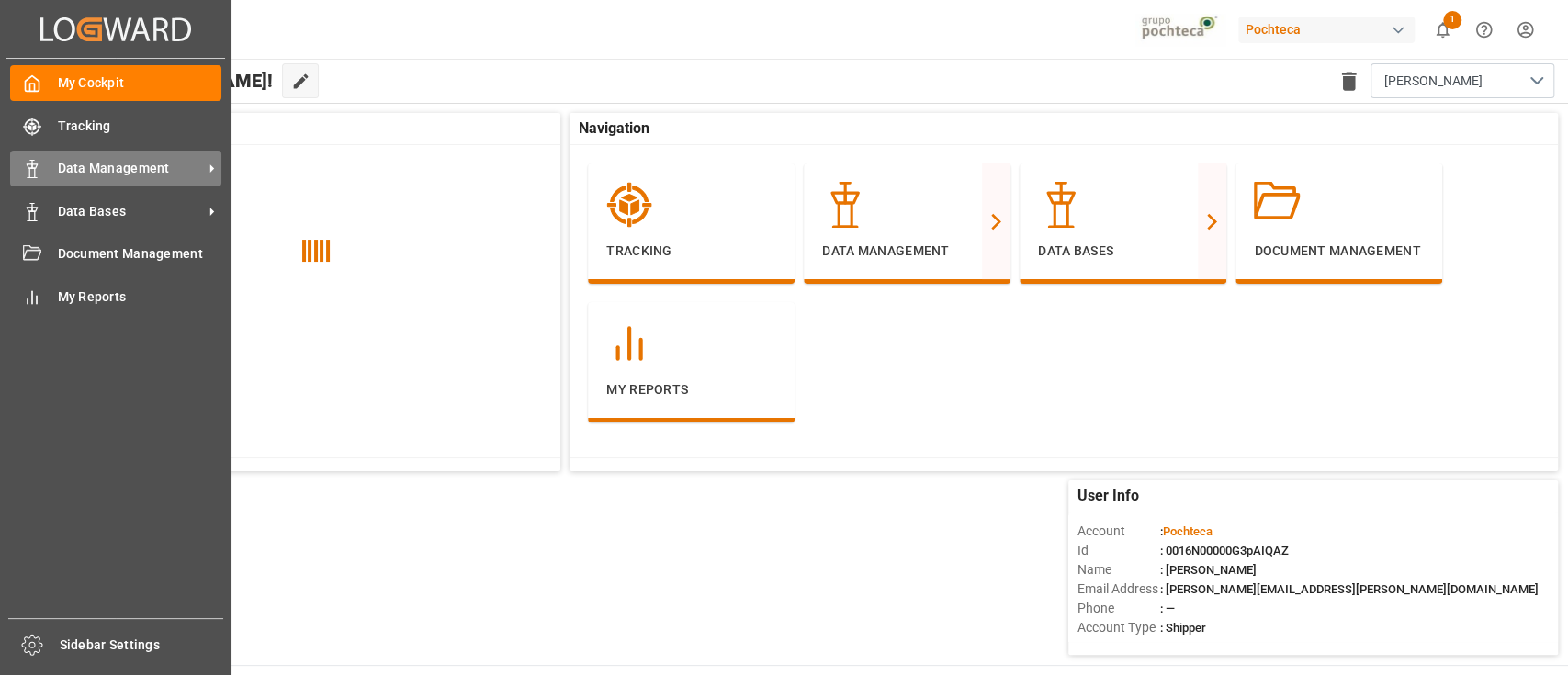
click at [106, 173] on span "Data Management" at bounding box center [130, 169] width 145 height 19
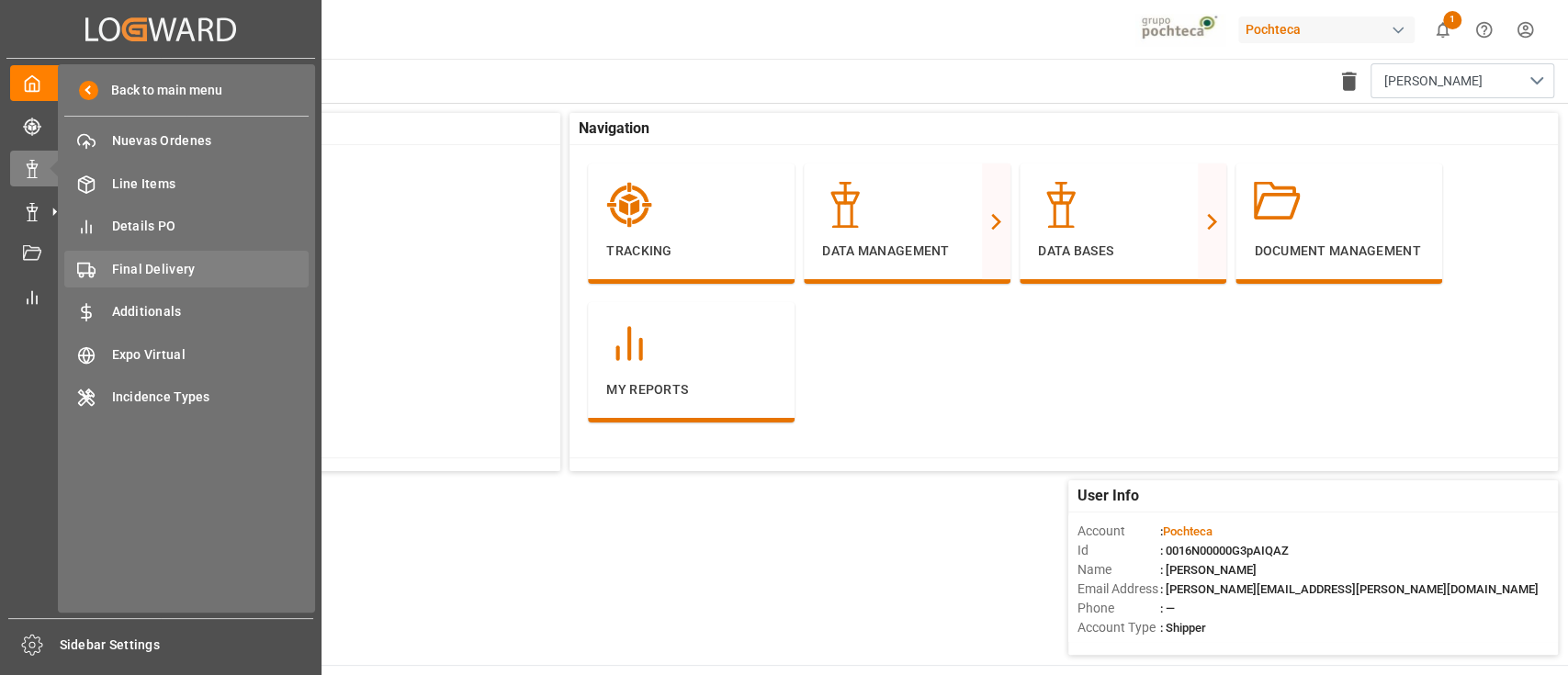
click at [186, 255] on div "Final Delivery Final Delivery" at bounding box center [186, 268] width 245 height 36
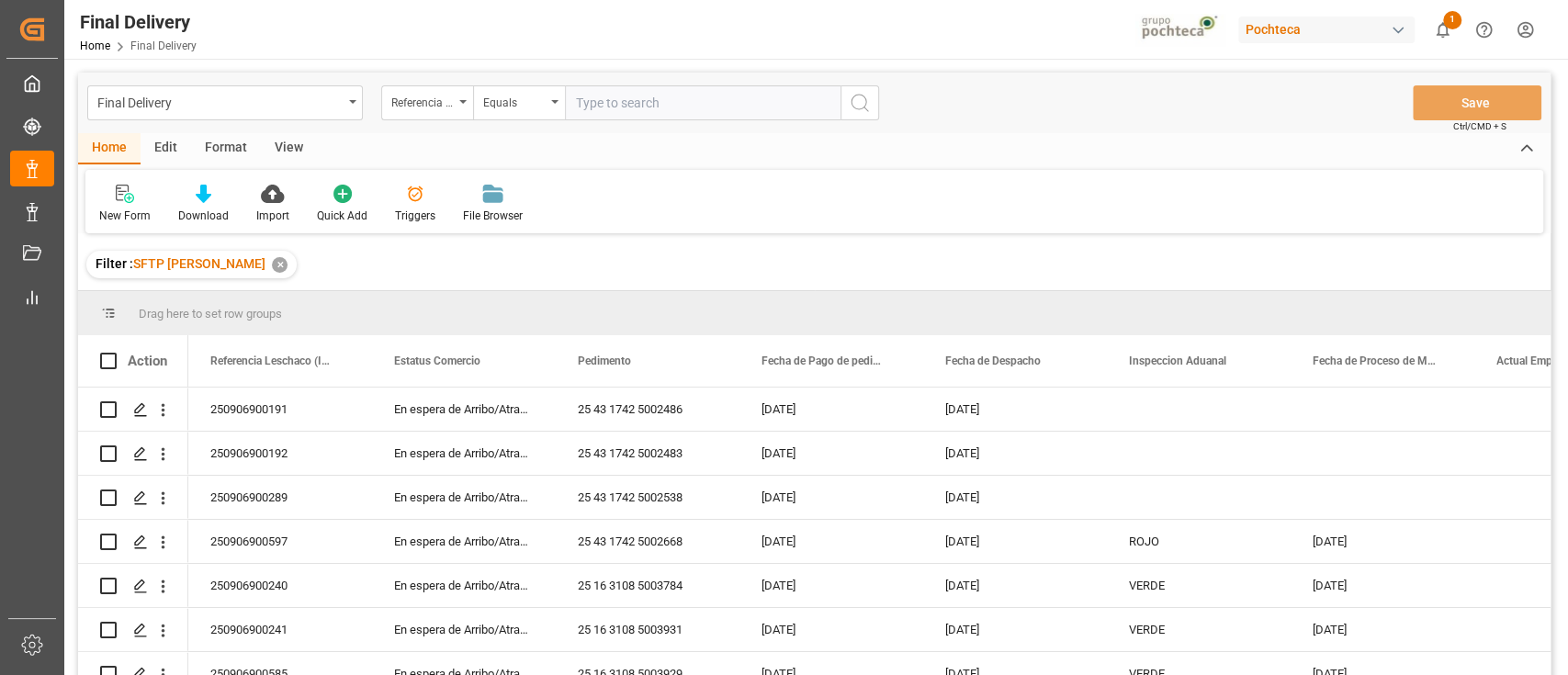
click at [174, 146] on div "Edit" at bounding box center [166, 149] width 51 height 31
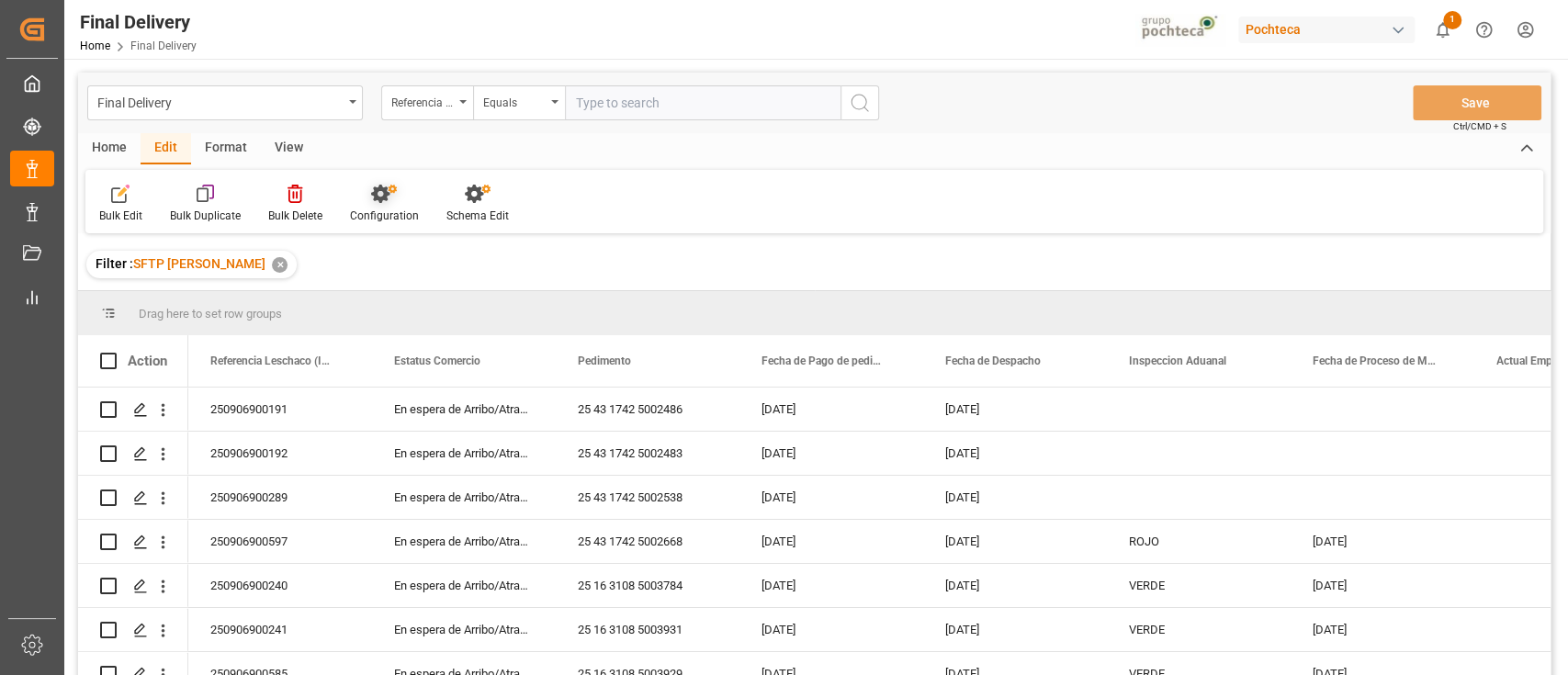
click at [390, 192] on icon at bounding box center [393, 188] width 8 height 8
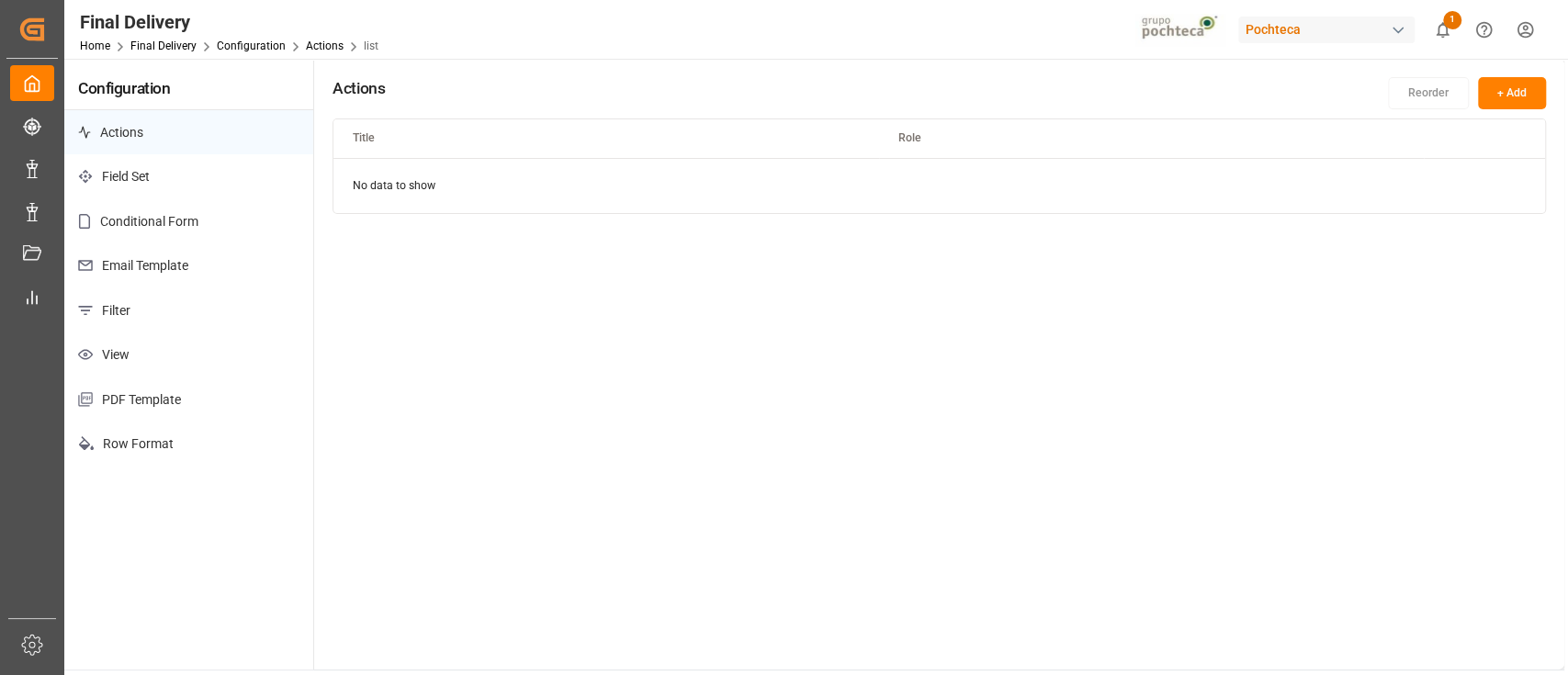
click at [222, 263] on p "Email Template" at bounding box center [188, 266] width 249 height 45
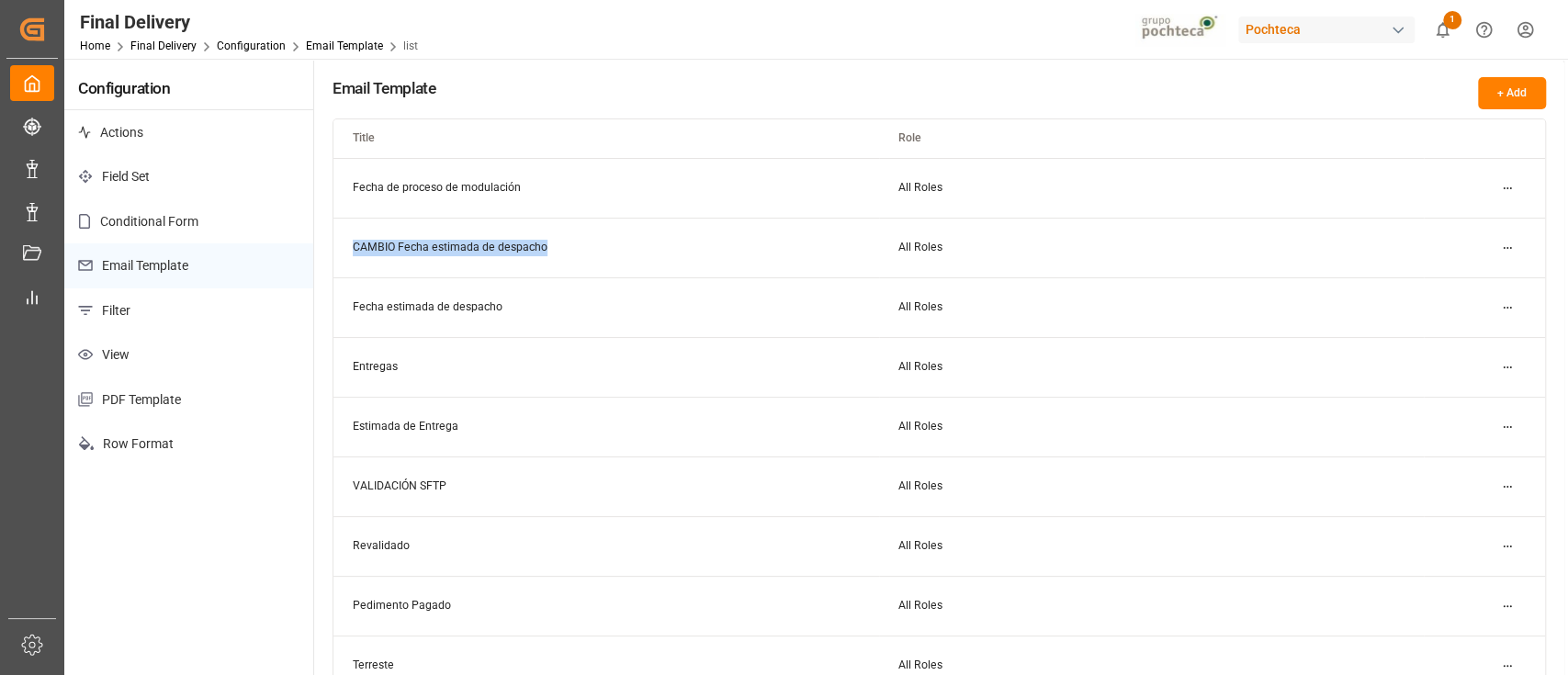
drag, startPoint x: 557, startPoint y: 245, endPoint x: 350, endPoint y: 261, distance: 207.6
click at [350, 261] on td "CAMBIO Fecha estimada de despacho" at bounding box center [605, 246] width 545 height 59
copy td "CAMBIO Fecha estimada de despacho"
click at [1092, 482] on td "All Roles" at bounding box center [1151, 485] width 545 height 59
click at [154, 48] on link "Final Delivery" at bounding box center [164, 46] width 66 height 13
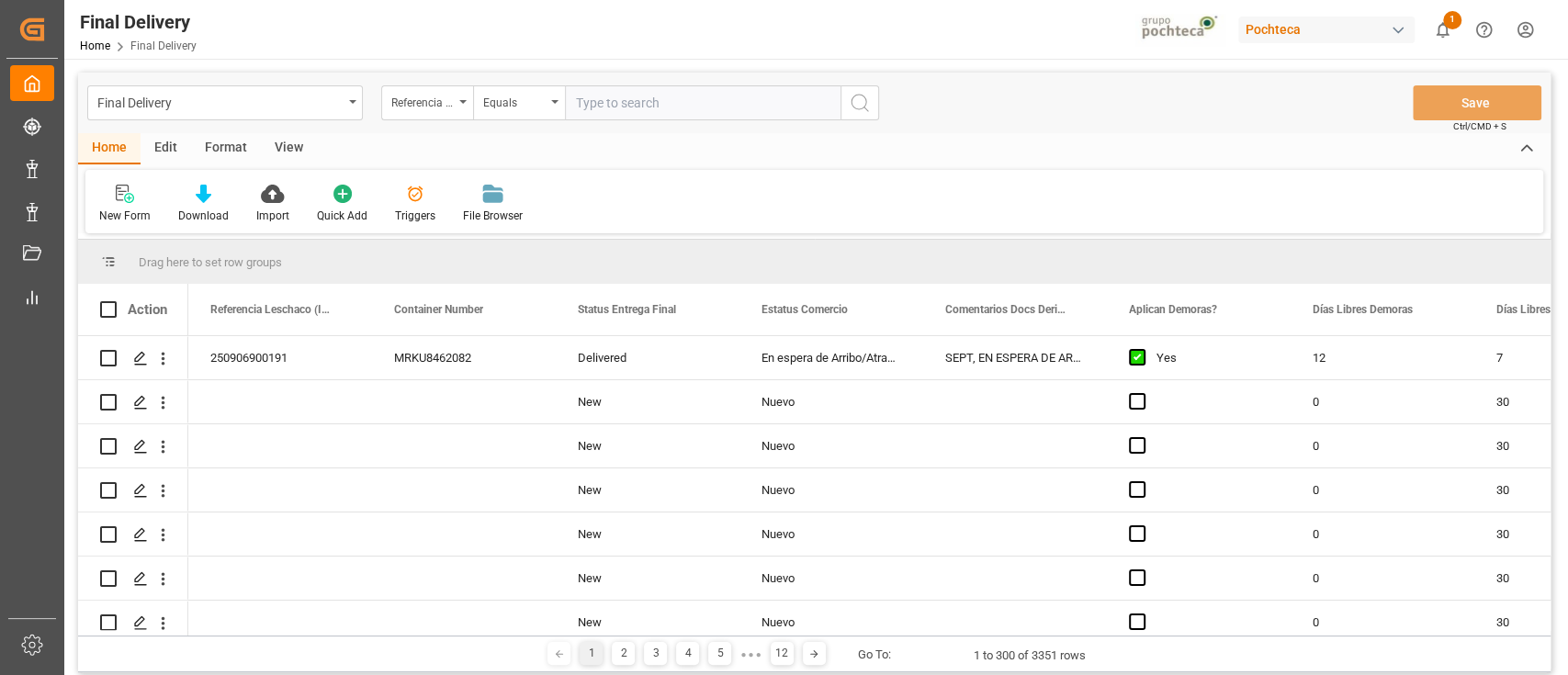
click at [413, 210] on div "Triggers" at bounding box center [414, 215] width 40 height 17
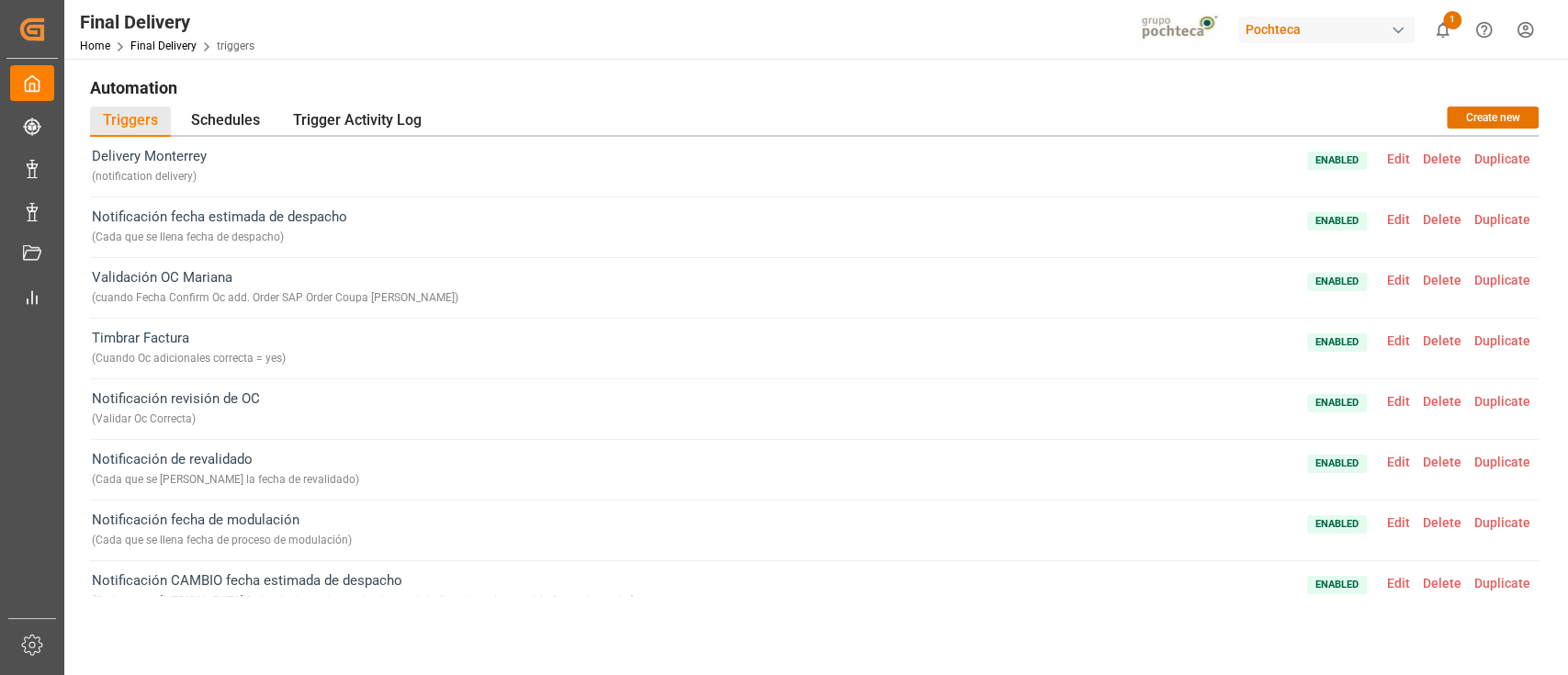
click at [1395, 161] on span "Edit" at bounding box center [1398, 159] width 36 height 15
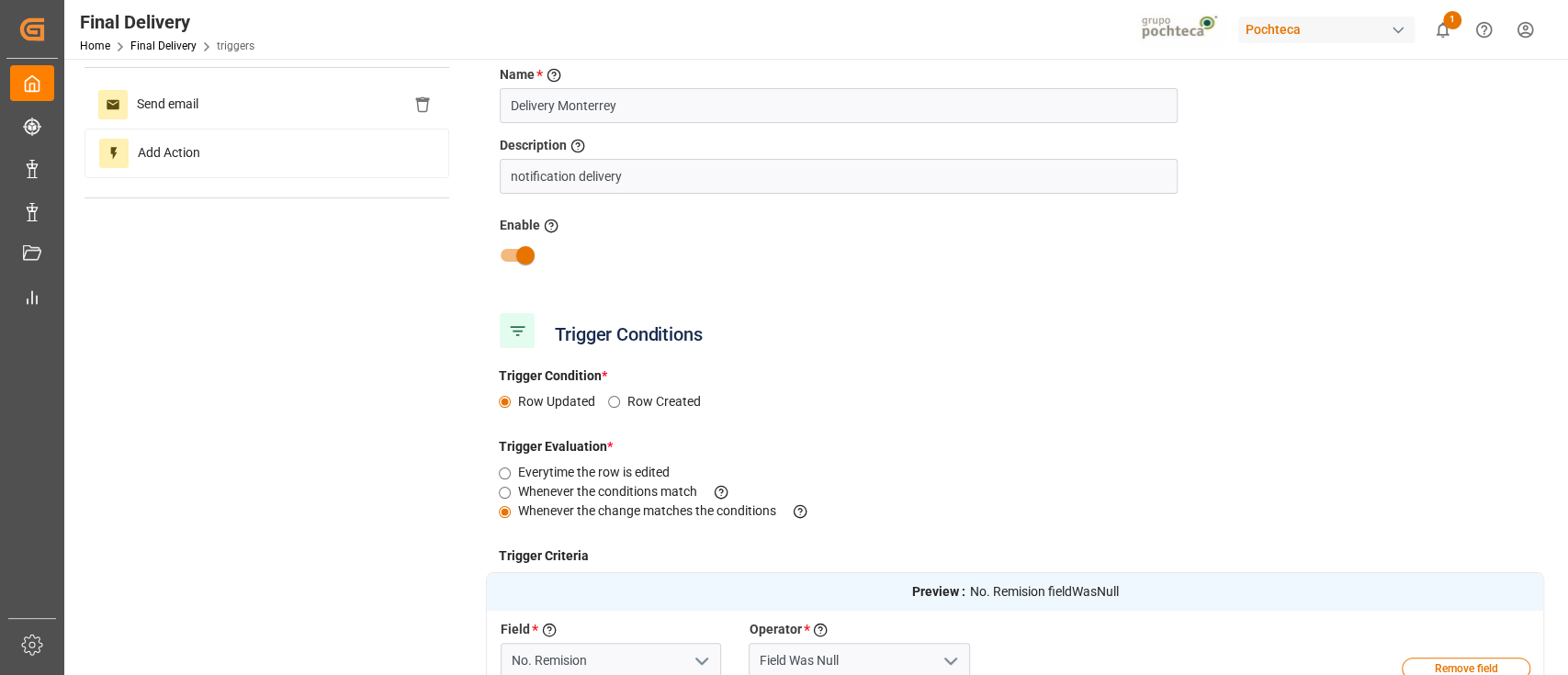
scroll to position [71, 0]
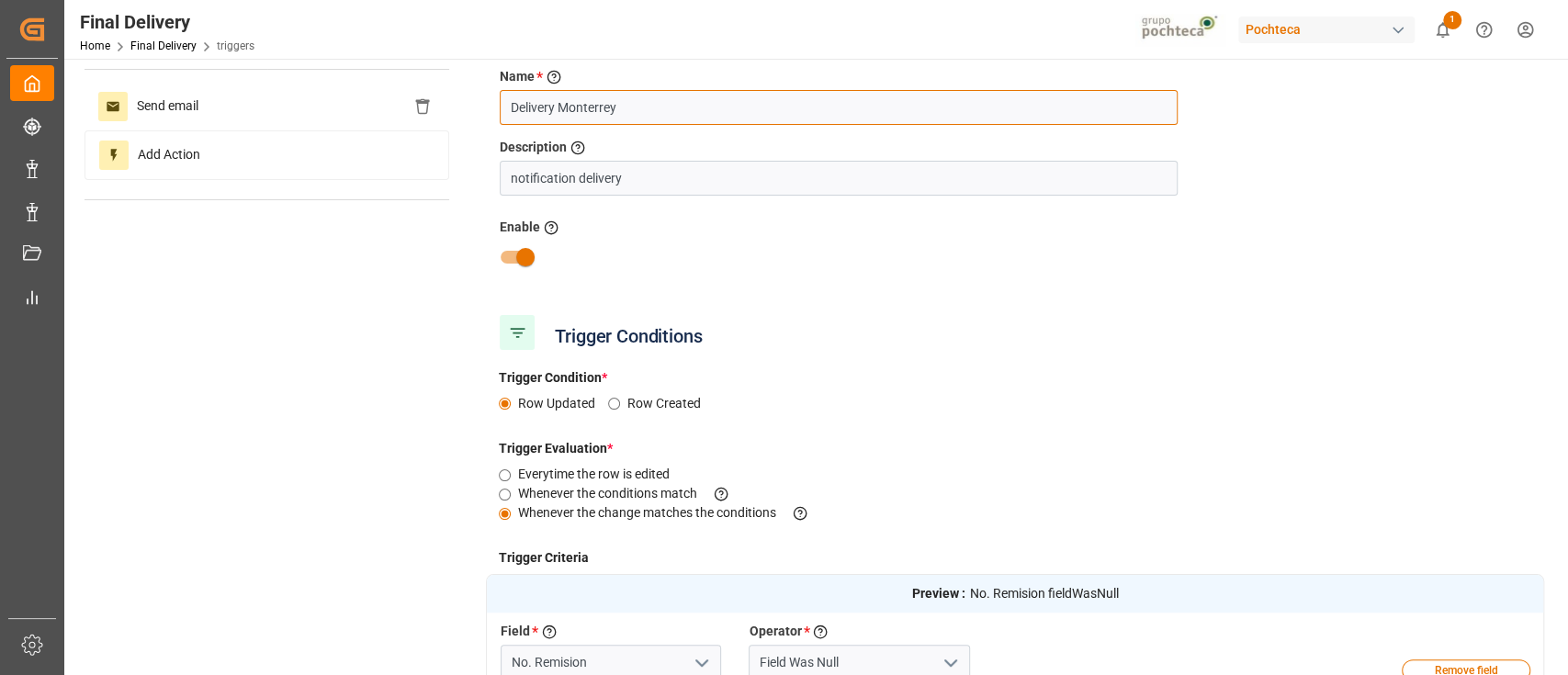
click at [680, 115] on input "Delivery Monterrey" at bounding box center [839, 107] width 678 height 35
paste input "Notificación de arribo a sucursal"
type input "Notificación de arribo a sucursal Monterrey"
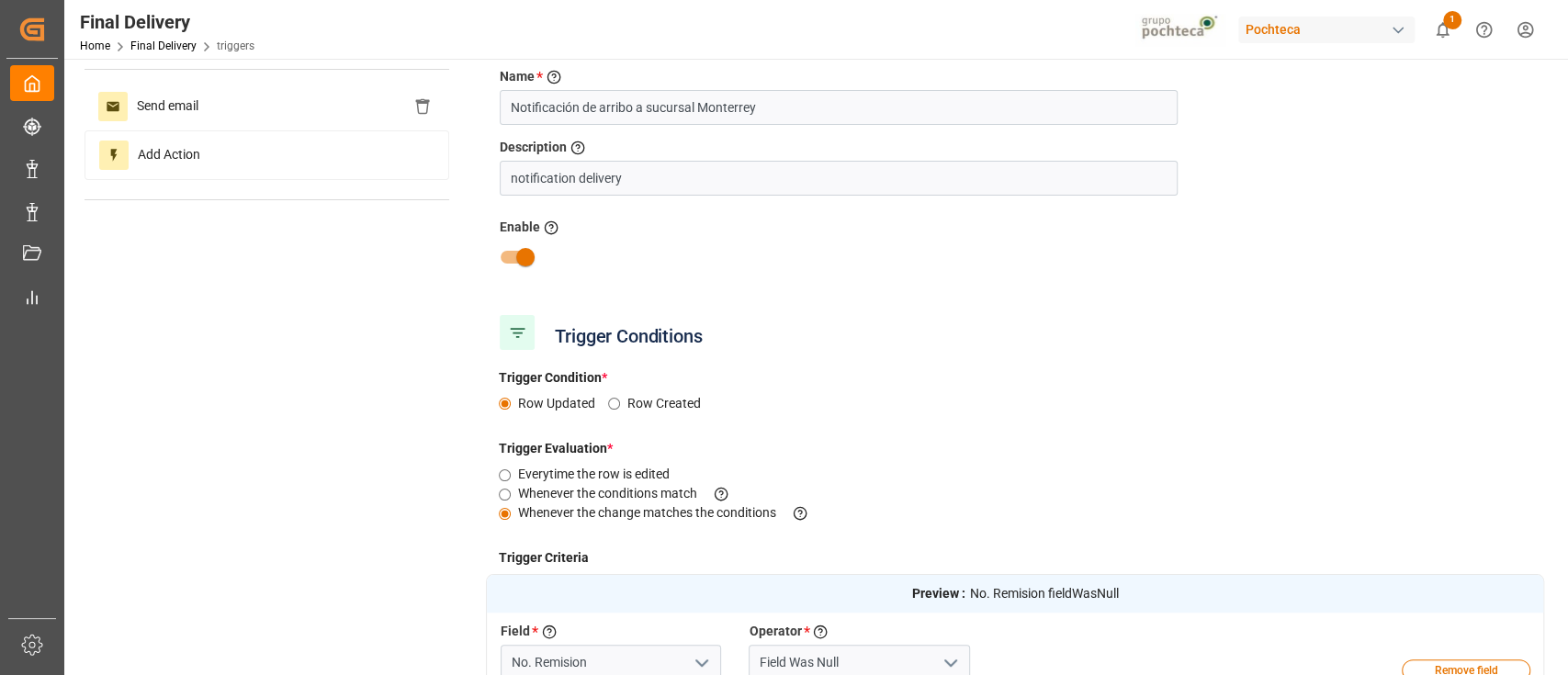
click at [901, 328] on div "Trigger Conditions" at bounding box center [1015, 332] width 1058 height 46
click at [906, 323] on div "Trigger Conditions" at bounding box center [1015, 332] width 1058 height 46
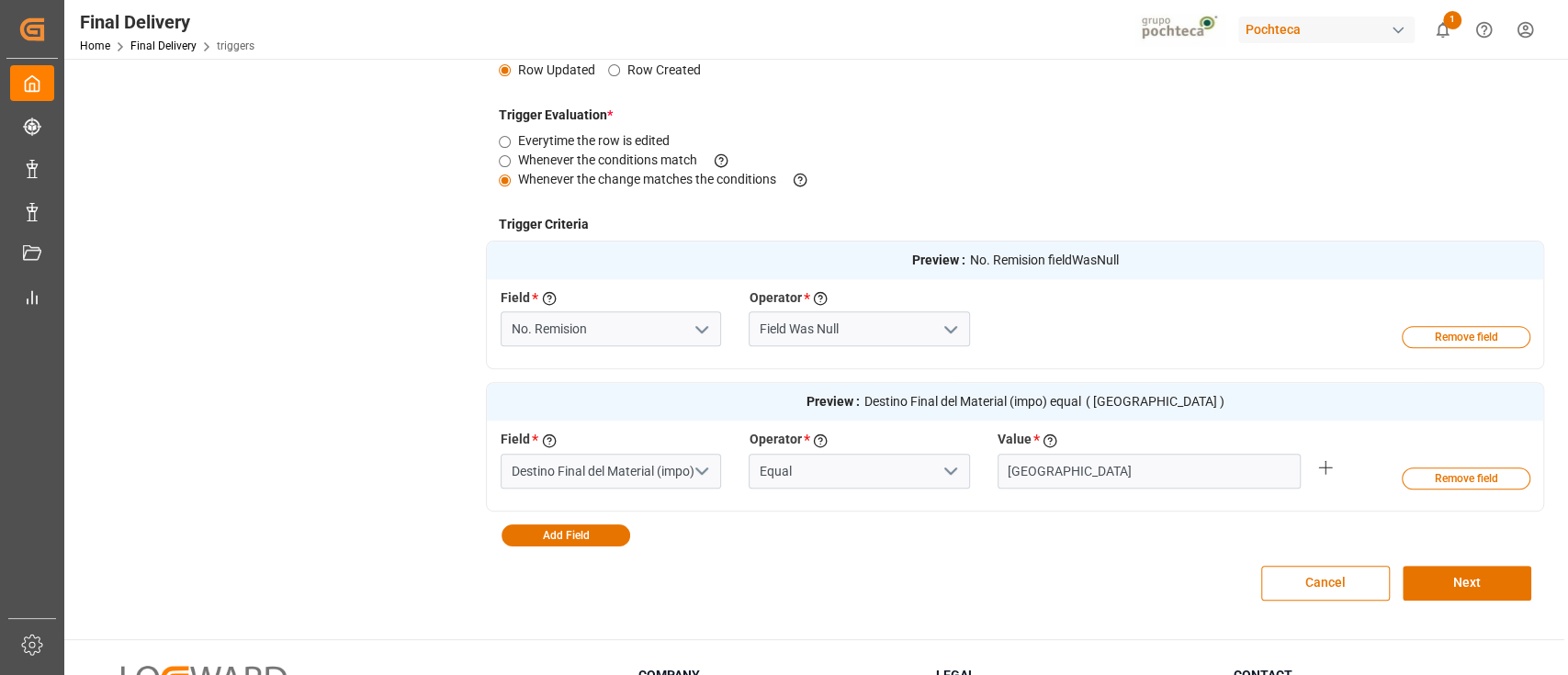
scroll to position [403, 0]
drag, startPoint x: 508, startPoint y: 476, endPoint x: 845, endPoint y: 473, distance: 337.0
click at [845, 473] on div "Field * Select a field to create a criteria Destino Final del Material (impo) O…" at bounding box center [983, 464] width 993 height 67
click at [862, 464] on input "Equal" at bounding box center [859, 472] width 220 height 35
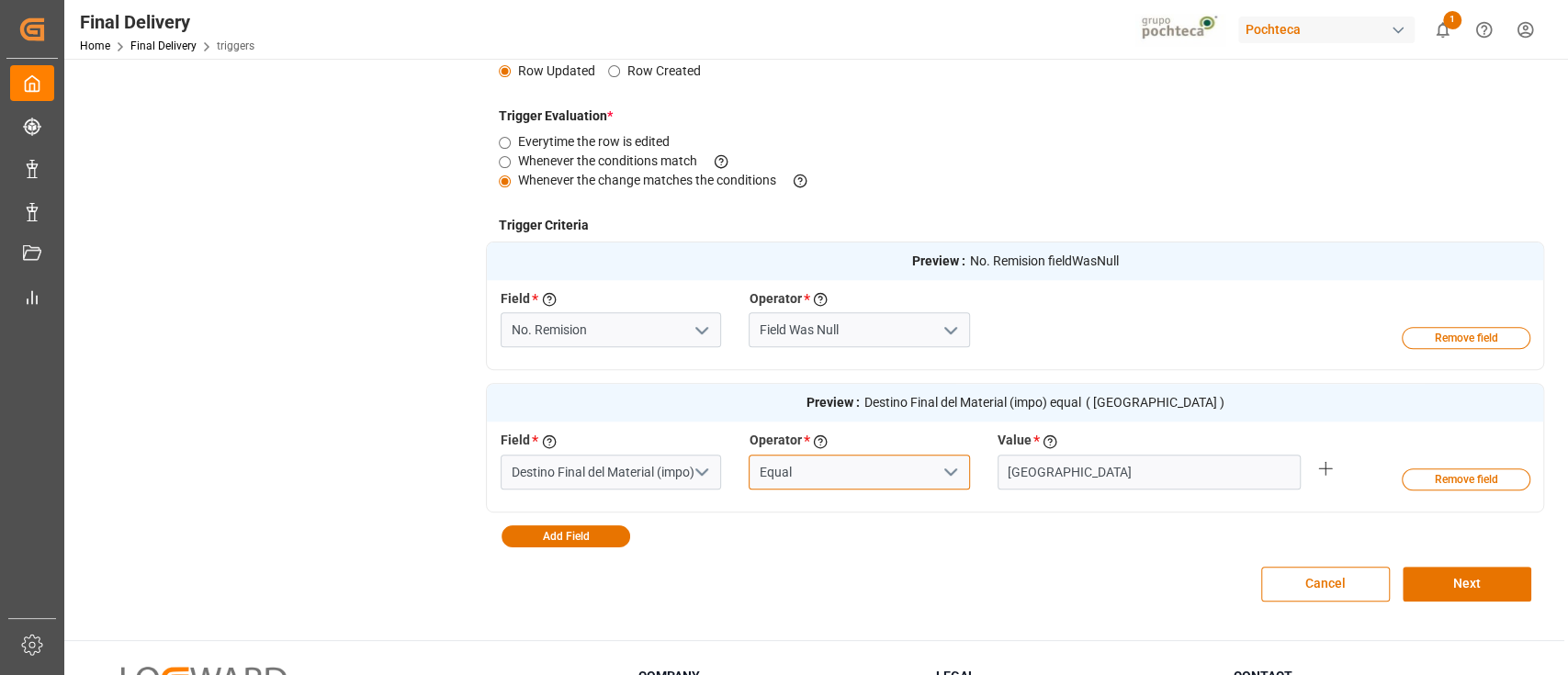
click at [862, 464] on input "Equal" at bounding box center [859, 472] width 220 height 35
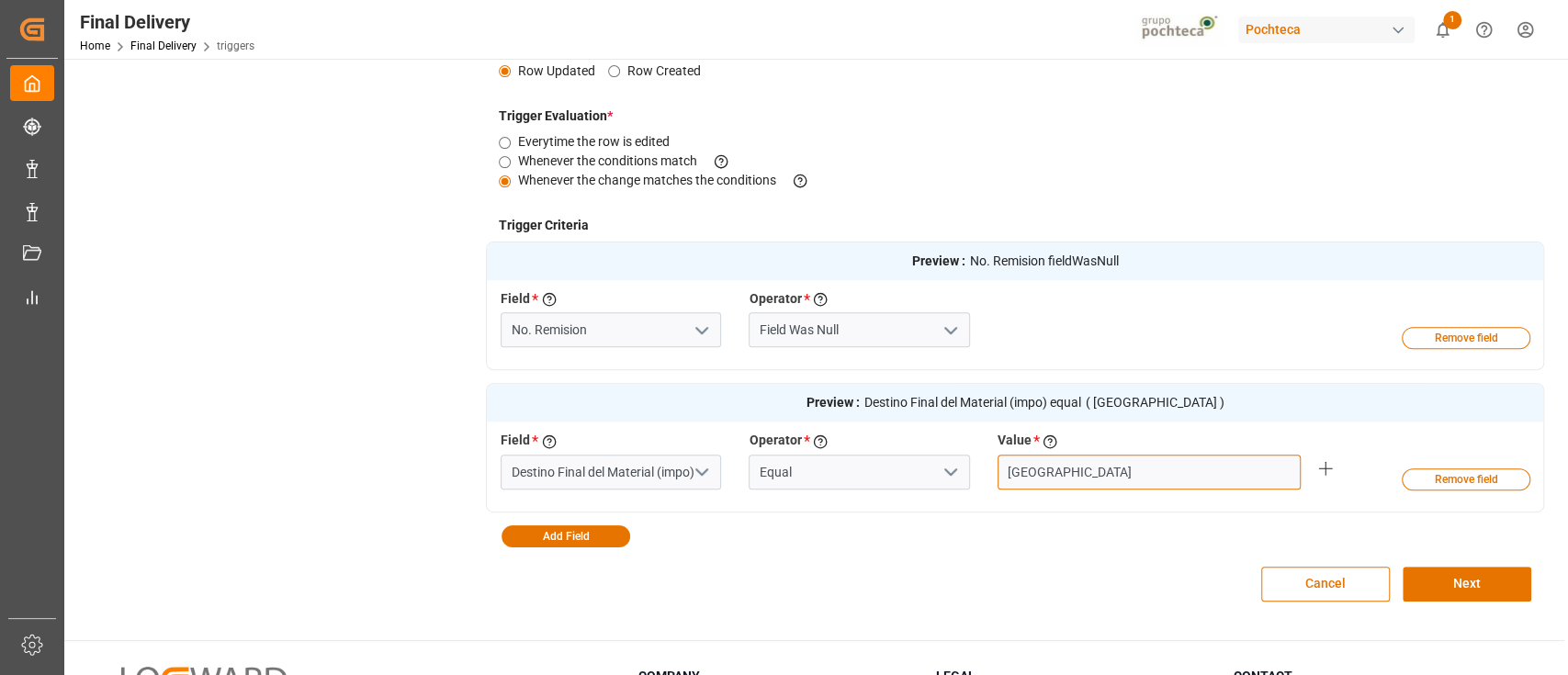
click at [1065, 469] on input "Monterrey" at bounding box center [1149, 472] width 303 height 35
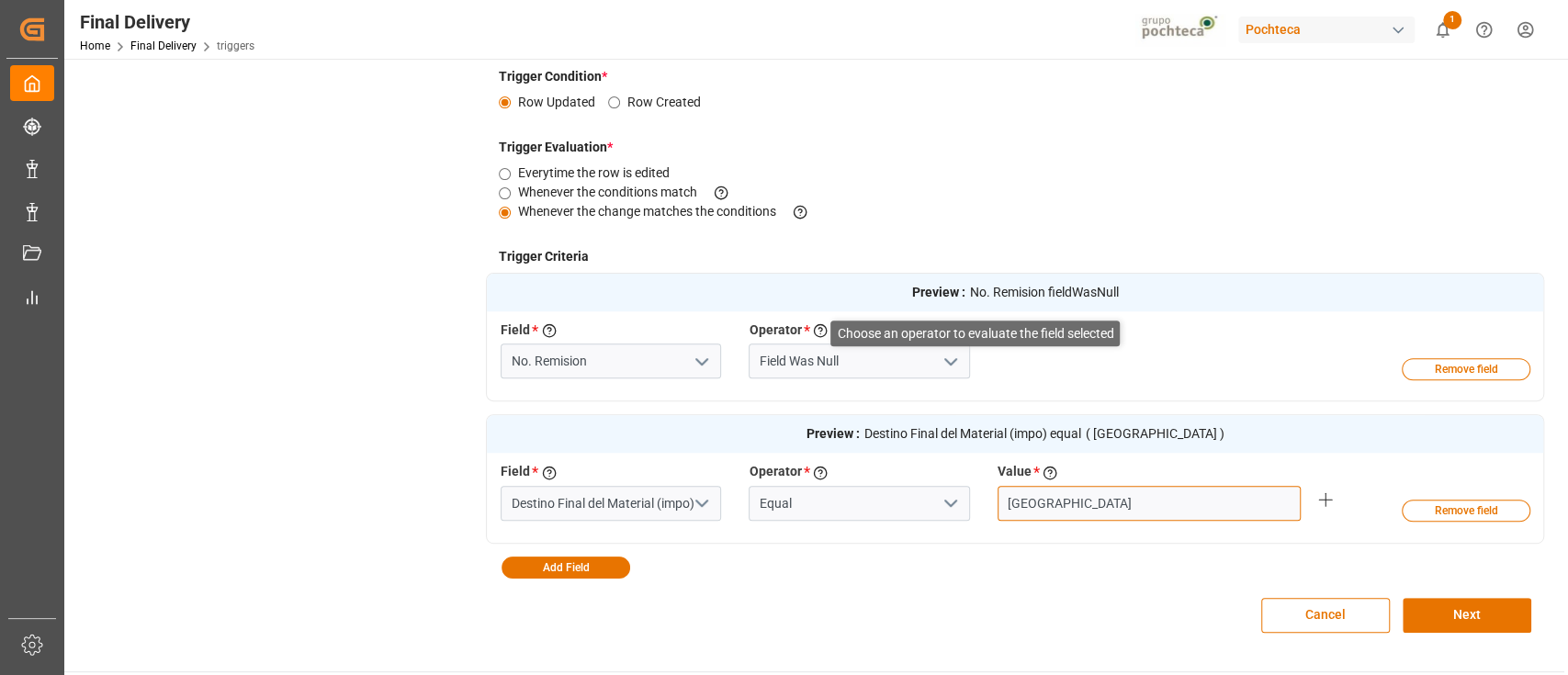
scroll to position [374, 0]
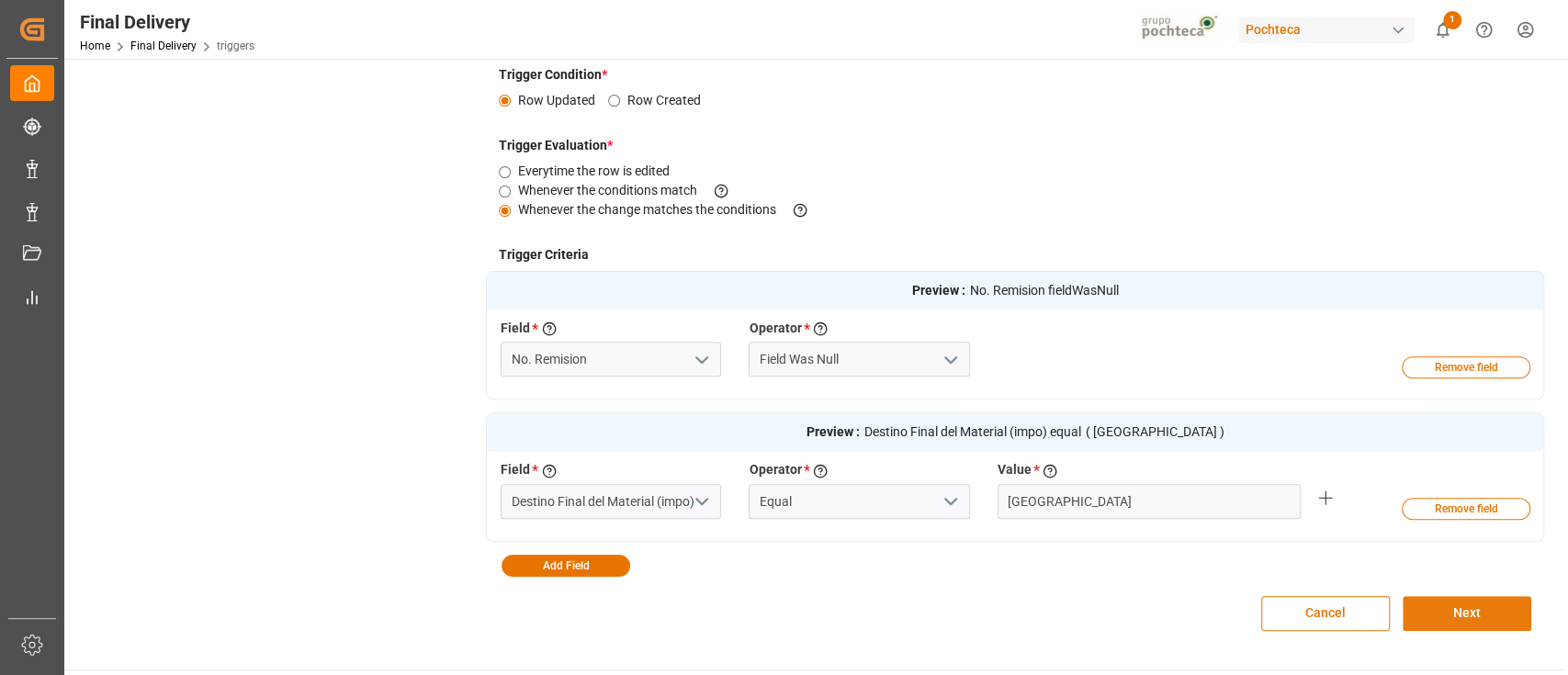
click at [1513, 610] on button "Next" at bounding box center [1467, 614] width 129 height 35
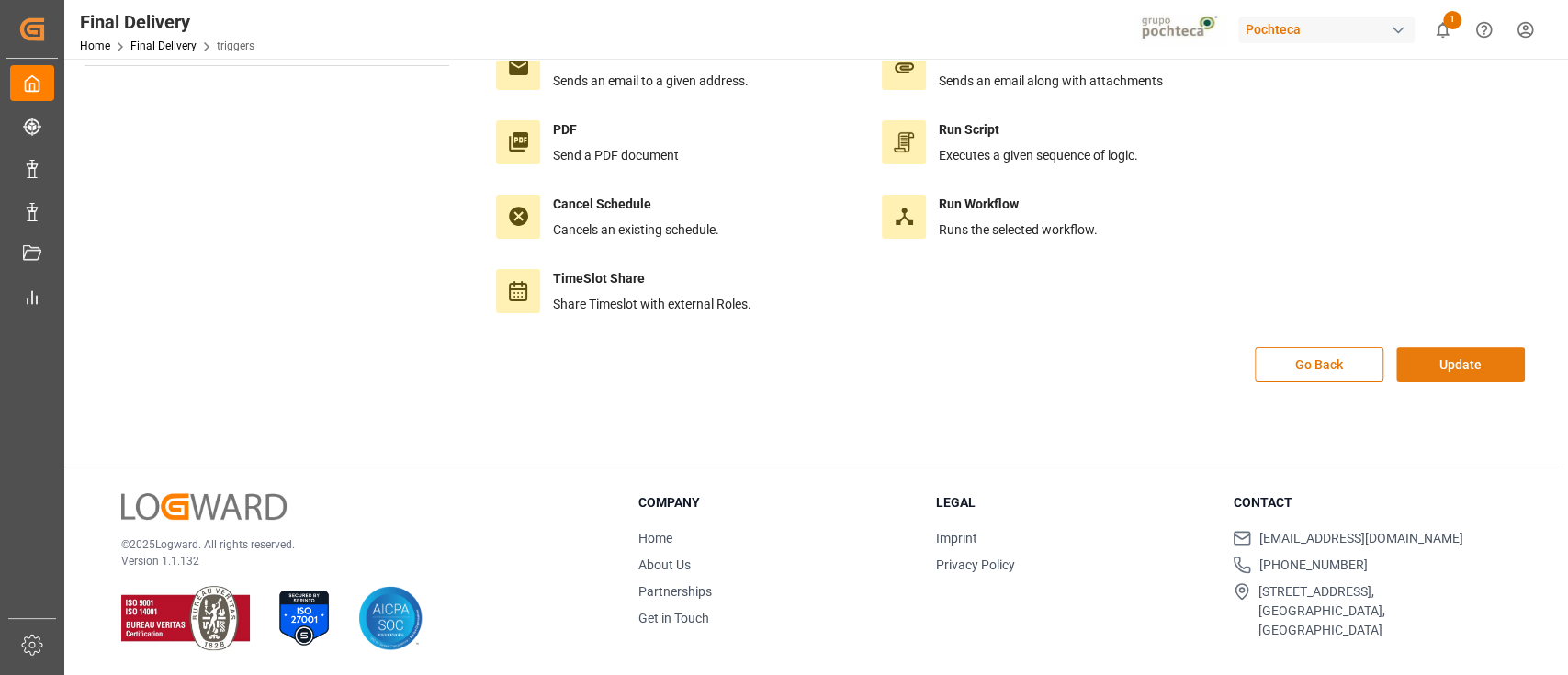
scroll to position [0, 0]
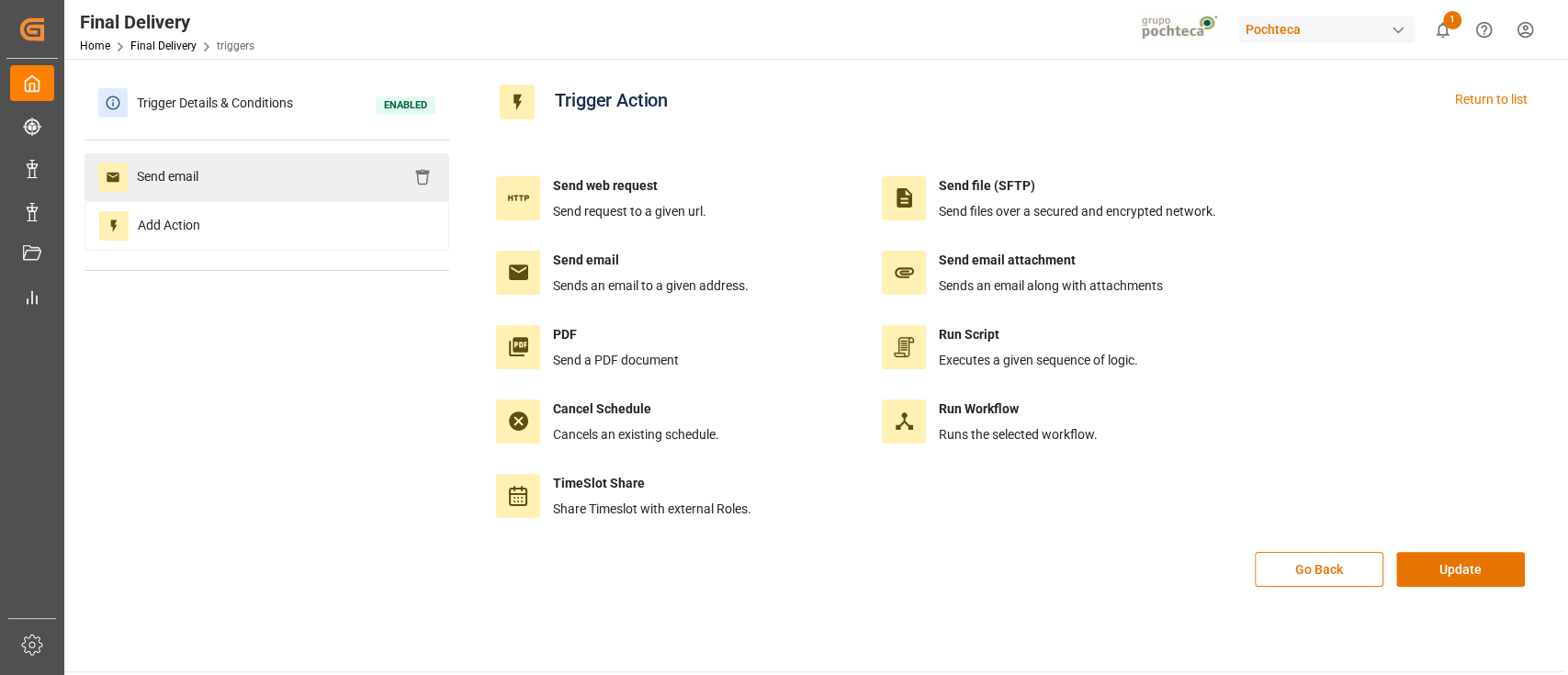
click at [317, 185] on div "Send email" at bounding box center [267, 176] width 364 height 48
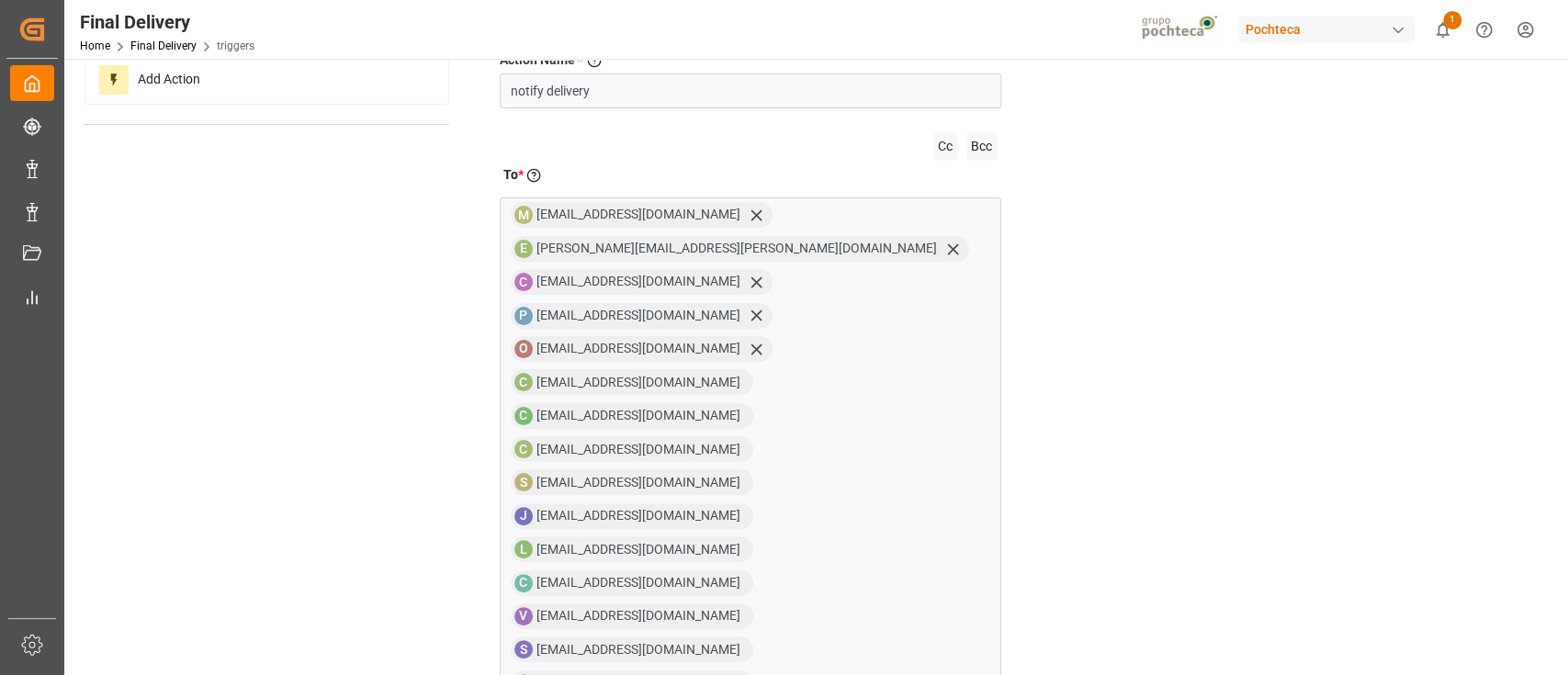
scroll to position [147, 0]
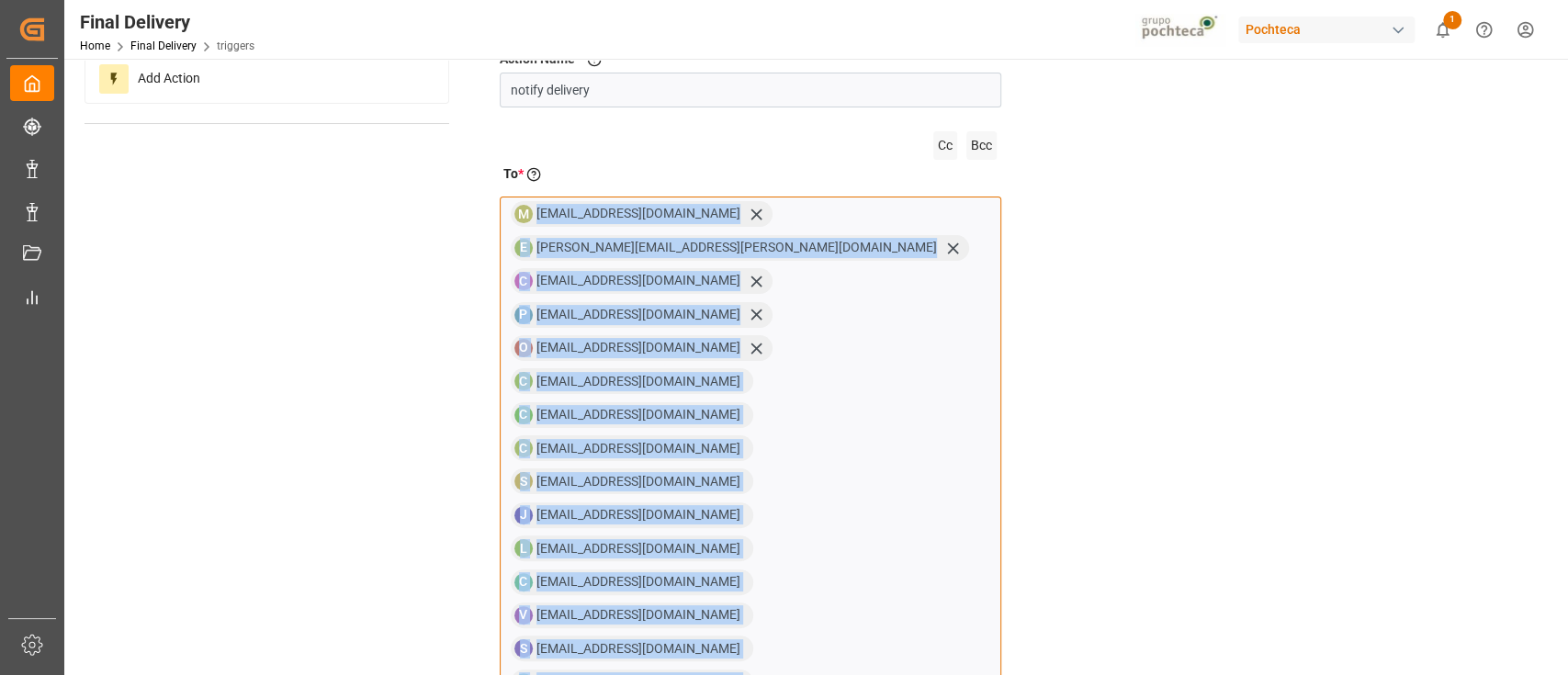
drag, startPoint x: 884, startPoint y: 448, endPoint x: 525, endPoint y: 210, distance: 430.7
click at [525, 210] on div "M mgonzalezd@pochteca.net E elsie.sanchez@leschaco.com C cgonzalezm@pochteca.ne…" at bounding box center [750, 468] width 502 height 543
copy div "mgonzalezd@pochteca.net E elsie.sanchez@leschaco.com C cgonzalezm@pochteca.net …"
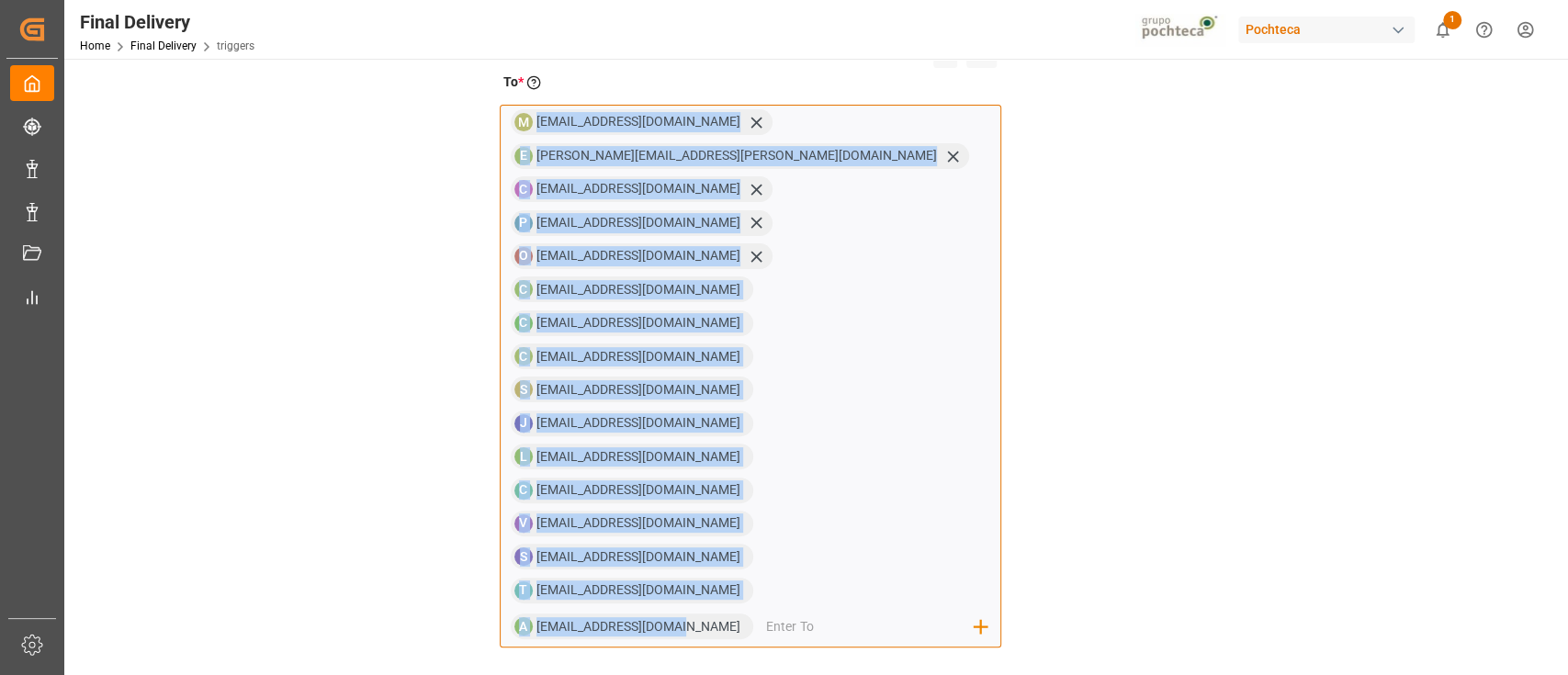
scroll to position [266, 0]
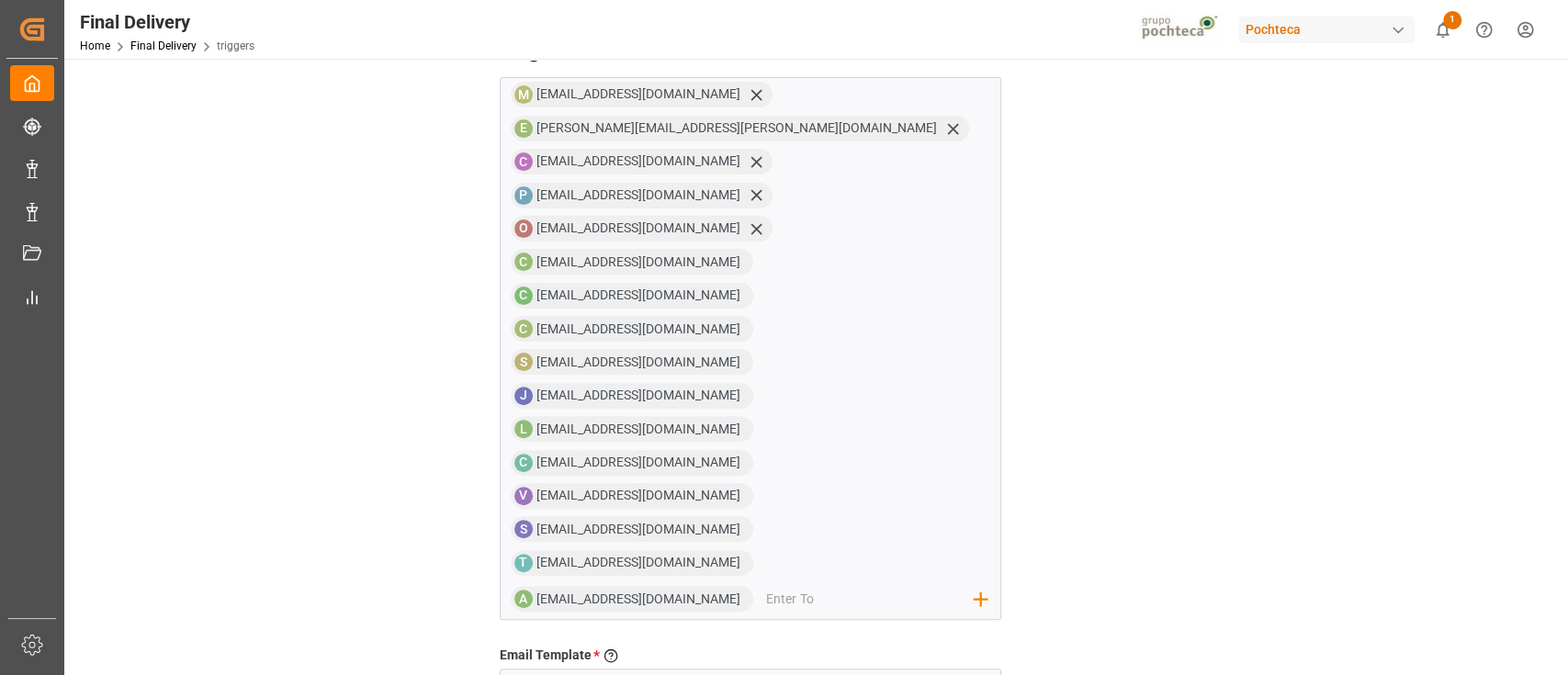
click at [1149, 361] on div "Action Name * Give a name to the action being created notify delivery Cc Bcc To…" at bounding box center [1015, 474] width 1058 height 1162
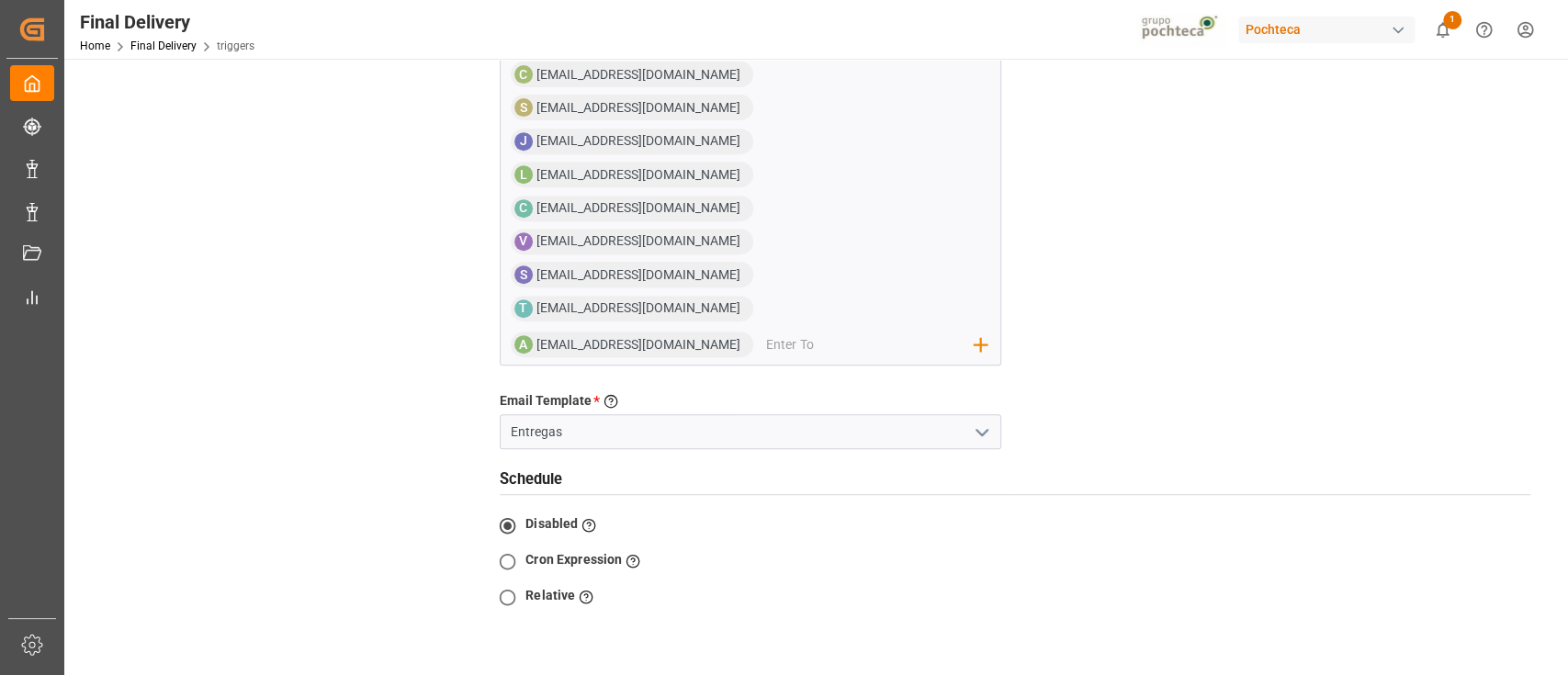
scroll to position [523, 0]
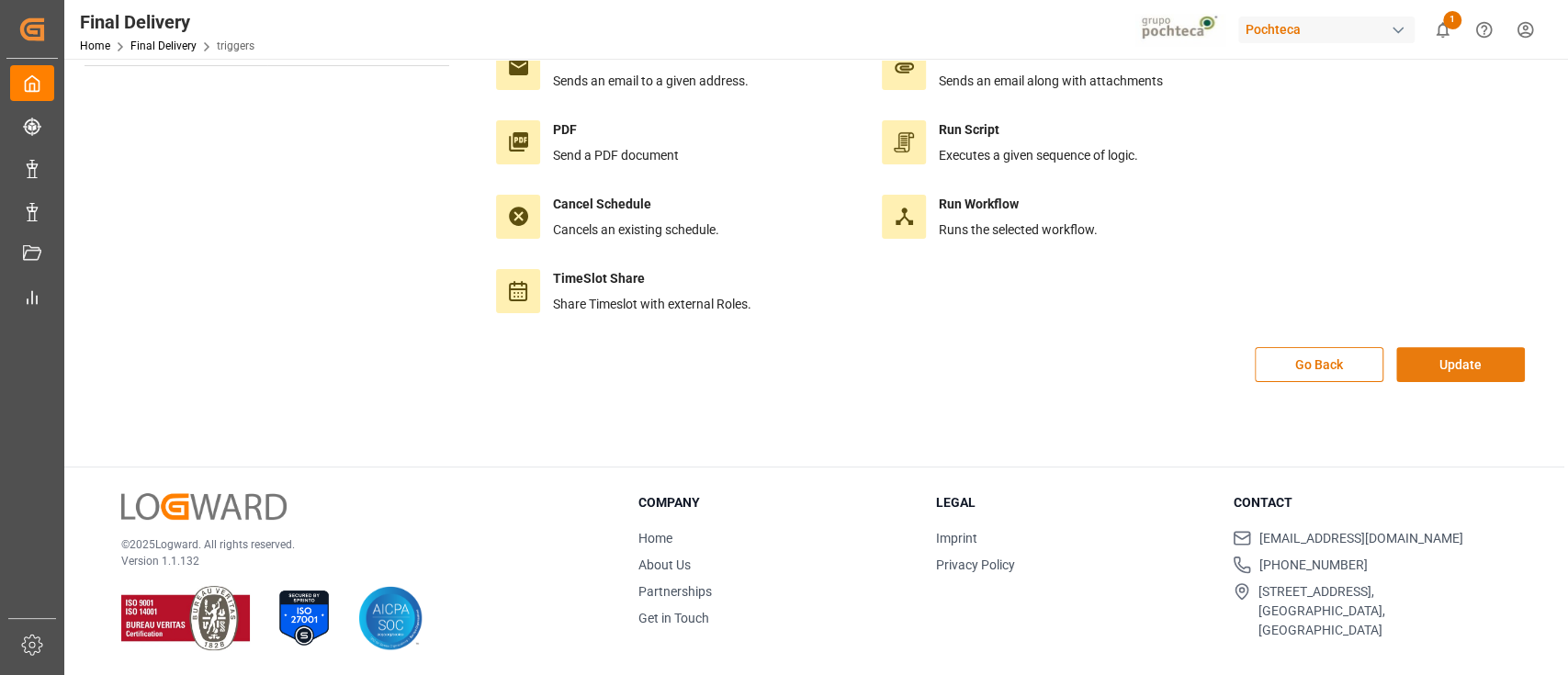
click at [1447, 362] on button "Update" at bounding box center [1461, 364] width 129 height 35
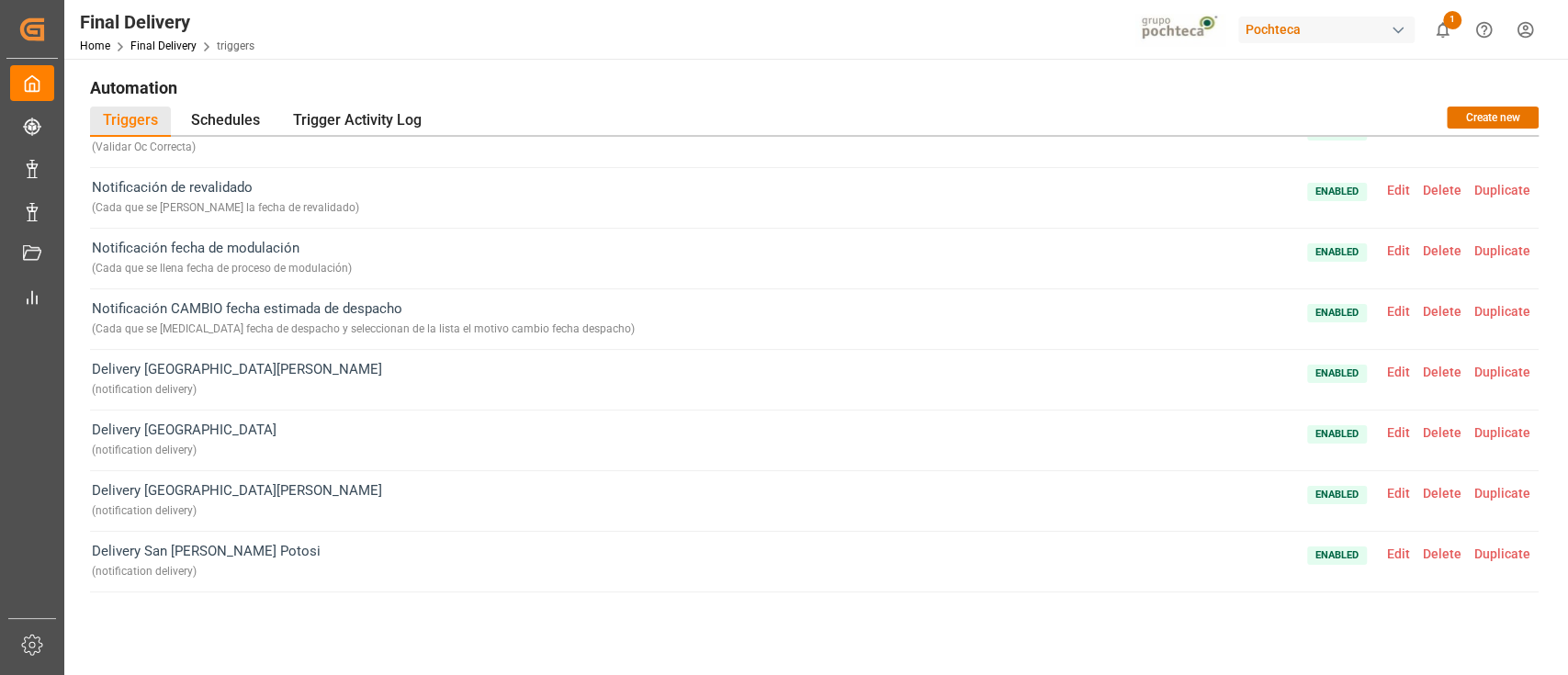
scroll to position [280, 0]
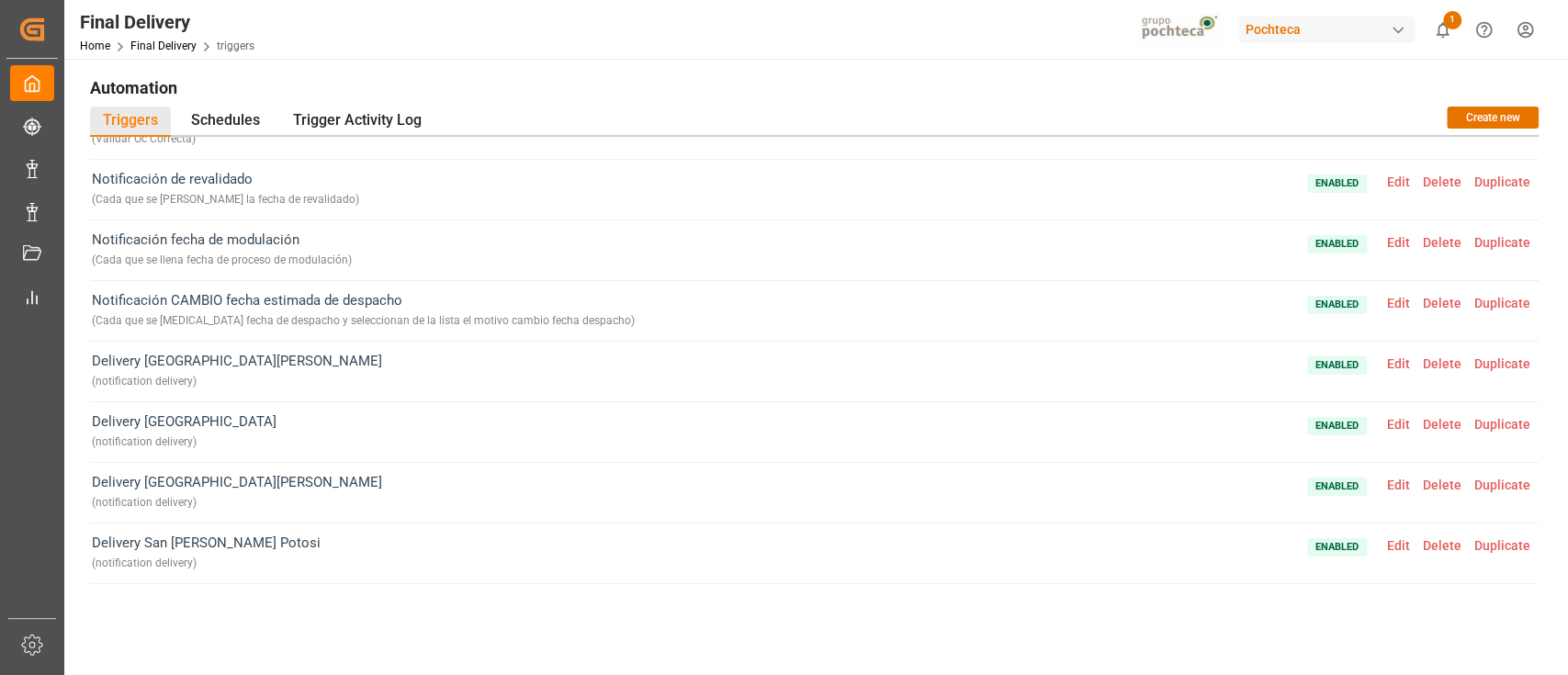
click at [1400, 357] on span "Edit" at bounding box center [1398, 363] width 36 height 15
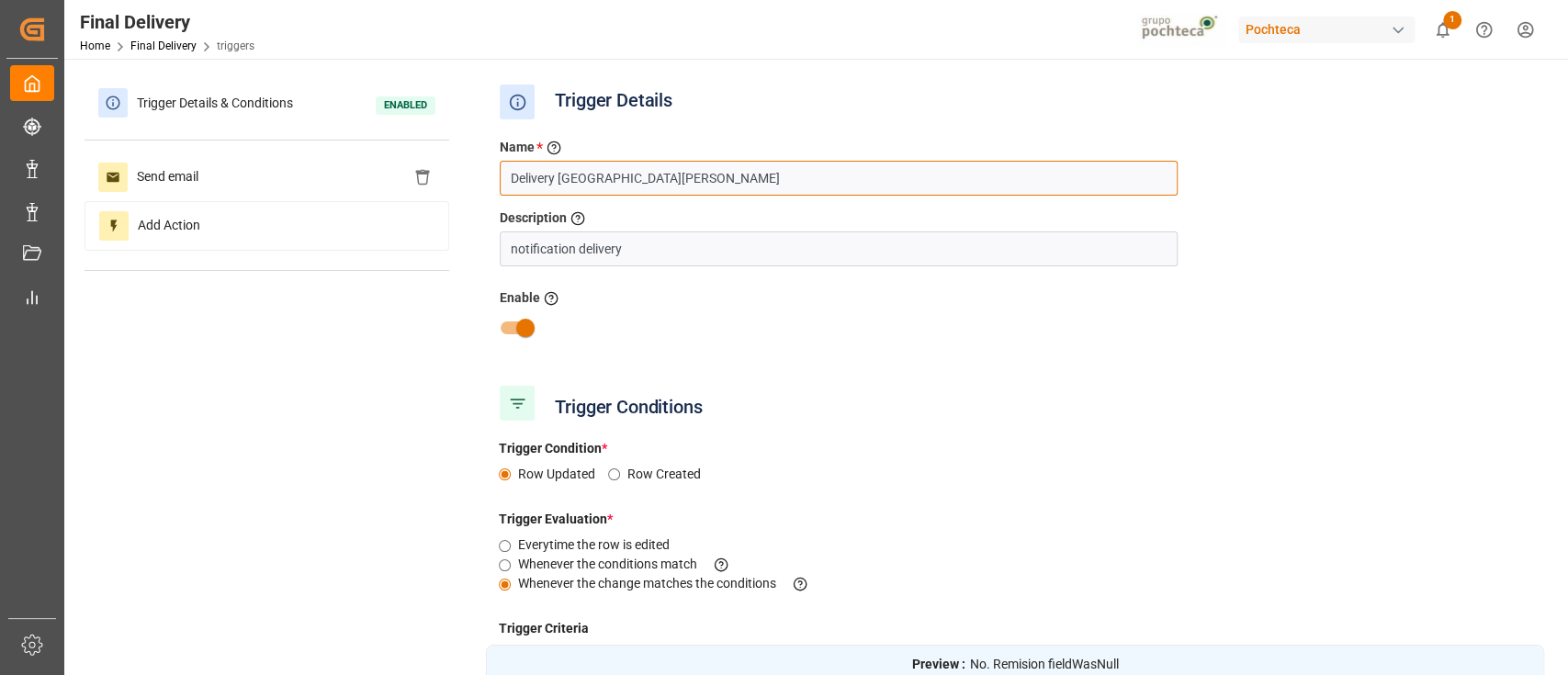
drag, startPoint x: 560, startPoint y: 183, endPoint x: 471, endPoint y: 186, distance: 89.1
click at [471, 186] on div "Trigger Details & Conditions Enabled Send email Add Action Trigger Details Name…" at bounding box center [815, 551] width 1460 height 945
paste input "Notificación de arribo a sucursal"
click at [791, 175] on input "Notificación de arribo a sucursal San Juan" at bounding box center [839, 178] width 678 height 35
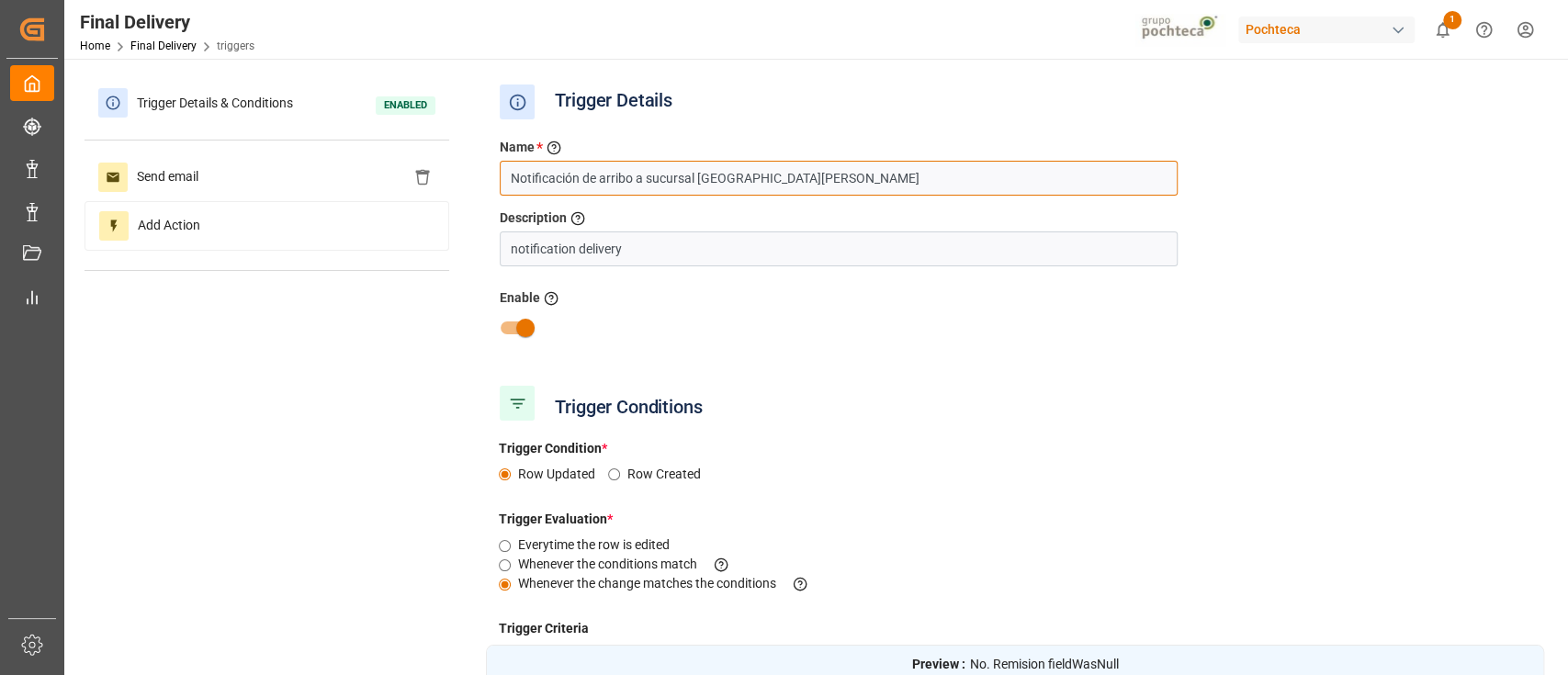
click at [791, 175] on input "Notificación de arribo a sucursal San Juan" at bounding box center [839, 178] width 678 height 35
type input "Notificación de arribo a sucursal San Juan"
click at [739, 332] on div at bounding box center [1015, 328] width 1058 height 35
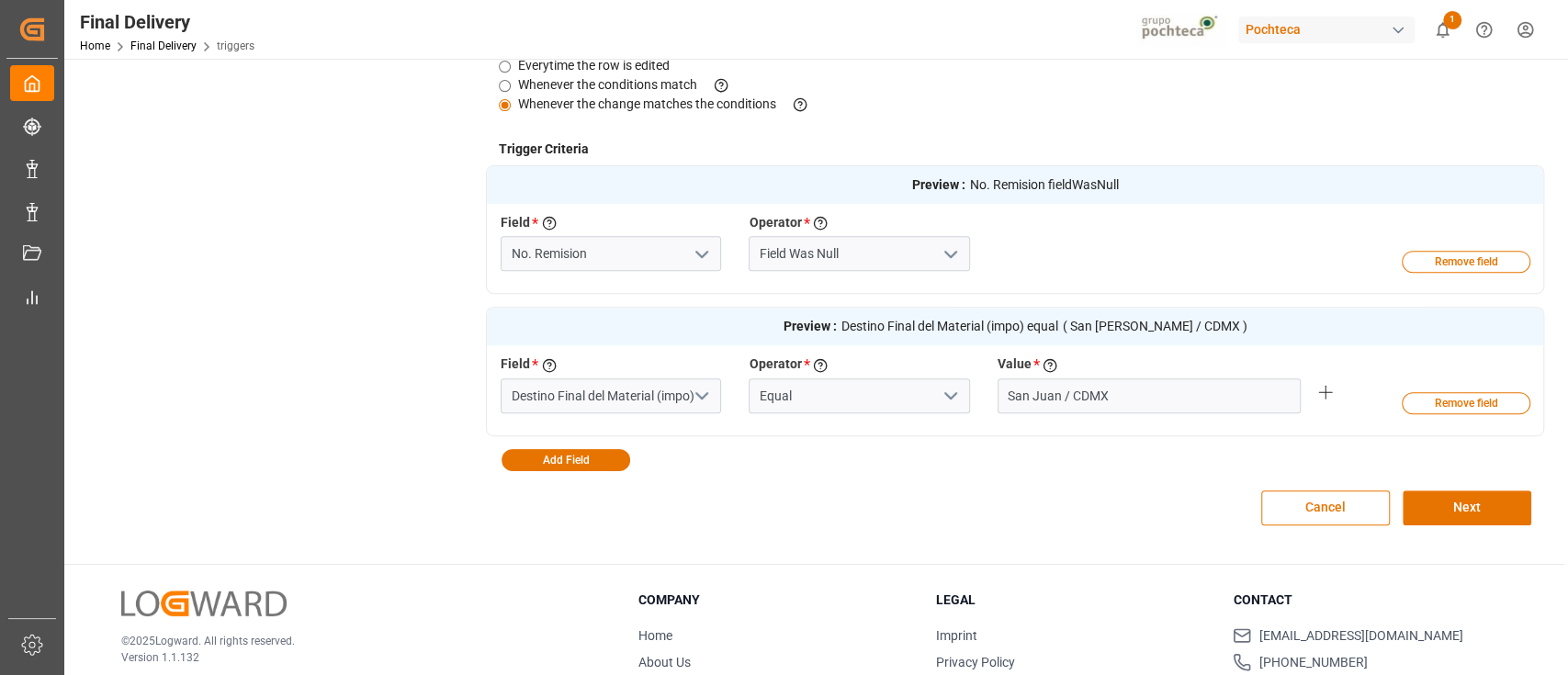
scroll to position [482, 0]
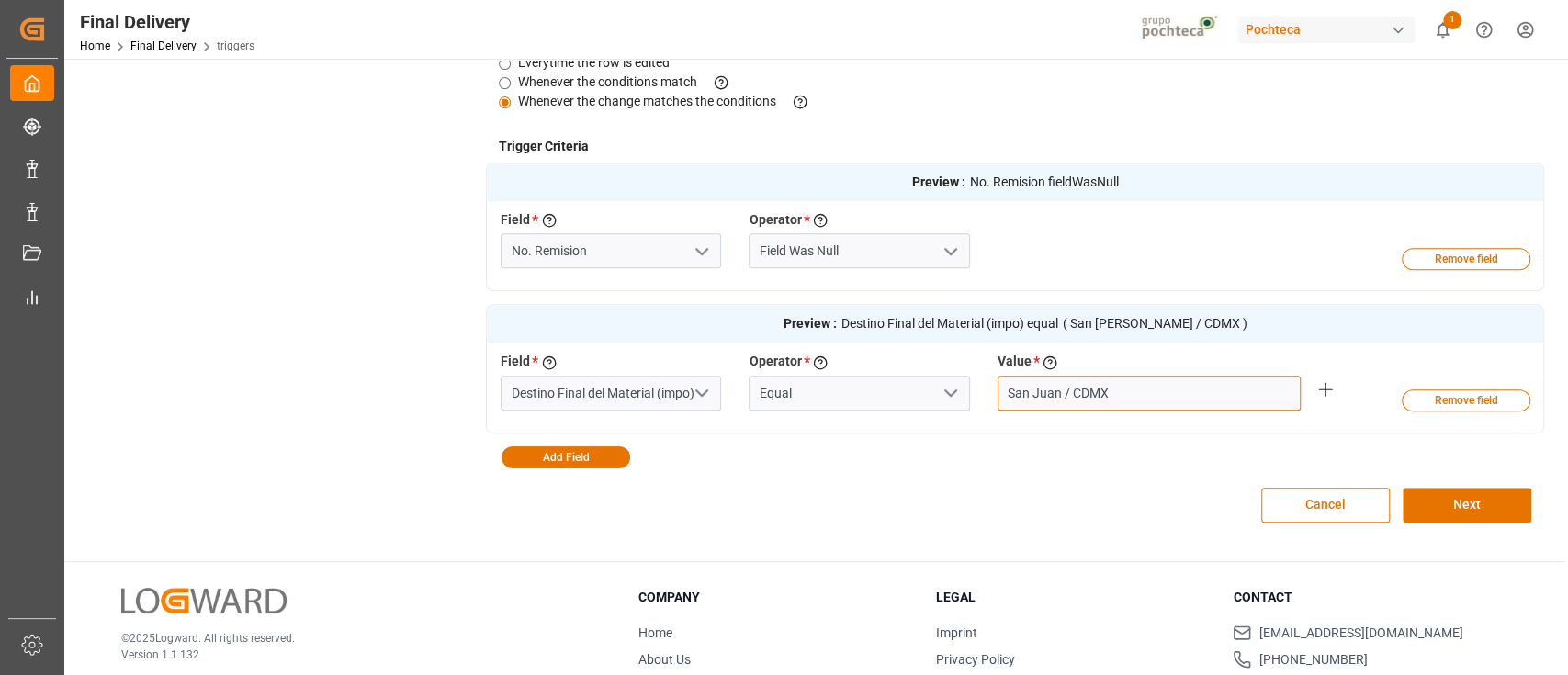
click at [1164, 403] on input "San Juan / CDMX" at bounding box center [1149, 393] width 303 height 35
click at [1446, 505] on button "Next" at bounding box center [1467, 505] width 129 height 35
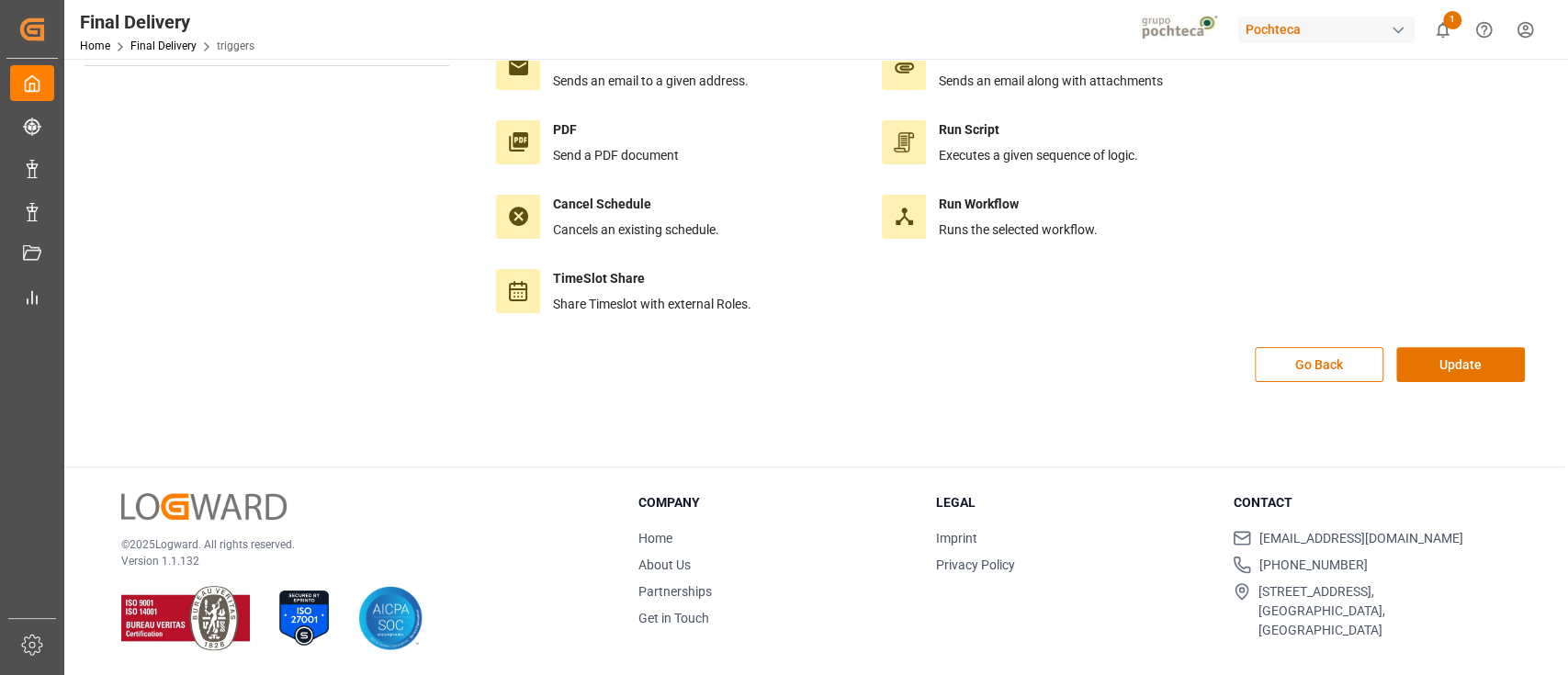
scroll to position [0, 0]
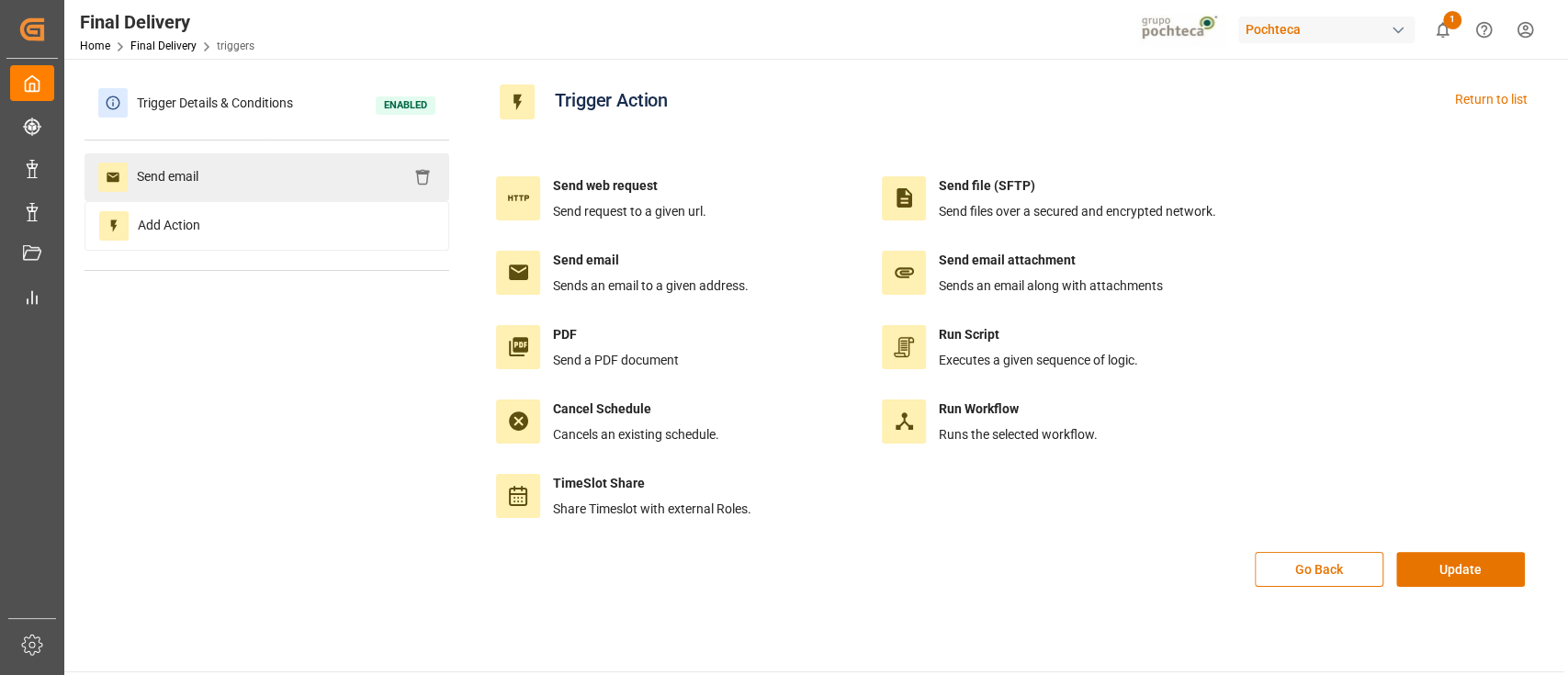
click at [316, 187] on div "Send email" at bounding box center [267, 176] width 364 height 48
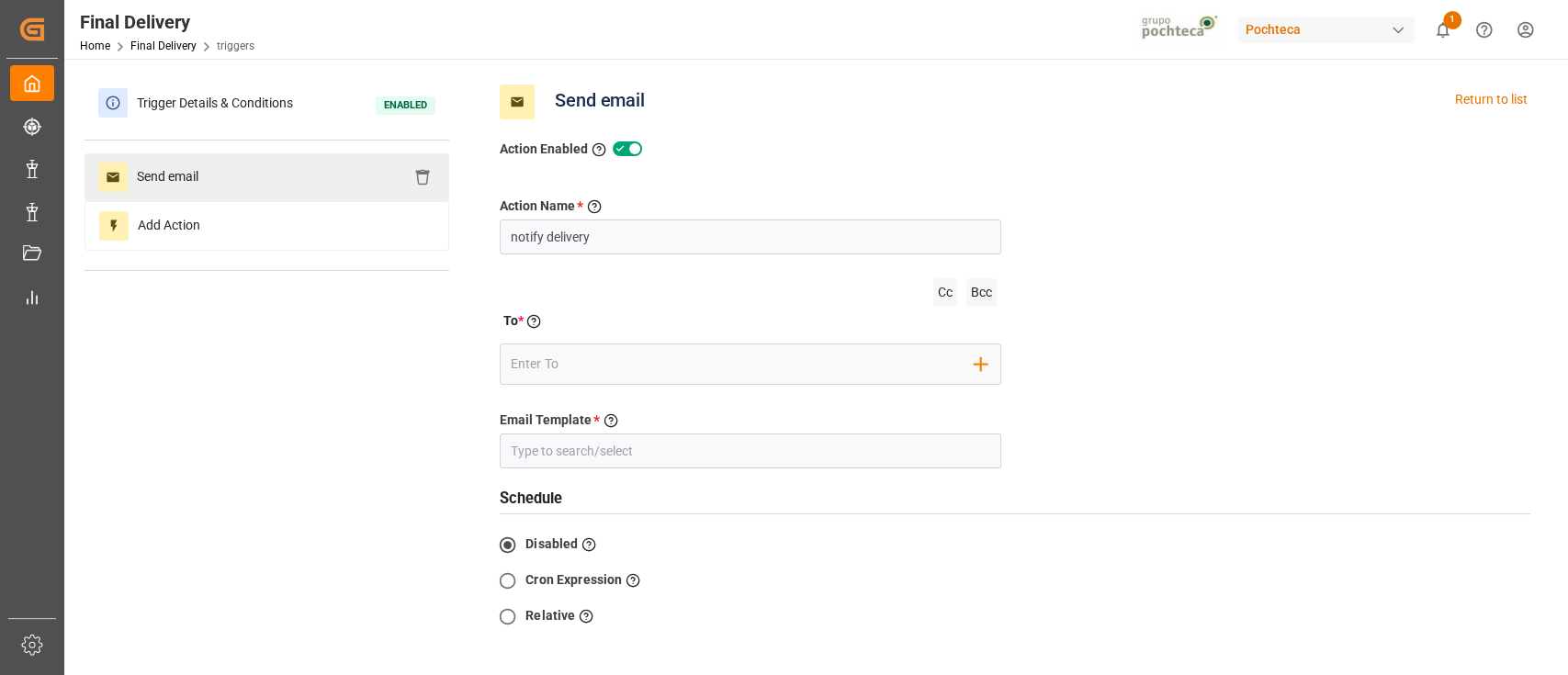
type input "Entregas"
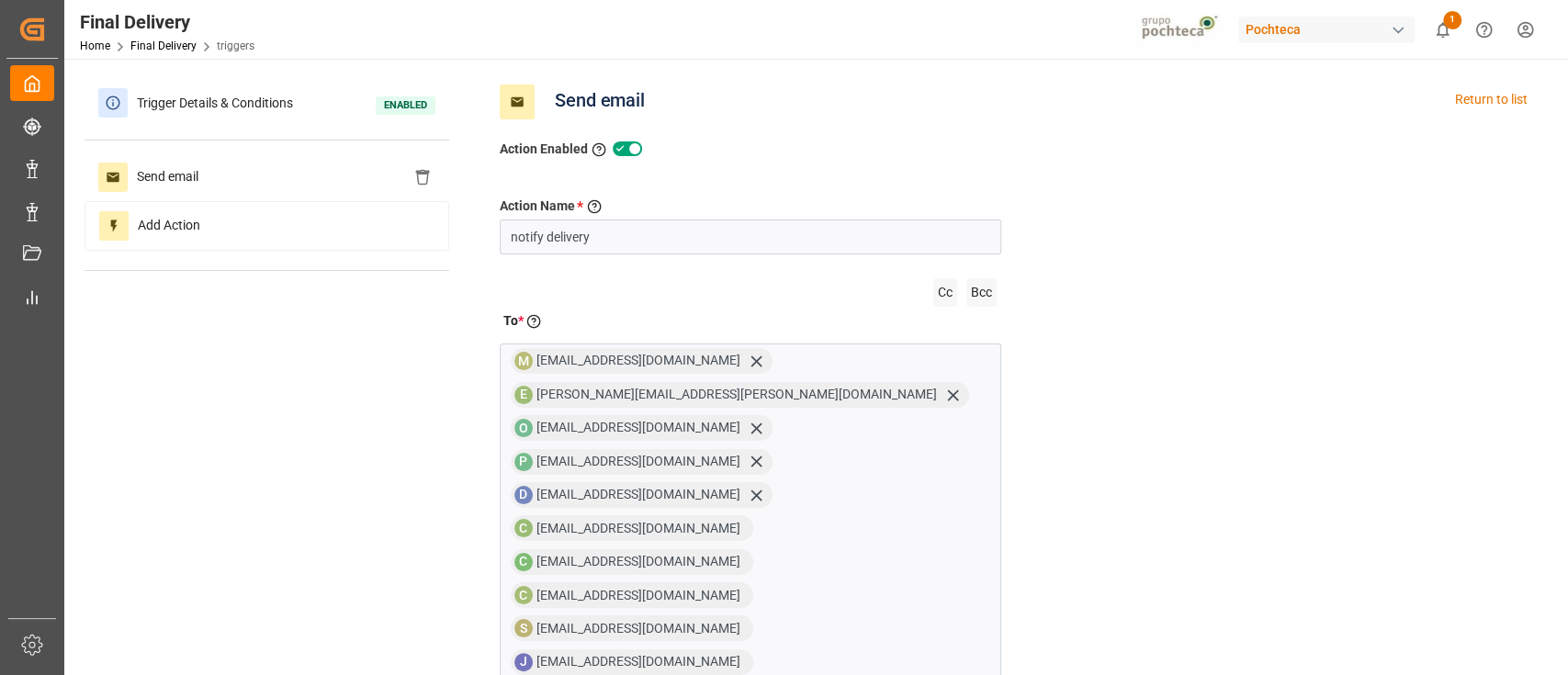
scroll to position [78, 0]
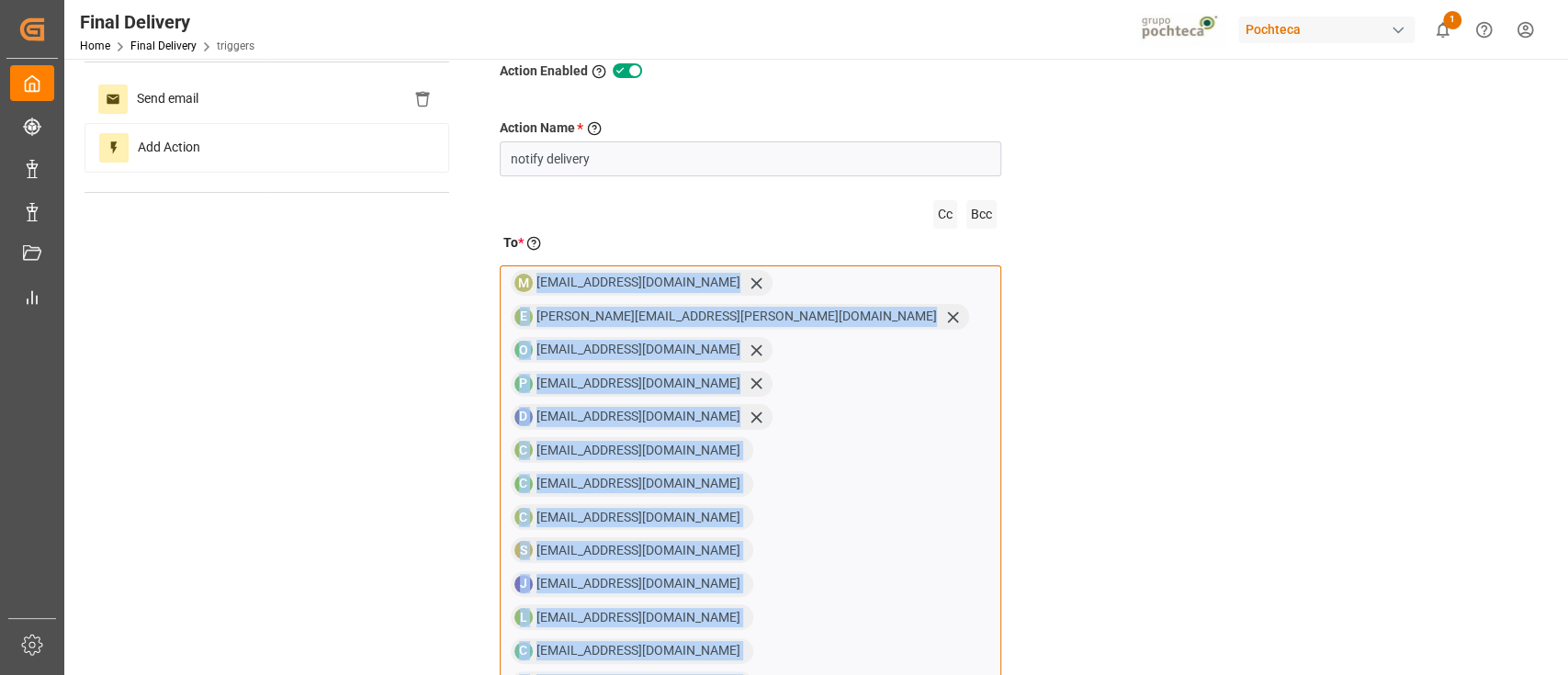
drag, startPoint x: 893, startPoint y: 560, endPoint x: 525, endPoint y: 287, distance: 458.2
click at [525, 287] on div "M mgonzalezd@pochteca.net E elsie.sanchez@leschaco.com O operacionessanjuan@poc…" at bounding box center [750, 536] width 502 height 543
copy div "mgonzalezd@pochteca.net E elsie.sanchez@leschaco.com O operacionessanjuan@pocht…"
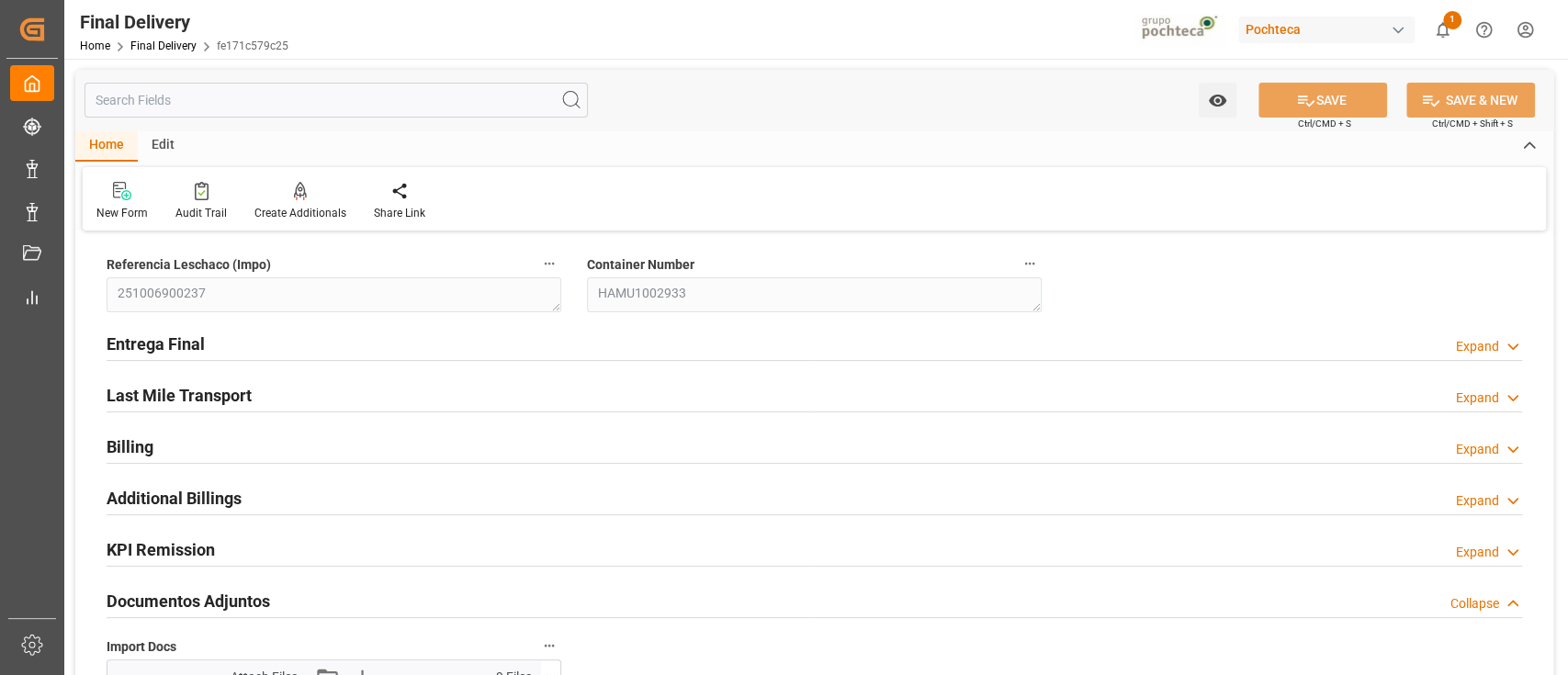
type input "21"
type input "7"
type input "[DATE] 00:00"
click at [1005, 343] on div "Entrega Final Expand" at bounding box center [814, 343] width 1415 height 35
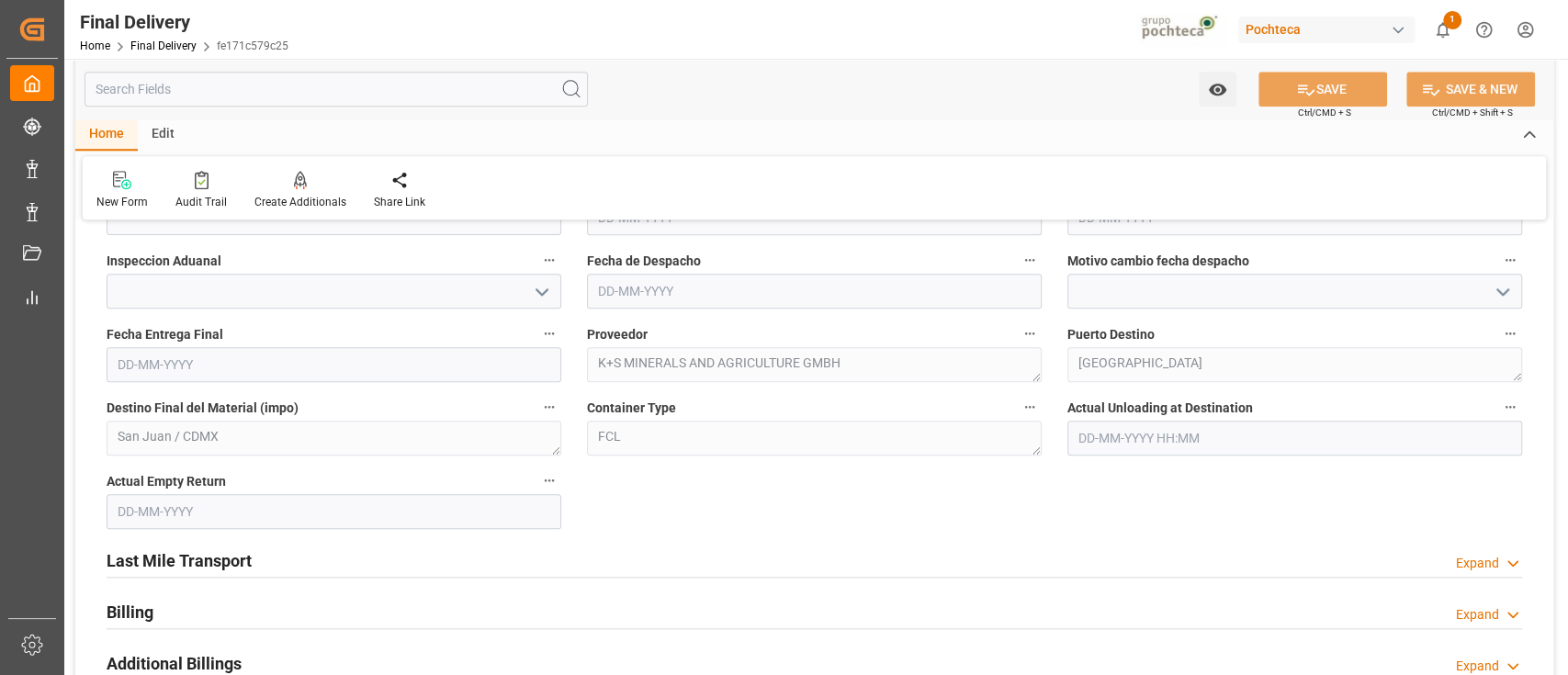
scroll to position [1223, 0]
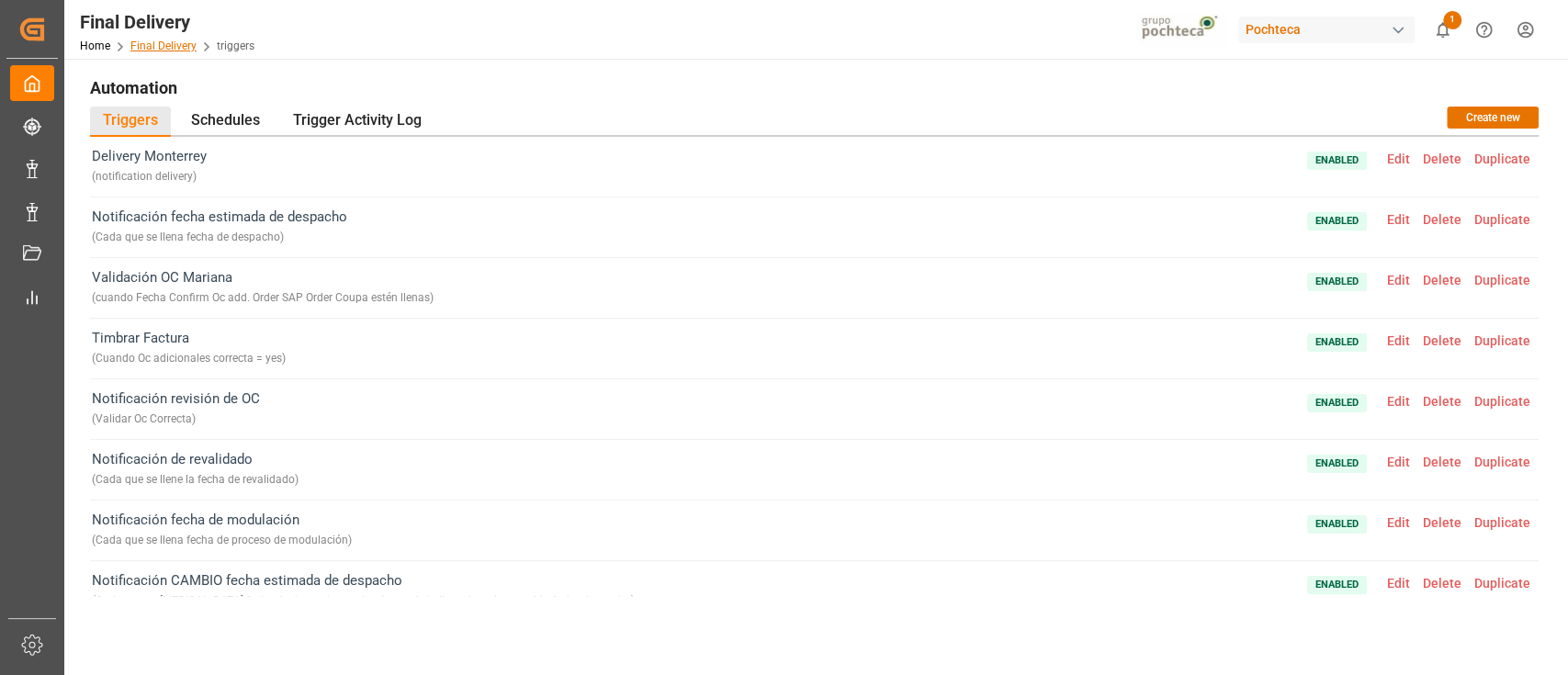
click at [168, 40] on link "Final Delivery" at bounding box center [164, 46] width 66 height 13
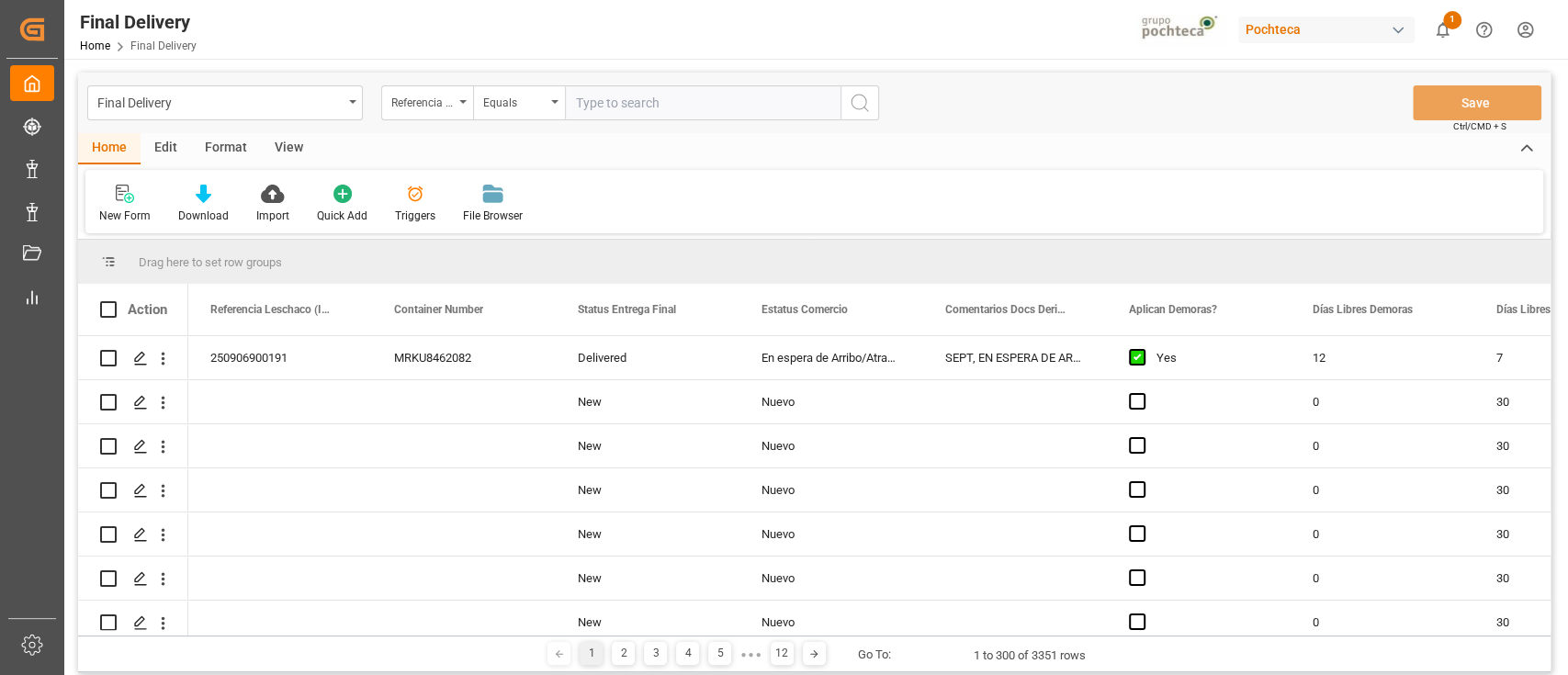
click at [174, 150] on div "Edit" at bounding box center [166, 149] width 51 height 31
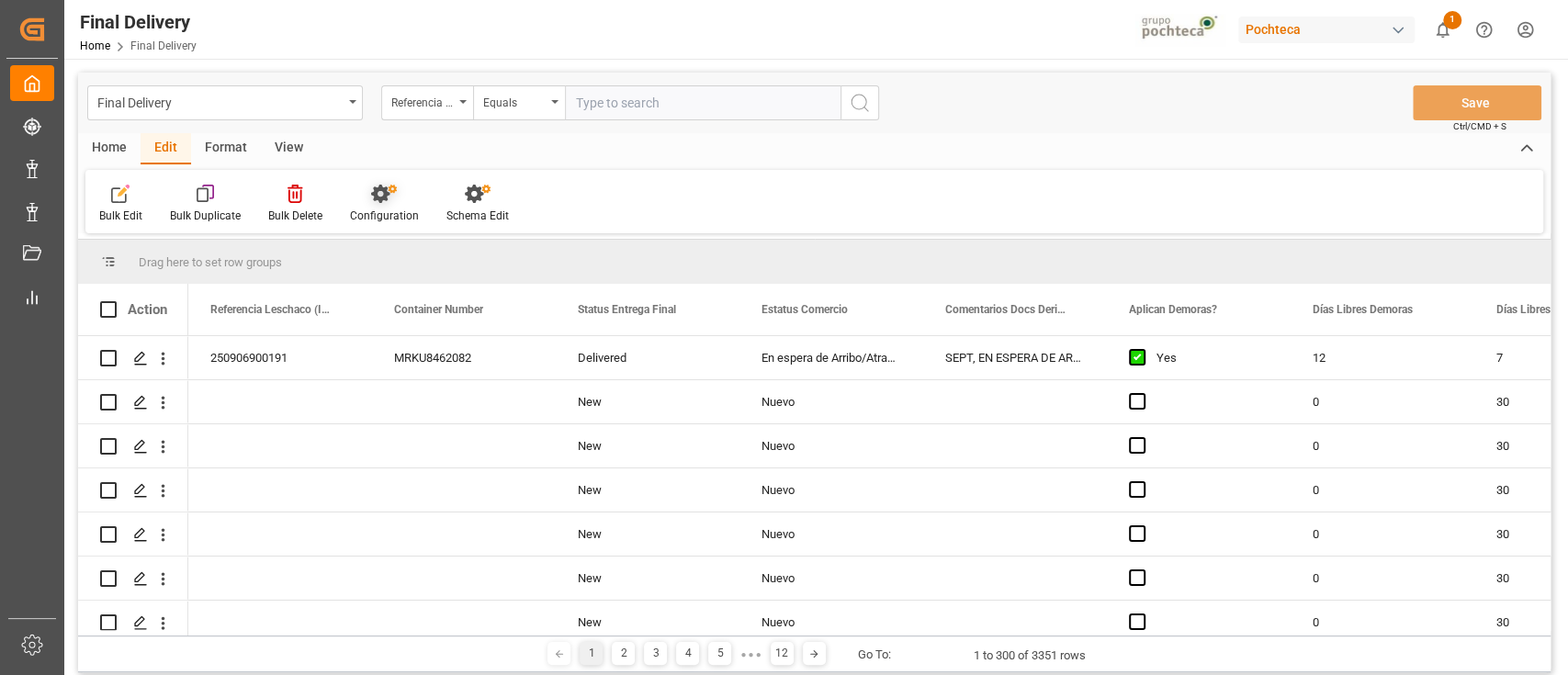
click at [375, 209] on div "Configuration" at bounding box center [384, 215] width 69 height 17
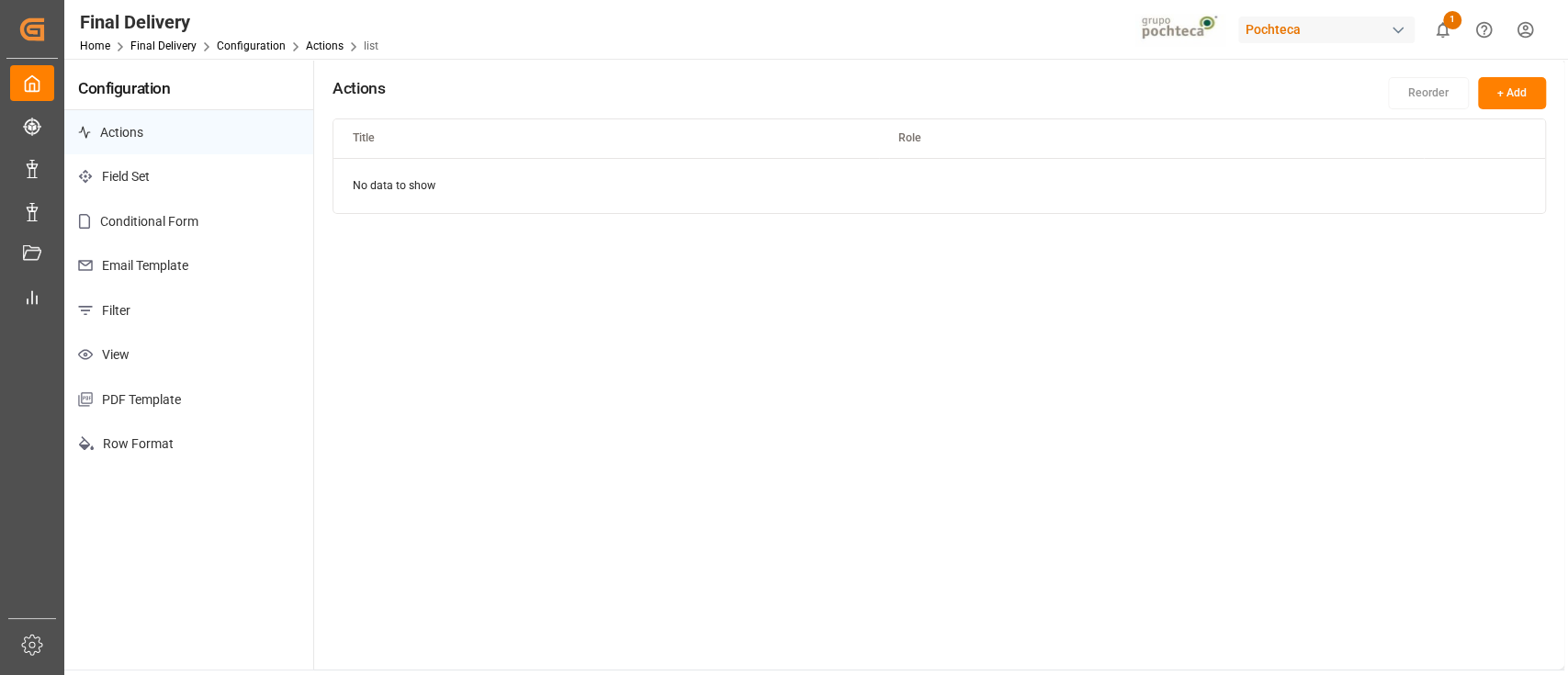
click at [206, 261] on p "Email Template" at bounding box center [188, 266] width 249 height 45
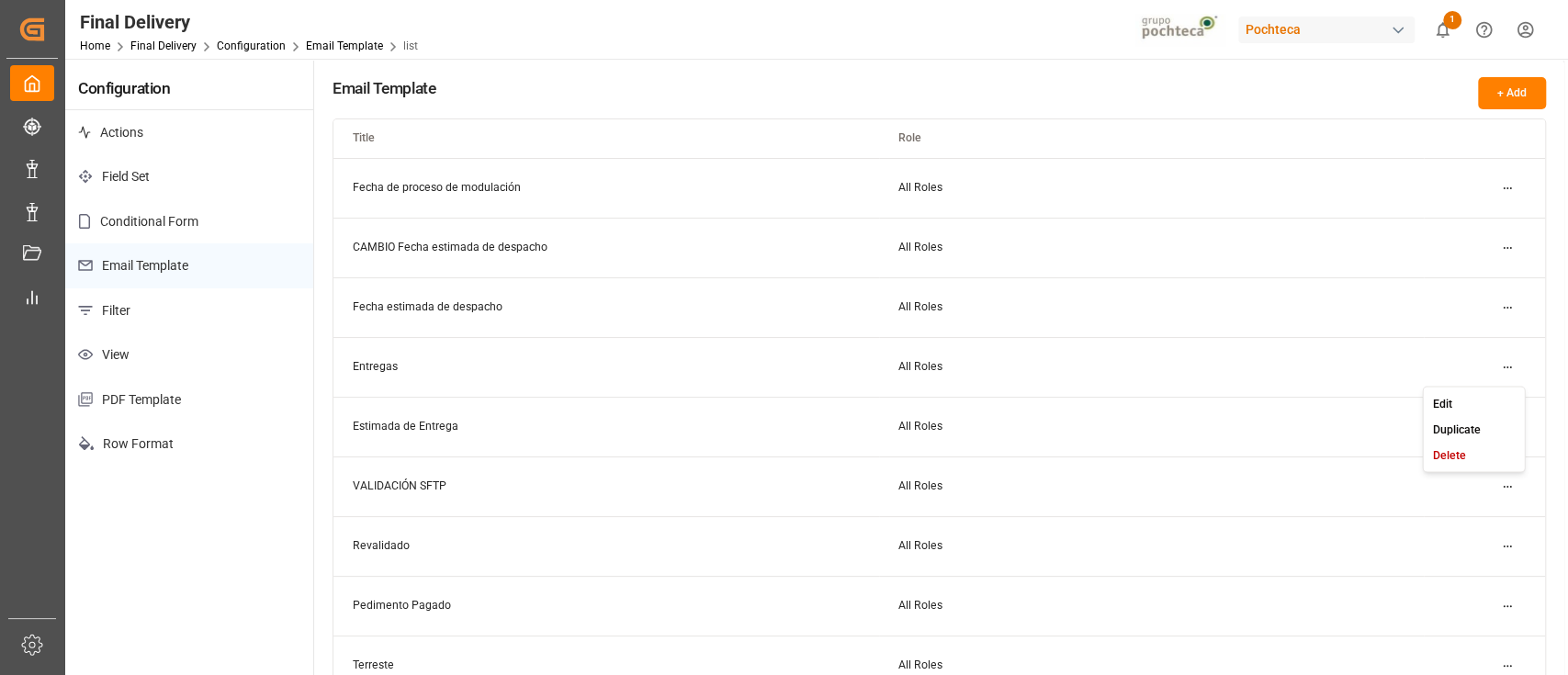
click at [1509, 364] on html "Created by potrace 1.15, written by [PERSON_NAME] [DATE]-[DATE] Created by potr…" at bounding box center [784, 337] width 1568 height 675
click at [1462, 396] on div "Edit" at bounding box center [1473, 403] width 95 height 25
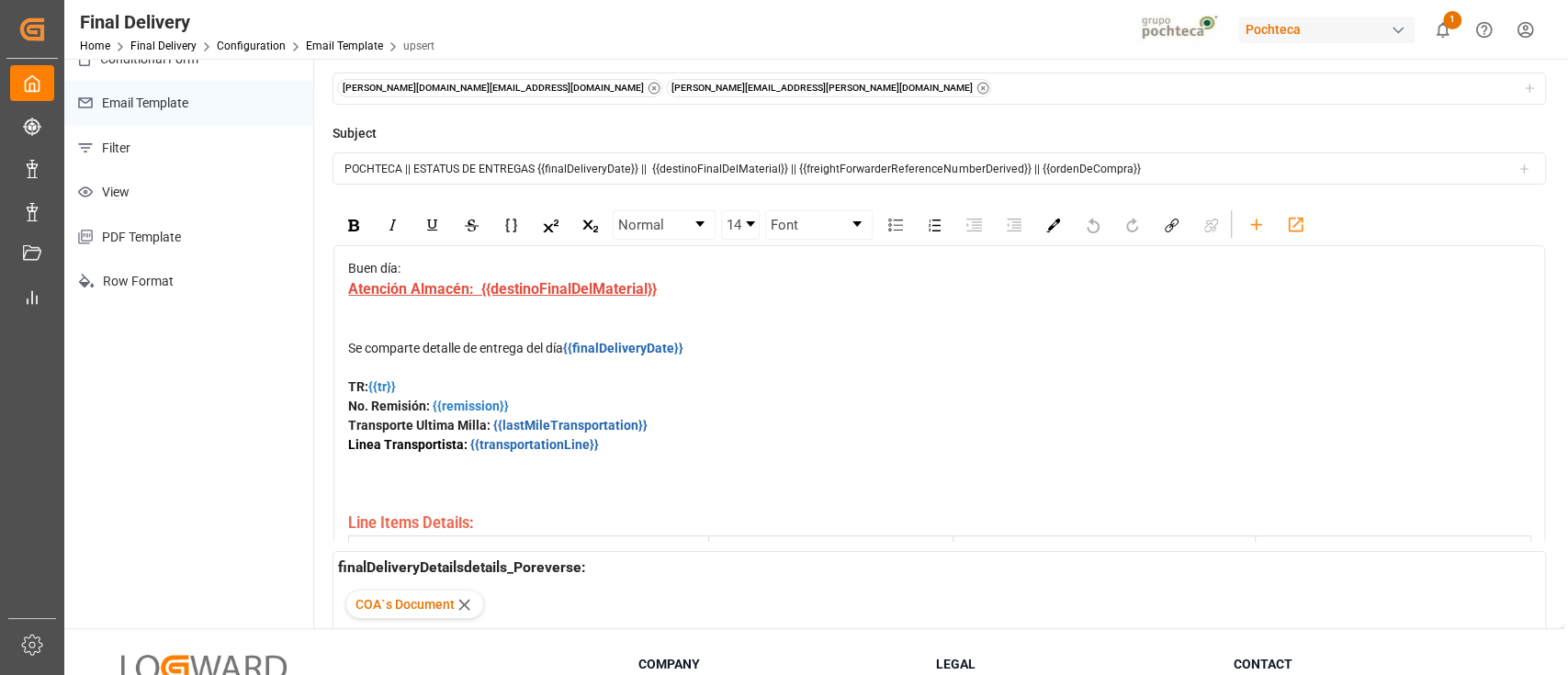
click at [347, 394] on div "Buen día: Atención Almacén: {{destinoFinalDelMaterial}} Se comparte detalle de …" at bounding box center [938, 502] width 1184 height 485
click at [361, 391] on div "Se comparte detalle de entrega del día {{finalDeliveryDate}} TR: {{tr}}" at bounding box center [939, 367] width 1183 height 57
click at [351, 219] on img "rdw-inline-control" at bounding box center [353, 225] width 11 height 12
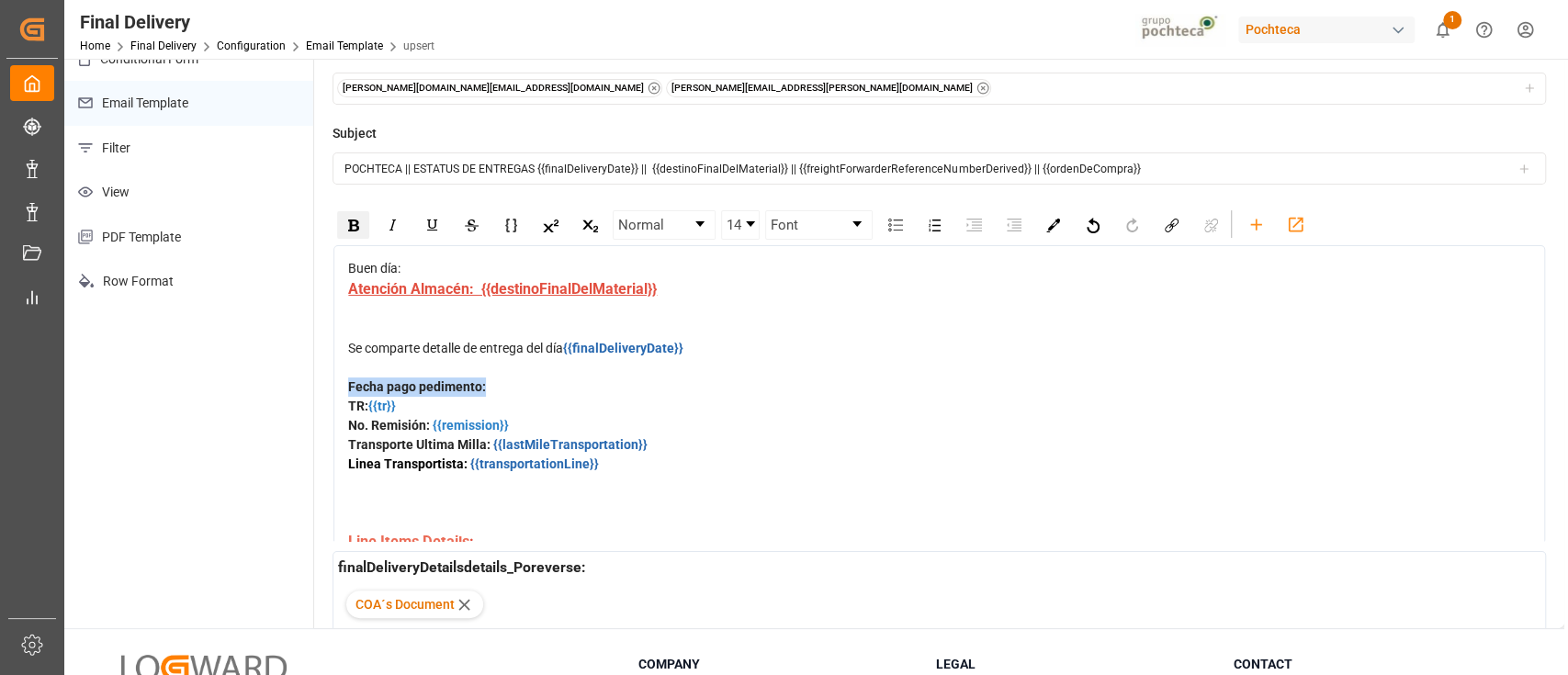
click at [509, 408] on div "Fecha pago pedimento: TR: {{tr}}" at bounding box center [939, 396] width 1183 height 39
click at [1246, 215] on icon "rdw-toolbar" at bounding box center [1256, 225] width 19 height 19
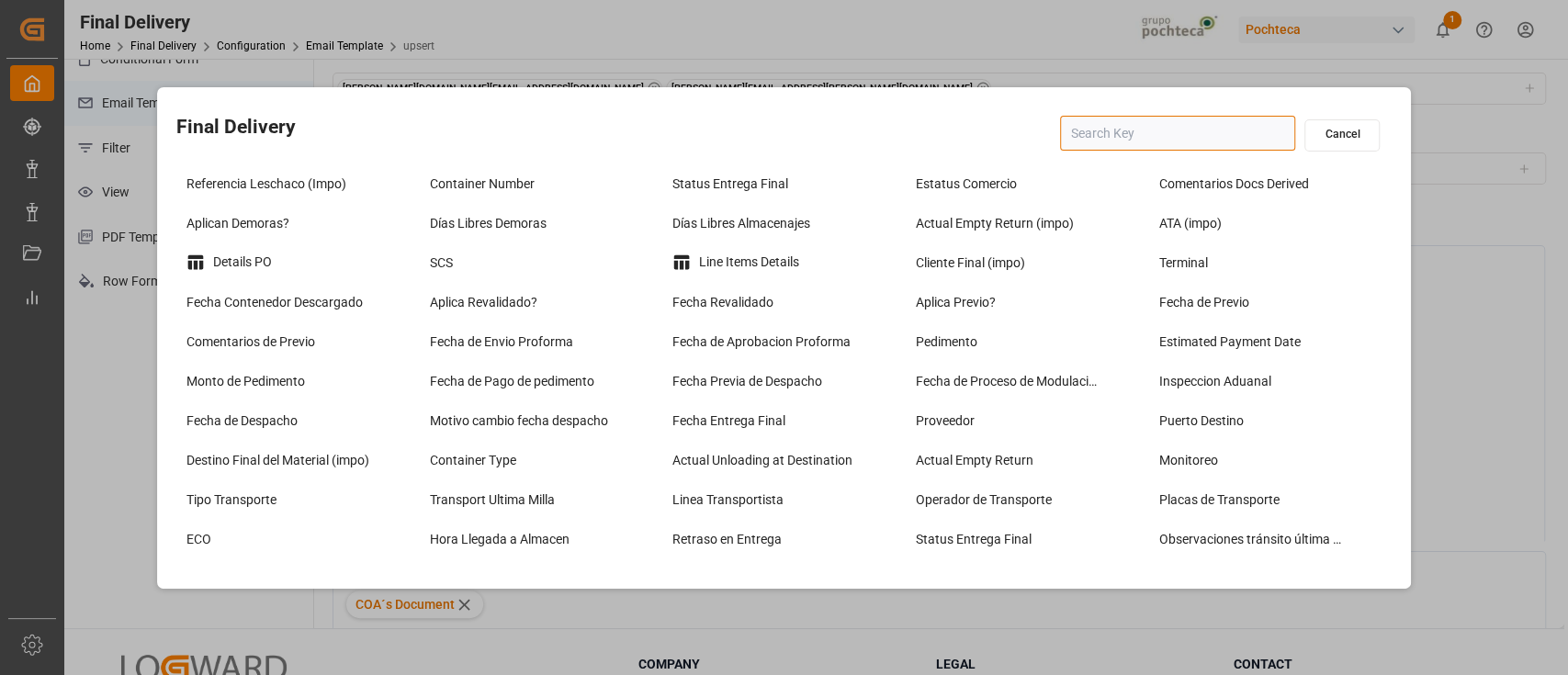
click at [1114, 132] on input "text" at bounding box center [1177, 133] width 235 height 35
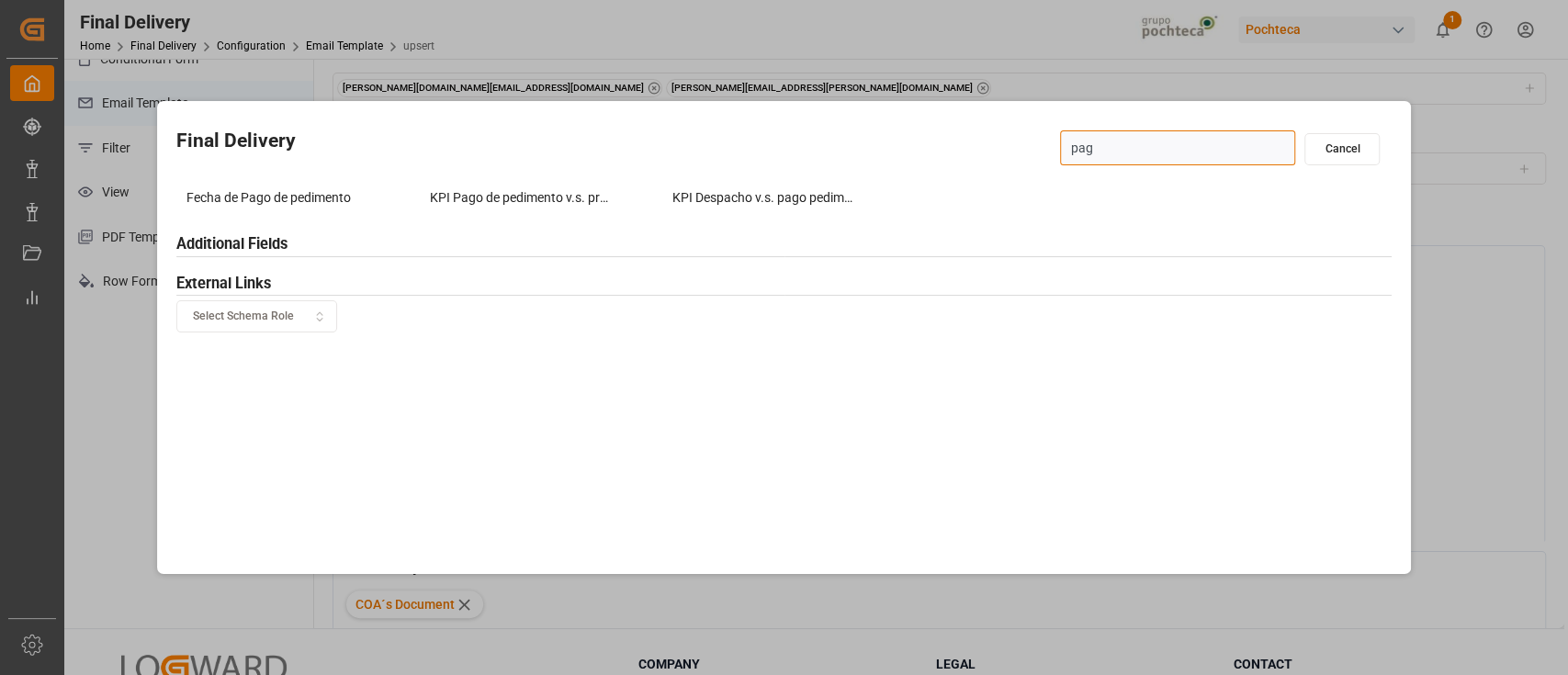
type input "pago"
click at [282, 204] on div "Fecha de Pago de pedimento" at bounding box center [298, 198] width 234 height 30
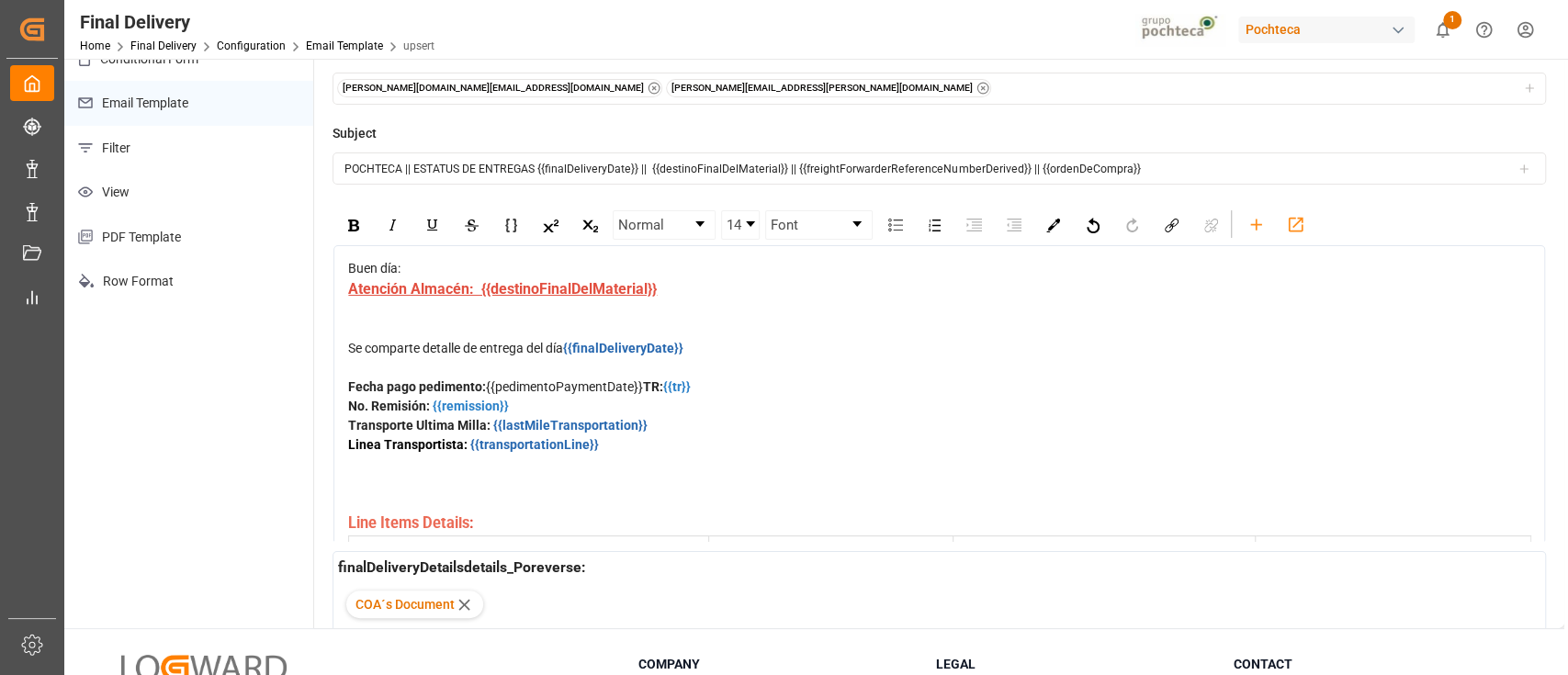
drag, startPoint x: 647, startPoint y: 413, endPoint x: 491, endPoint y: 415, distance: 156.0
click at [491, 396] on div "Fecha pago pedimento: {{pedimentoPaymentDate}} TR: {{tr}}" at bounding box center [939, 387] width 1183 height 19
click at [1058, 218] on img "rdw-color-picker" at bounding box center [1052, 225] width 14 height 14
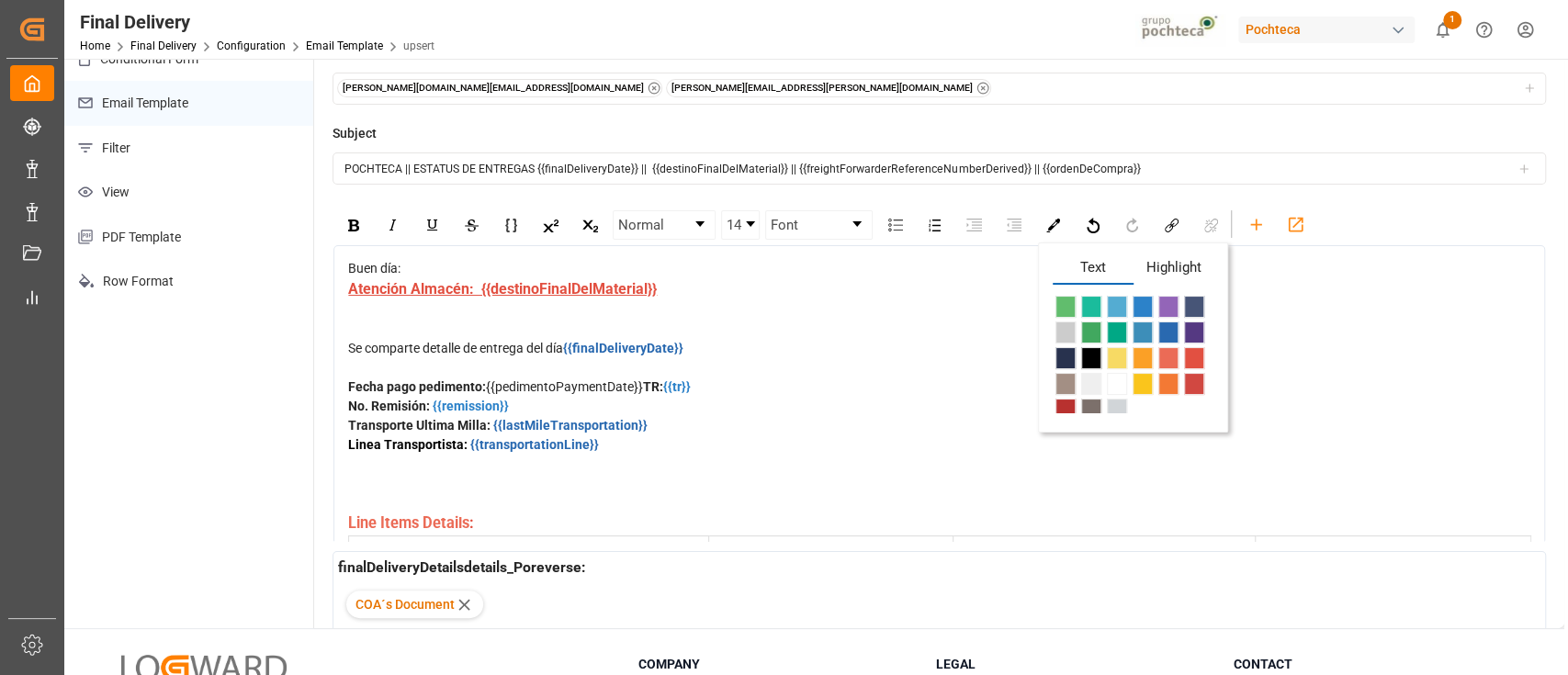
click at [1142, 295] on span "rdw-color-picker" at bounding box center [1142, 306] width 20 height 22
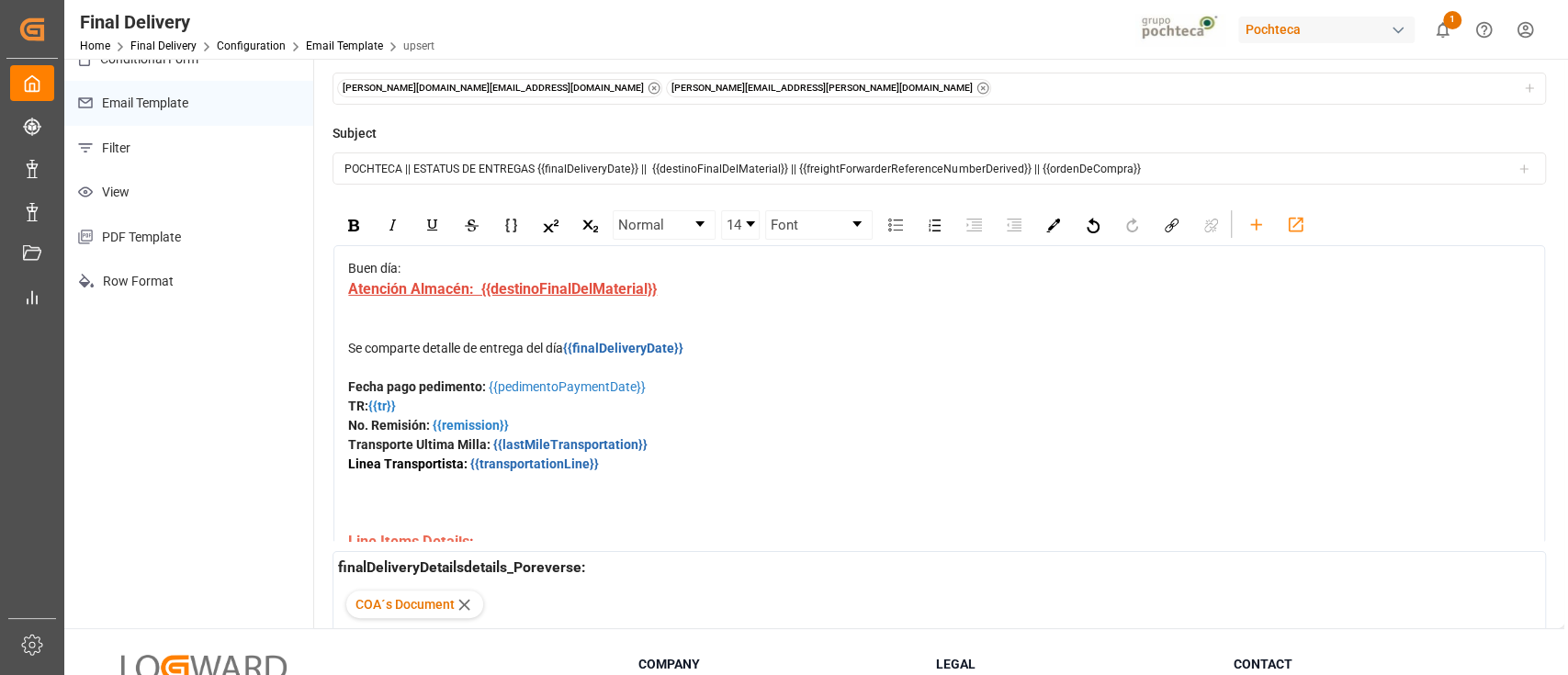
click at [799, 416] on div "Fecha pago pedimento: {{pedimentoPaymentDate}} TR: {{tr}}" at bounding box center [939, 396] width 1183 height 39
drag, startPoint x: 663, startPoint y: 402, endPoint x: 487, endPoint y: 415, distance: 176.5
click at [487, 415] on div "Fecha pago pedimento: {{pedimentoPaymentDate}} TR: {{tr}}" at bounding box center [939, 396] width 1183 height 39
click at [351, 219] on img "rdw-inline-control" at bounding box center [353, 225] width 11 height 12
click at [656, 416] on div "Fecha pago pedimento: {{pedimentoPaymentDate}} TR: {{tr}}" at bounding box center [939, 396] width 1183 height 39
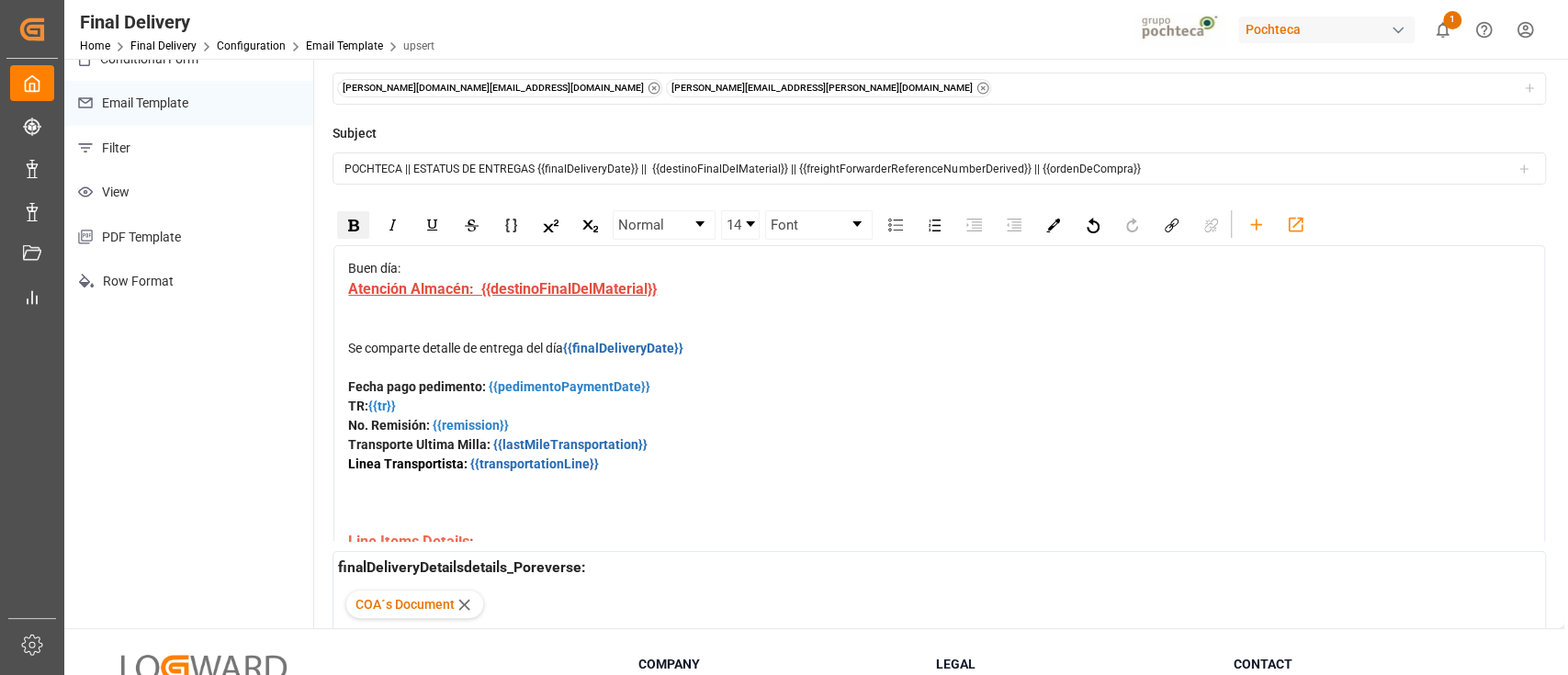
click at [664, 407] on div "Fecha pago pedimento: {{pedimentoPaymentDate}} TR: {{tr}}" at bounding box center [939, 396] width 1183 height 39
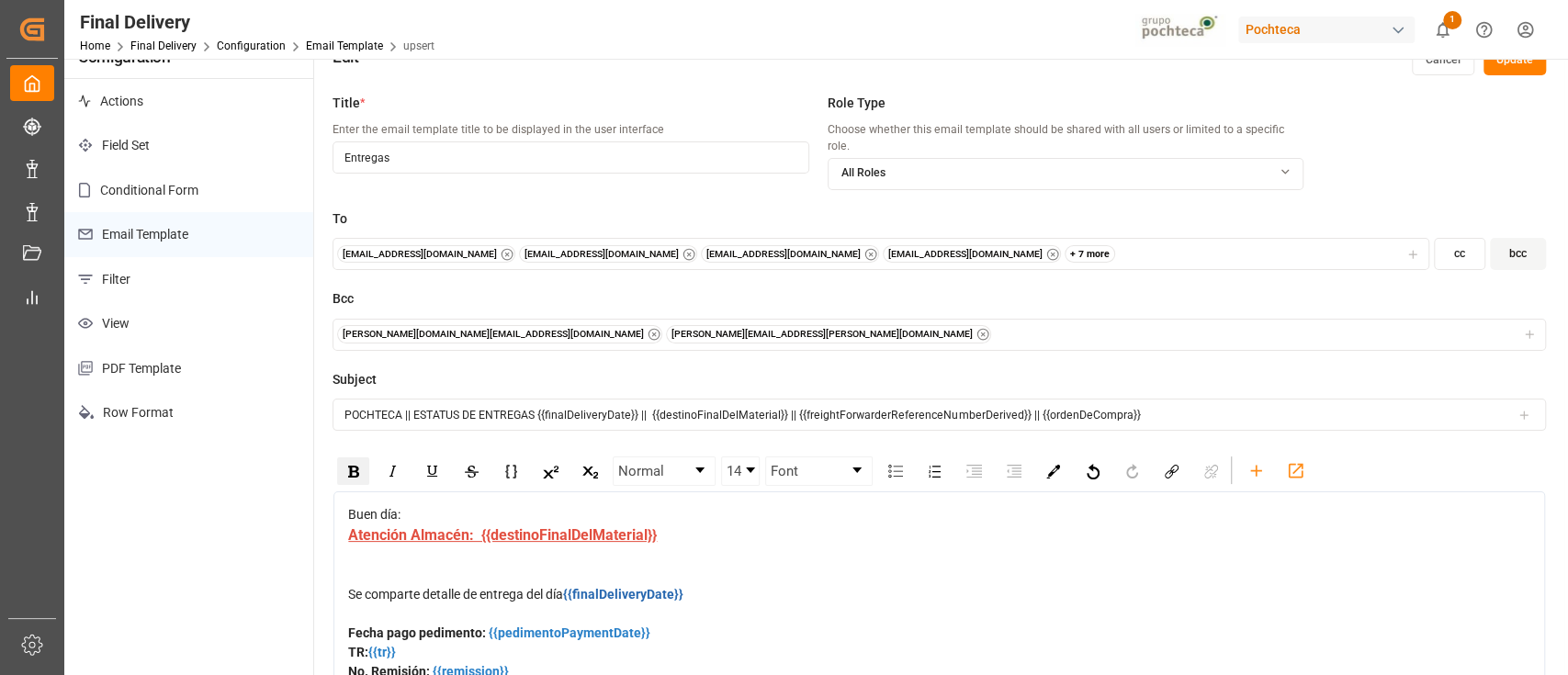
scroll to position [30, 0]
click at [1510, 68] on button "Update" at bounding box center [1514, 61] width 62 height 29
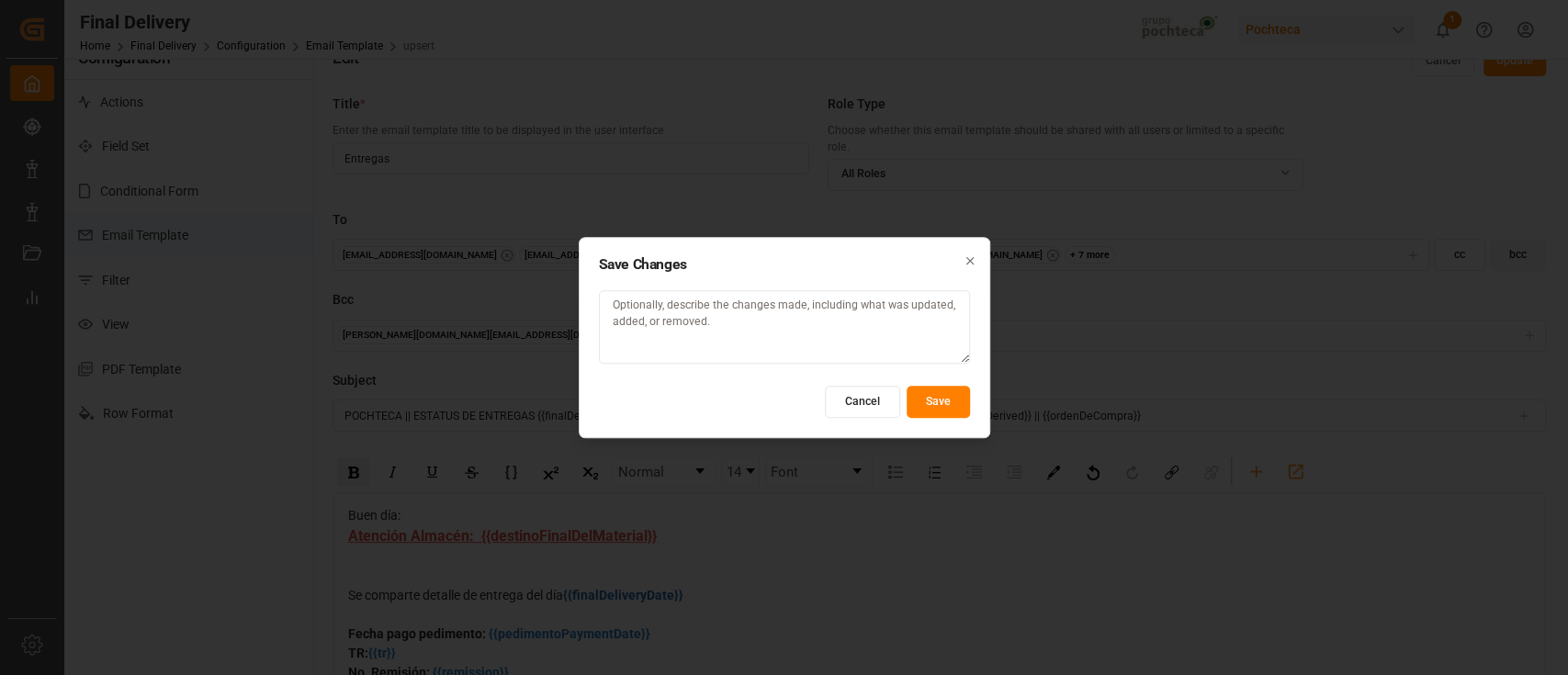
click at [935, 399] on button "Save" at bounding box center [937, 401] width 63 height 32
